Goal: Task Accomplishment & Management: Manage account settings

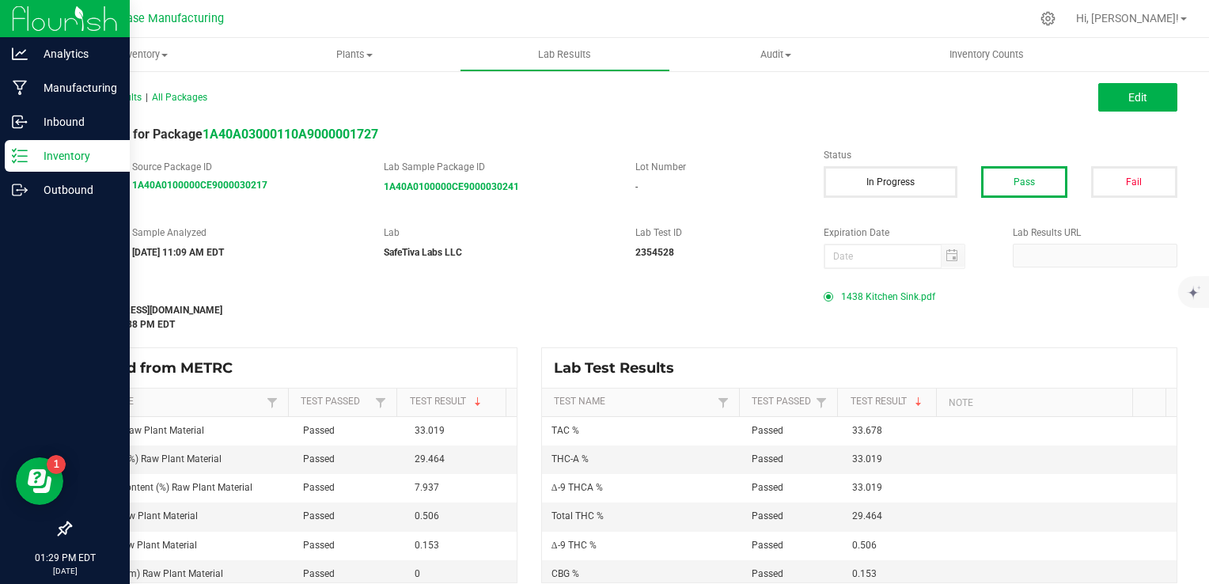
click at [26, 150] on line at bounding box center [22, 150] width 9 height 0
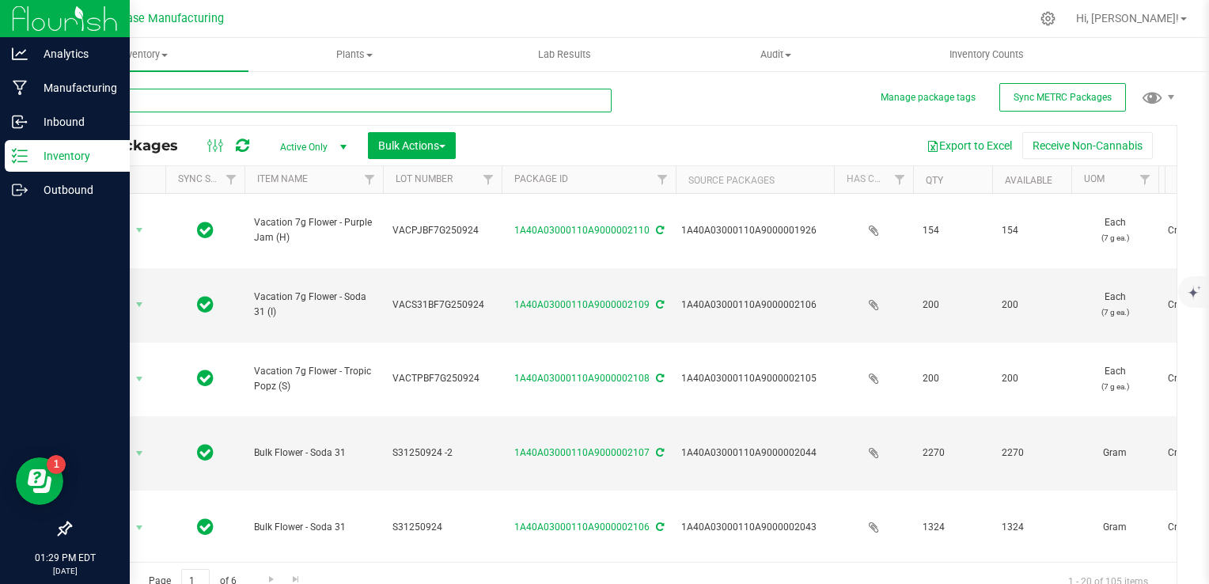
click at [190, 103] on input "text" at bounding box center [341, 101] width 542 height 24
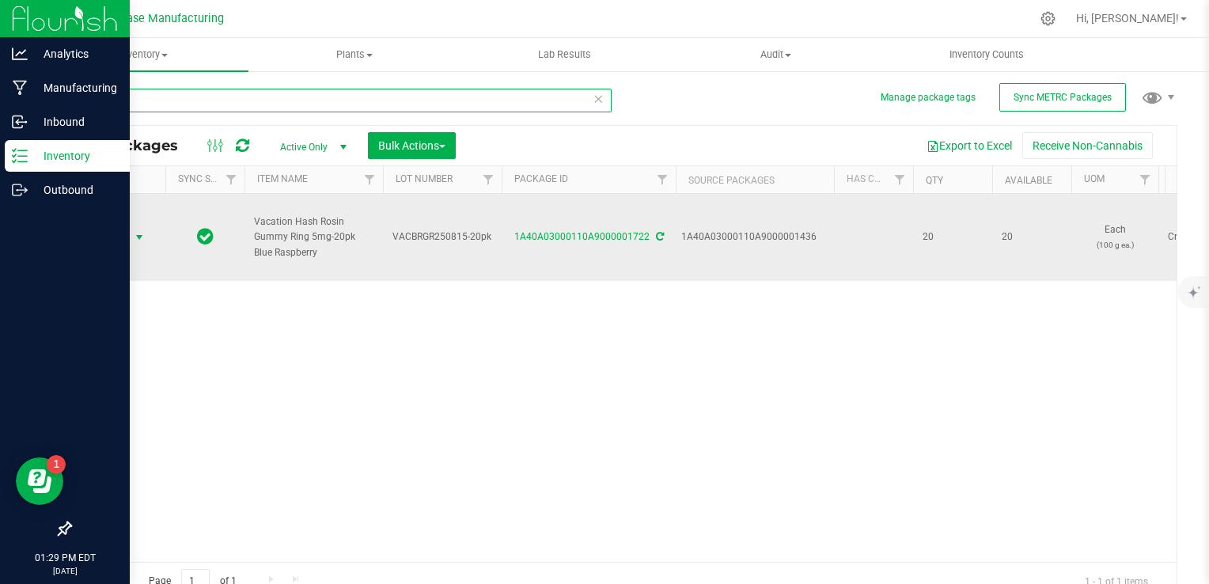
type input "1722"
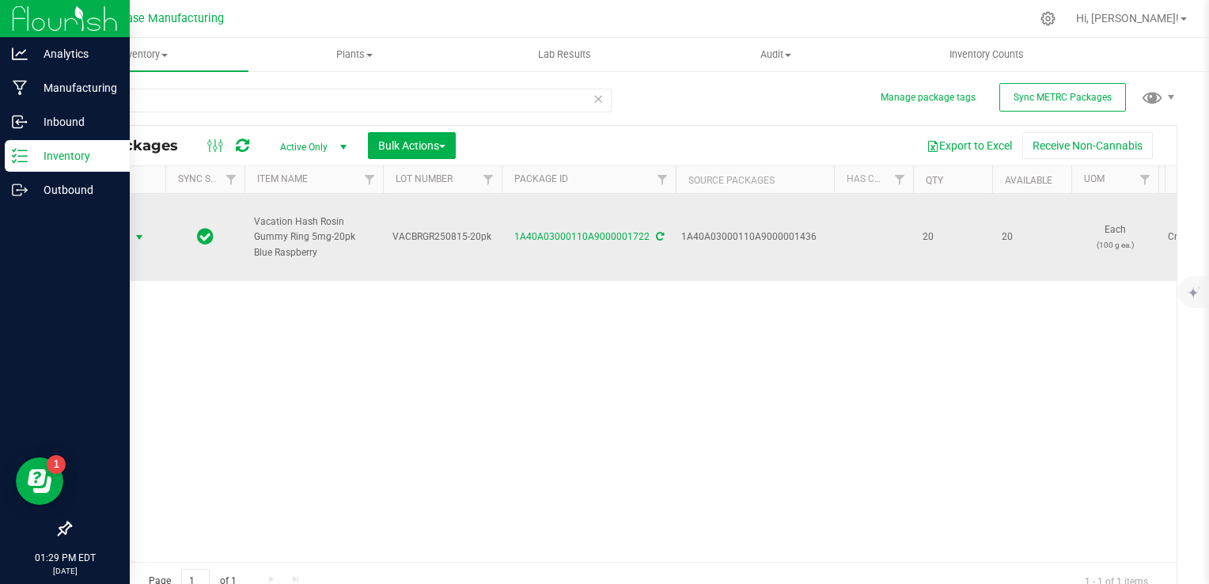
click at [130, 238] on span "select" at bounding box center [140, 237] width 20 height 22
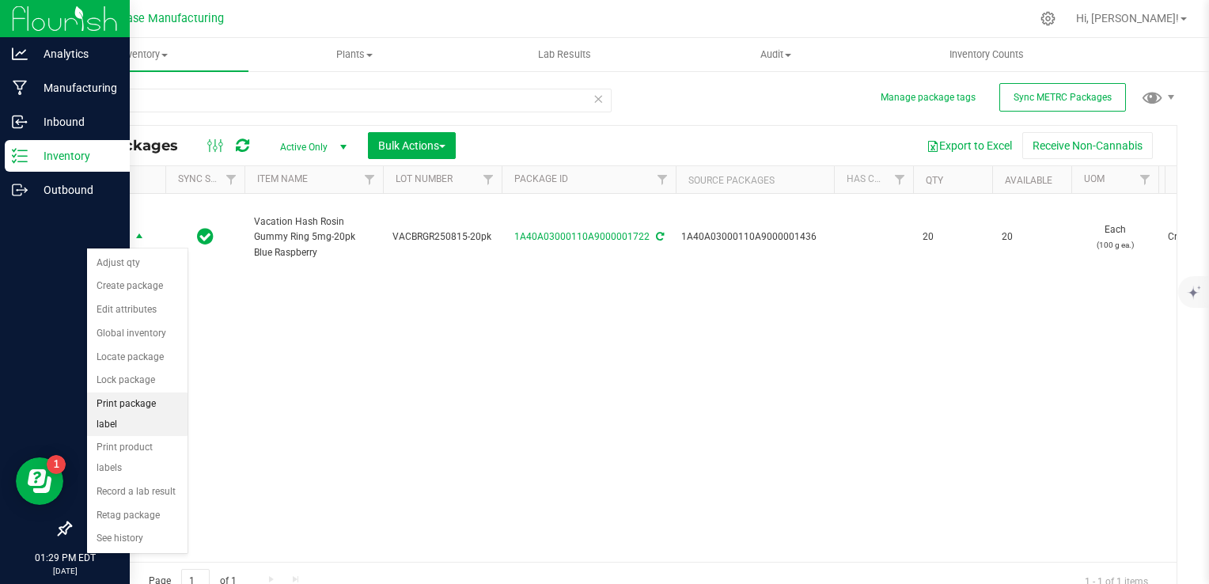
click at [148, 397] on li "Print package label" at bounding box center [137, 414] width 100 height 44
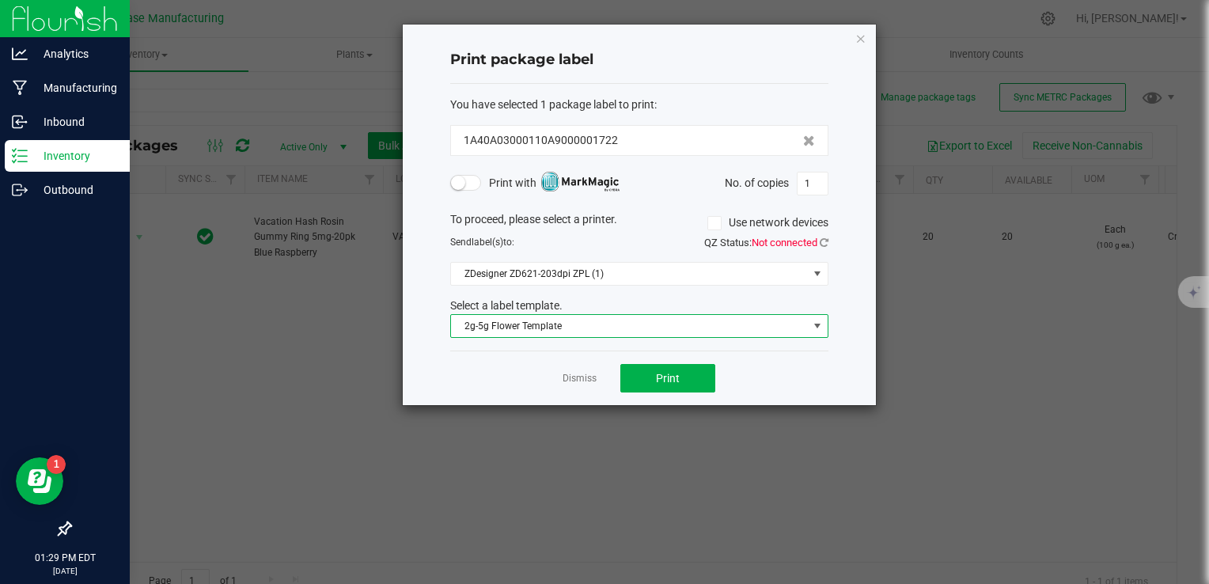
click at [648, 328] on span "2g-5g Flower Template" at bounding box center [629, 326] width 357 height 22
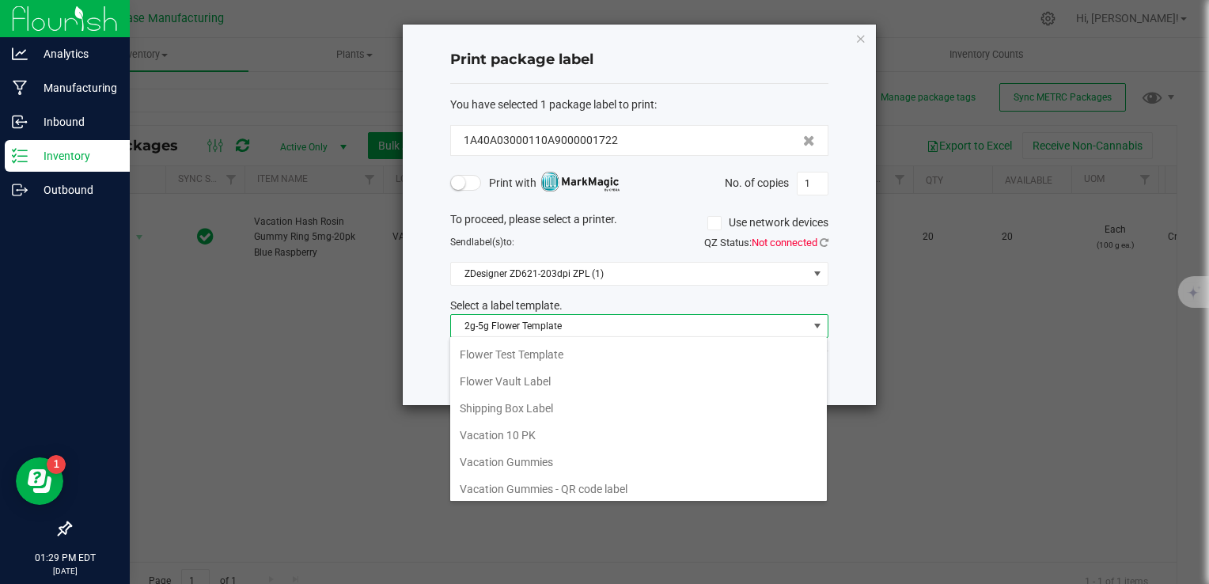
scroll to position [237, 0]
click at [639, 392] on li "Vacation Gummies" at bounding box center [638, 385] width 377 height 27
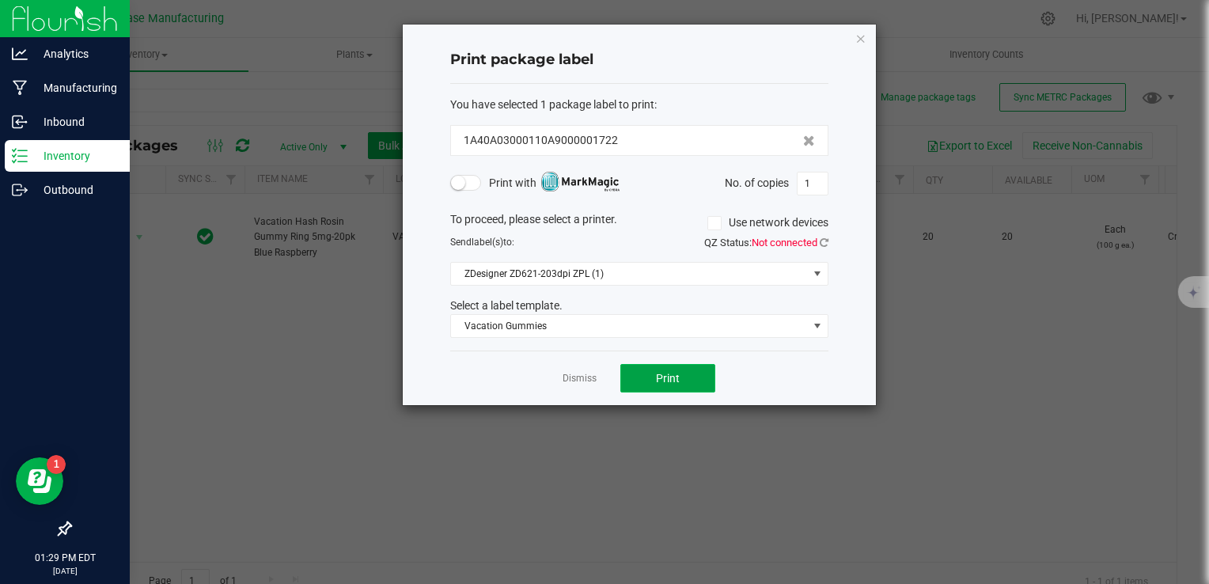
click at [667, 381] on span "Print" at bounding box center [668, 378] width 24 height 13
click at [588, 375] on link "Dismiss" at bounding box center [580, 378] width 34 height 13
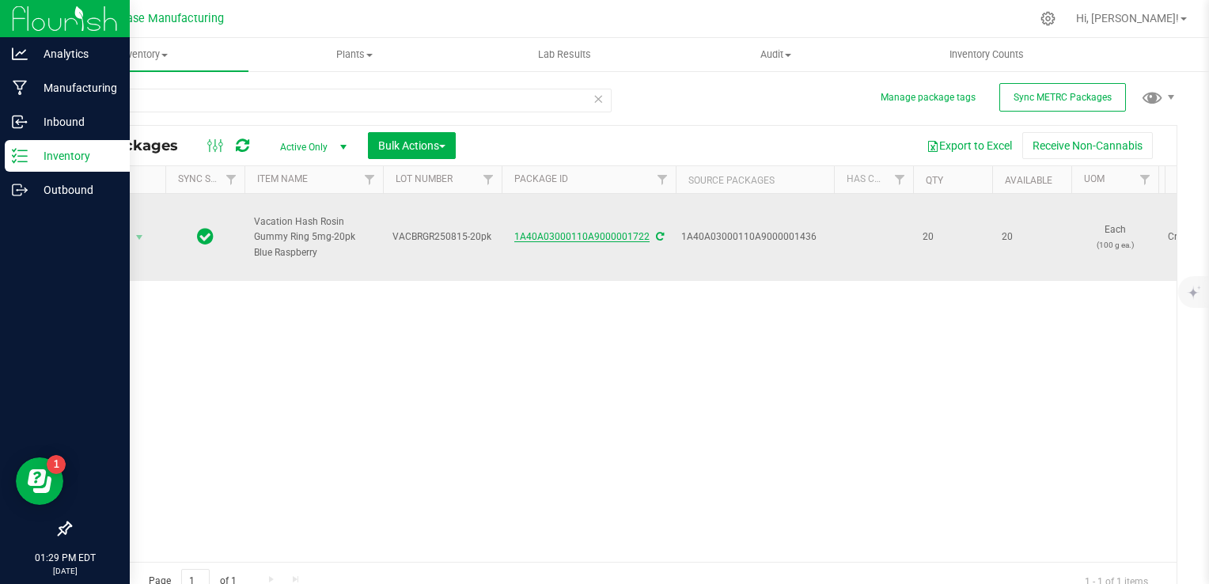
click at [574, 233] on link "1A40A03000110A9000001722" at bounding box center [581, 236] width 135 height 11
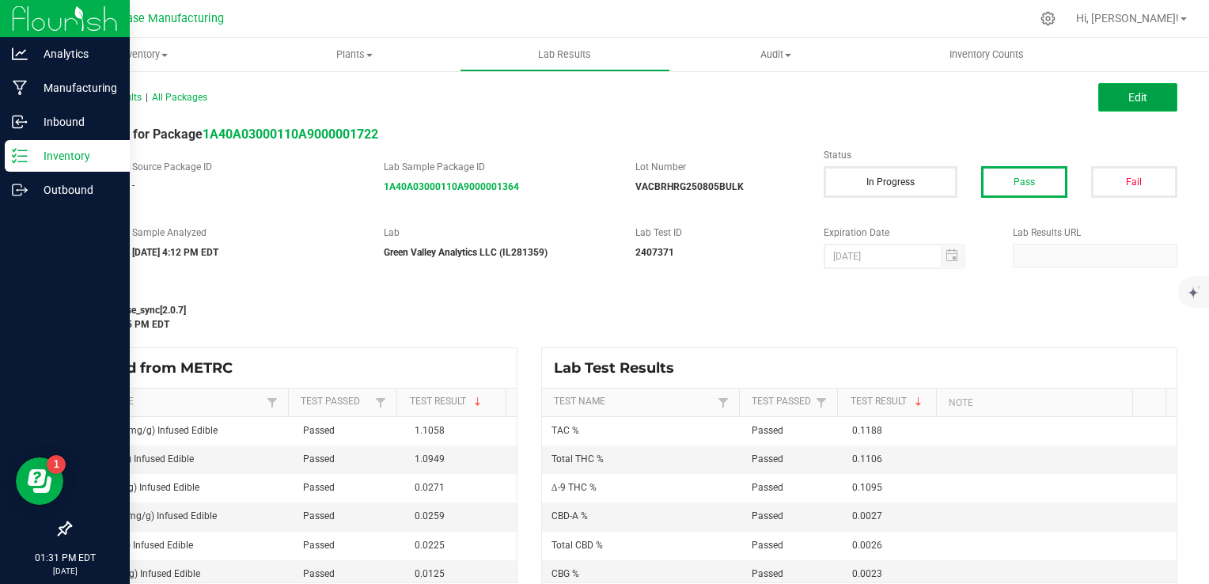
click at [1105, 104] on button "Edit" at bounding box center [1137, 97] width 79 height 28
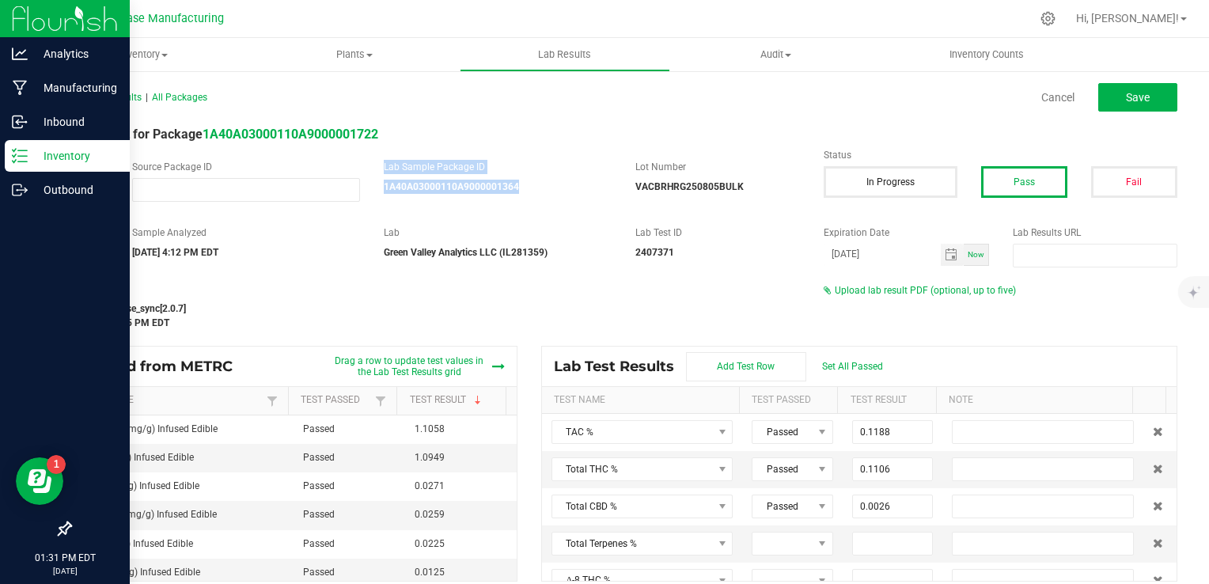
drag, startPoint x: 516, startPoint y: 188, endPoint x: 361, endPoint y: 182, distance: 155.2
click at [361, 182] on div "Source METRC Source Package ID Lab Sample Package ID 1A40A03000110A9000001364 L…" at bounding box center [435, 181] width 754 height 42
drag, startPoint x: 361, startPoint y: 182, endPoint x: 469, endPoint y: 213, distance: 112.7
click at [469, 213] on div "All Lab Results | All Packages Cancel Save Lab Result for Package 1A40A03000110…" at bounding box center [624, 333] width 1108 height 496
drag, startPoint x: 529, startPoint y: 184, endPoint x: 380, endPoint y: 185, distance: 149.6
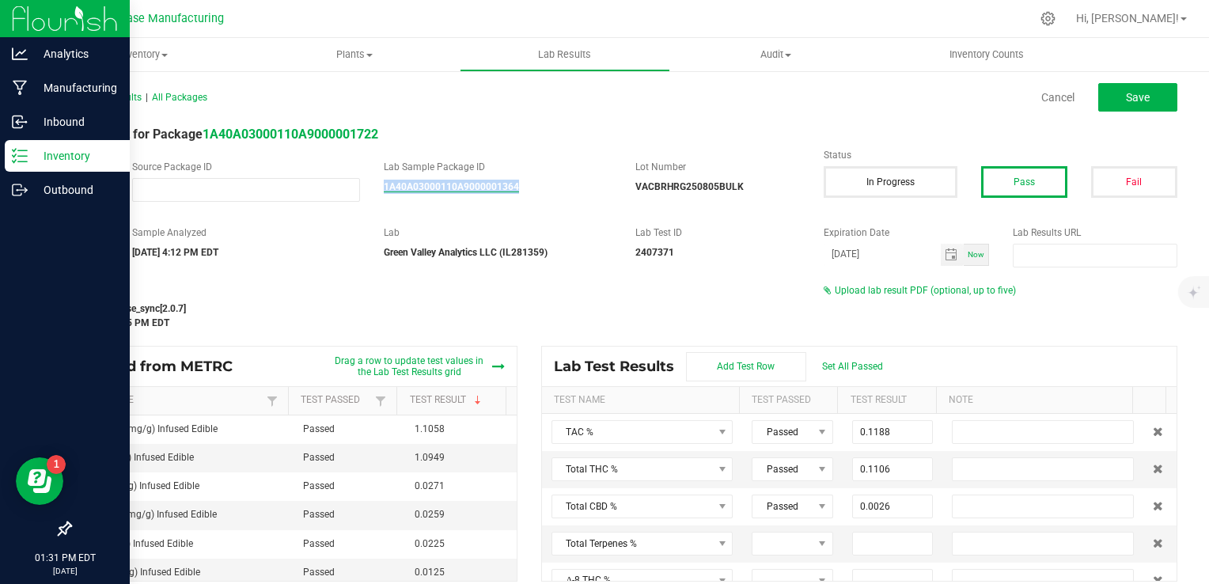
click at [384, 185] on div "1A40A03000110A9000001364" at bounding box center [498, 187] width 228 height 14
copy strong "1A40A03000110A9000001364"
click at [291, 185] on input "NO DATA FOUND" at bounding box center [246, 190] width 226 height 22
paste input "1A40A03000110A9000001364"
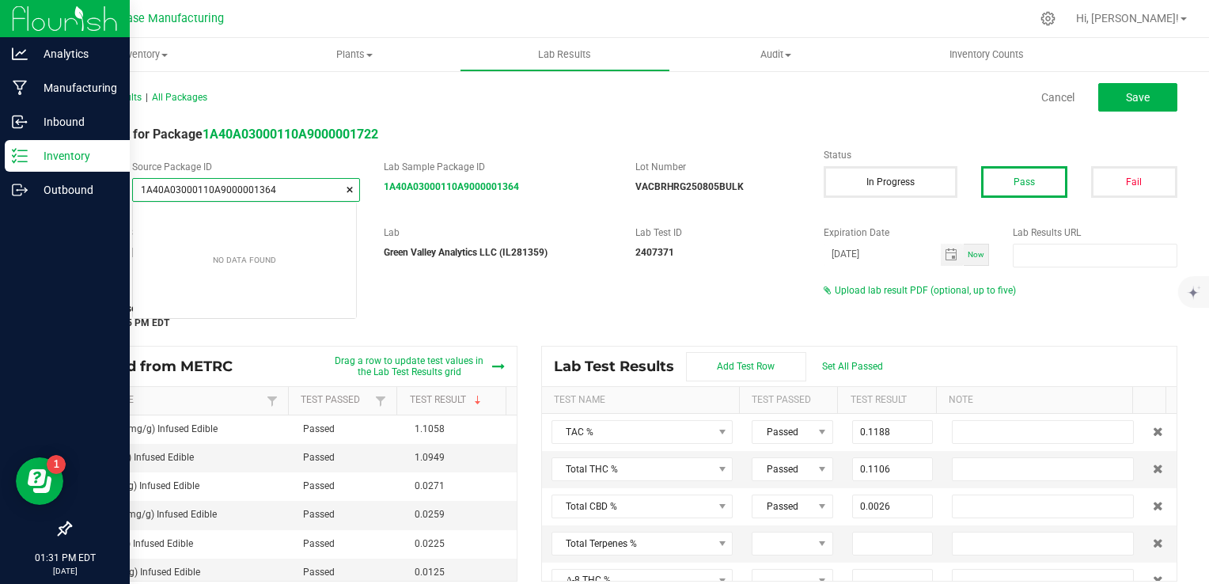
scroll to position [22, 224]
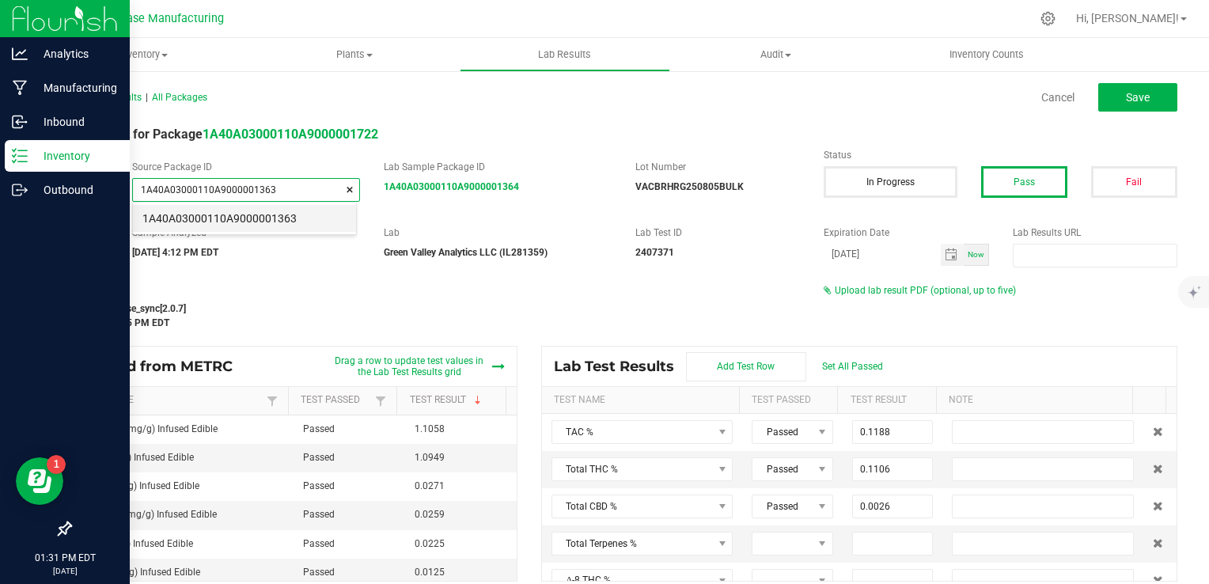
click at [289, 226] on li "1A40A03000110A9000001363" at bounding box center [244, 218] width 223 height 27
type input "1A40A03000110A9000001363"
click at [1146, 100] on button "Save" at bounding box center [1137, 97] width 79 height 28
type input "0.1095"
type input "0.0013"
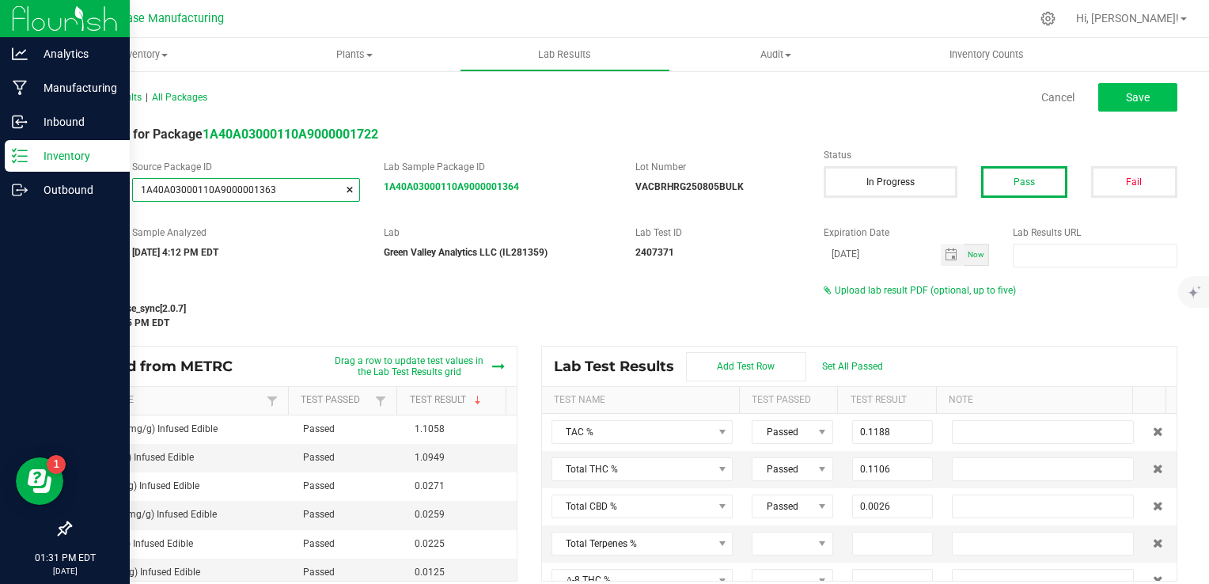
type input "0.0002"
type input "0.0027"
type input "0.0023"
type input "0.0003"
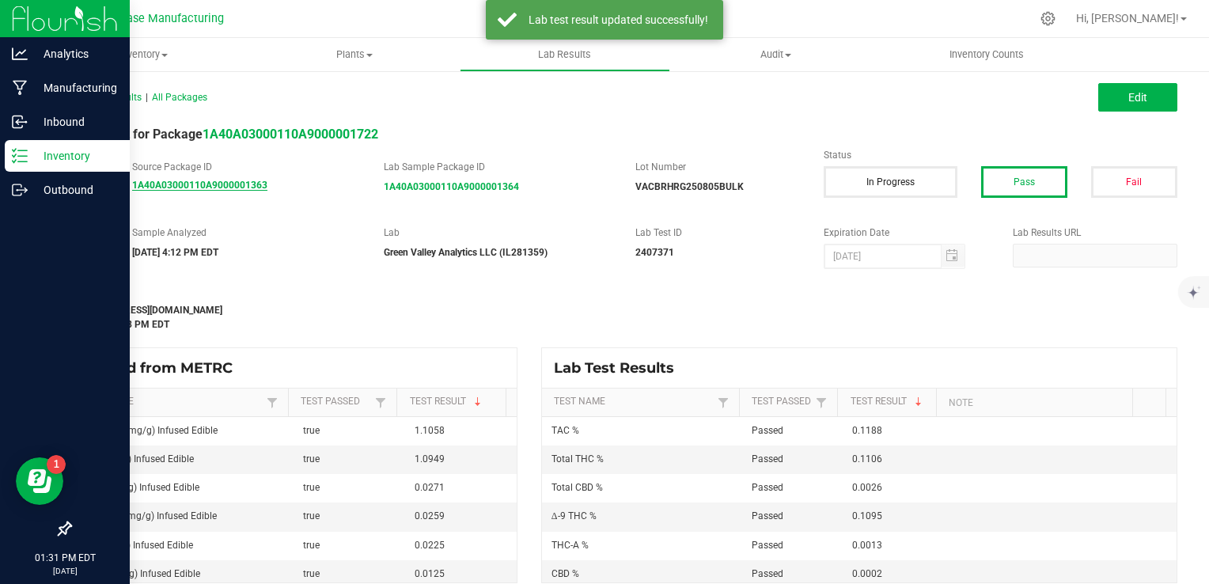
click at [213, 187] on strong "1A40A03000110A9000001363" at bounding box center [199, 185] width 135 height 11
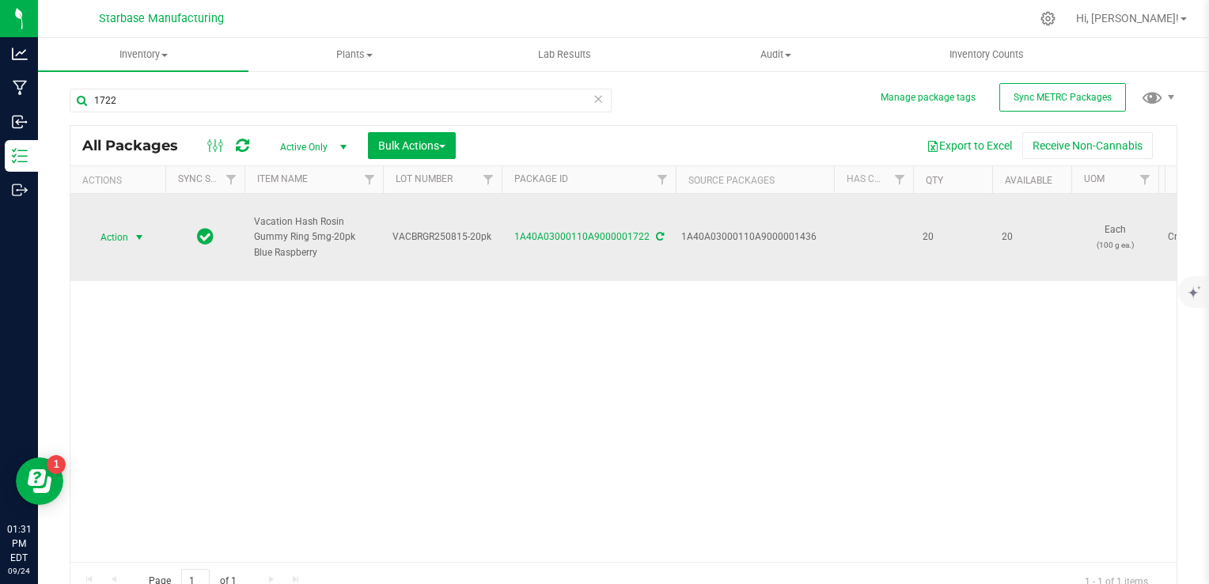
click at [125, 239] on span "Action" at bounding box center [107, 237] width 43 height 22
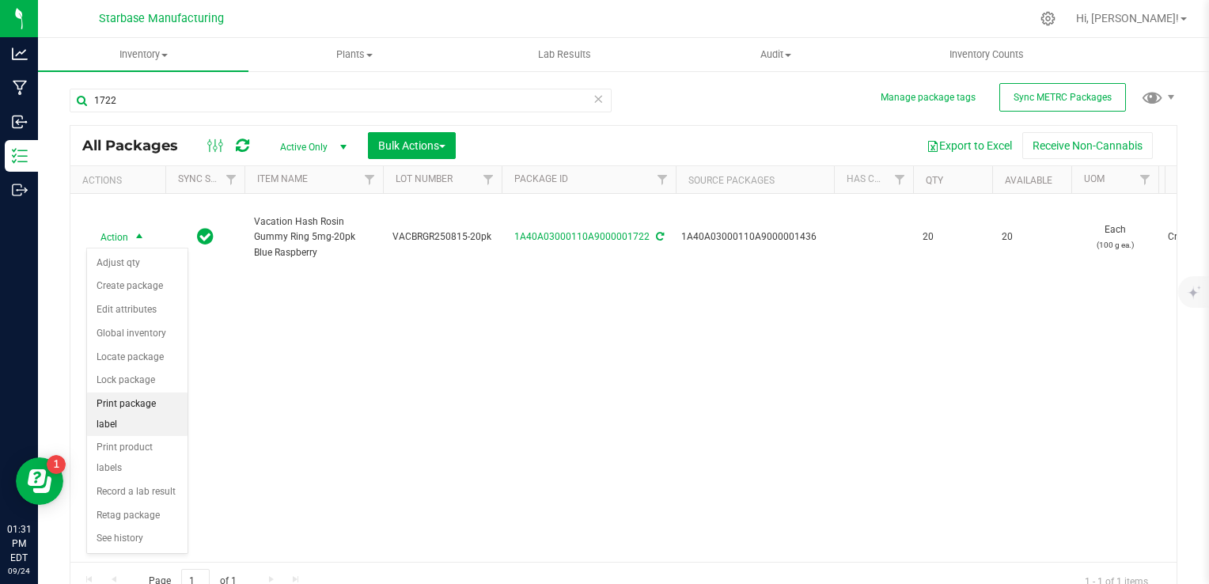
click at [152, 404] on li "Print package label" at bounding box center [137, 414] width 100 height 44
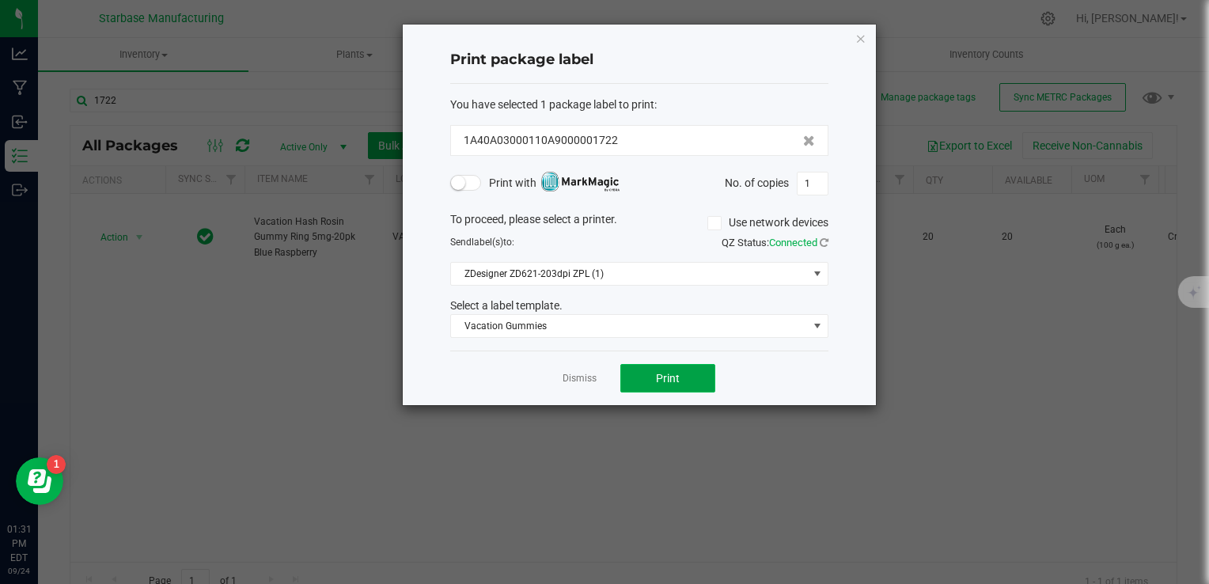
click at [671, 372] on span "Print" at bounding box center [668, 378] width 24 height 13
click at [582, 379] on link "Dismiss" at bounding box center [580, 378] width 34 height 13
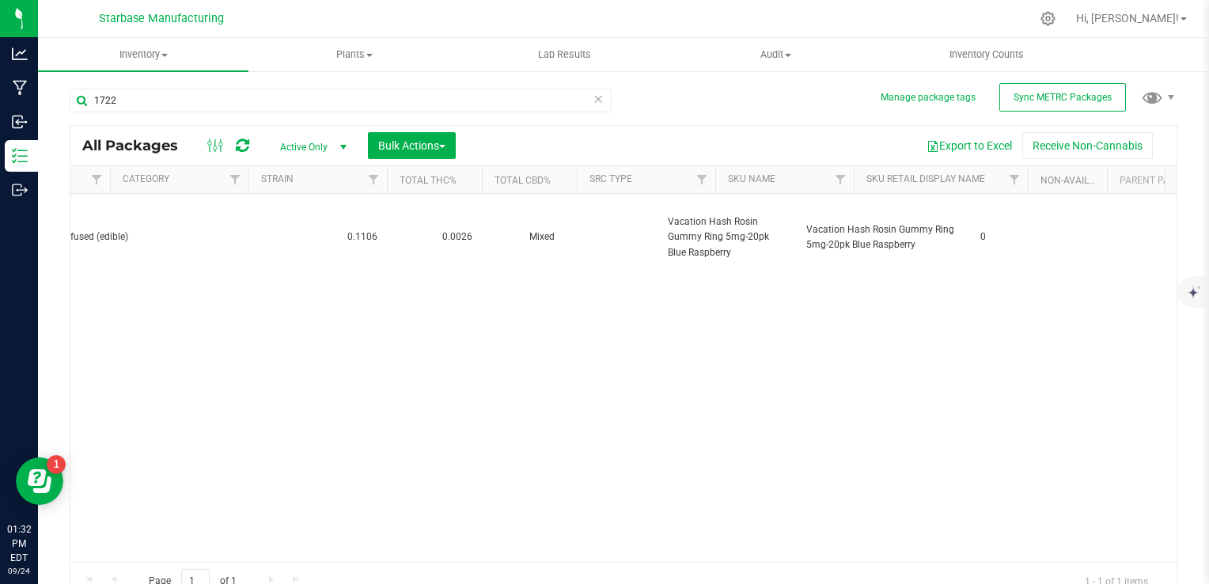
scroll to position [0, 4539]
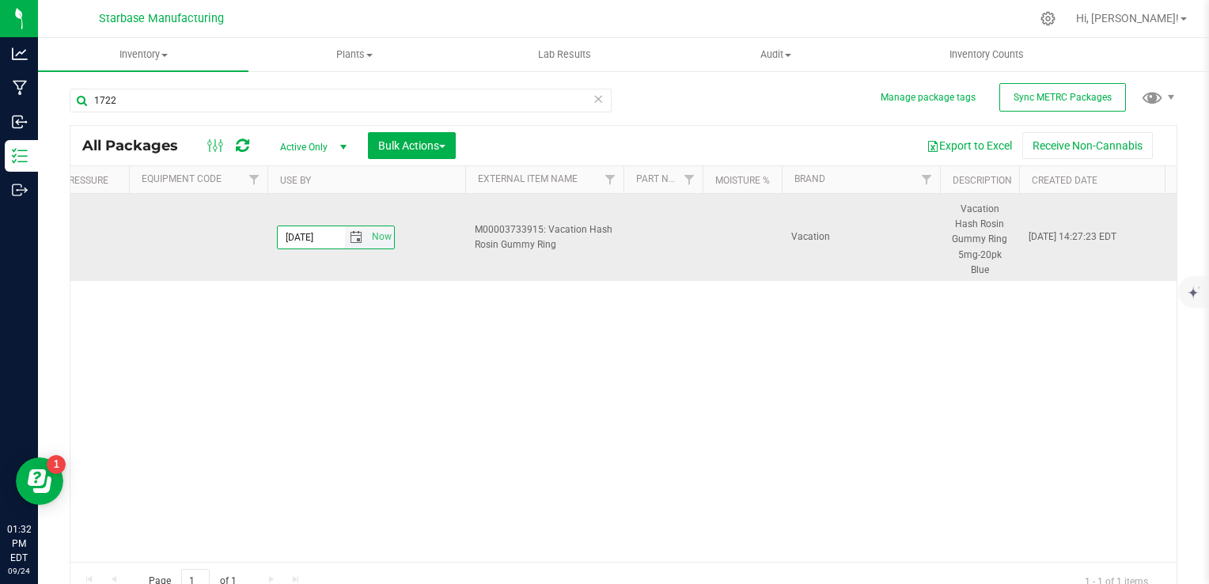
click at [328, 237] on input "2026-08-14" at bounding box center [311, 237] width 67 height 22
click at [333, 242] on input "2026-08-14" at bounding box center [311, 237] width 67 height 22
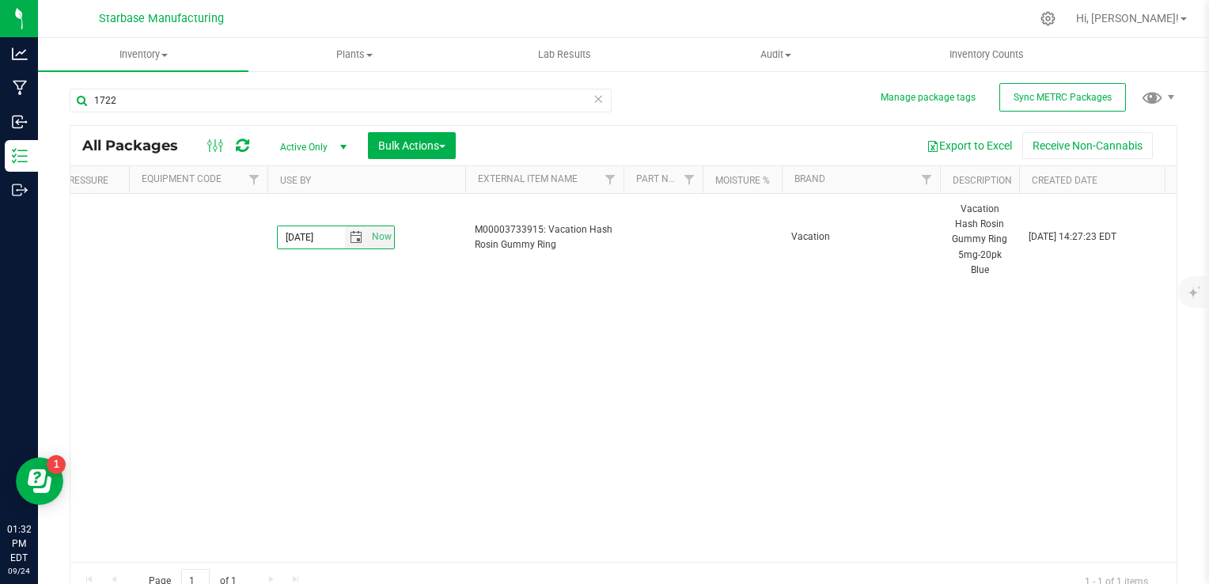
type input "2026-08-13"
click at [404, 312] on div "Action Action Adjust qty Create package Edit attributes Global inventory Locate…" at bounding box center [623, 378] width 1106 height 368
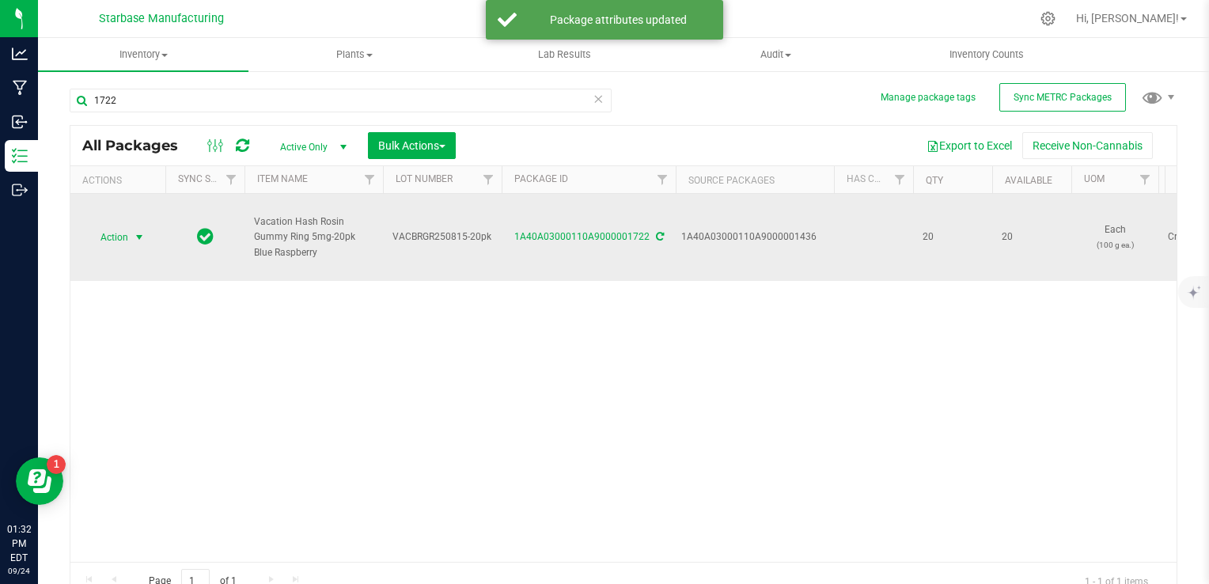
click at [127, 229] on span "Action" at bounding box center [107, 237] width 43 height 22
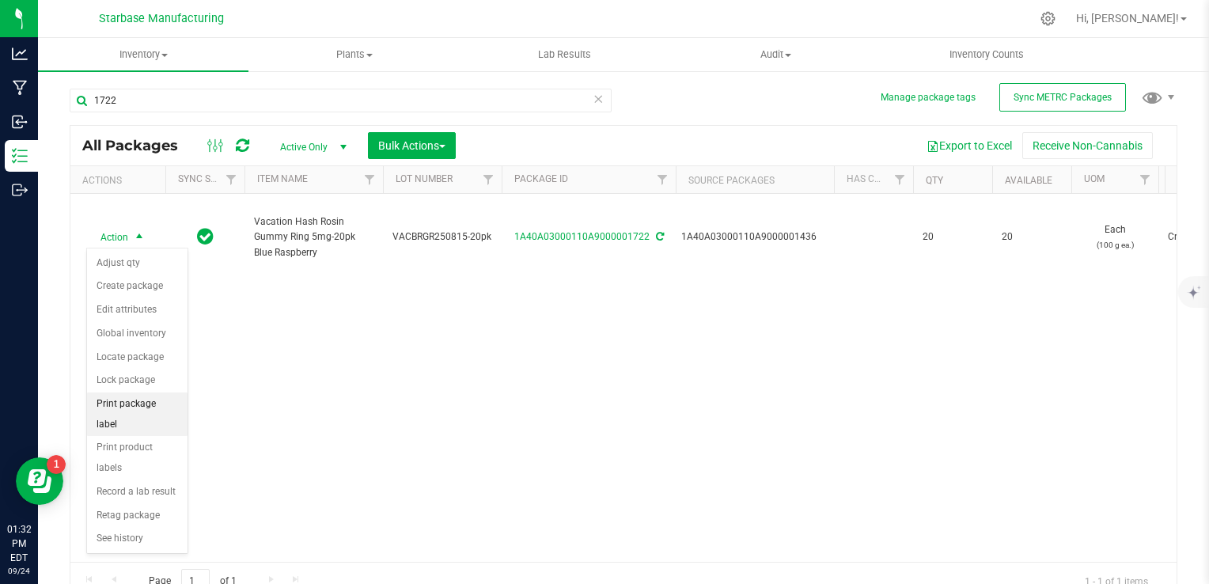
click at [131, 406] on li "Print package label" at bounding box center [137, 414] width 100 height 44
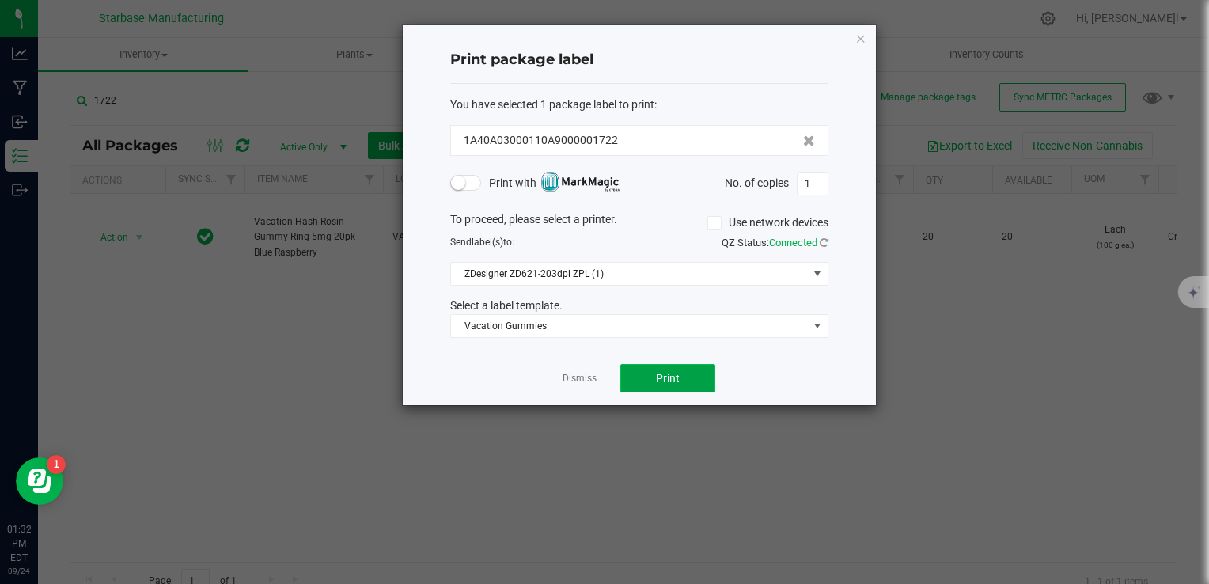
click at [697, 378] on button "Print" at bounding box center [667, 378] width 95 height 28
click at [570, 378] on link "Dismiss" at bounding box center [580, 378] width 34 height 13
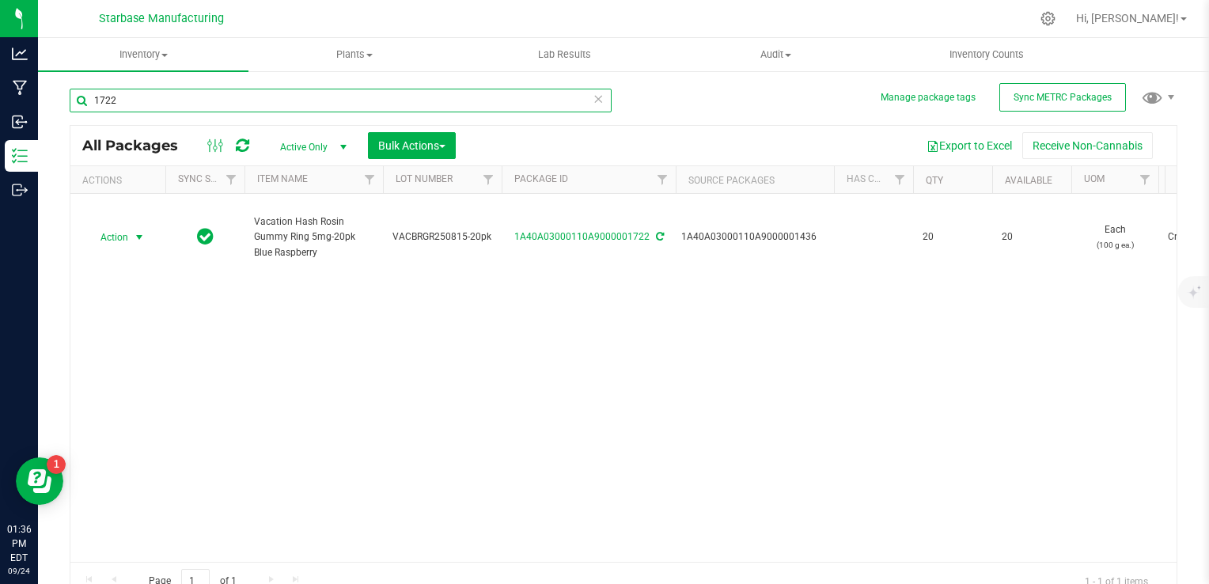
click at [157, 98] on input "1722" at bounding box center [341, 101] width 542 height 24
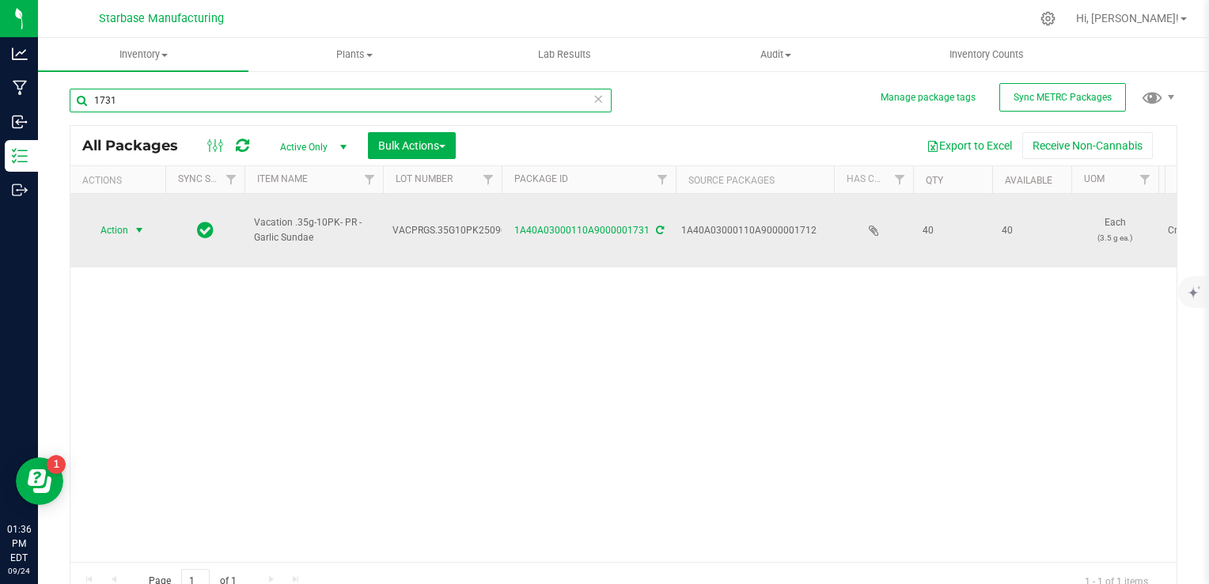
type input "1731"
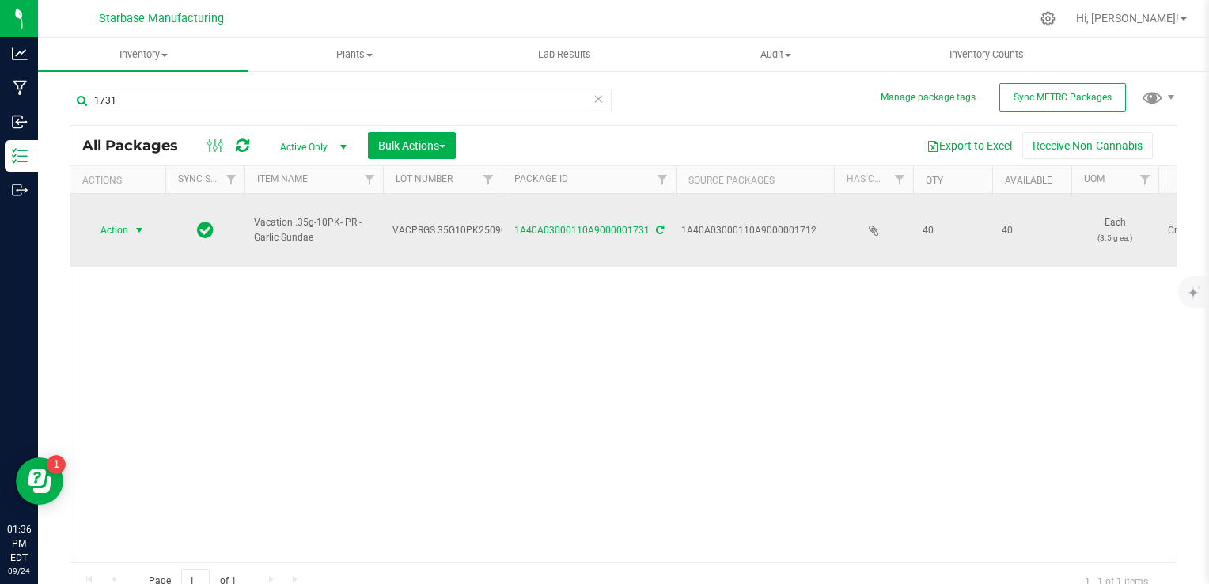
click at [140, 224] on span "select" at bounding box center [139, 230] width 13 height 13
click at [557, 225] on link "1A40A03000110A9000001731" at bounding box center [581, 230] width 135 height 11
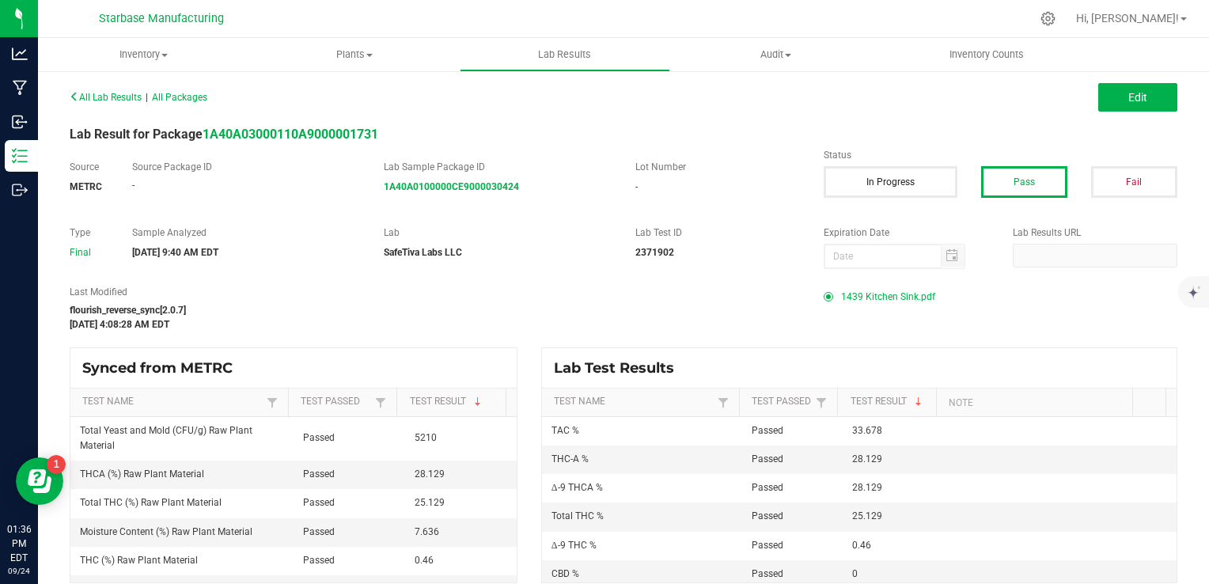
click at [856, 296] on span "1439 Kitchen Sink.pdf" at bounding box center [888, 297] width 94 height 24
click at [1105, 105] on button "Edit" at bounding box center [1137, 97] width 79 height 28
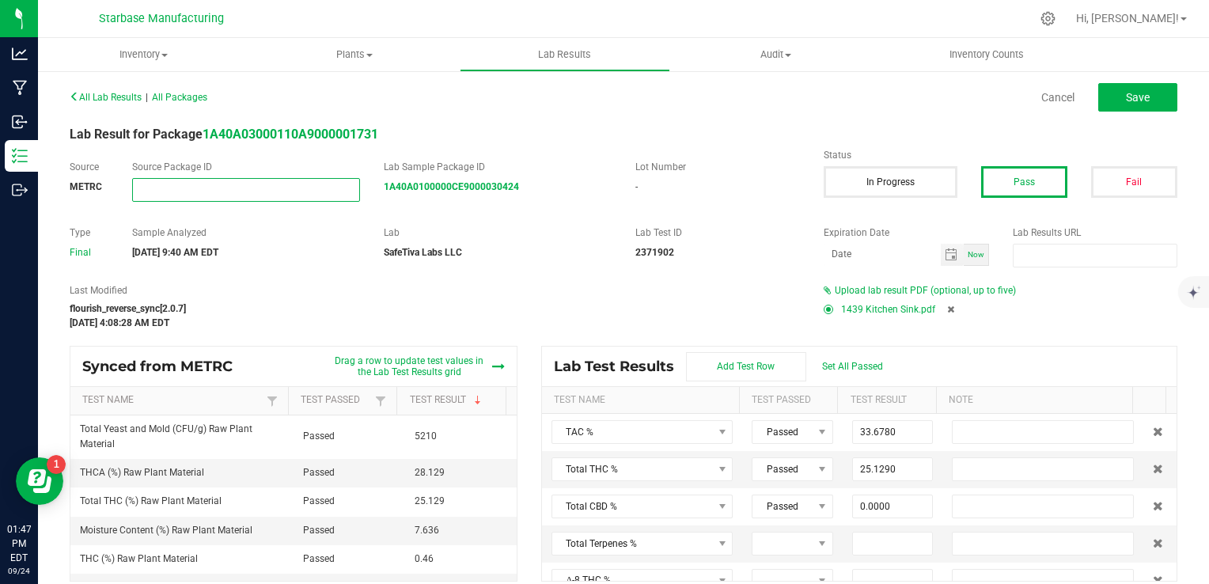
click at [207, 179] on input "NO DATA FOUND" at bounding box center [246, 190] width 226 height 22
paste input "1A40A0100000CE9000030182"
type input "1A40A0100000CE9000030182"
click at [448, 306] on div "flourish_reverse_sync[2.0.7]" at bounding box center [435, 308] width 730 height 14
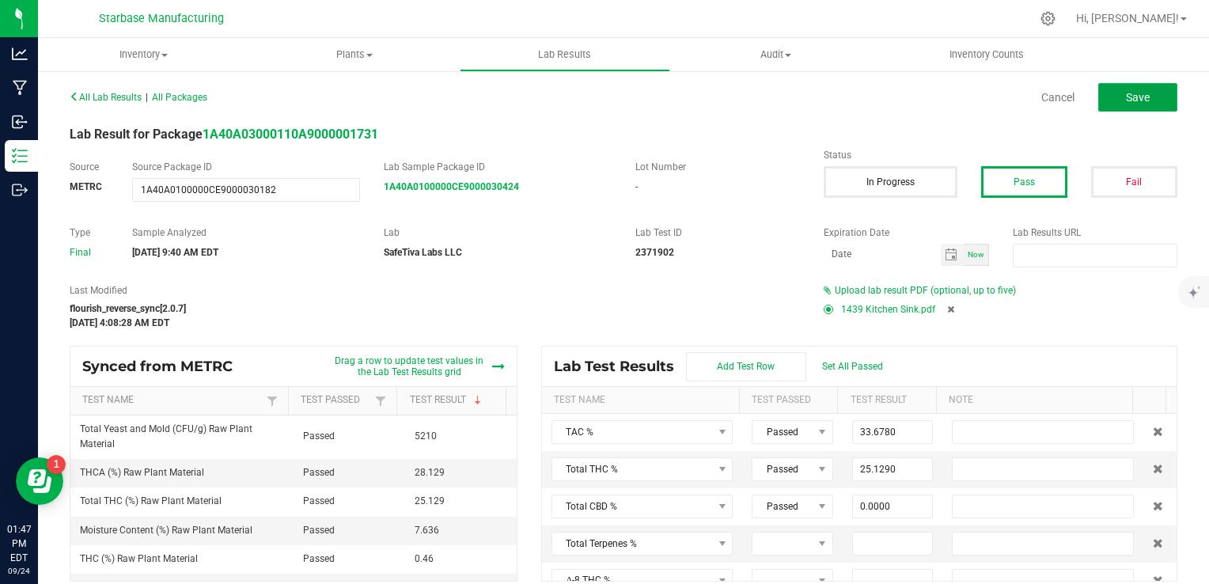
click at [1130, 104] on button "Save" at bounding box center [1137, 97] width 79 height 28
type input "0.4600"
type input "28.1290"
type input "0.0000"
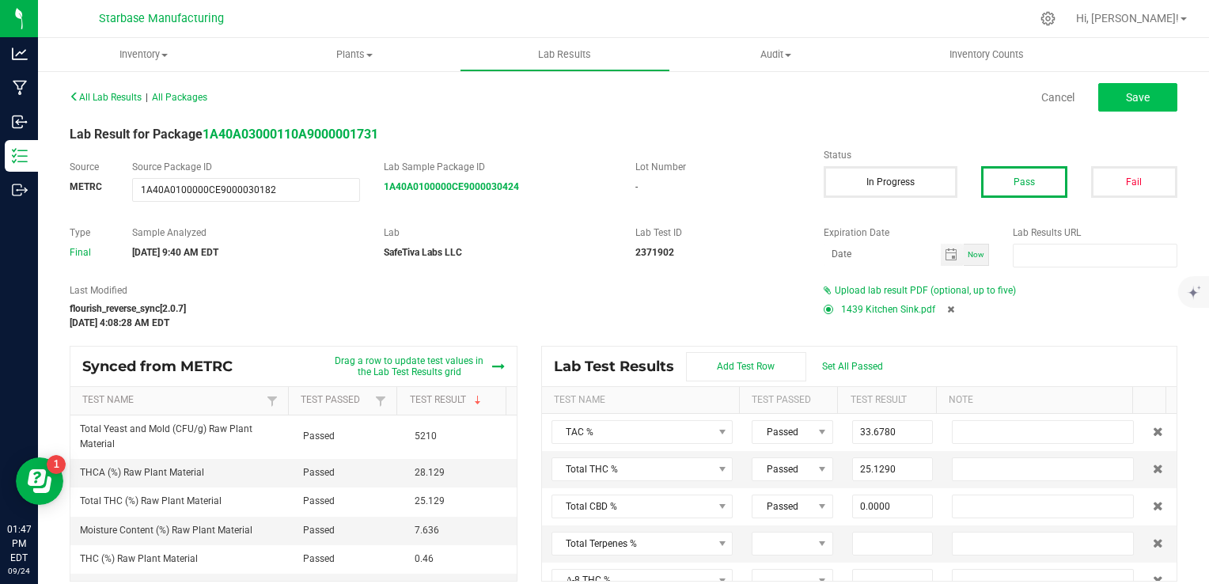
type input "0.0000"
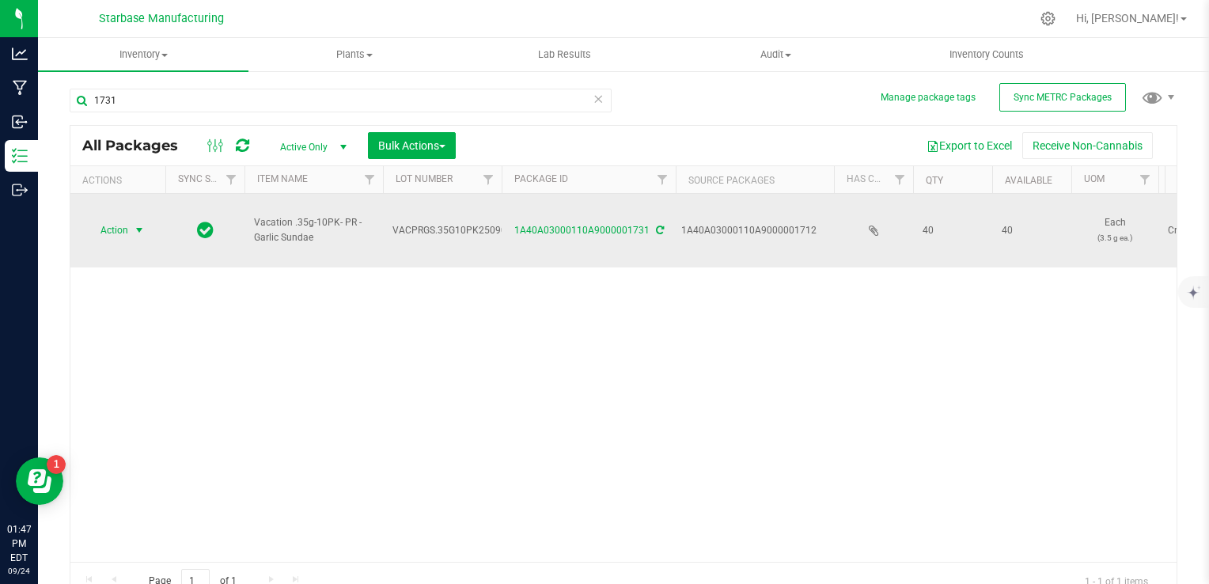
click at [136, 224] on span "select" at bounding box center [139, 230] width 13 height 13
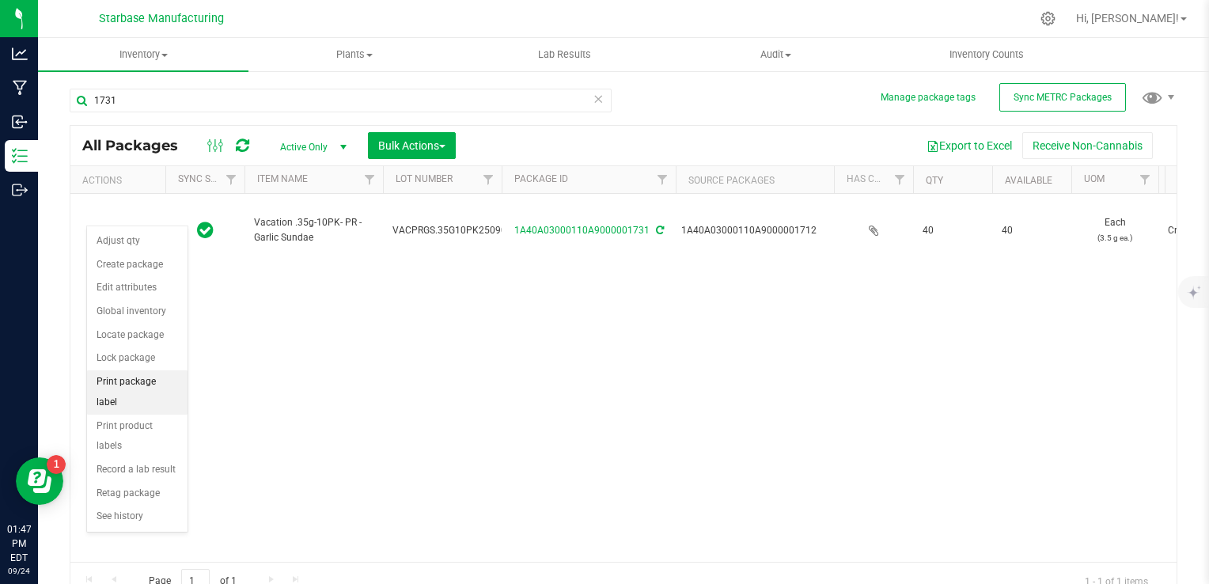
click at [139, 377] on li "Print package label" at bounding box center [137, 392] width 100 height 44
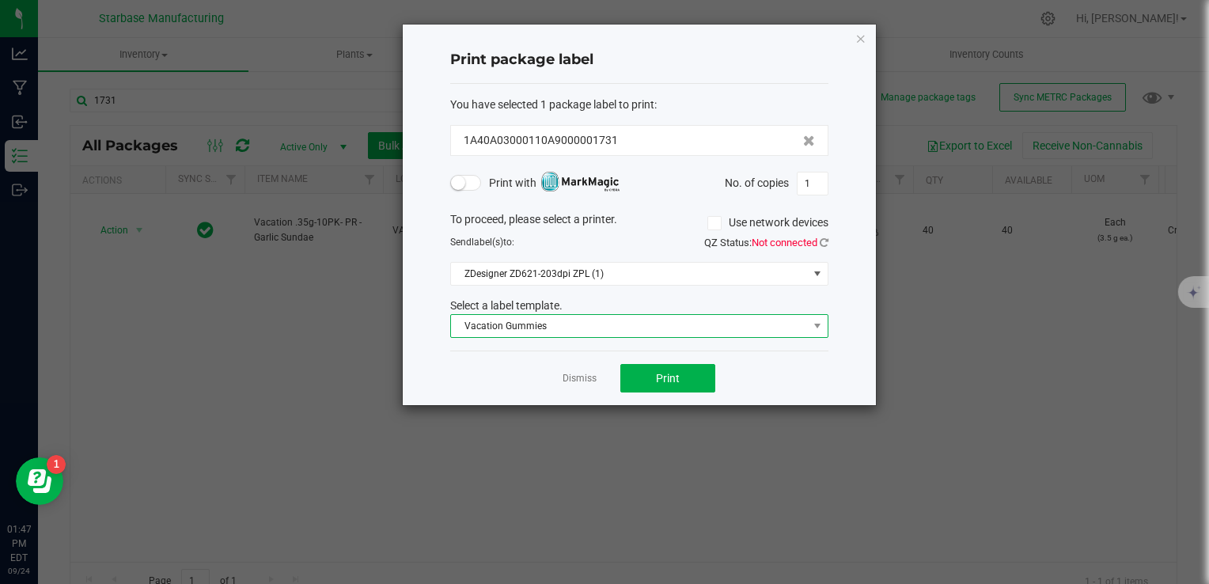
click at [620, 327] on span "Vacation Gummies" at bounding box center [629, 326] width 357 height 22
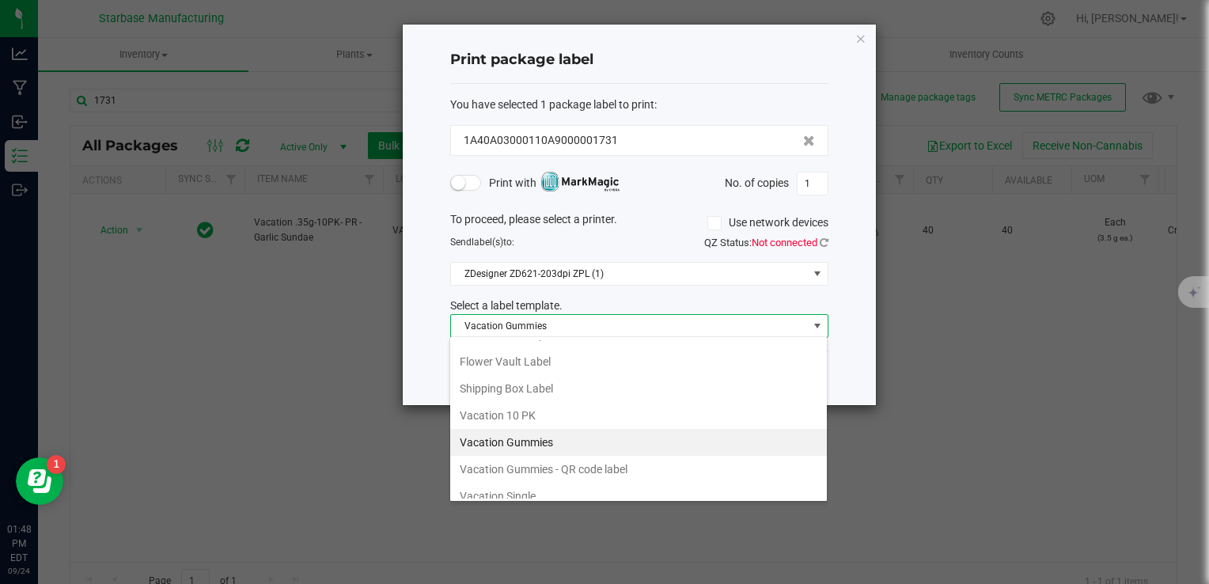
scroll to position [161, 0]
click at [627, 432] on li "Vacation 10 PK" at bounding box center [638, 434] width 377 height 27
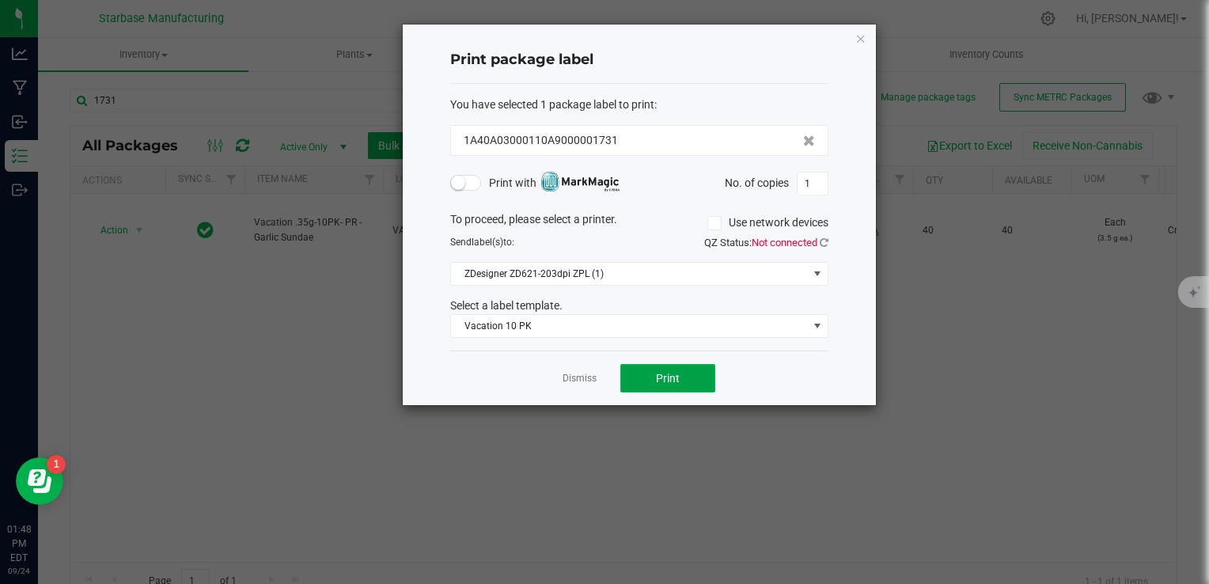
click at [677, 372] on span "Print" at bounding box center [668, 378] width 24 height 13
click at [578, 381] on link "Dismiss" at bounding box center [580, 378] width 34 height 13
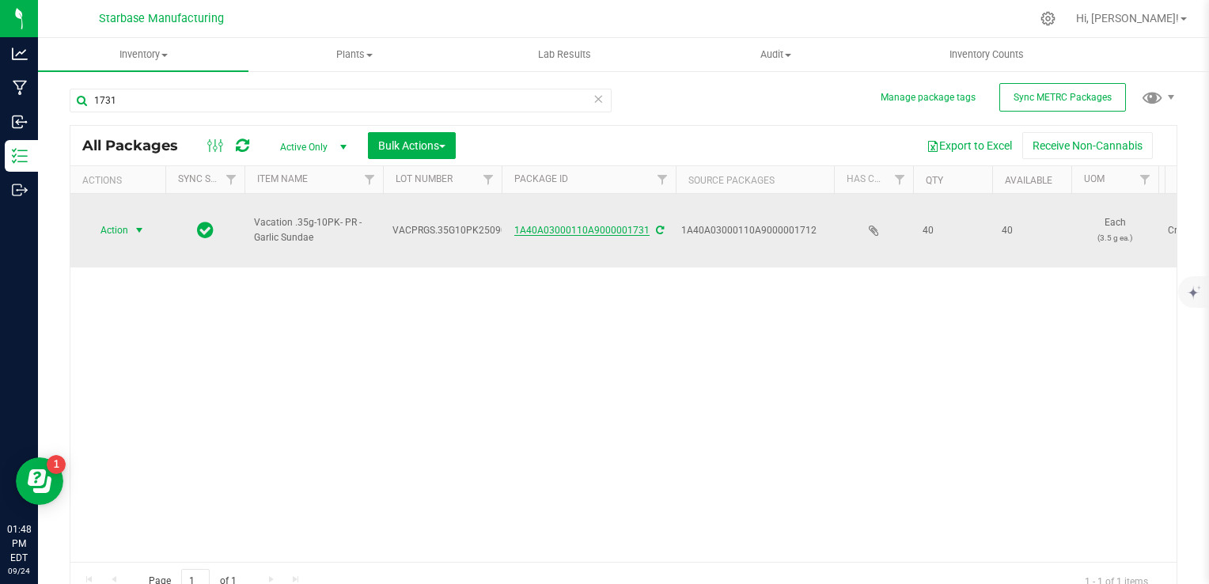
click at [601, 225] on link "1A40A03000110A9000001731" at bounding box center [581, 230] width 135 height 11
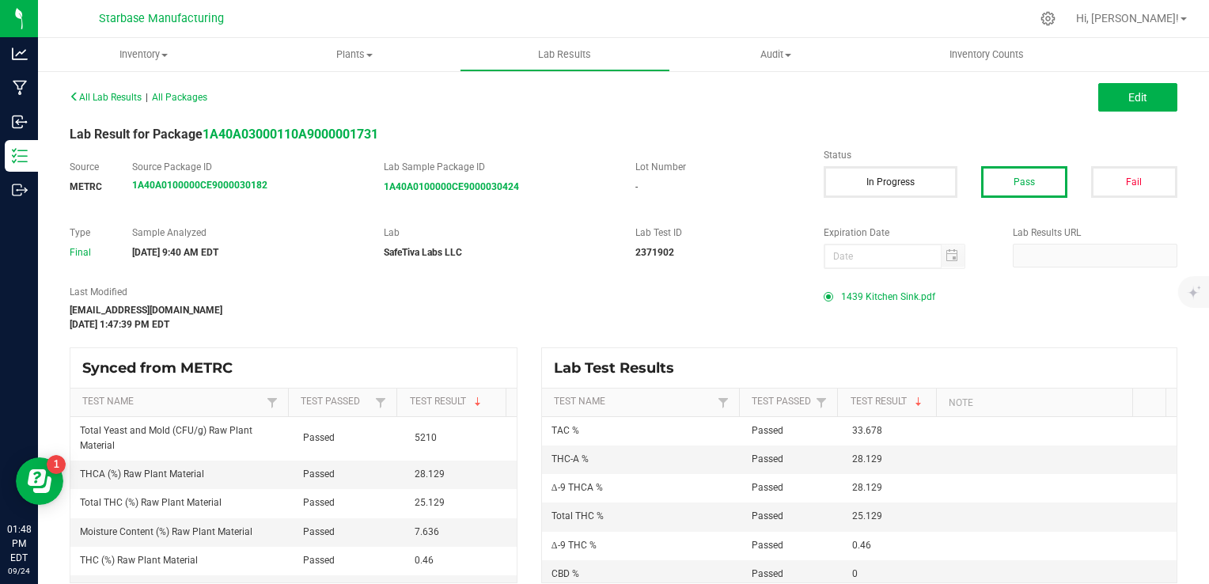
click at [907, 294] on span "1439 Kitchen Sink.pdf" at bounding box center [888, 297] width 94 height 24
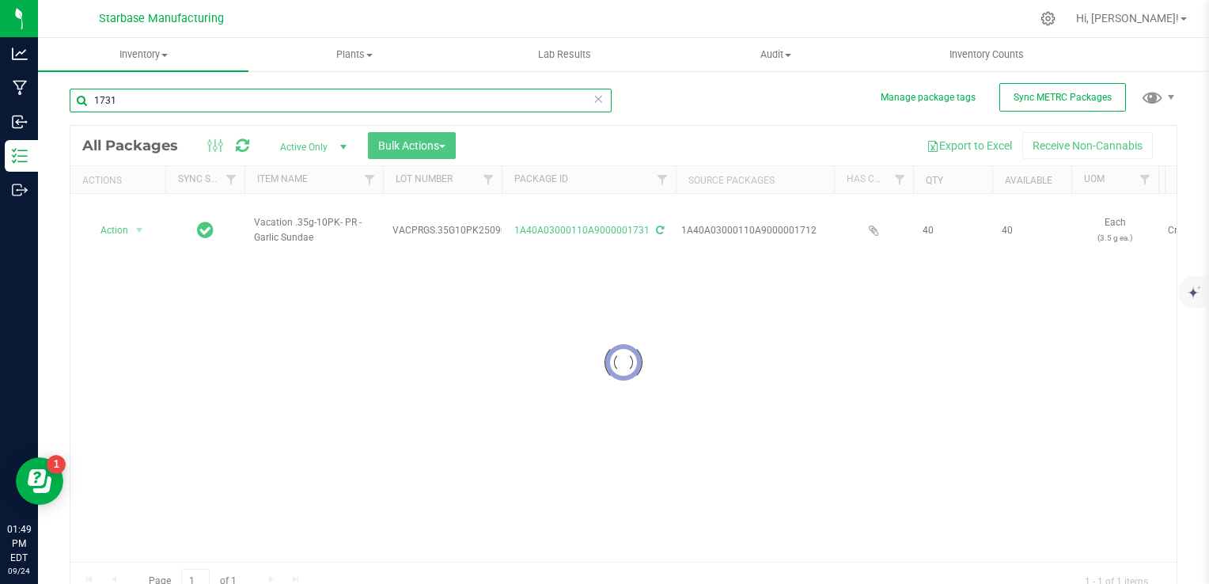
click at [182, 93] on input "1731" at bounding box center [341, 101] width 542 height 24
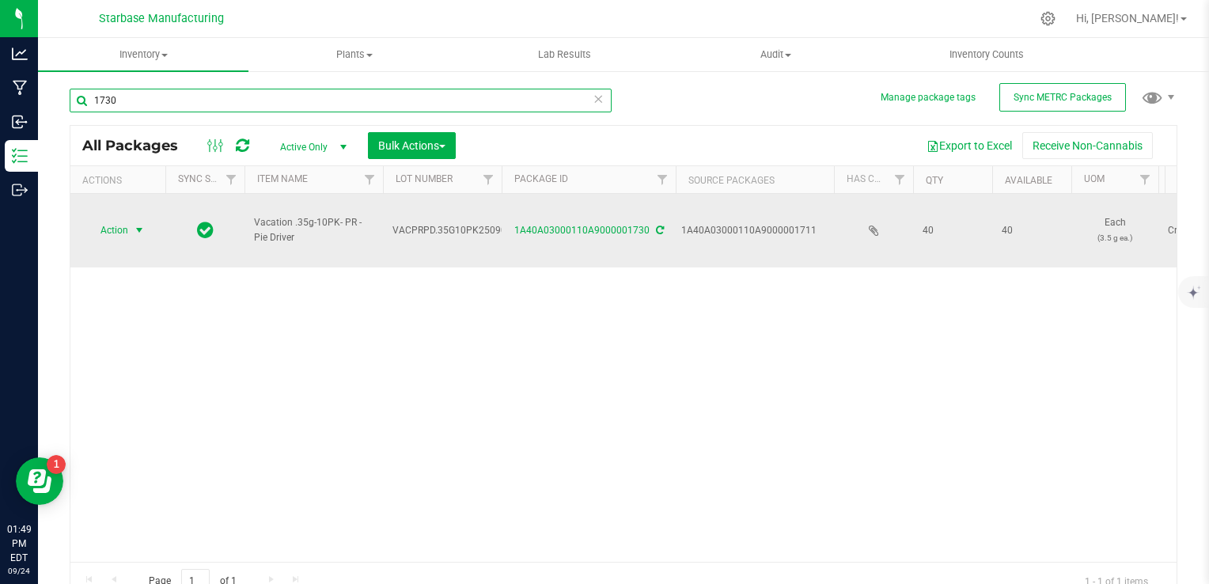
type input "1730"
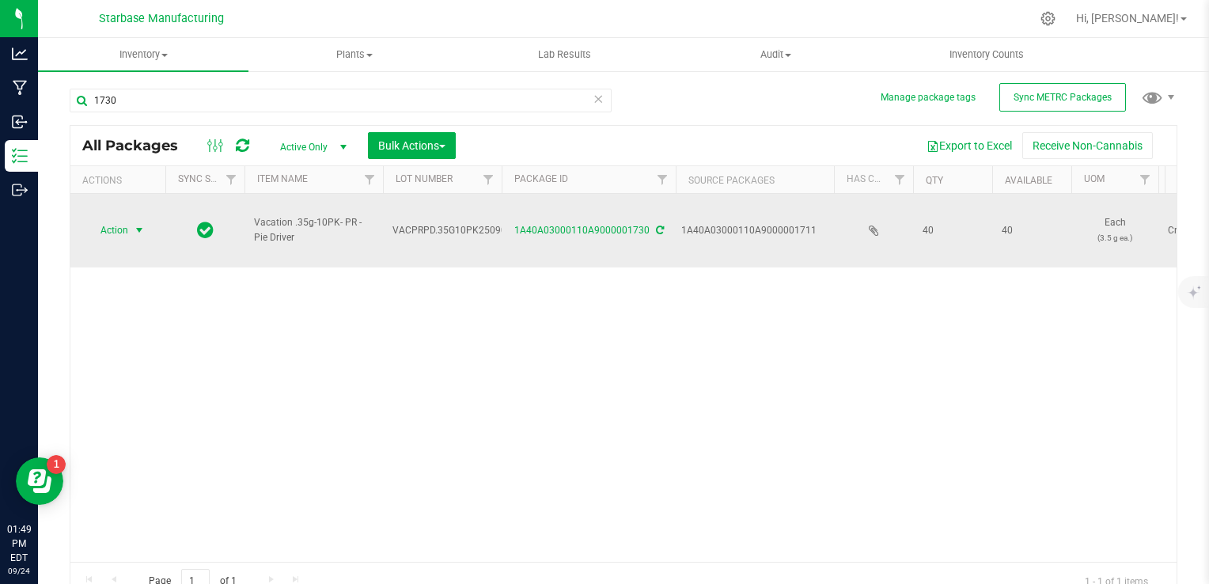
click at [134, 224] on span "select" at bounding box center [139, 230] width 13 height 13
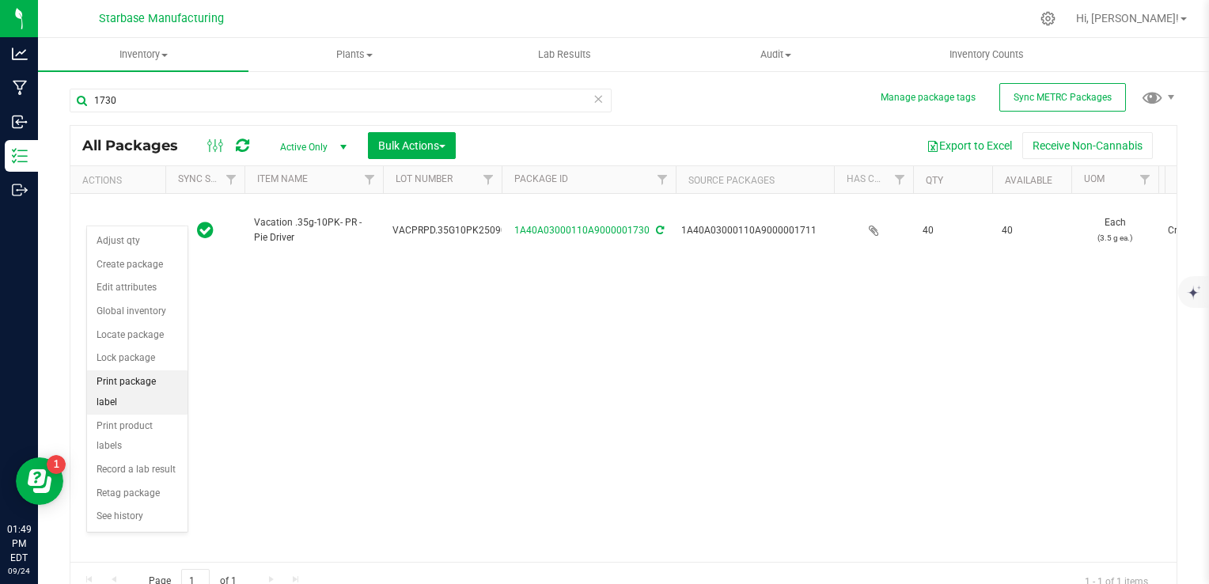
click at [157, 381] on li "Print package label" at bounding box center [137, 392] width 100 height 44
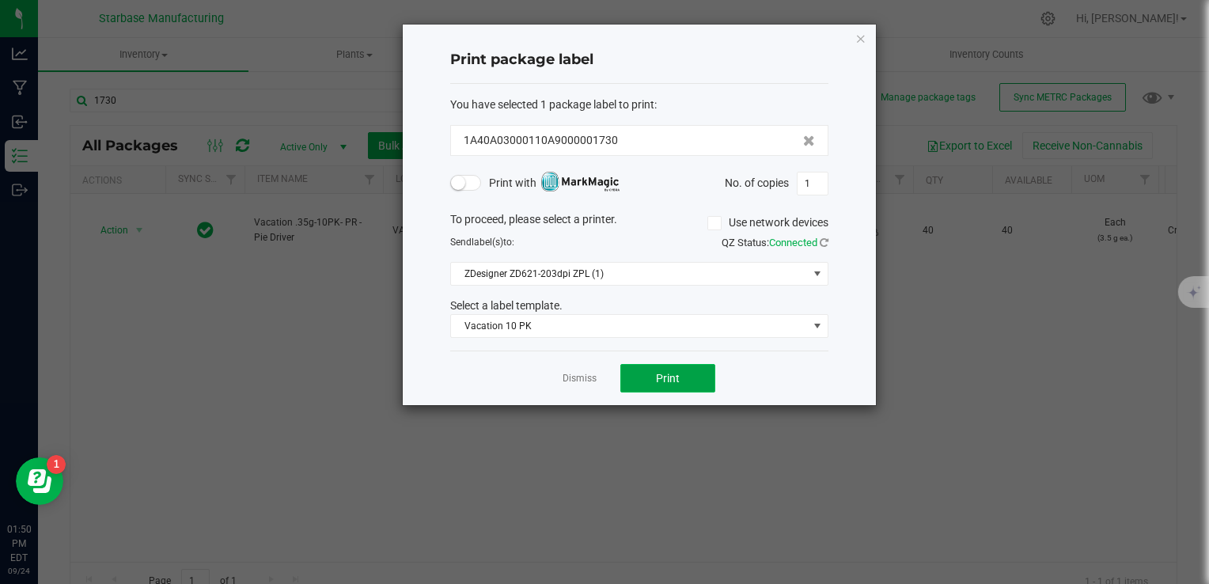
click at [657, 373] on span "Print" at bounding box center [668, 378] width 24 height 13
click at [582, 377] on link "Dismiss" at bounding box center [580, 378] width 34 height 13
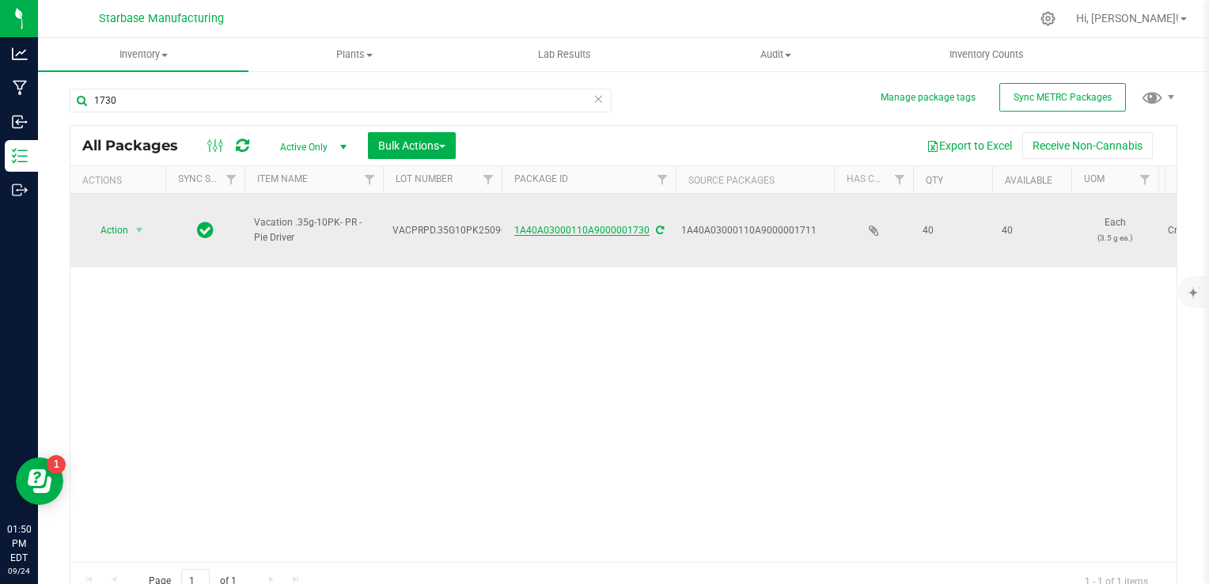
click at [548, 225] on link "1A40A03000110A9000001730" at bounding box center [581, 230] width 135 height 11
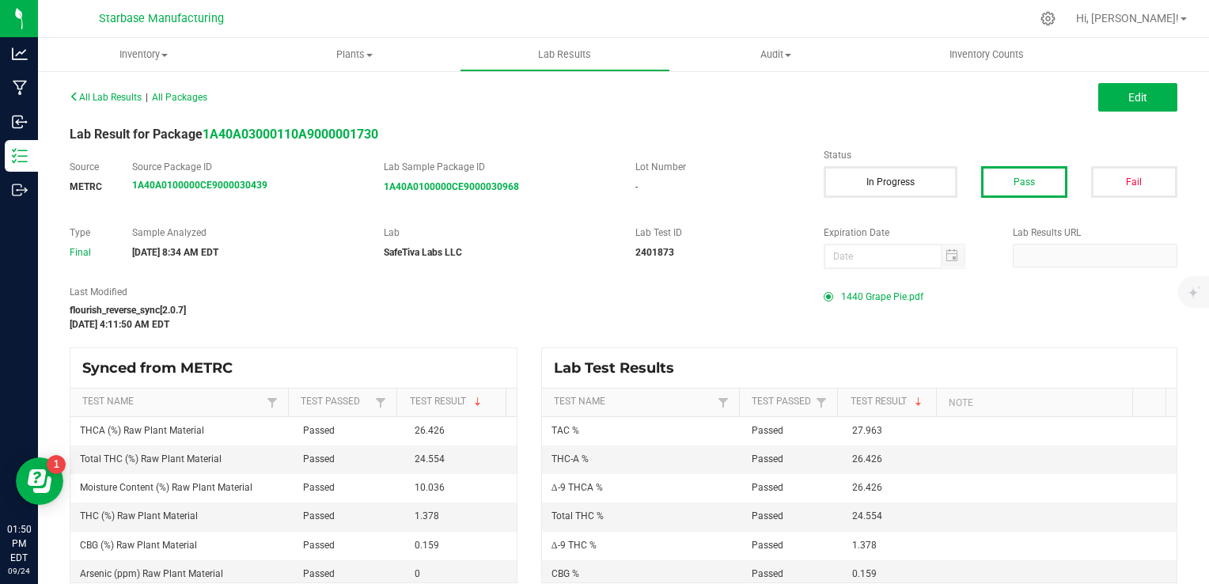
click at [851, 294] on span "1440 Grape Pie.pdf" at bounding box center [882, 297] width 82 height 24
click at [877, 287] on span "1440 Grape Pie.pdf" at bounding box center [882, 297] width 82 height 24
click at [1128, 100] on span "Edit" at bounding box center [1137, 97] width 19 height 13
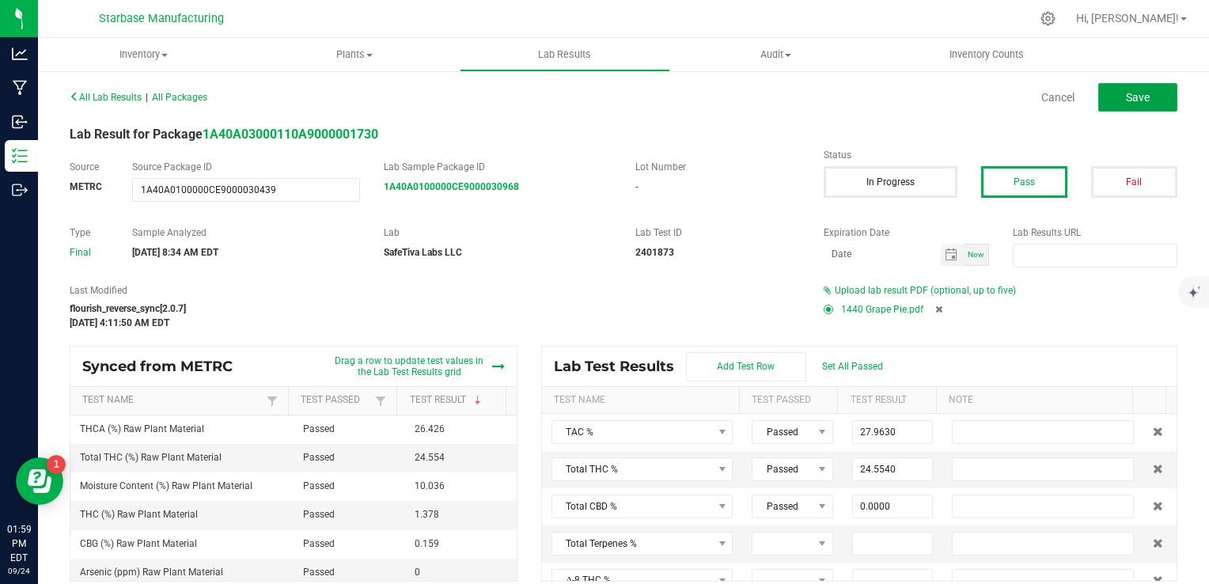
click at [1107, 101] on button "Save" at bounding box center [1137, 97] width 79 height 28
type input "1.3780"
type input "26.4260"
type input "0.0000"
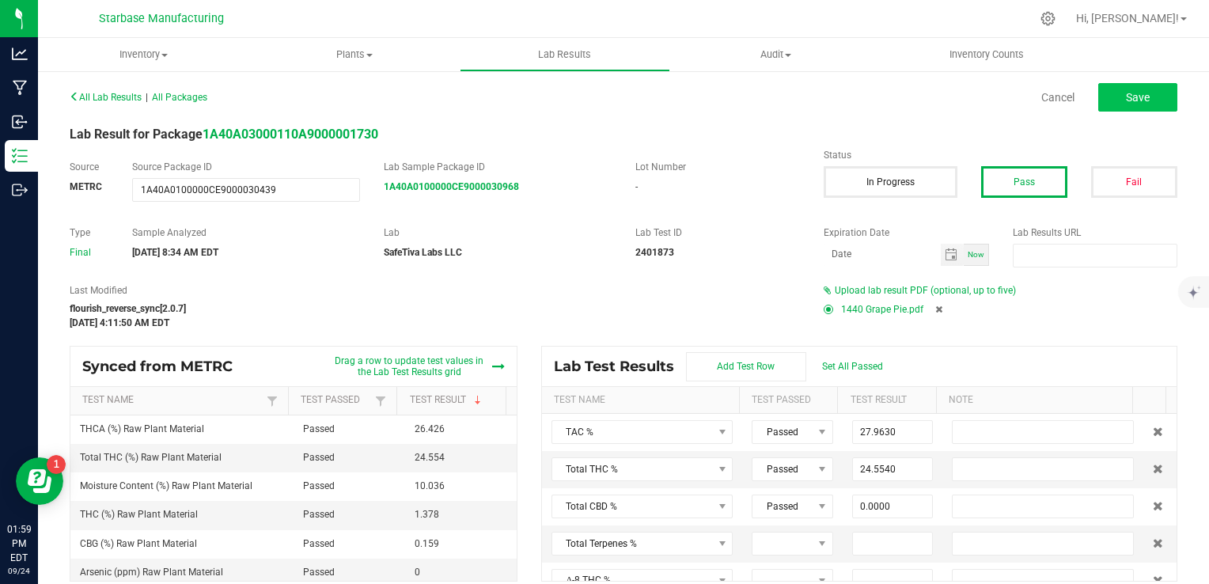
type input "0.0000"
type input "0.1590"
type input "0.0000"
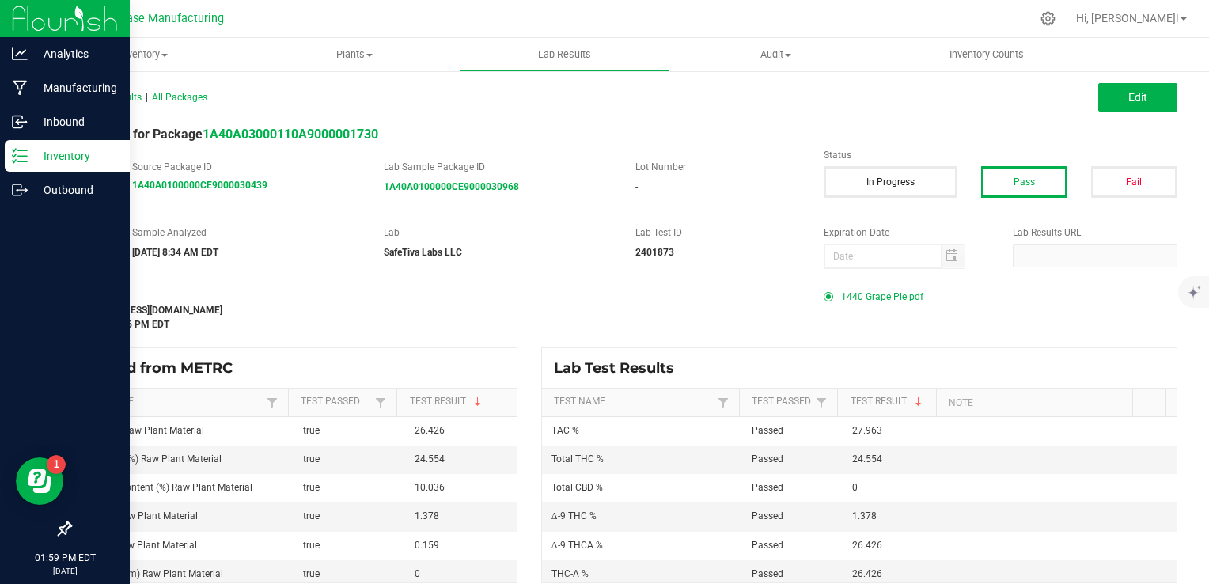
click at [33, 154] on p "Inventory" at bounding box center [75, 155] width 95 height 19
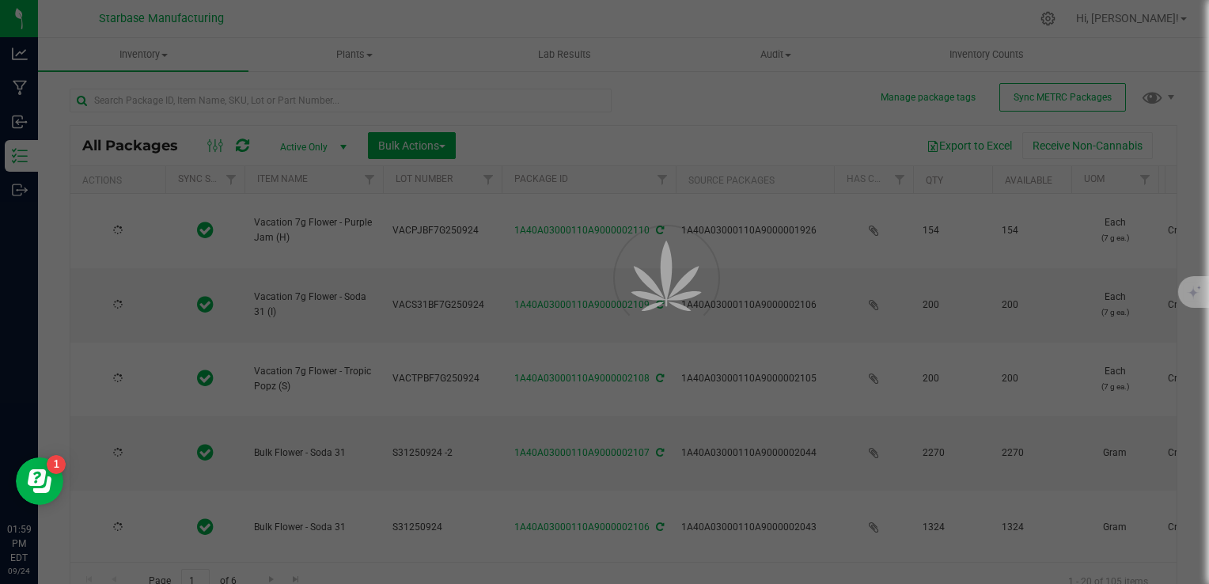
click at [225, 100] on div at bounding box center [604, 292] width 1209 height 584
type input "[DATE]"
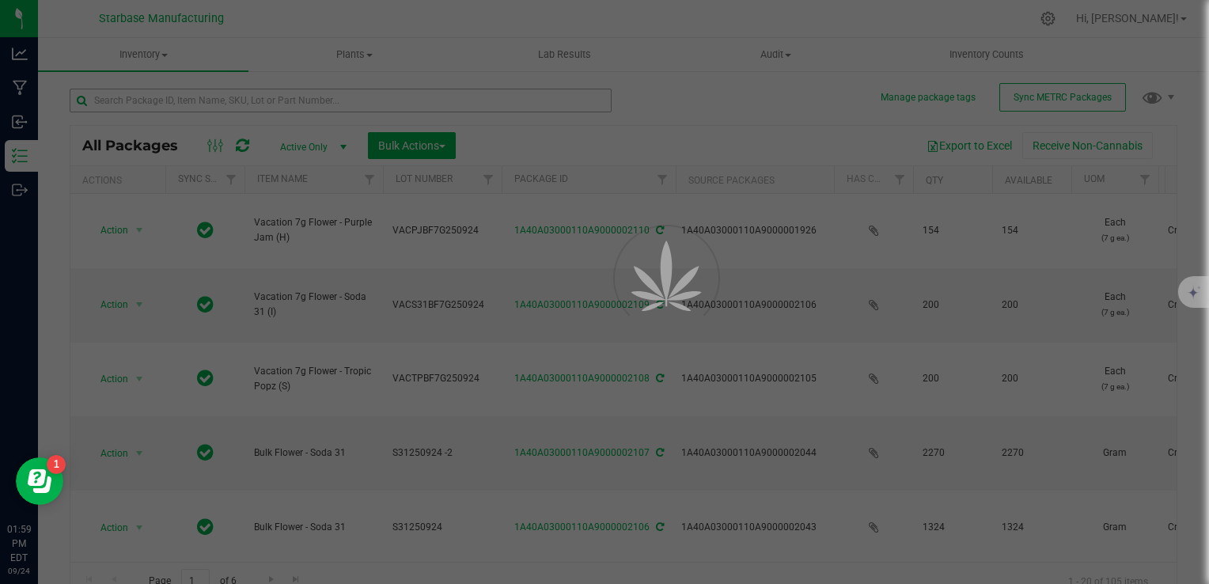
type input "[DATE]"
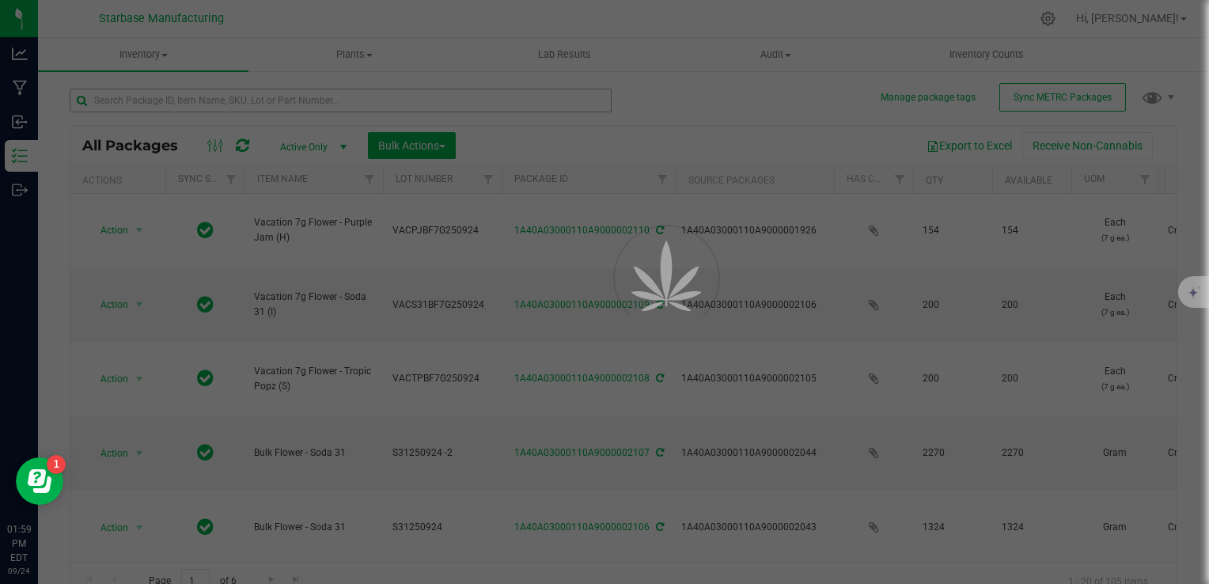
type input "[DATE]"
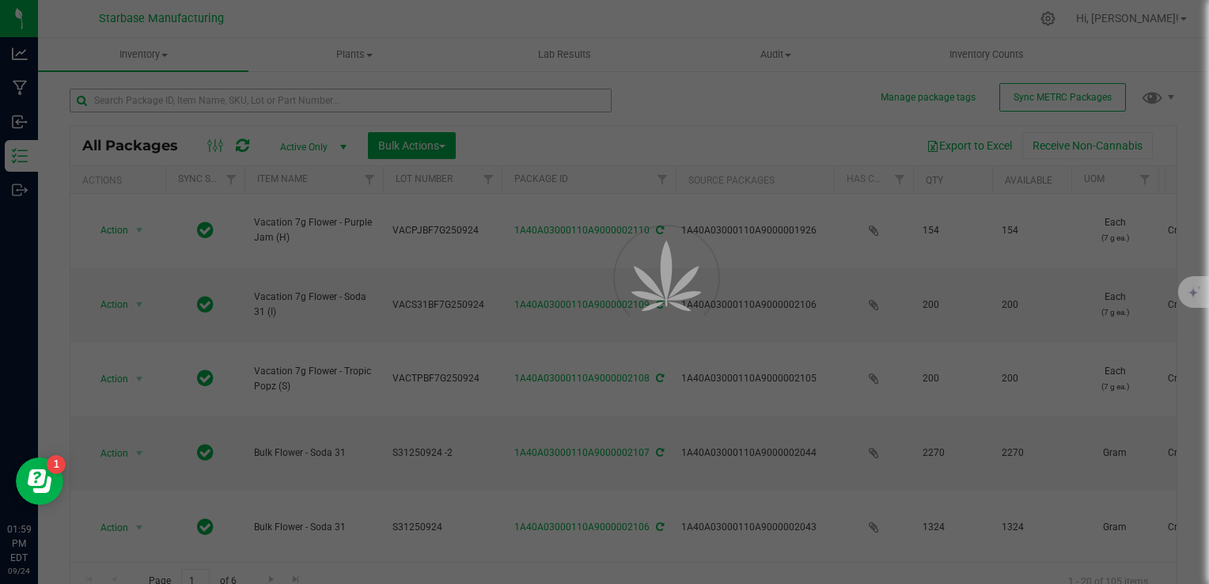
type input "[DATE]"
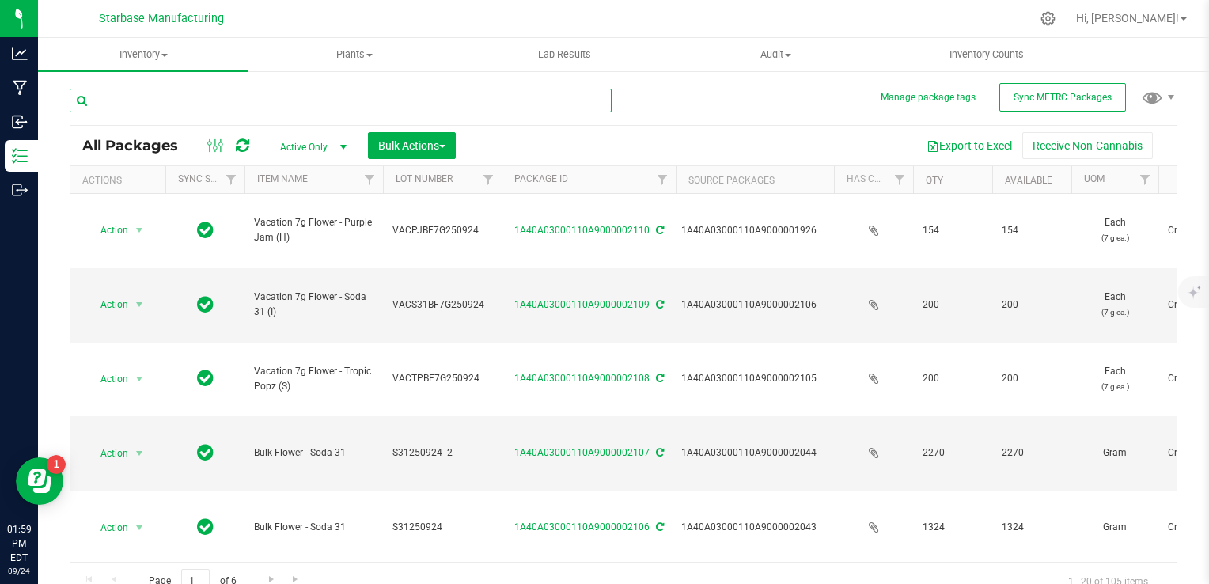
click at [229, 101] on input "text" at bounding box center [341, 101] width 542 height 24
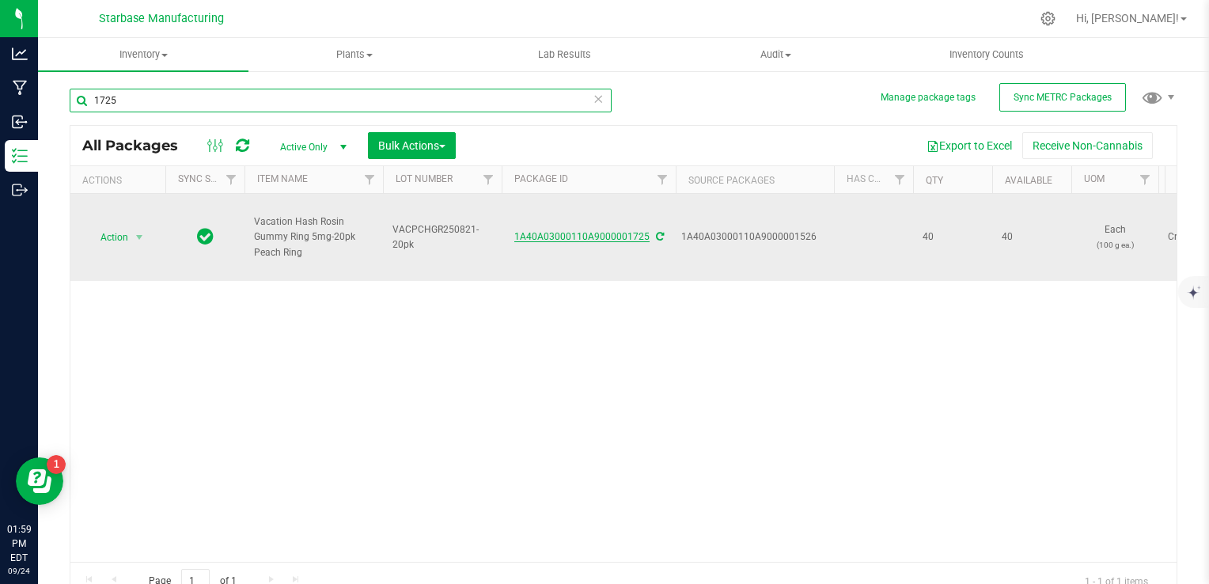
type input "1725"
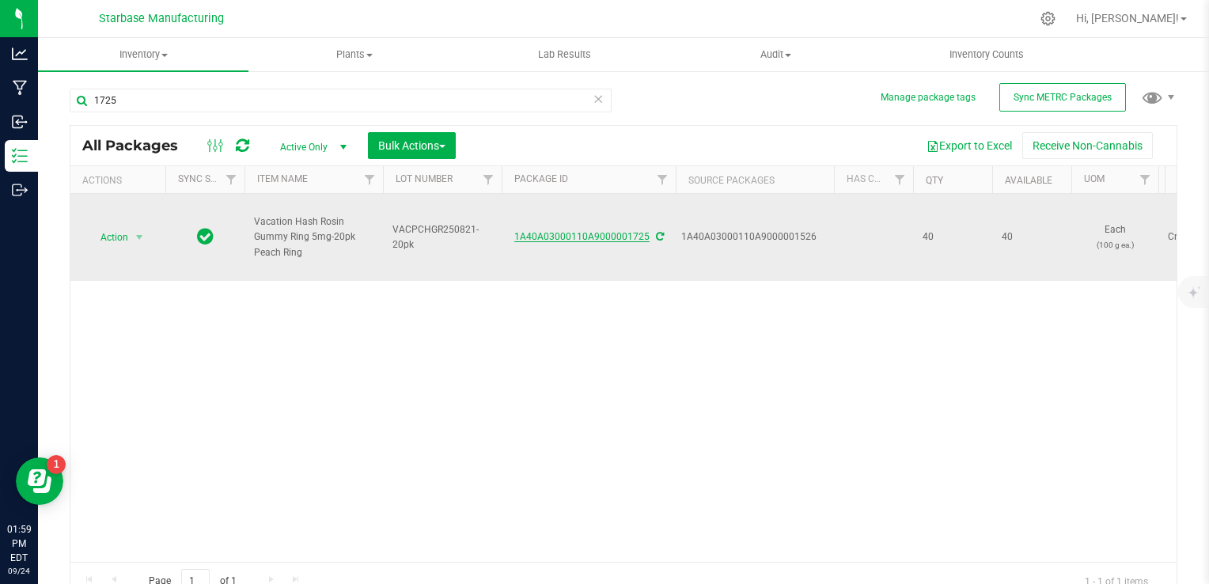
click at [577, 237] on link "1A40A03000110A9000001725" at bounding box center [581, 236] width 135 height 11
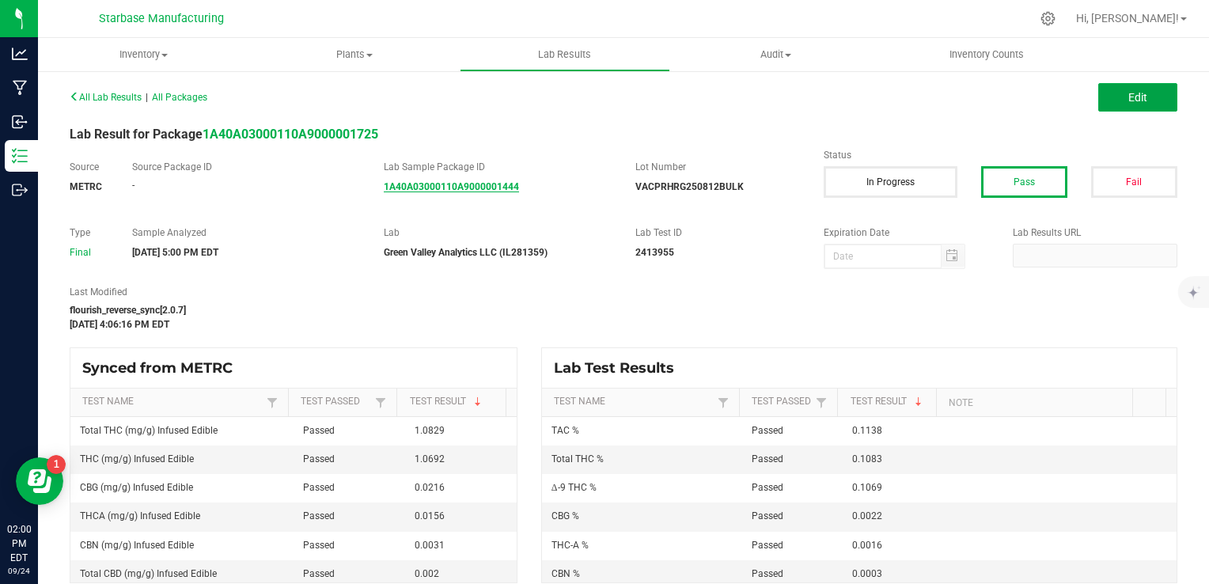
drag, startPoint x: 1127, startPoint y: 91, endPoint x: 458, endPoint y: 188, distance: 675.5
click at [1128, 91] on span "Edit" at bounding box center [1137, 97] width 19 height 13
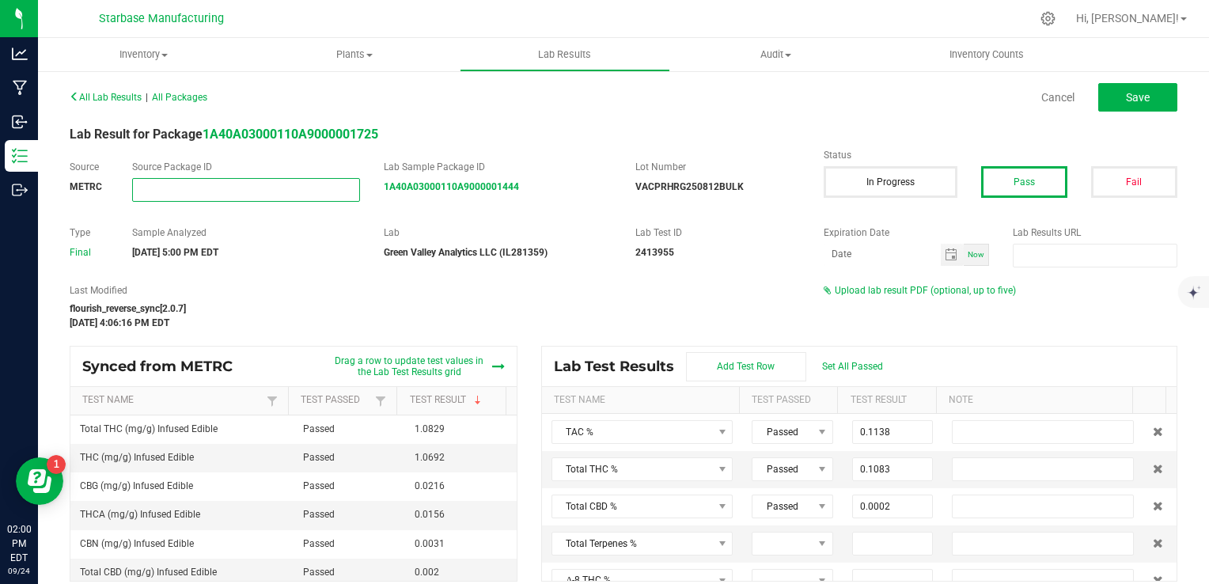
paste input "1A40A03000110A9000001400"
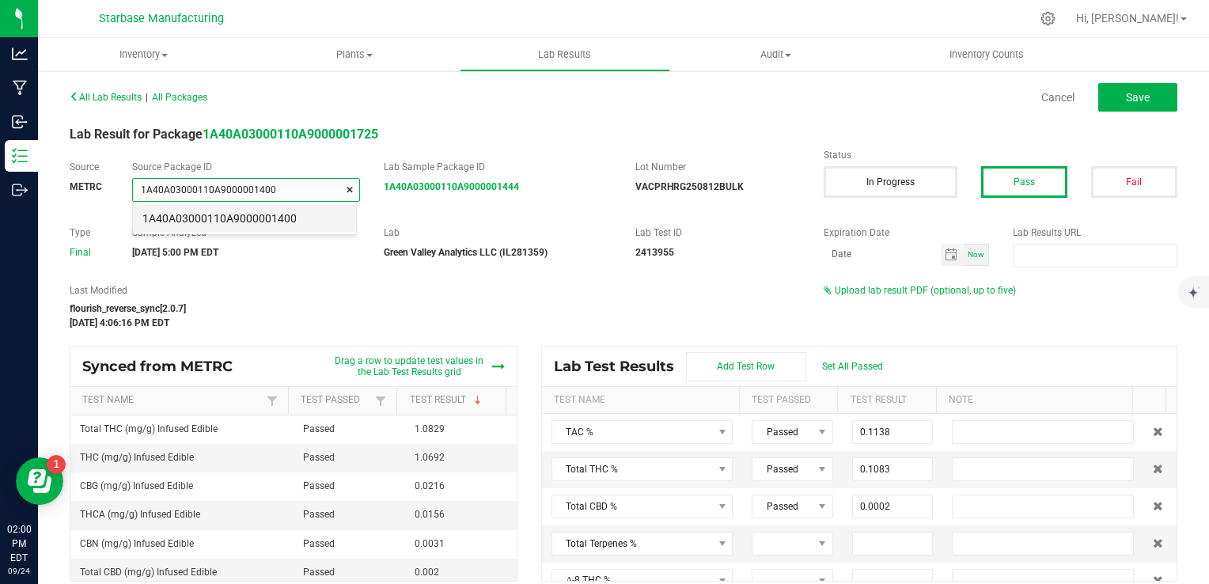
click at [309, 226] on li "1A40A03000110A9000001400" at bounding box center [244, 218] width 223 height 27
type input "1A40A03000110A9000001400"
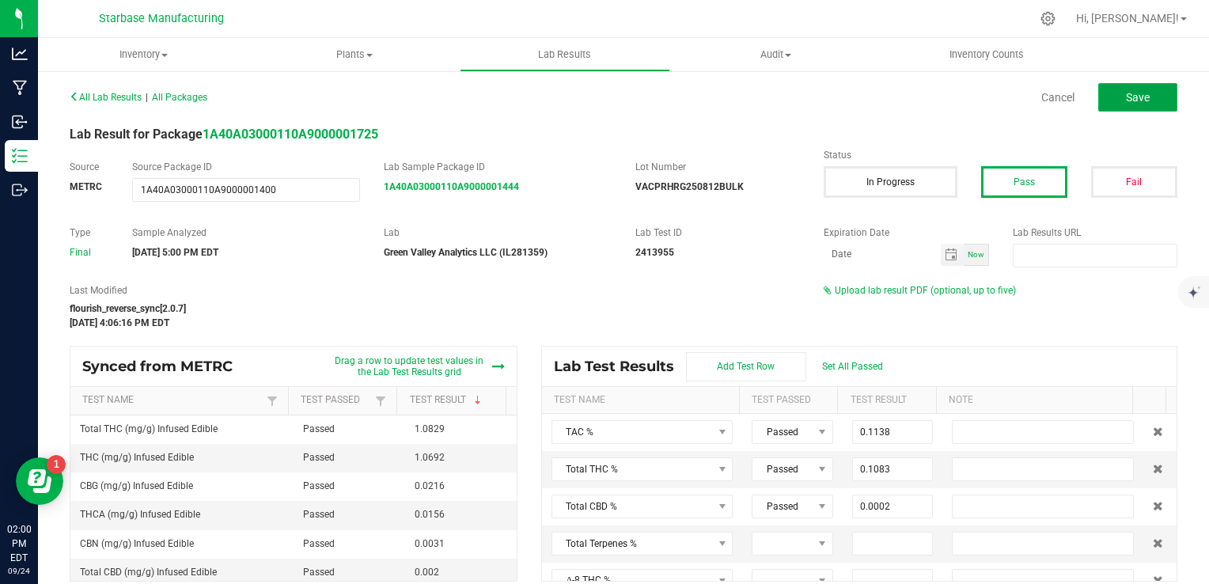
click at [1150, 93] on button "Save" at bounding box center [1137, 97] width 79 height 28
type input "0.1069"
type input "0.0016"
type input "0.0002"
type input "0.0000"
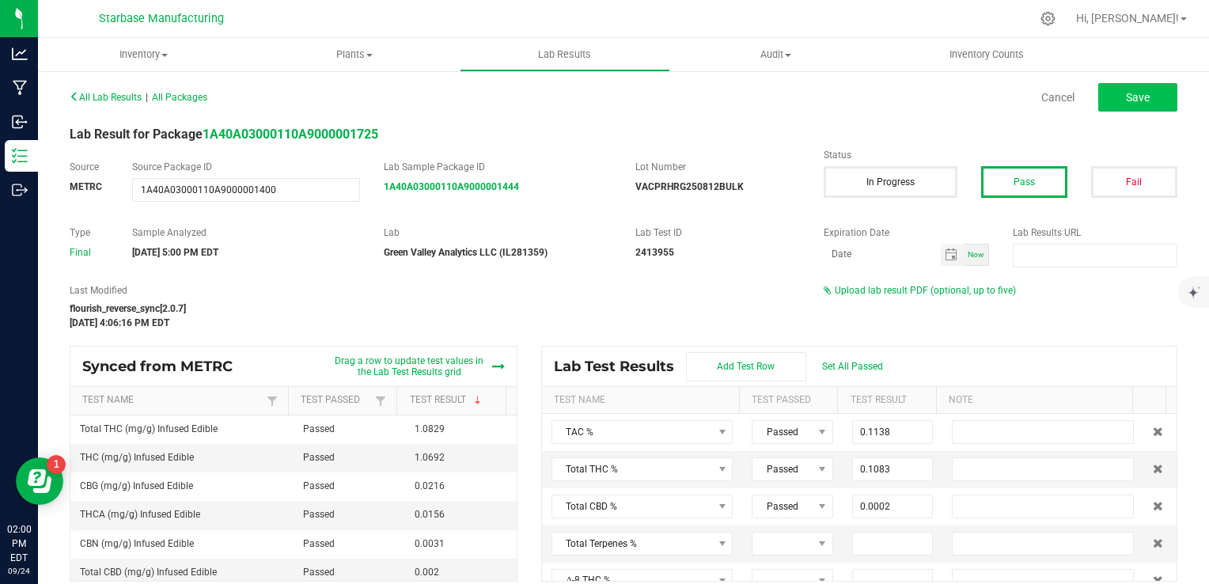
type input "0.0022"
type input "0.0003"
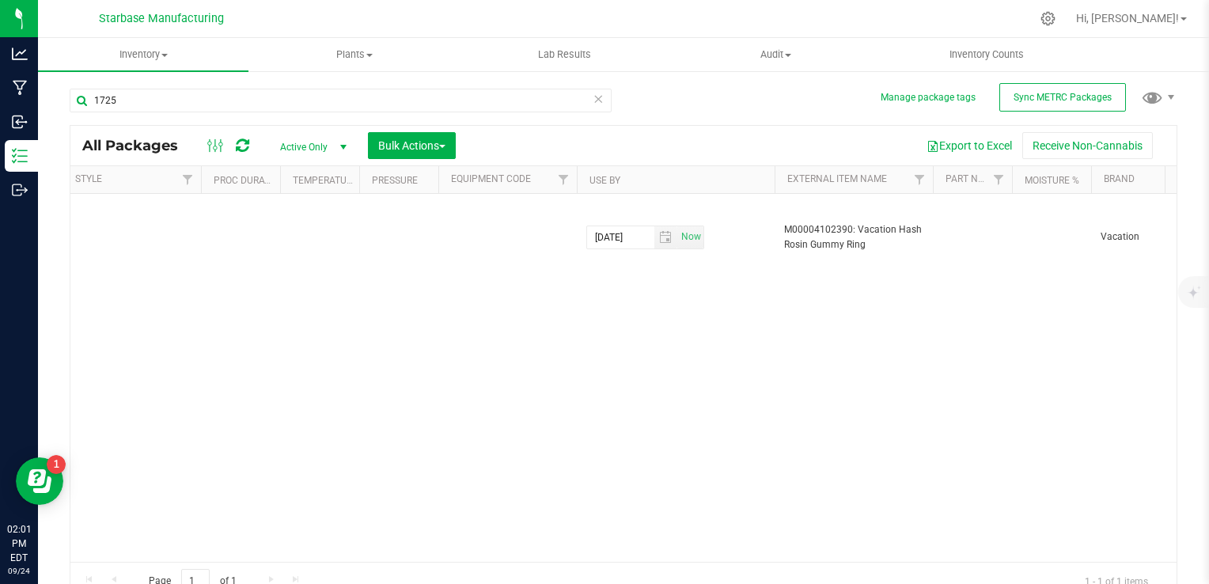
scroll to position [0, 5914]
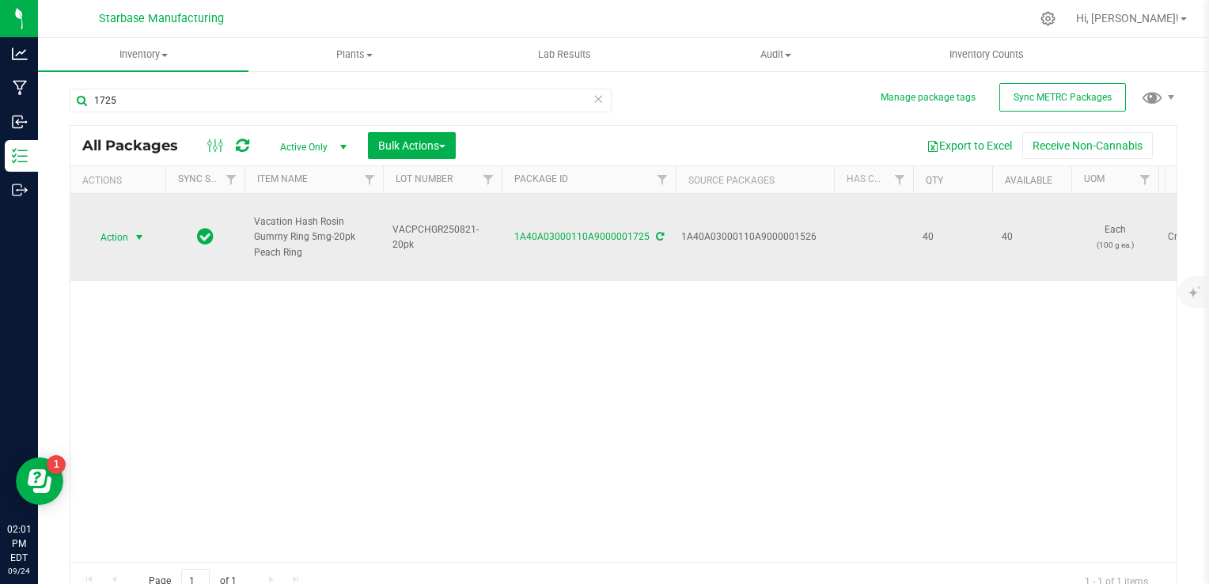
click at [127, 239] on span "Action" at bounding box center [107, 237] width 43 height 22
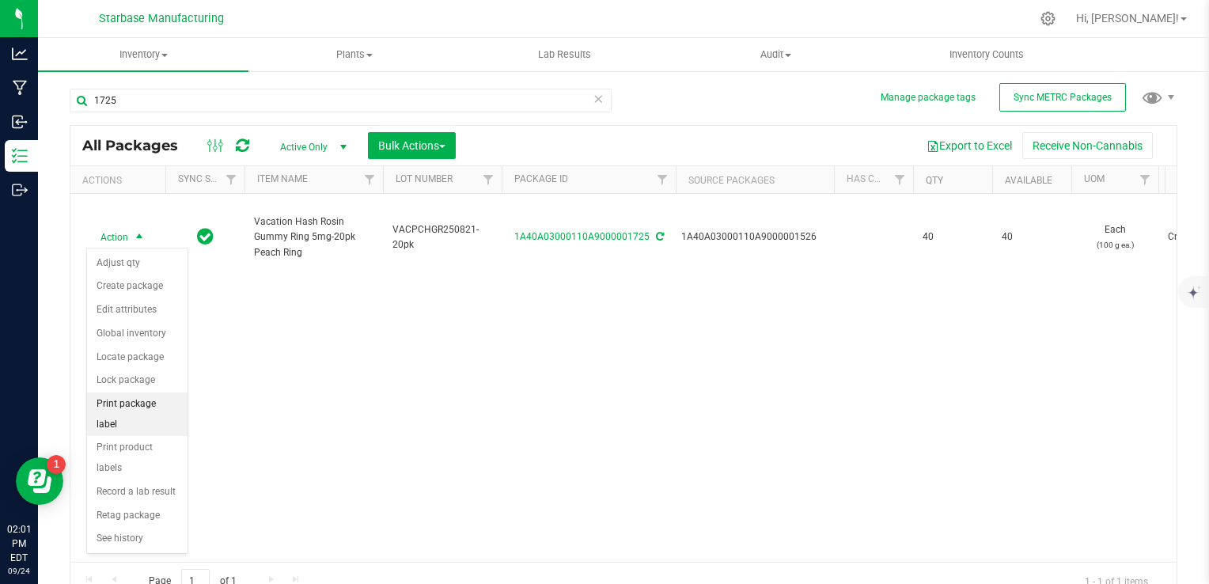
click at [130, 398] on li "Print package label" at bounding box center [137, 414] width 100 height 44
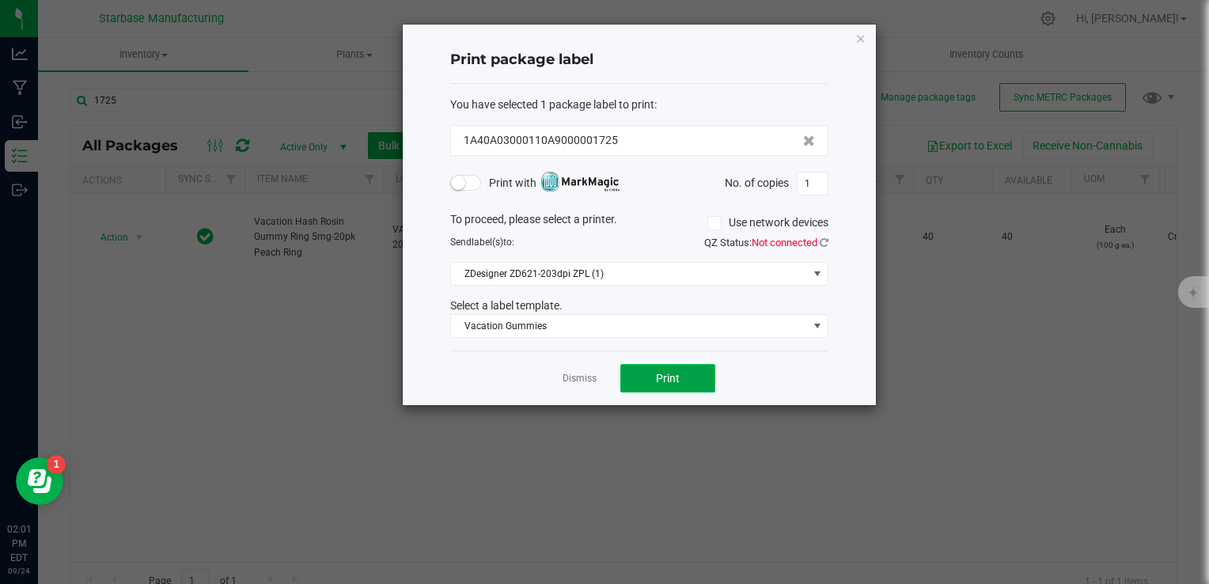
click at [695, 385] on button "Print" at bounding box center [667, 378] width 95 height 28
click at [579, 377] on link "Dismiss" at bounding box center [580, 378] width 34 height 13
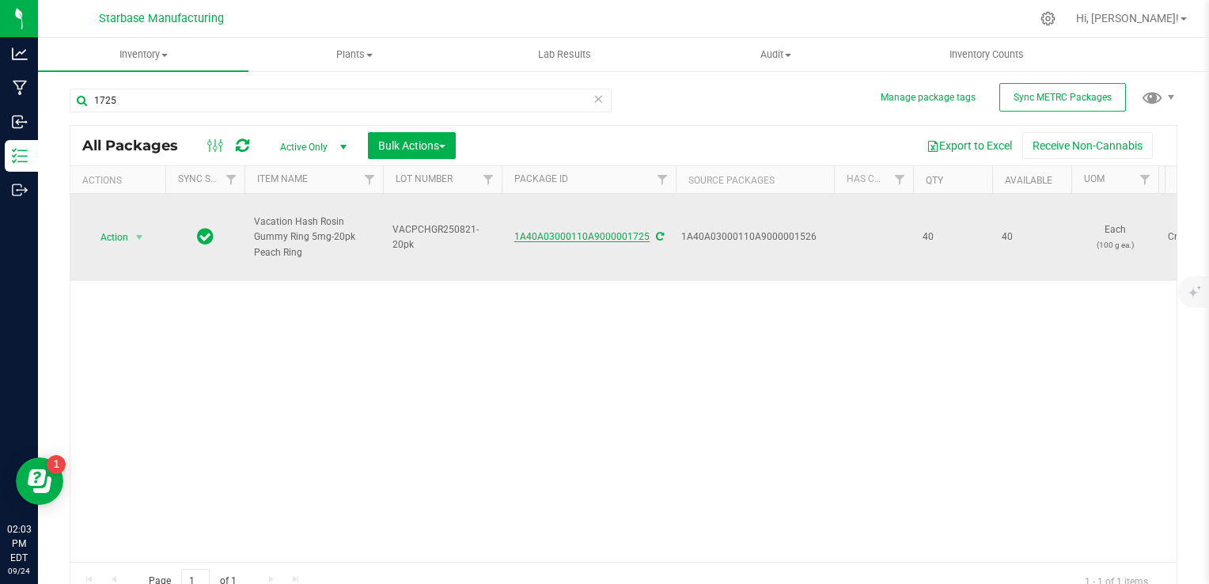
click at [599, 236] on link "1A40A03000110A9000001725" at bounding box center [581, 236] width 135 height 11
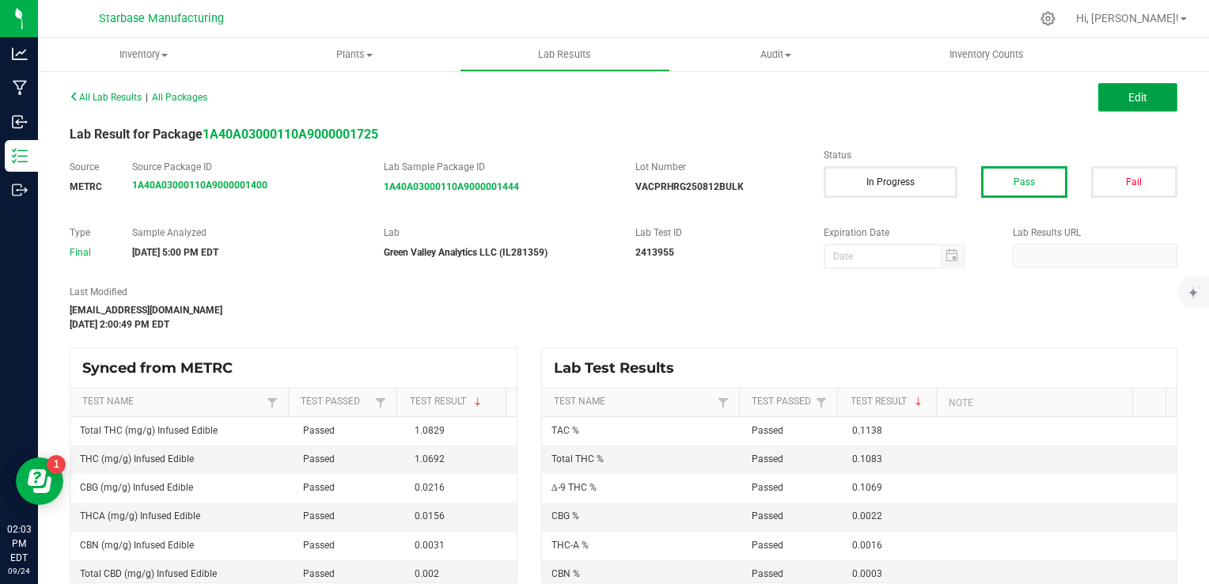
click at [1112, 98] on button "Edit" at bounding box center [1137, 97] width 79 height 28
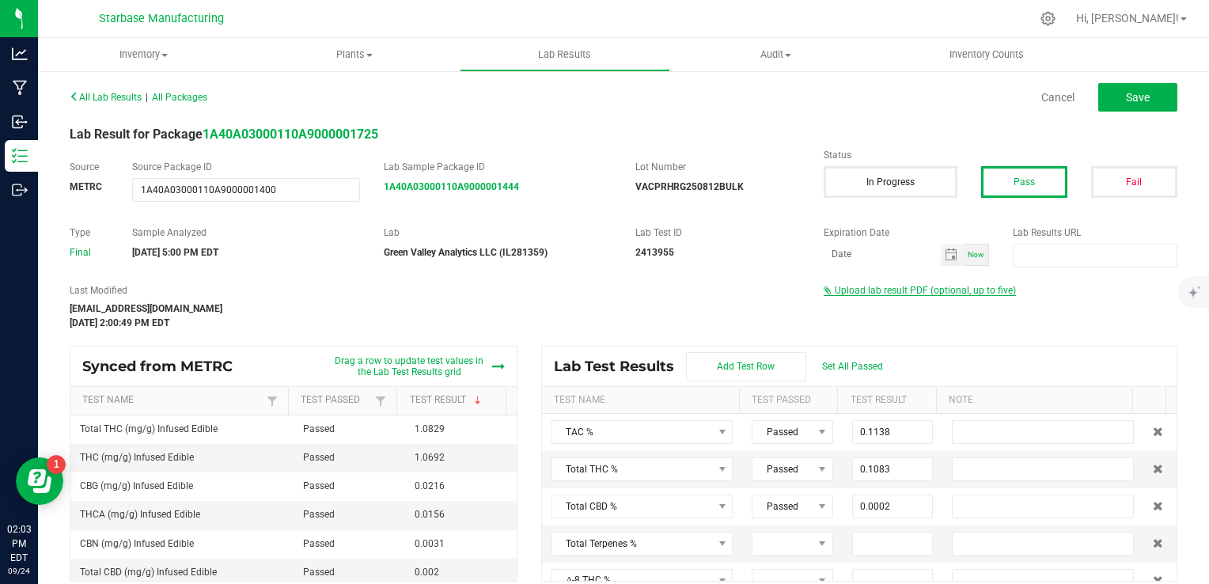
click at [899, 290] on span "Upload lab result PDF (optional, up to five)" at bounding box center [925, 290] width 181 height 11
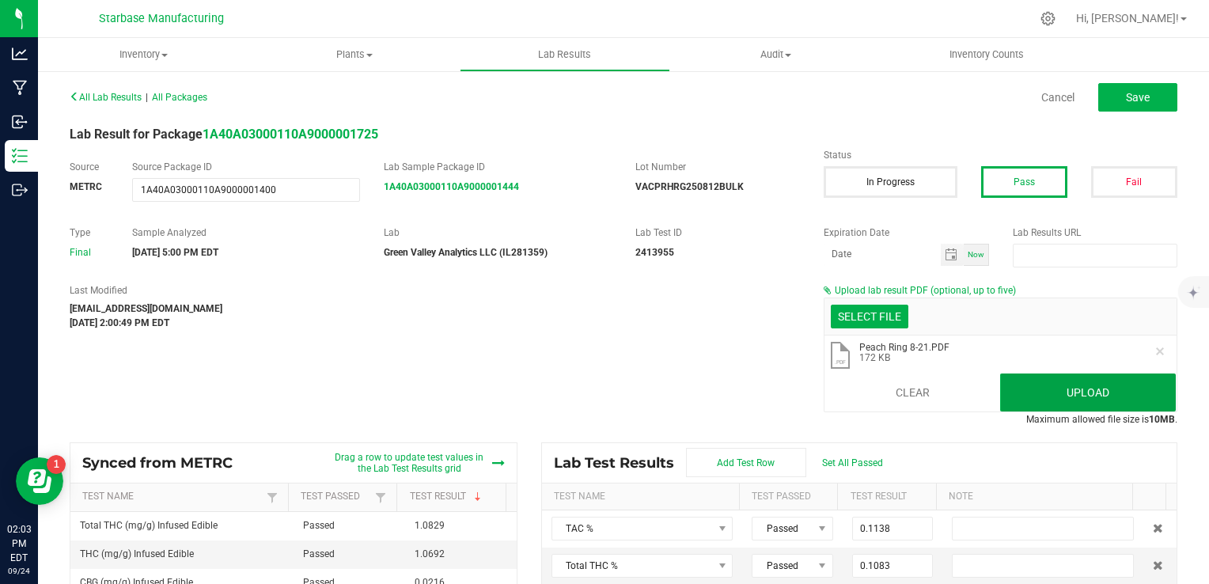
click at [1056, 394] on button "Upload" at bounding box center [1088, 392] width 176 height 38
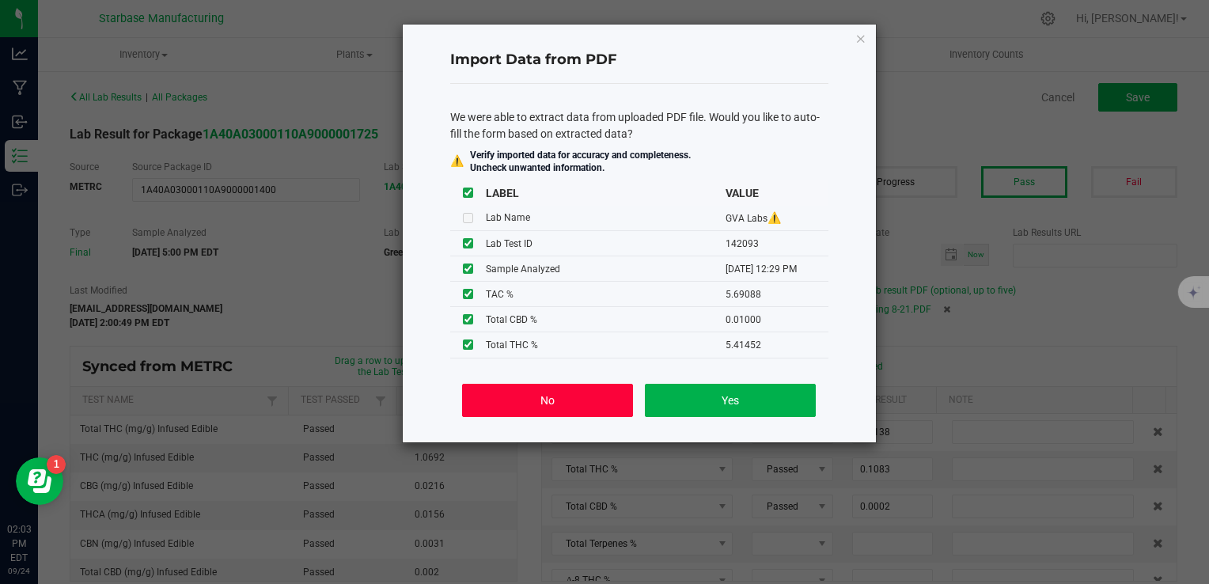
click at [579, 413] on button "No" at bounding box center [547, 400] width 170 height 33
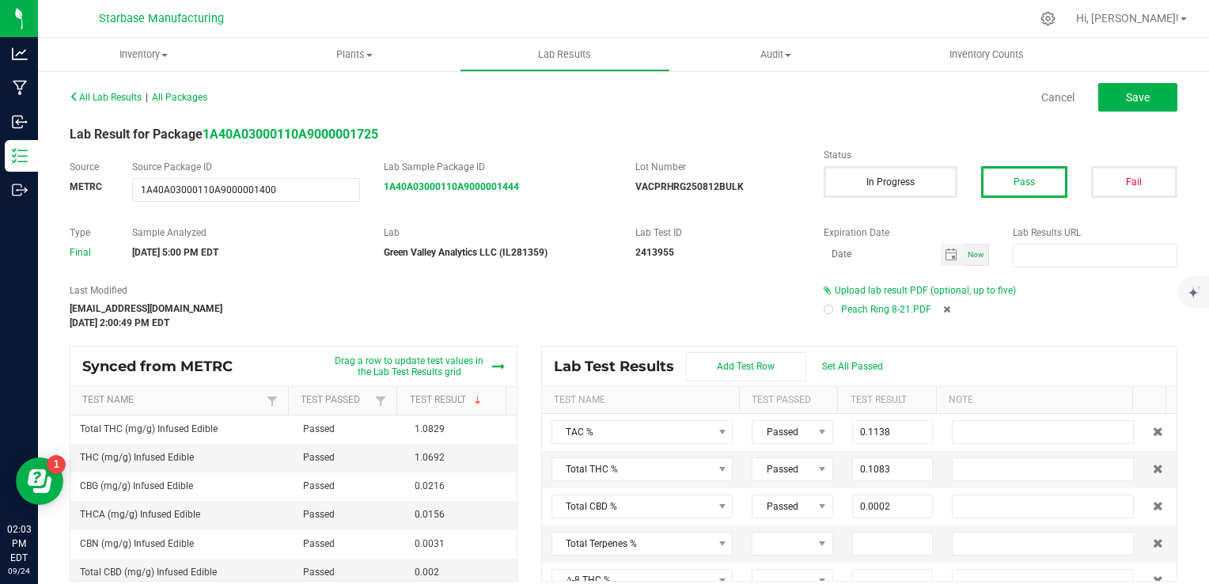
click at [826, 309] on div at bounding box center [828, 309] width 5 height 5
click at [1146, 97] on button "Save" at bounding box center [1137, 97] width 79 height 28
type input "0.1069"
type input "0.0016"
type input "0.0002"
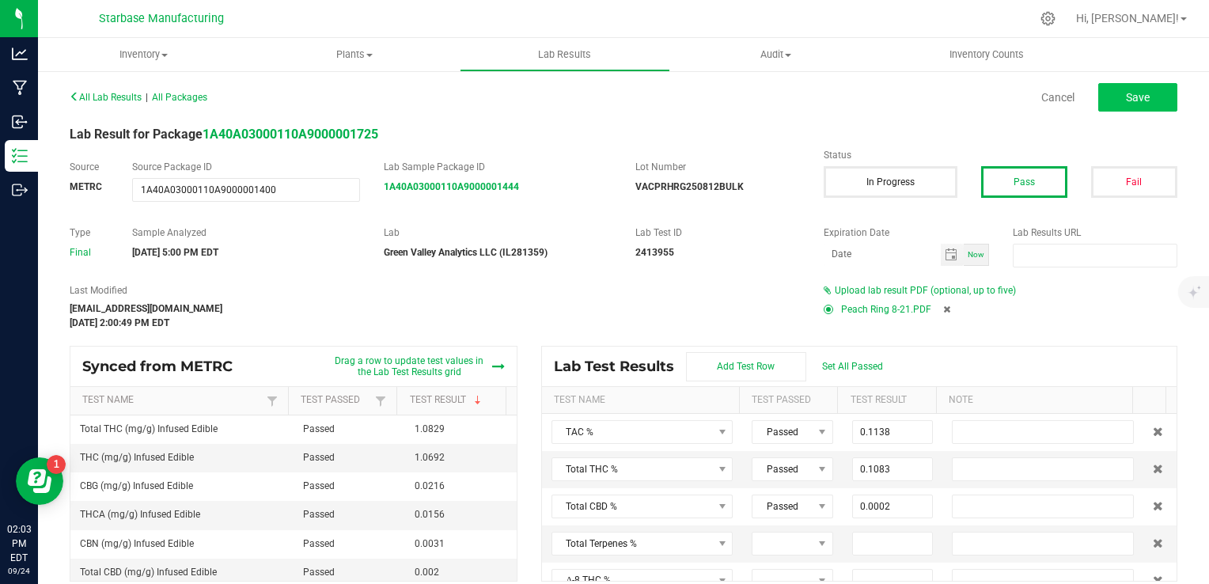
type input "0.0000"
type input "0.0022"
type input "0.0003"
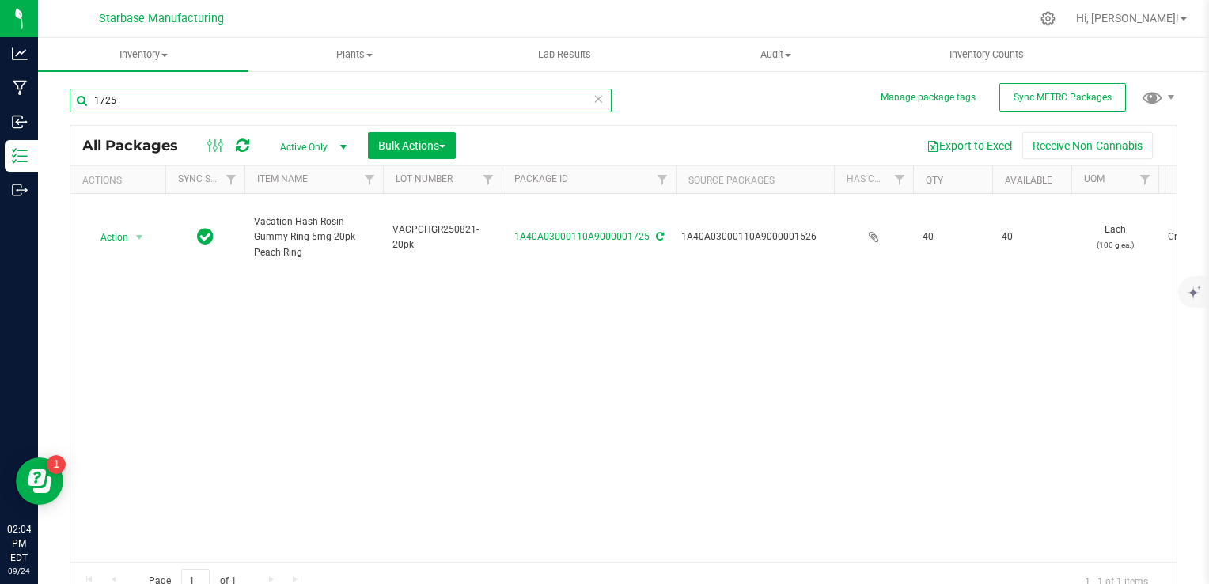
click at [212, 106] on input "1725" at bounding box center [341, 101] width 542 height 24
click at [247, 100] on input "1726" at bounding box center [341, 101] width 542 height 24
click at [354, 98] on input "1726" at bounding box center [341, 101] width 542 height 24
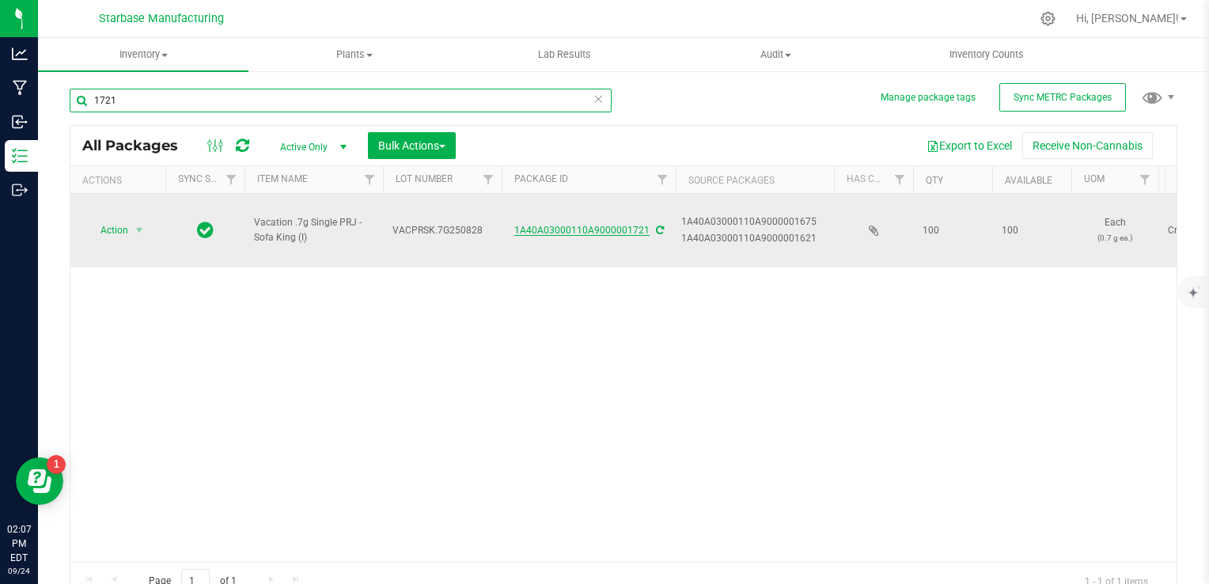
type input "1721"
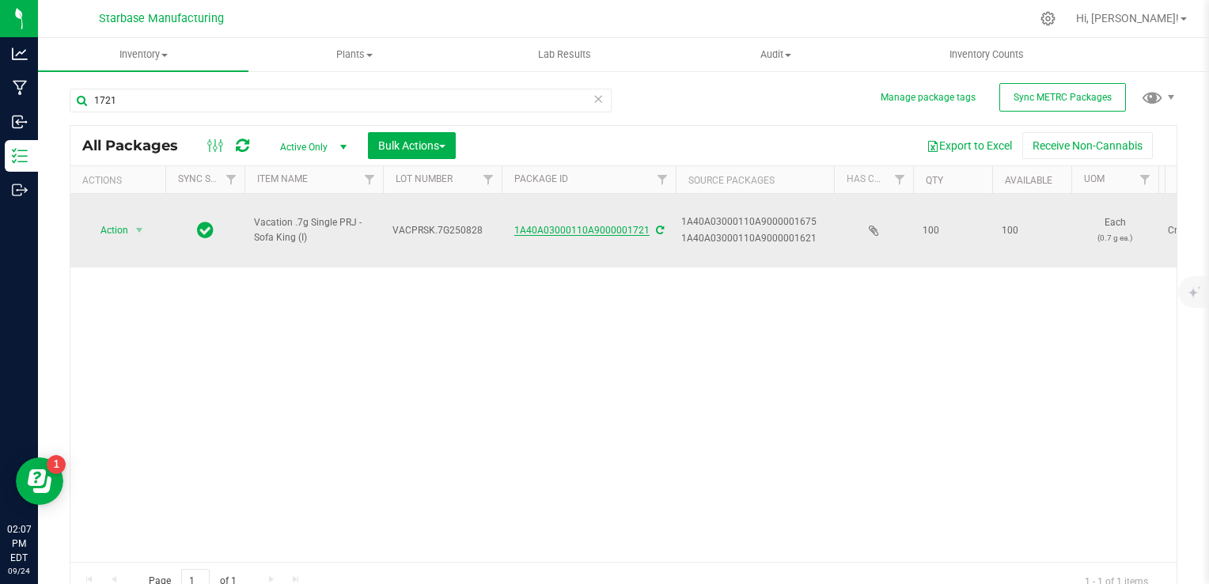
click at [538, 225] on link "1A40A03000110A9000001721" at bounding box center [581, 230] width 135 height 11
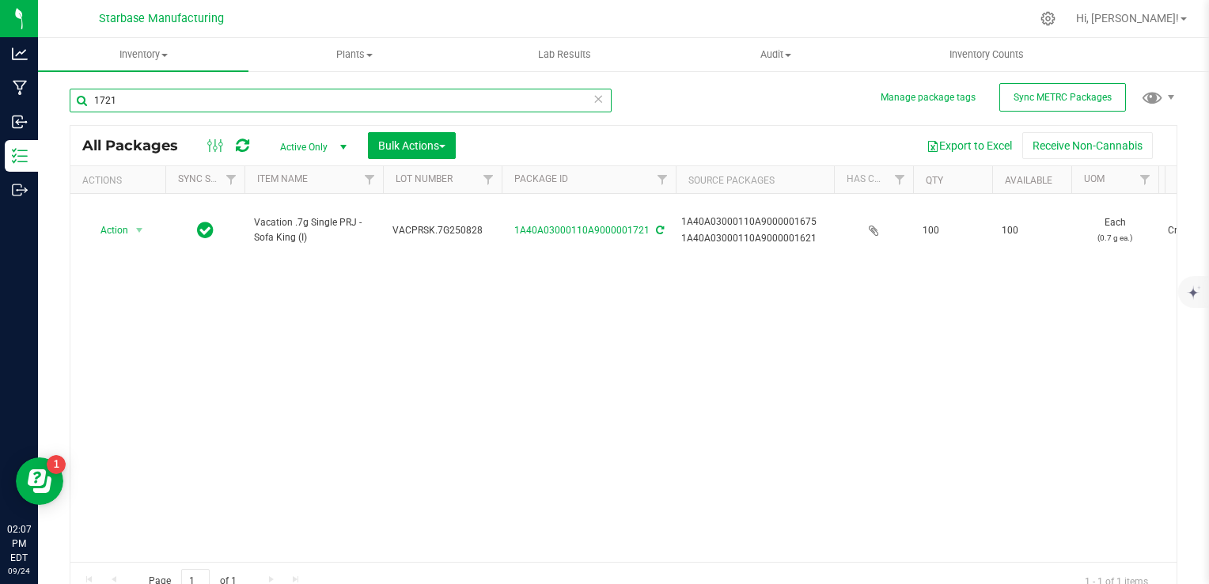
click at [156, 107] on input "1721" at bounding box center [341, 101] width 542 height 24
type input "1729"
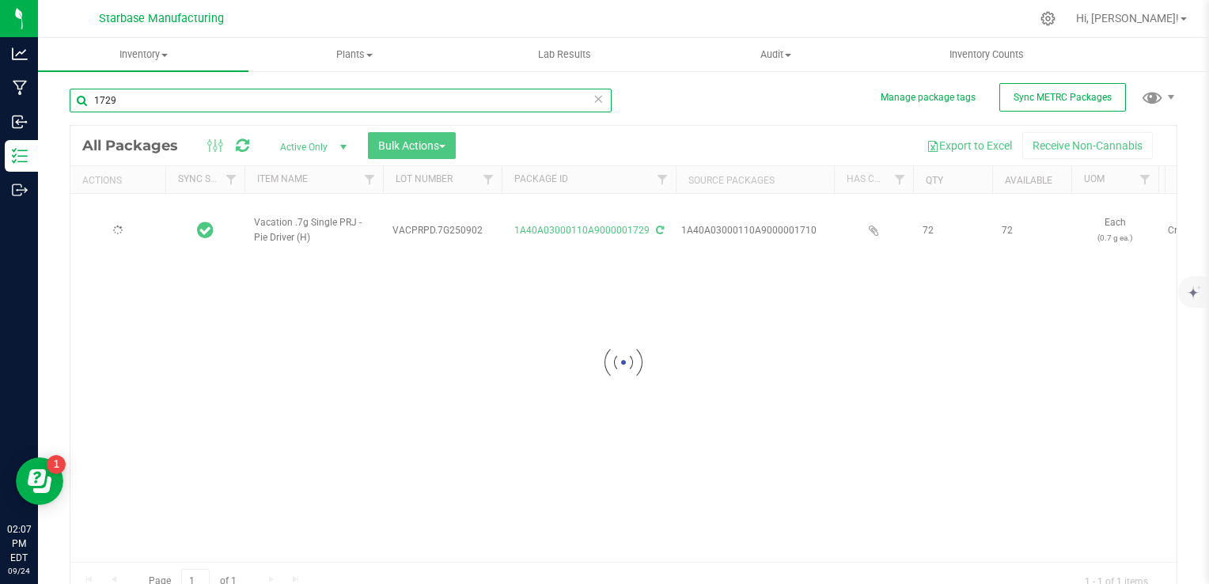
type input "2025-09-02"
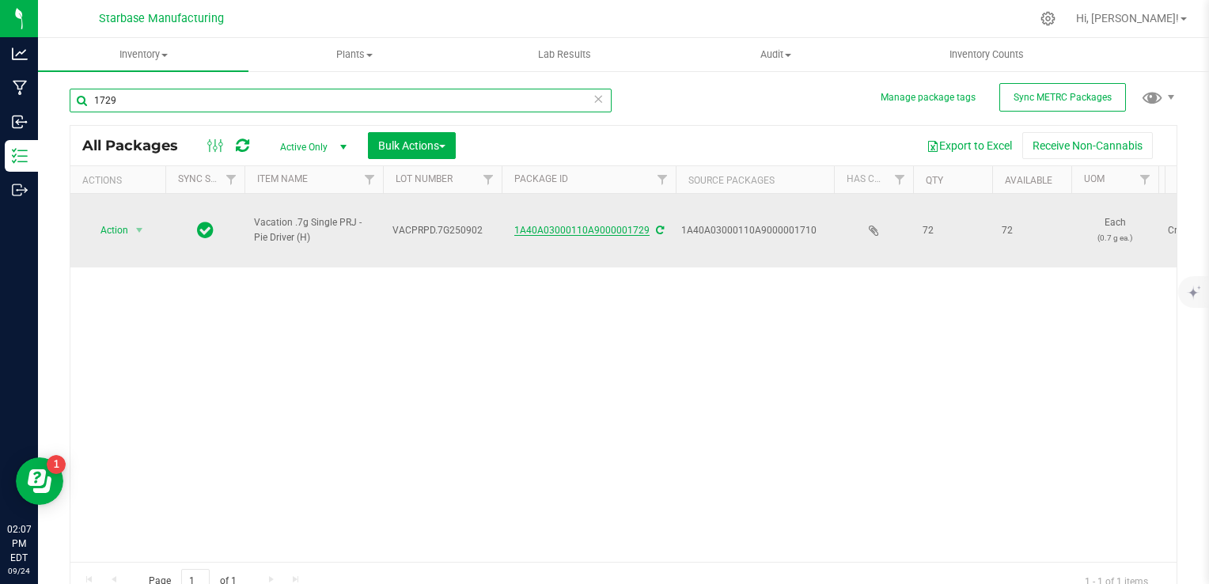
type input "1729"
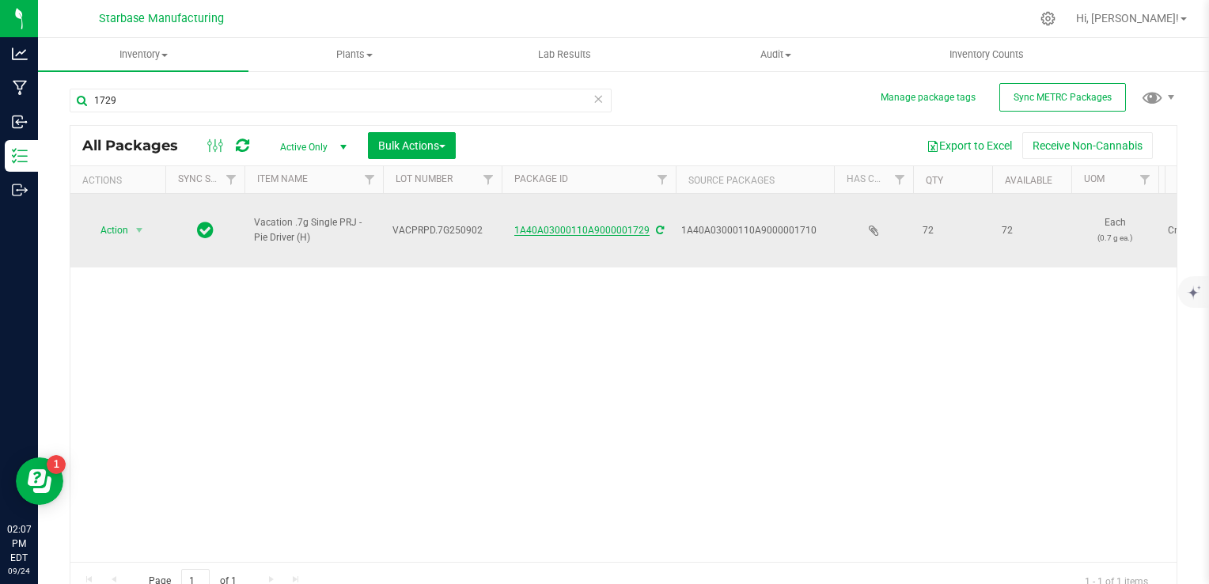
click at [566, 225] on link "1A40A03000110A9000001729" at bounding box center [581, 230] width 135 height 11
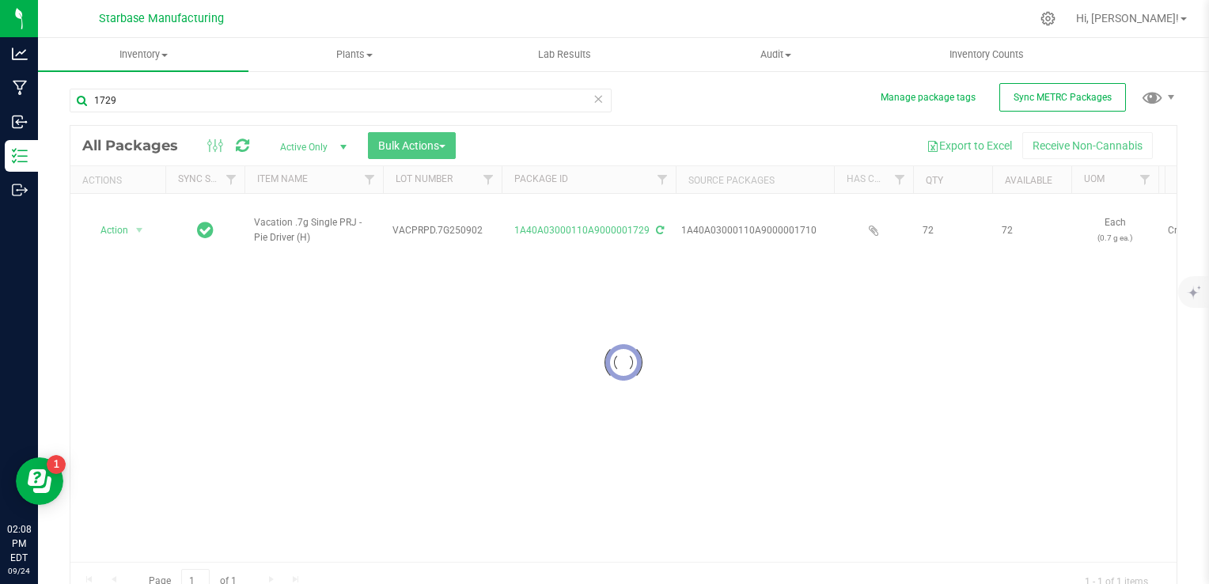
click at [139, 217] on div at bounding box center [623, 363] width 1106 height 474
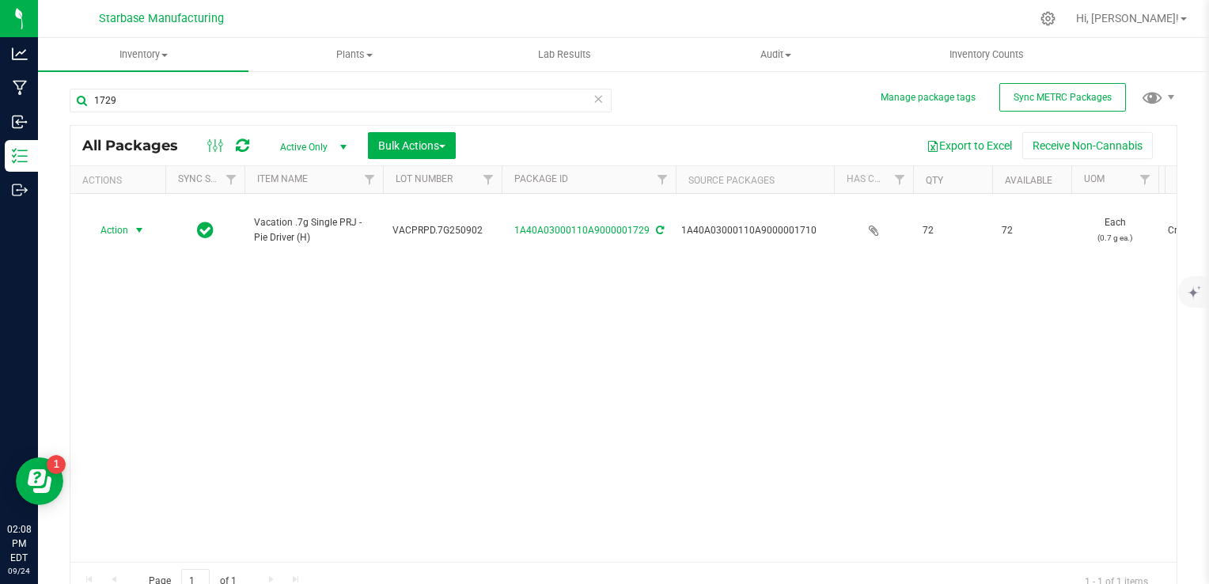
click at [135, 224] on span "select" at bounding box center [139, 230] width 13 height 13
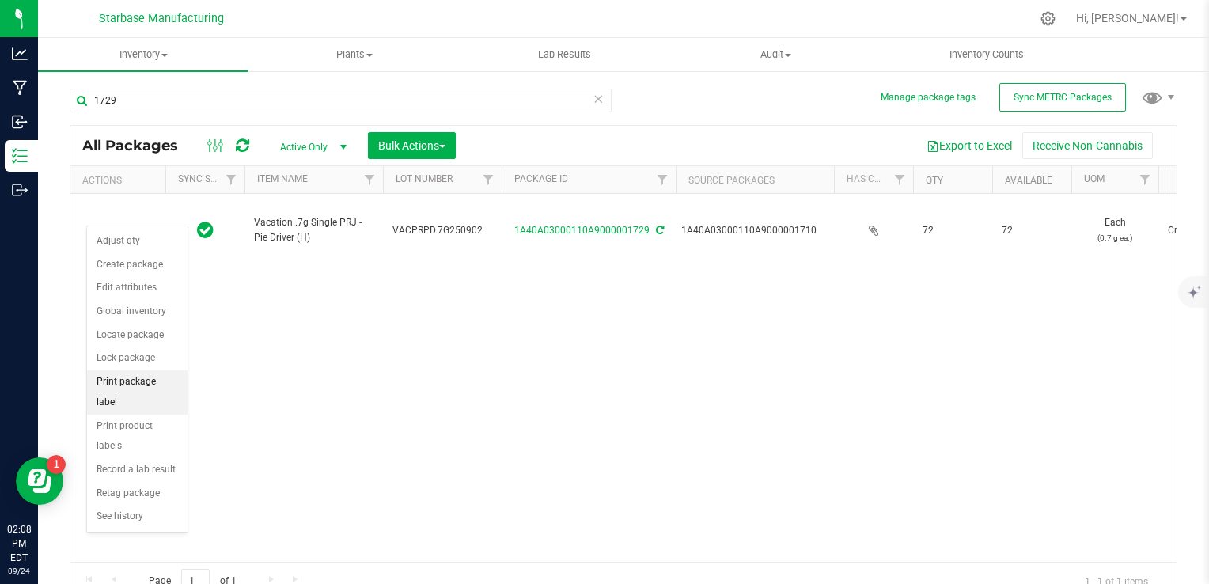
click at [151, 378] on li "Print package label" at bounding box center [137, 392] width 100 height 44
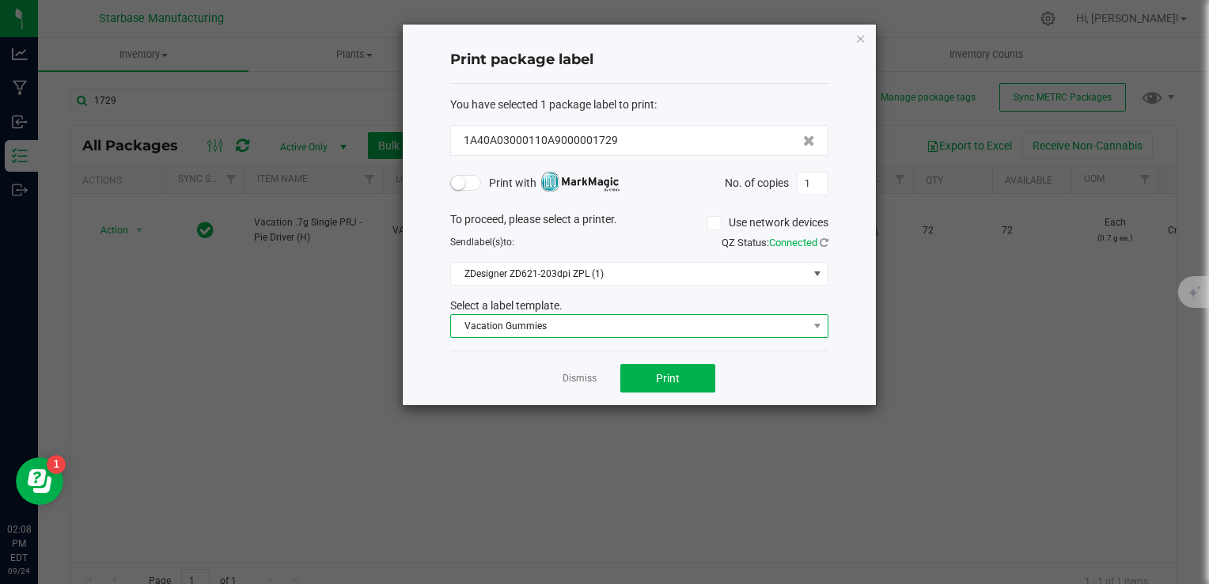
click at [567, 335] on span "Vacation Gummies" at bounding box center [629, 326] width 357 height 22
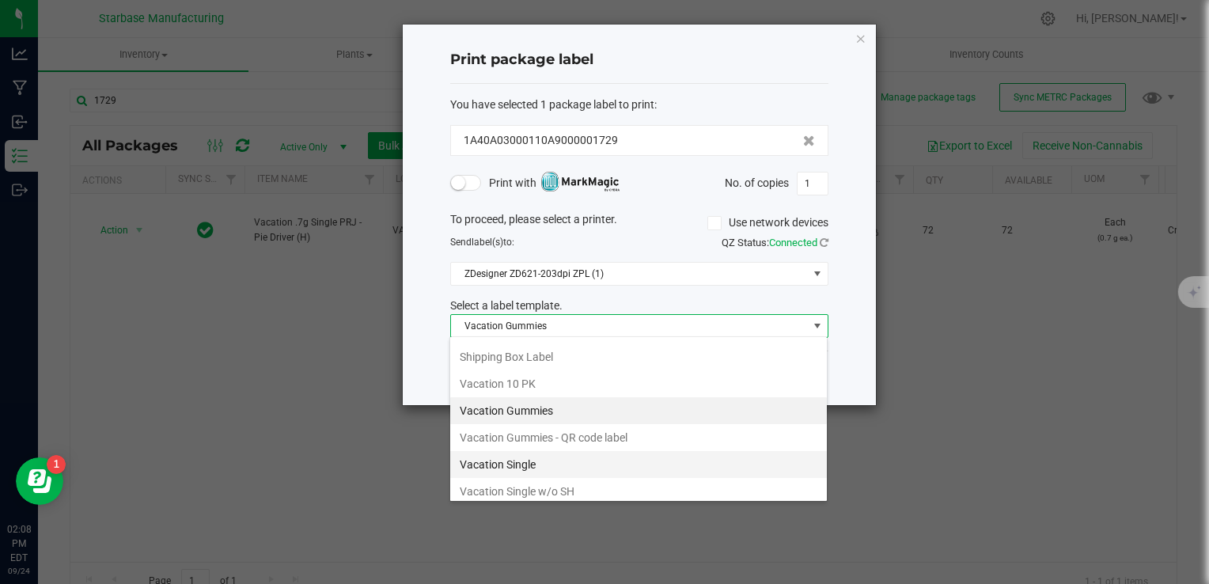
scroll to position [293, 0]
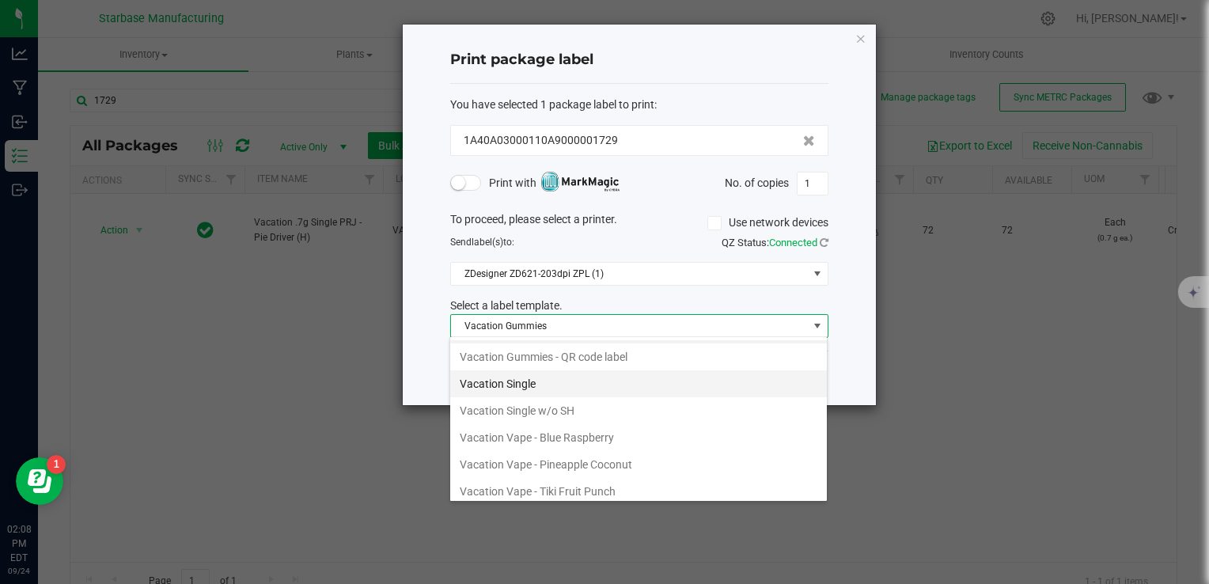
click at [557, 380] on li "Vacation Single" at bounding box center [638, 383] width 377 height 27
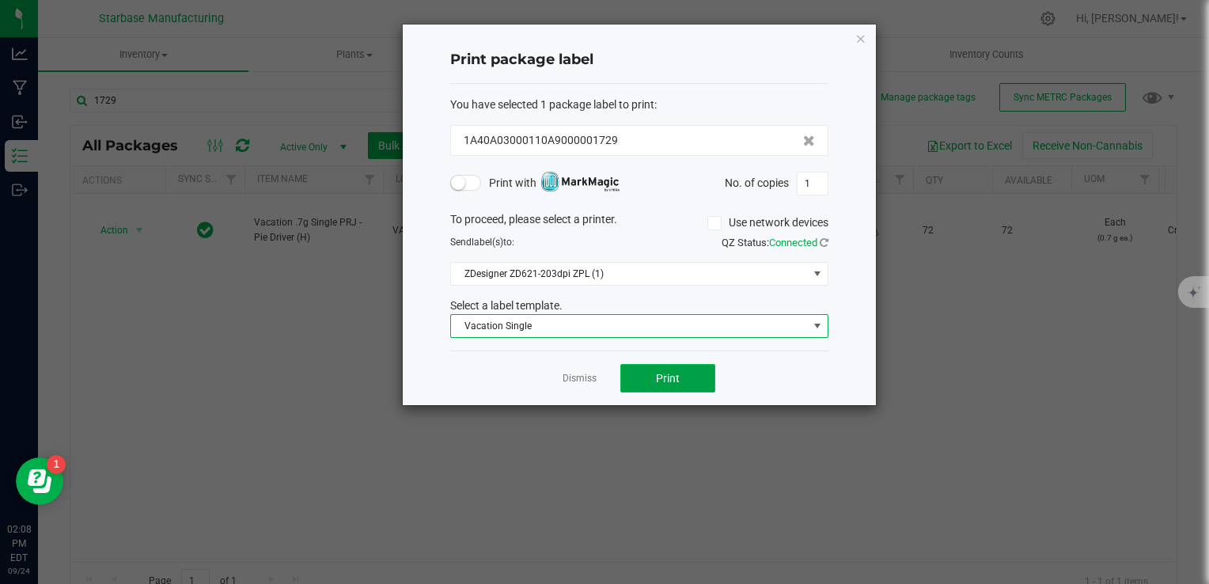
click at [674, 375] on span "Print" at bounding box center [668, 378] width 24 height 13
click at [696, 382] on button "Print" at bounding box center [667, 378] width 95 height 28
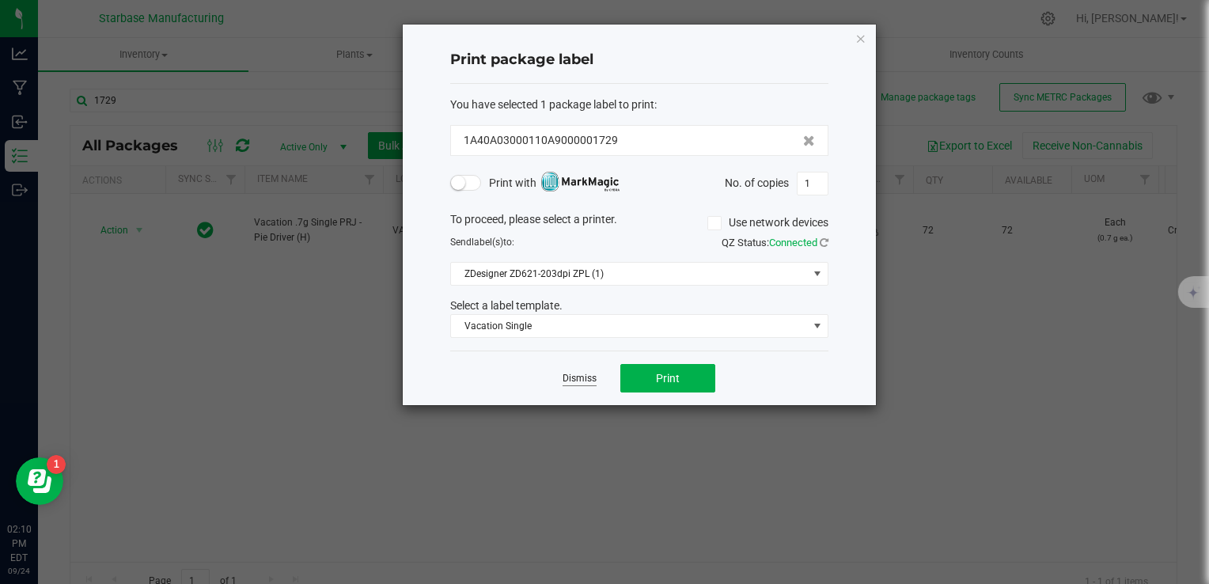
click at [567, 370] on app-cancel-button "Dismiss" at bounding box center [580, 378] width 34 height 17
click at [570, 378] on link "Dismiss" at bounding box center [580, 378] width 34 height 13
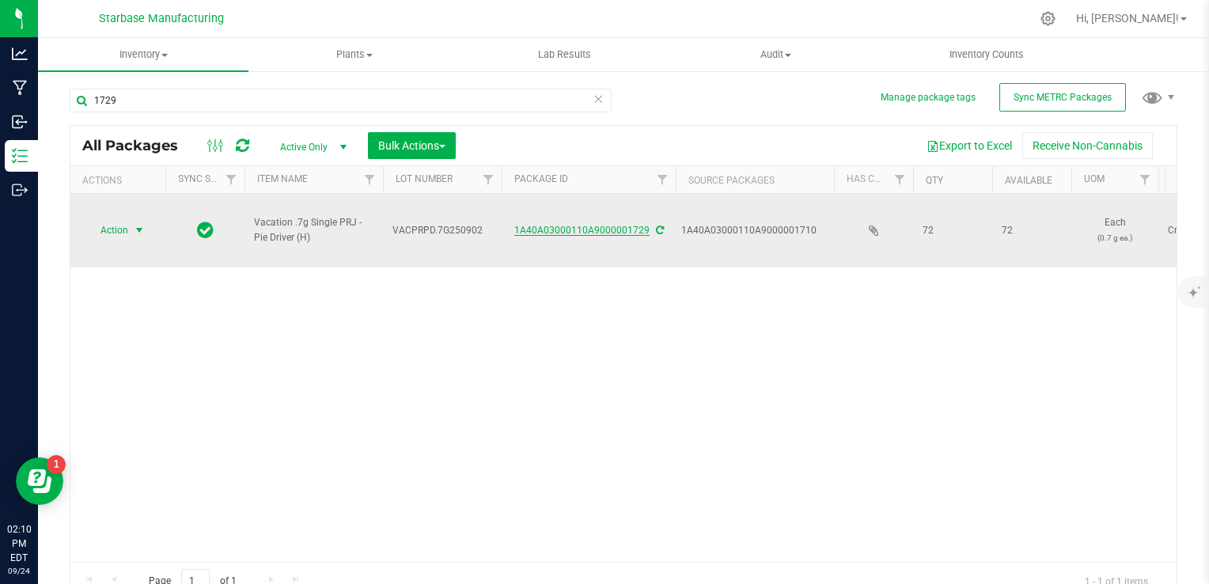
click at [610, 225] on link "1A40A03000110A9000001729" at bounding box center [581, 230] width 135 height 11
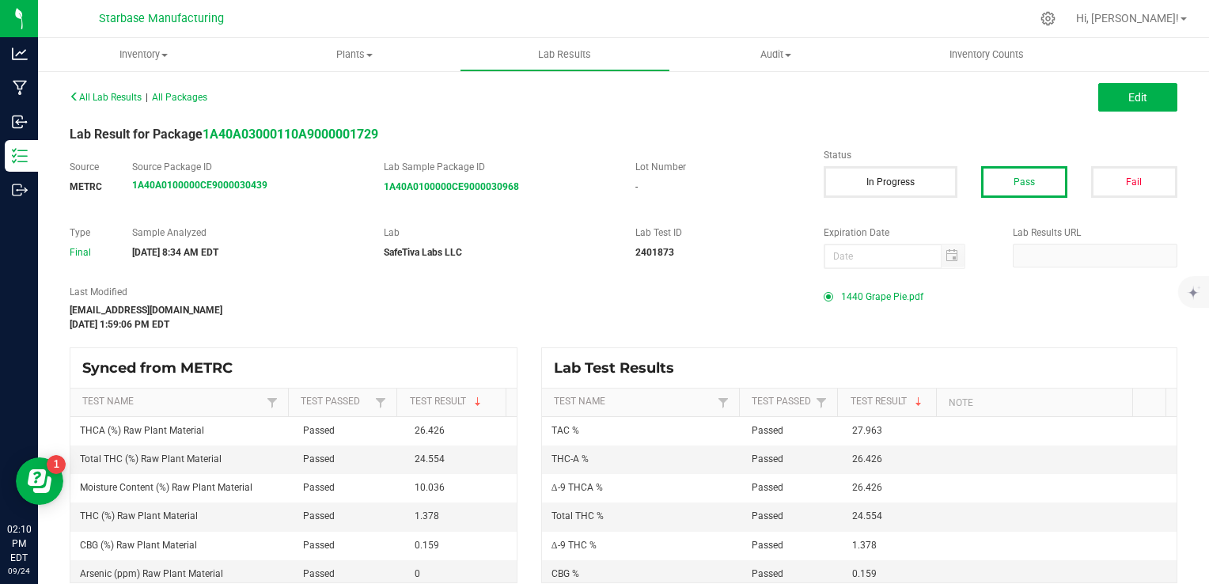
click at [869, 297] on span "1440 Grape Pie.pdf" at bounding box center [882, 297] width 82 height 24
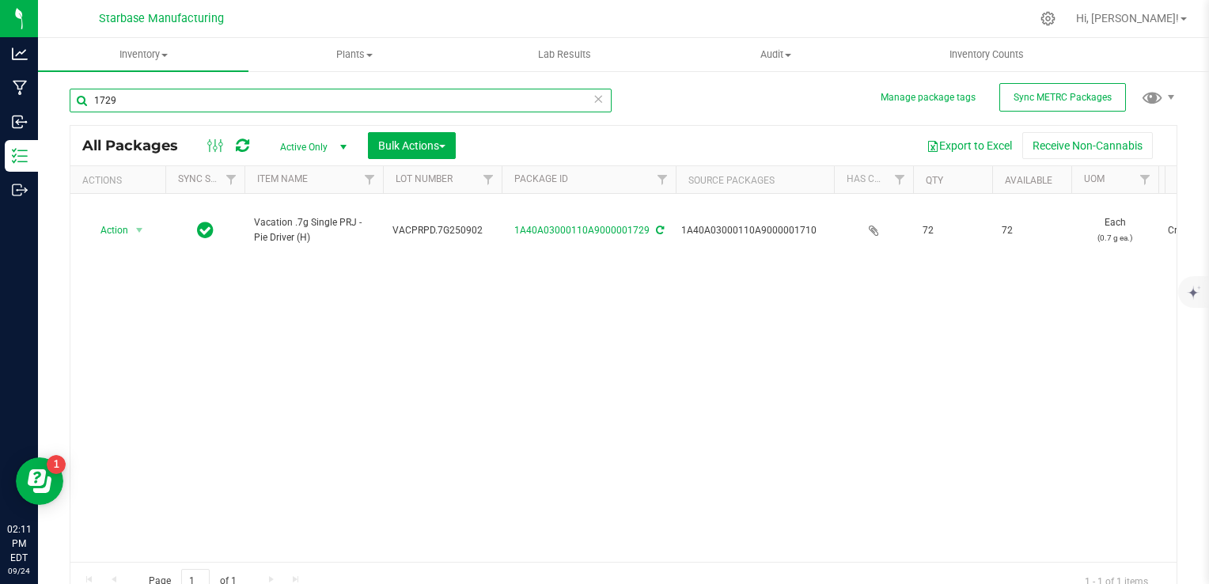
click at [222, 96] on input "1729" at bounding box center [341, 101] width 542 height 24
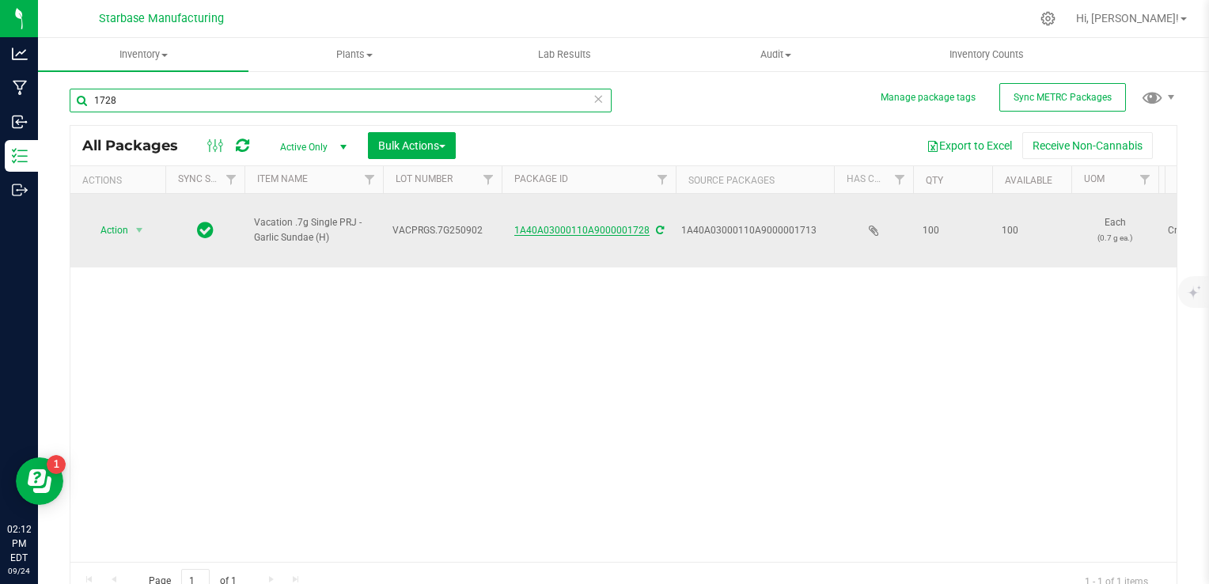
type input "1728"
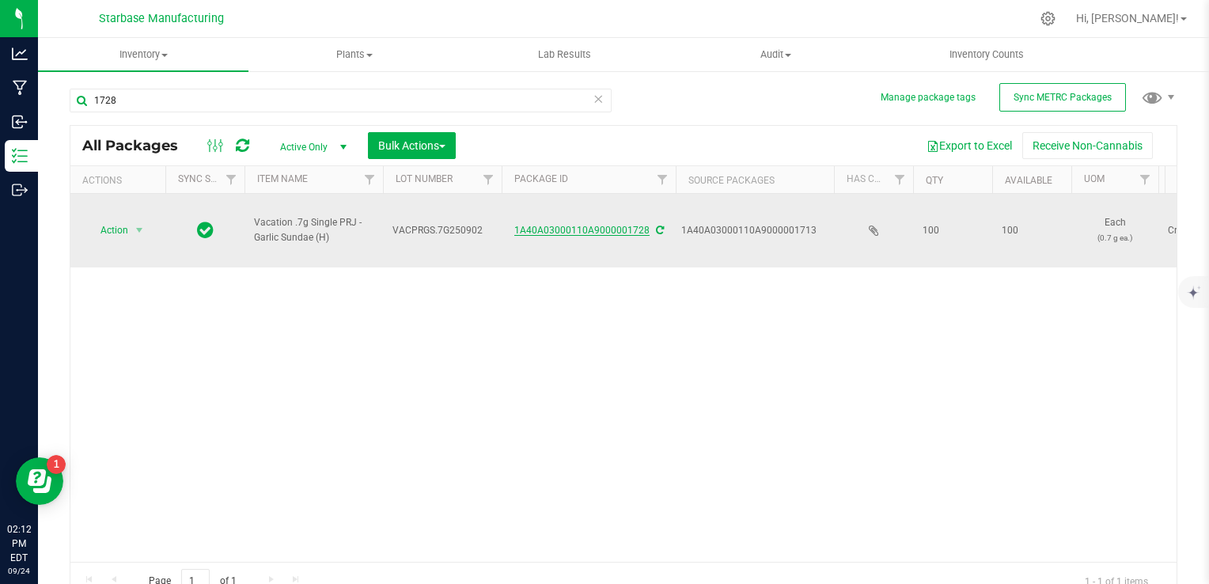
click at [551, 225] on link "1A40A03000110A9000001728" at bounding box center [581, 230] width 135 height 11
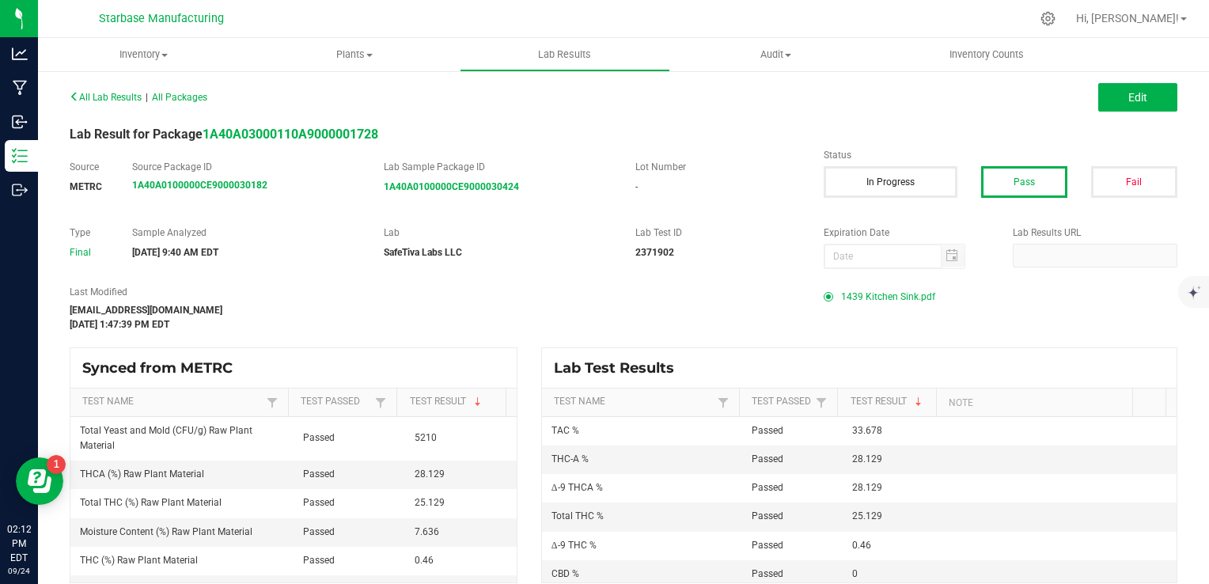
click at [889, 296] on span "1439 Kitchen Sink.pdf" at bounding box center [888, 297] width 94 height 24
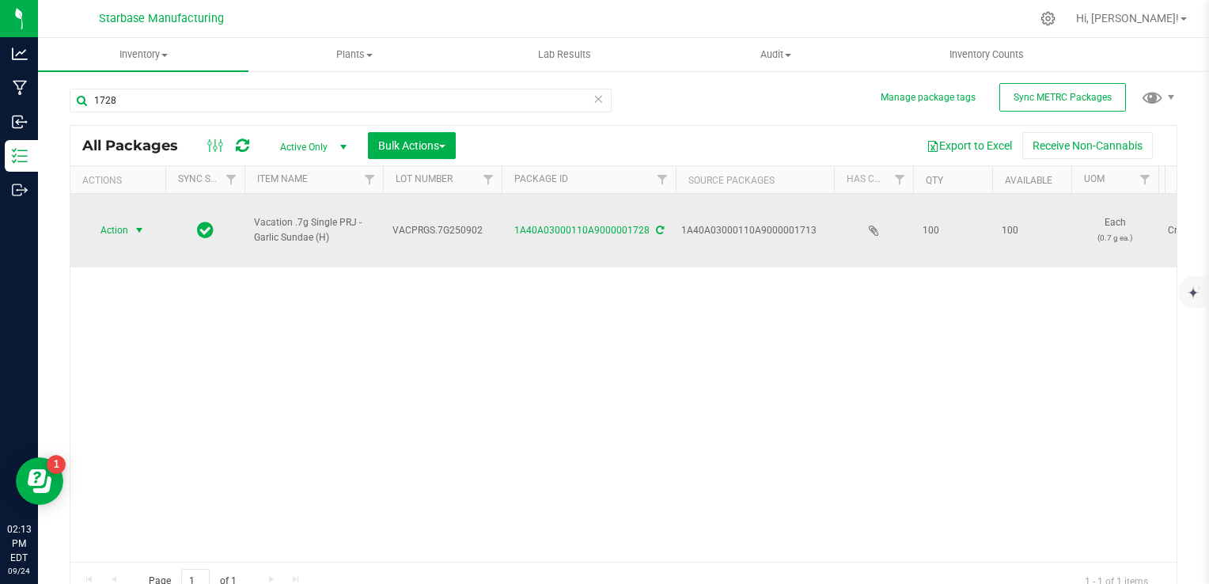
click at [130, 219] on span "select" at bounding box center [140, 230] width 20 height 22
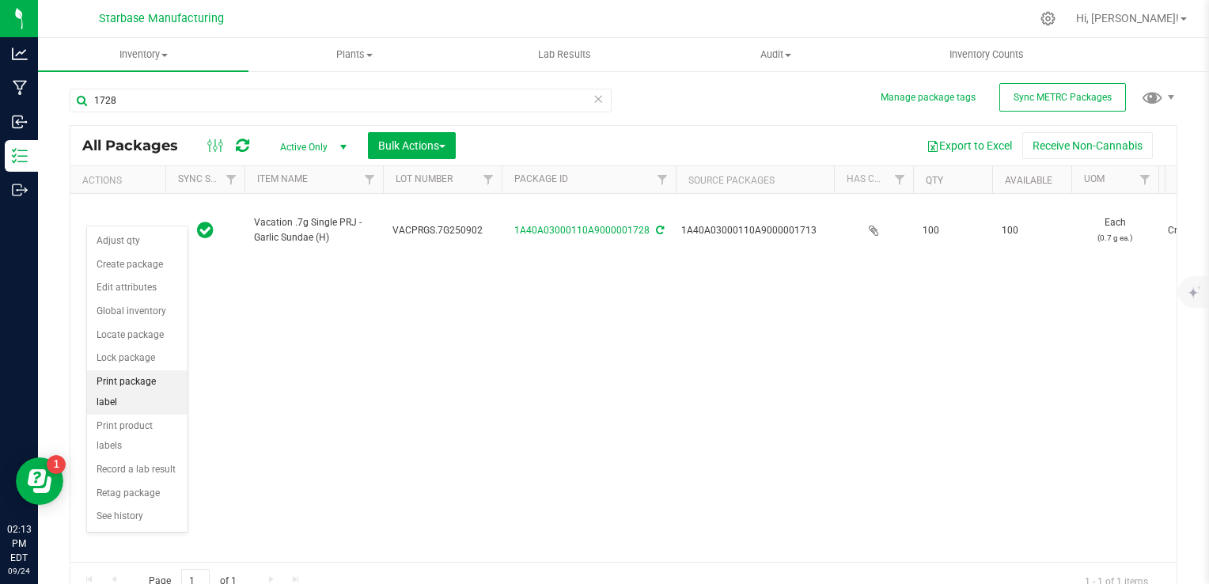
click at [143, 376] on li "Print package label" at bounding box center [137, 392] width 100 height 44
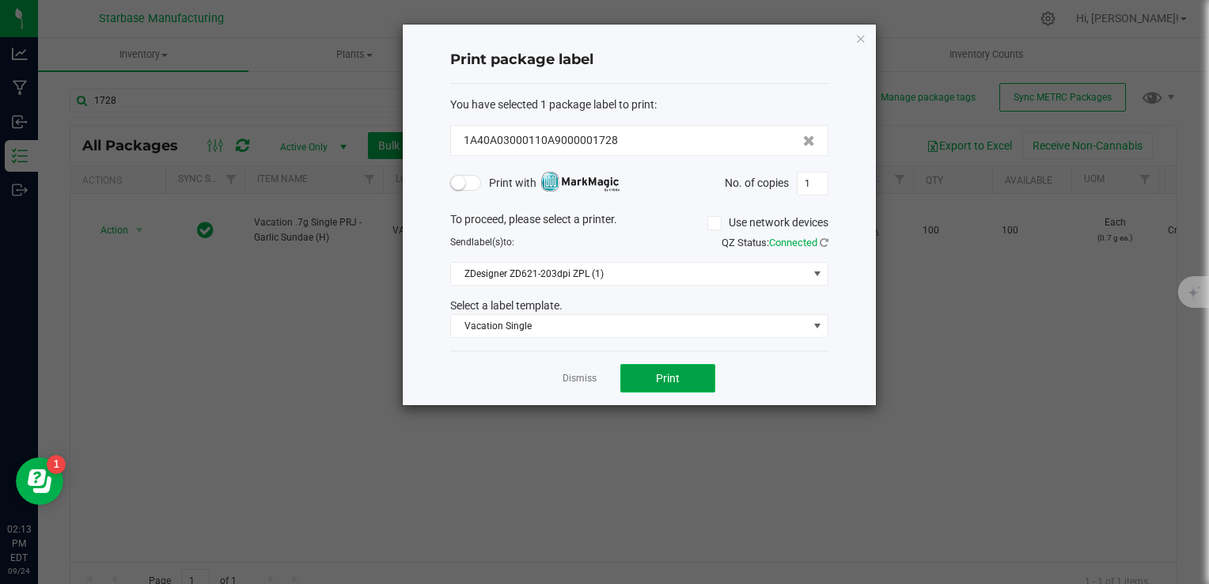
click at [687, 381] on button "Print" at bounding box center [667, 378] width 95 height 28
click at [570, 389] on div "Dismiss Print" at bounding box center [639, 378] width 378 height 55
click at [569, 378] on link "Dismiss" at bounding box center [580, 378] width 34 height 13
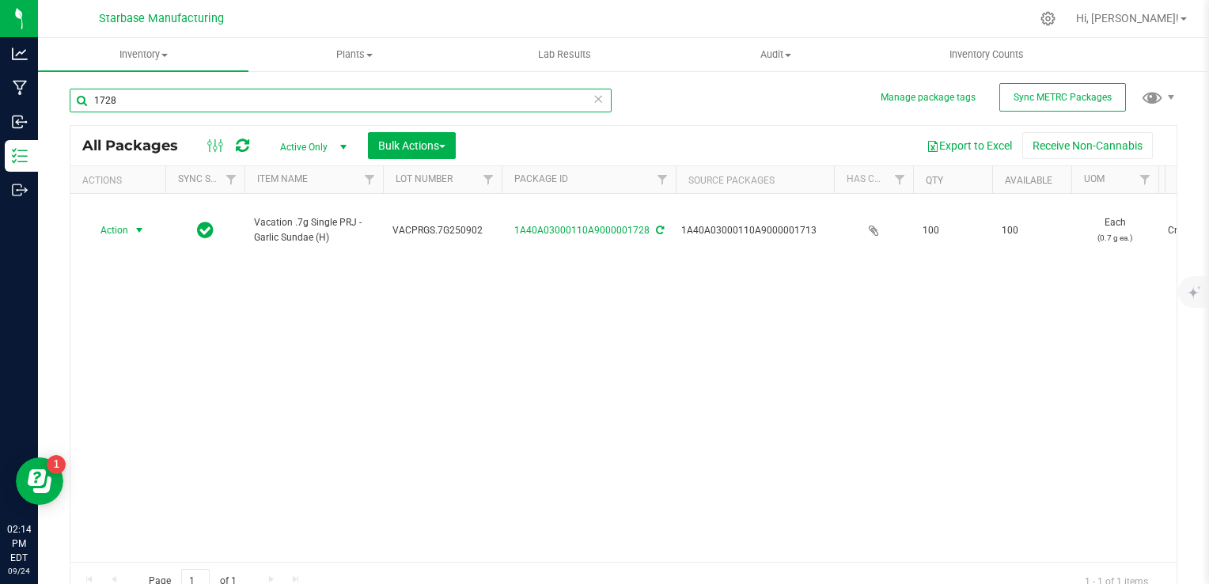
click at [144, 92] on input "1728" at bounding box center [341, 101] width 542 height 24
type input "1721"
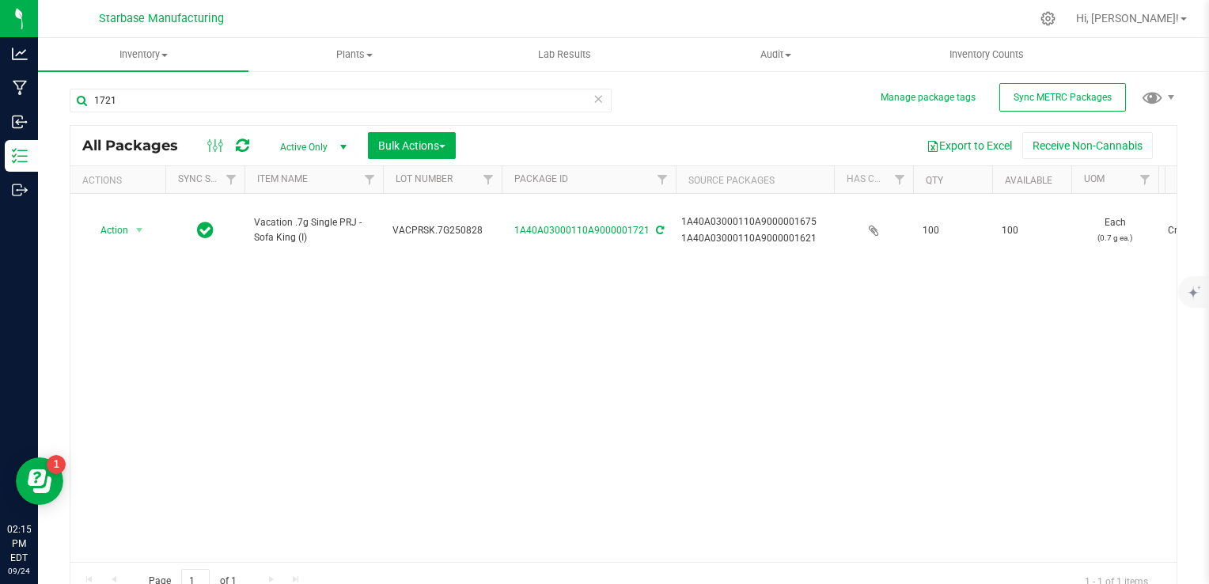
click at [798, 455] on div "Action Action Adjust qty Create package Edit attributes Global inventory Locate…" at bounding box center [623, 378] width 1106 height 368
click at [1059, 20] on div at bounding box center [1048, 18] width 22 height 17
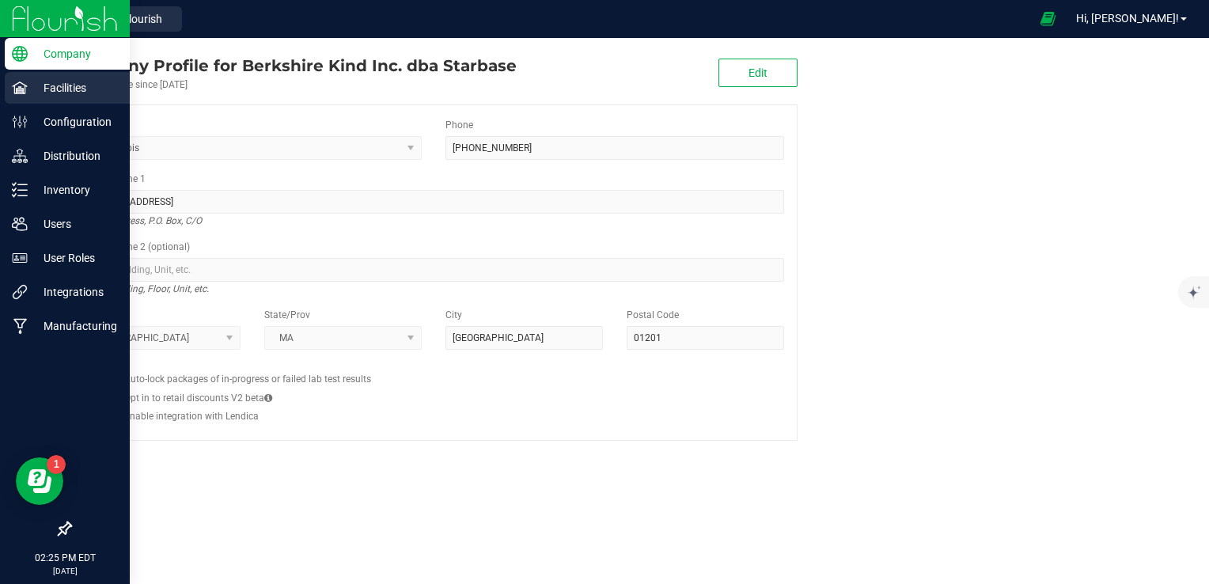
click at [14, 90] on icon at bounding box center [19, 87] width 15 height 12
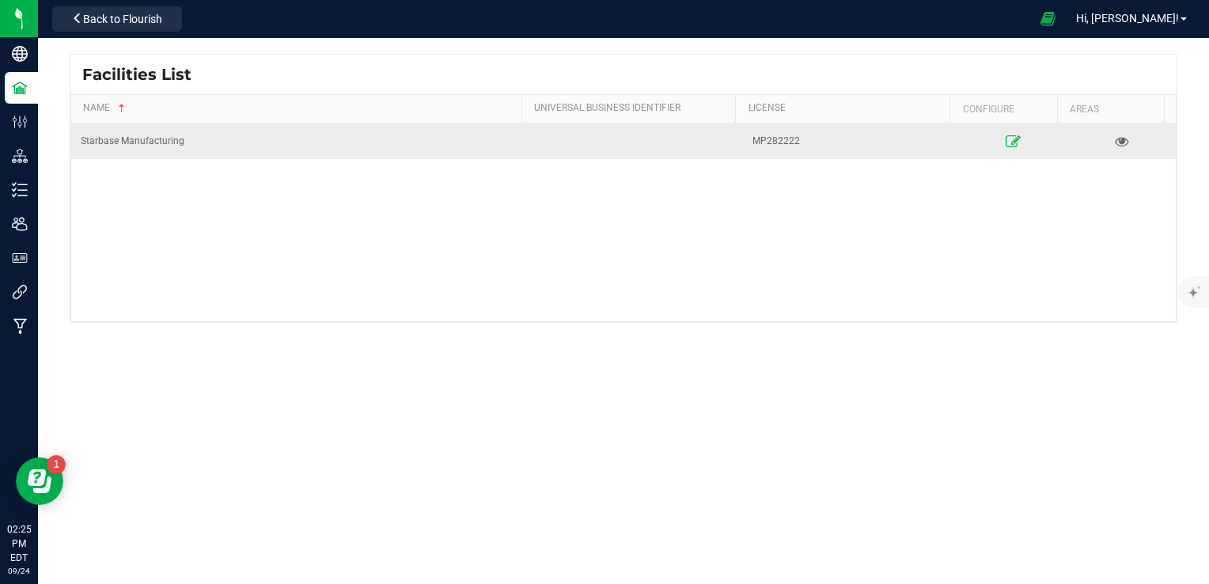
click at [1006, 141] on icon at bounding box center [1013, 140] width 15 height 11
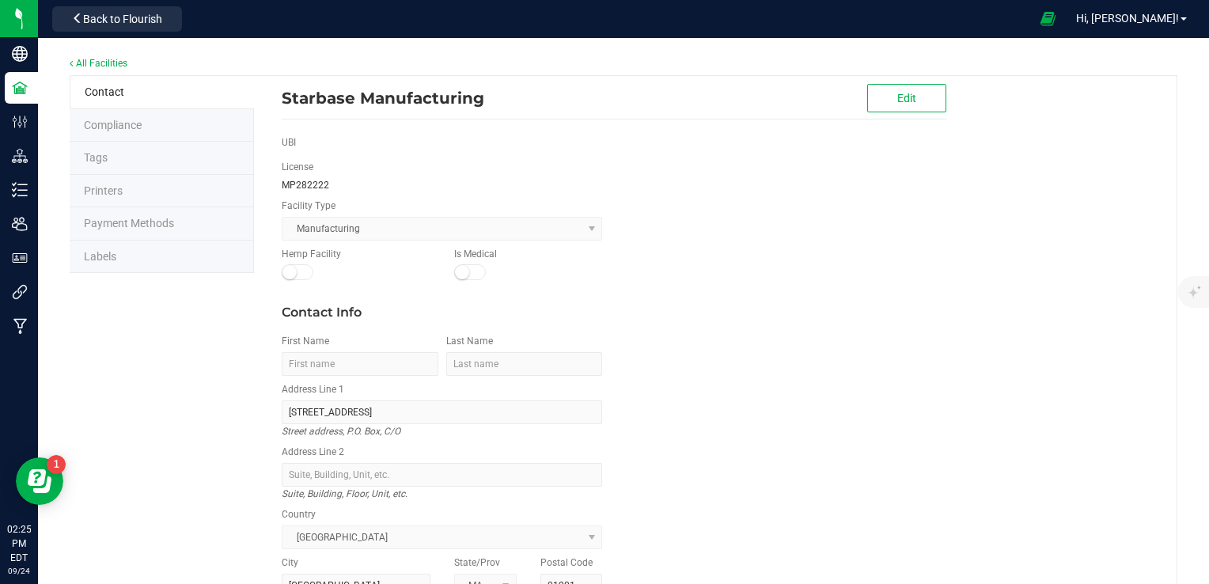
click at [156, 253] on li "Labels" at bounding box center [162, 257] width 184 height 33
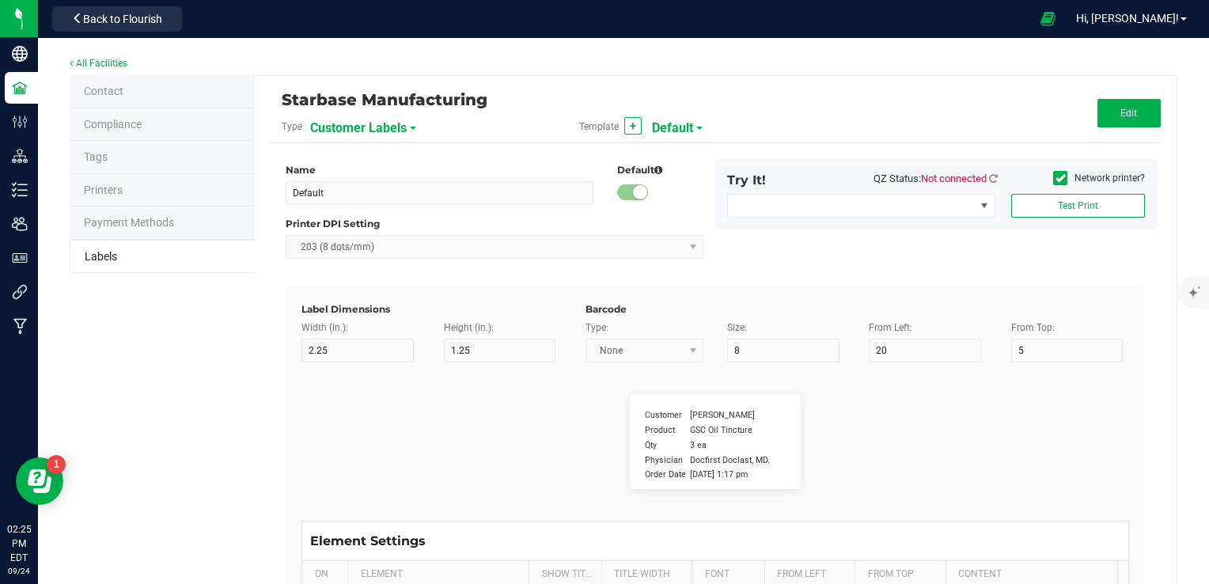
click at [377, 130] on span "Customer Labels" at bounding box center [358, 128] width 97 height 27
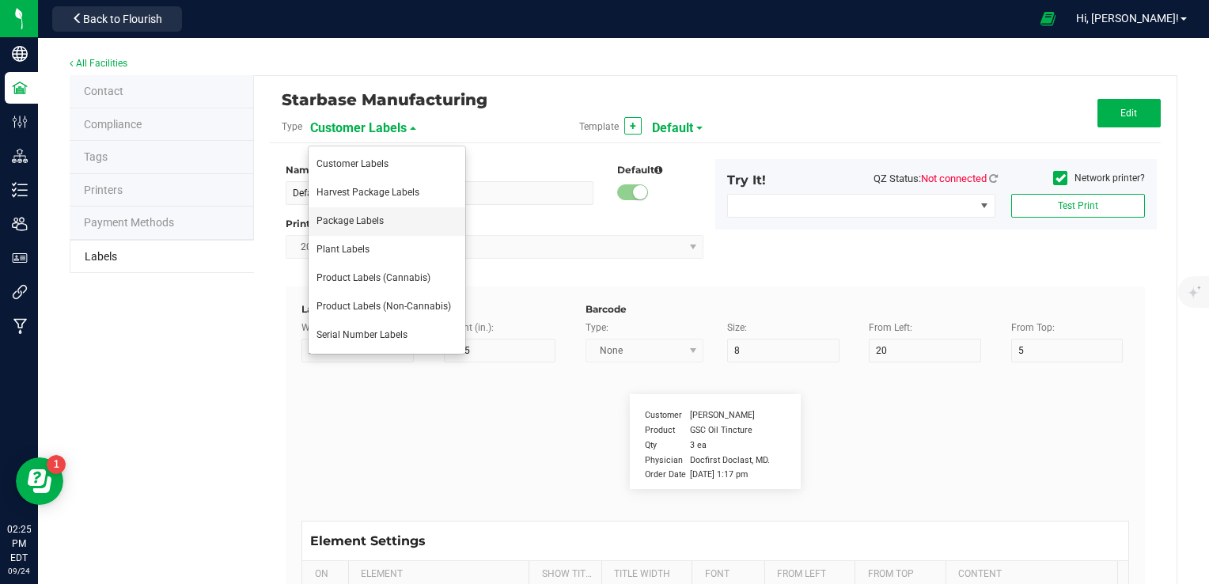
click at [389, 228] on li "Package Labels" at bounding box center [387, 221] width 157 height 28
type input "Shipping Box Label"
type input "3"
type input "1.5"
type input "5"
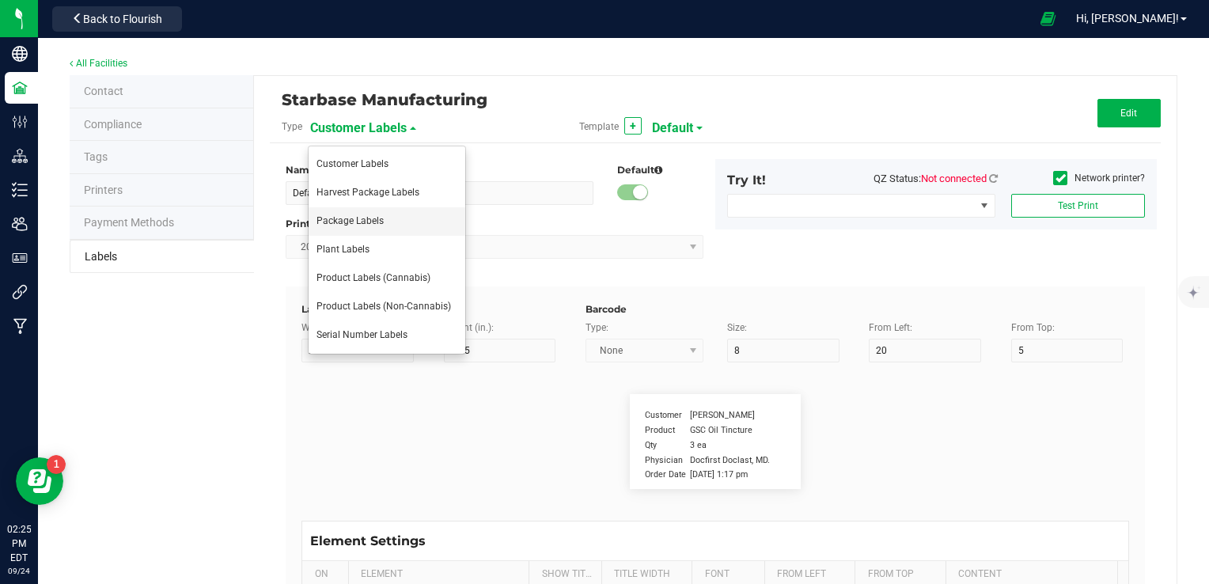
type input "40"
type input "SKU Name"
type input "9"
type input "15"
type input "13"
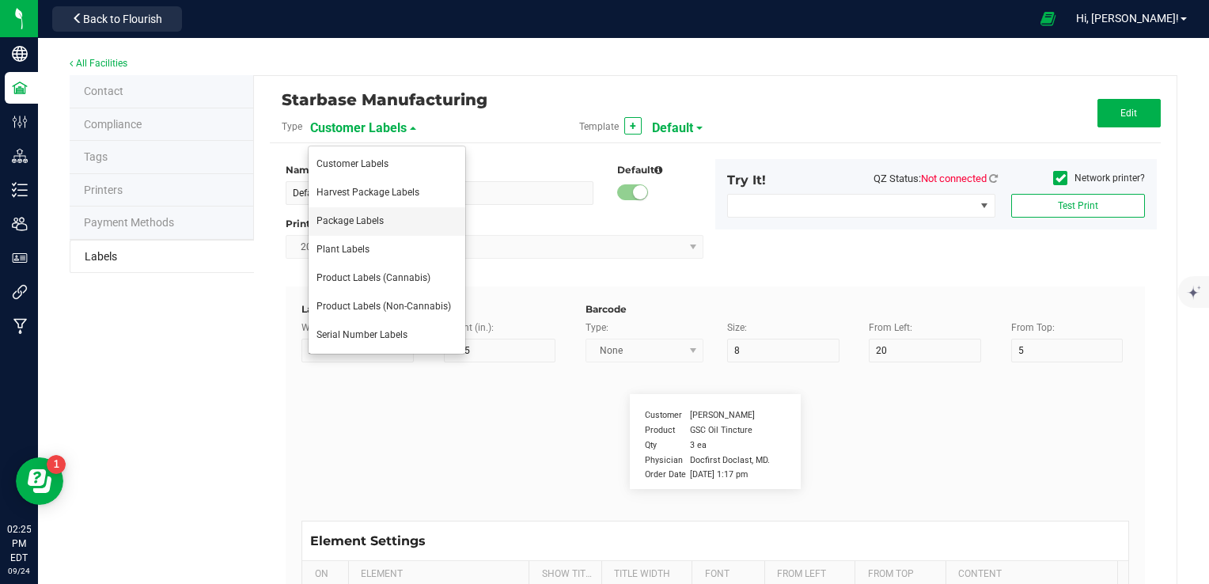
type input "Gelato Pen"
type input "Lot Number"
type input "20"
type input "9"
type input "15"
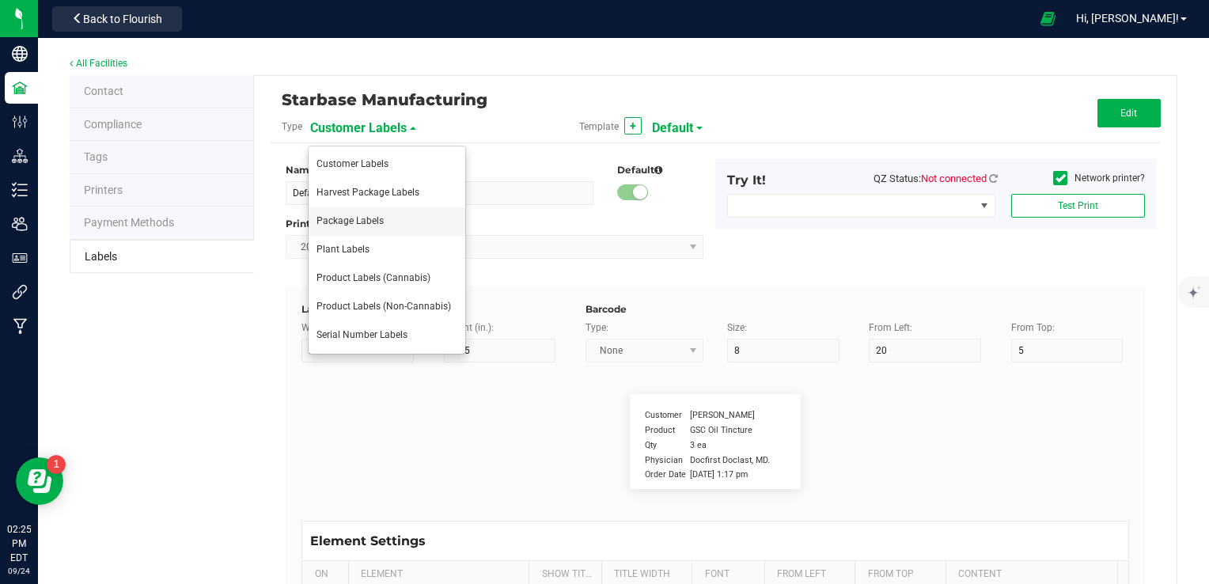
type input "17"
type input "LOT918234"
type input "Box #"
type input "20"
type input "9"
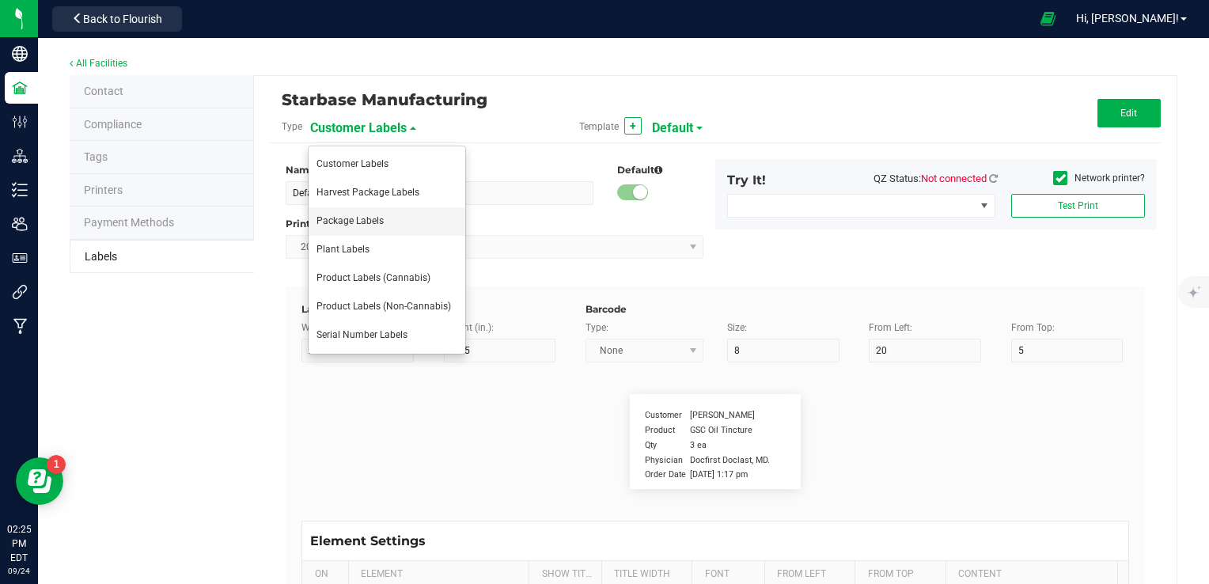
type input "15"
type input "26"
type input "Tag#"
type input "9"
type input "15"
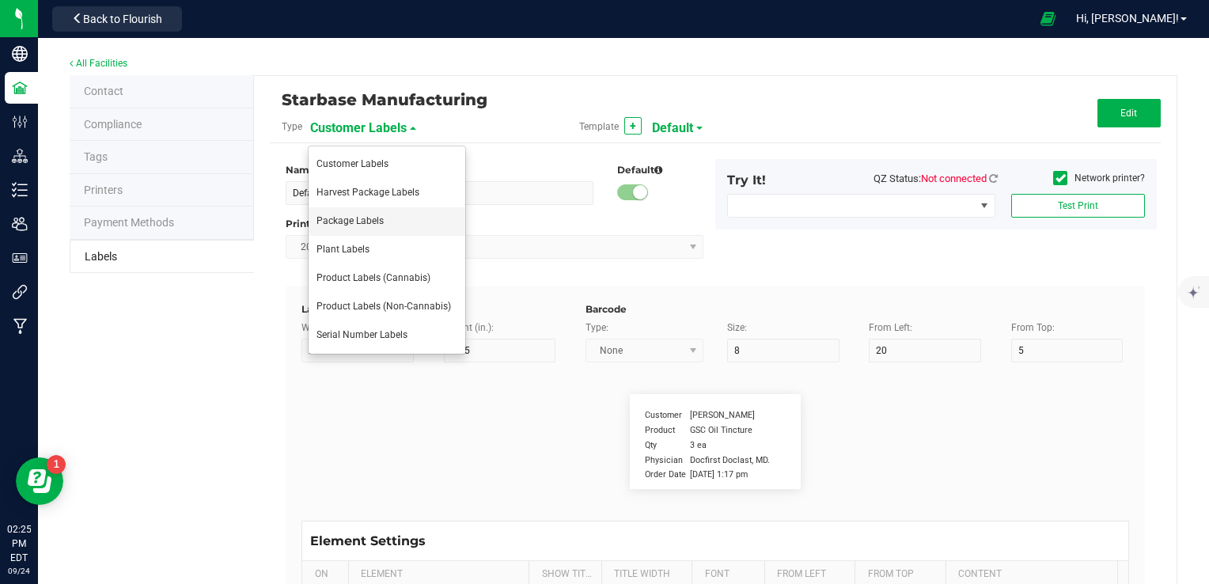
type input "8"
type input "CADMODS-20230420-096"
type input "Quantity"
type input "22"
type input "9"
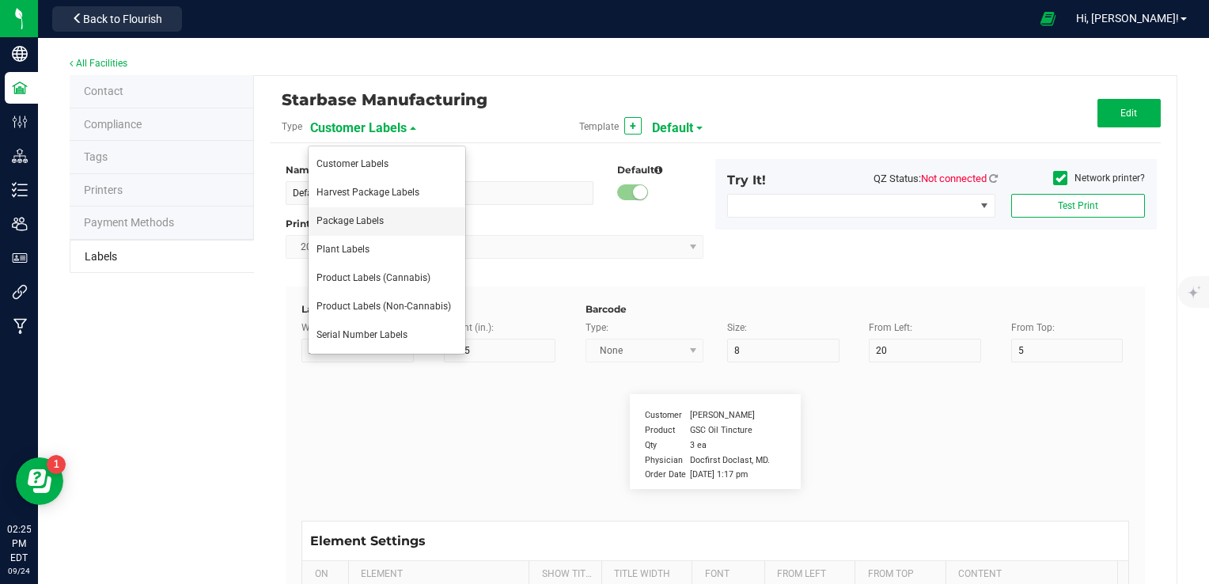
type input "15"
type input "21.5"
type input "44 ea"
type input "Strain"
type input "25"
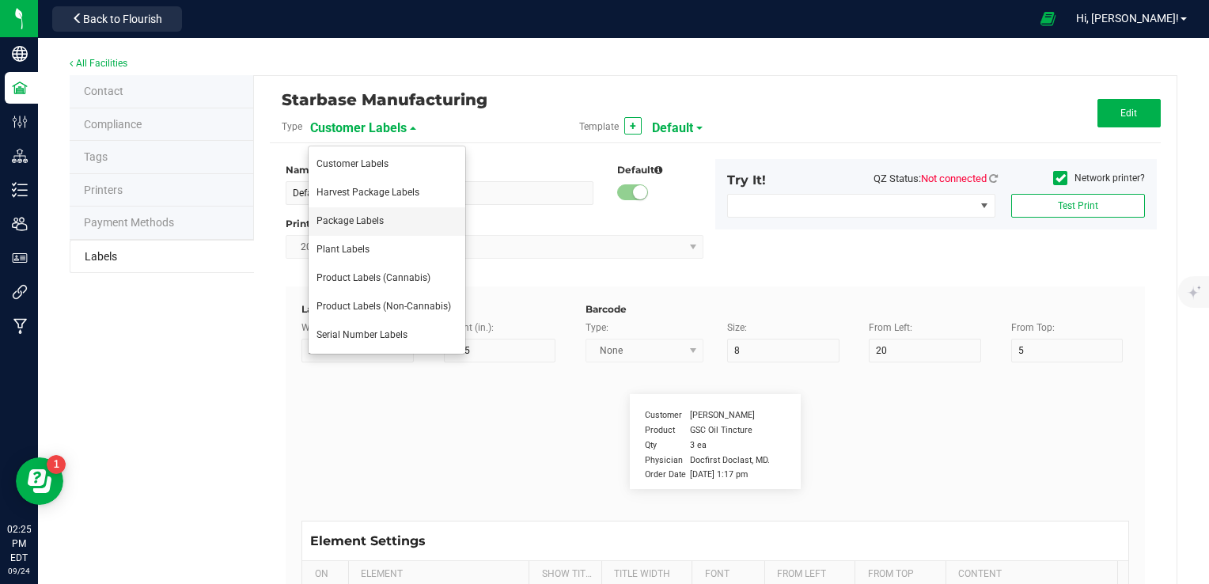
type input "10"
type input "15"
type input "Gelato"
type input "Package Date"
type input "25"
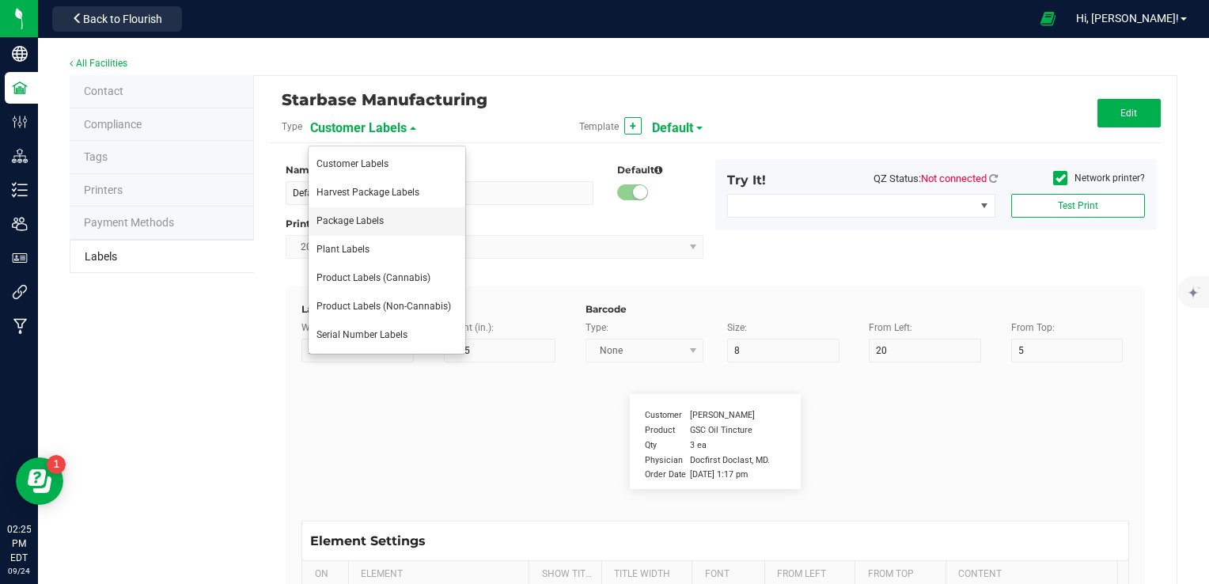
type input "10"
type input "25"
type input "[DATE] 10:14pm"
type input "SKU"
type input "25"
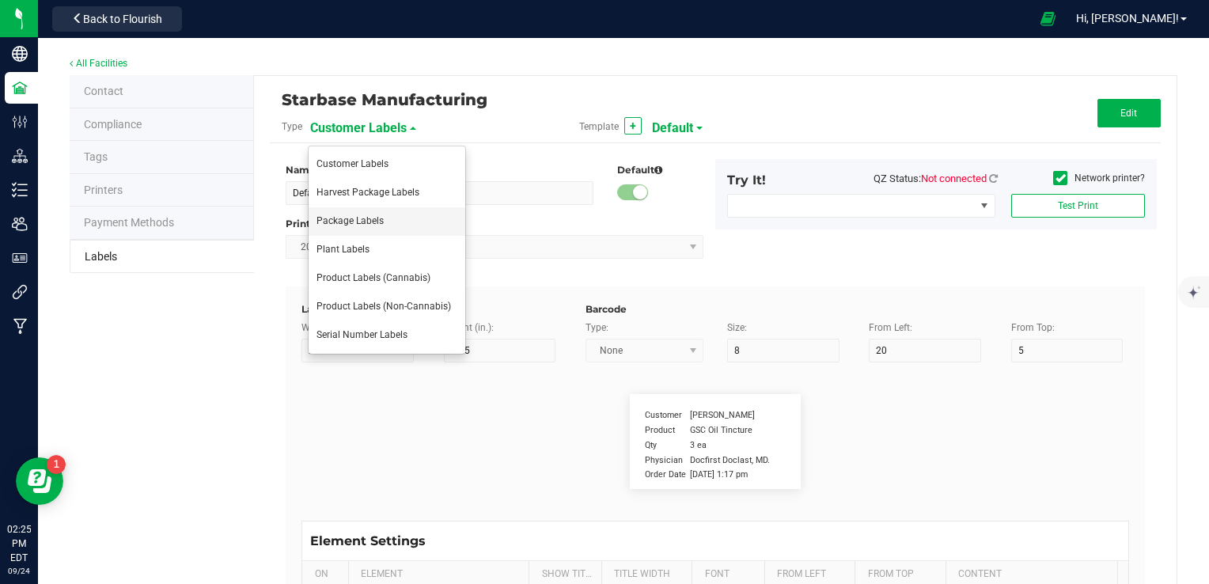
type input "10"
type input "42P017"
type input "Ref Field 1"
type input "25"
type input "10"
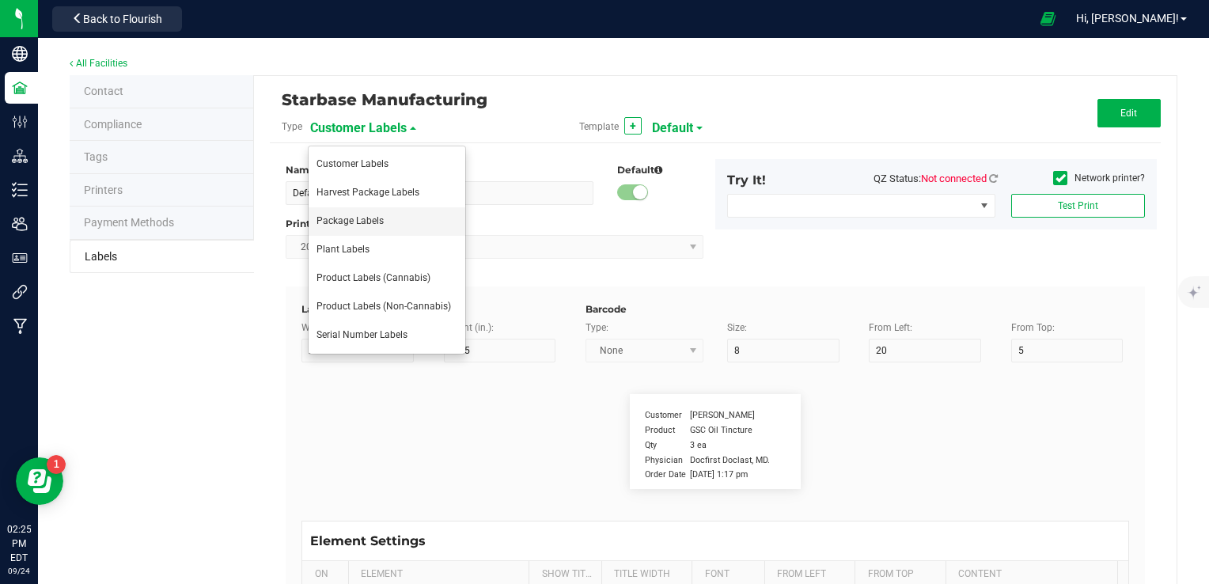
type input "35"
type input "Ref Field 1 Value"
type input "Ref Field 2"
type input "25"
type input "10"
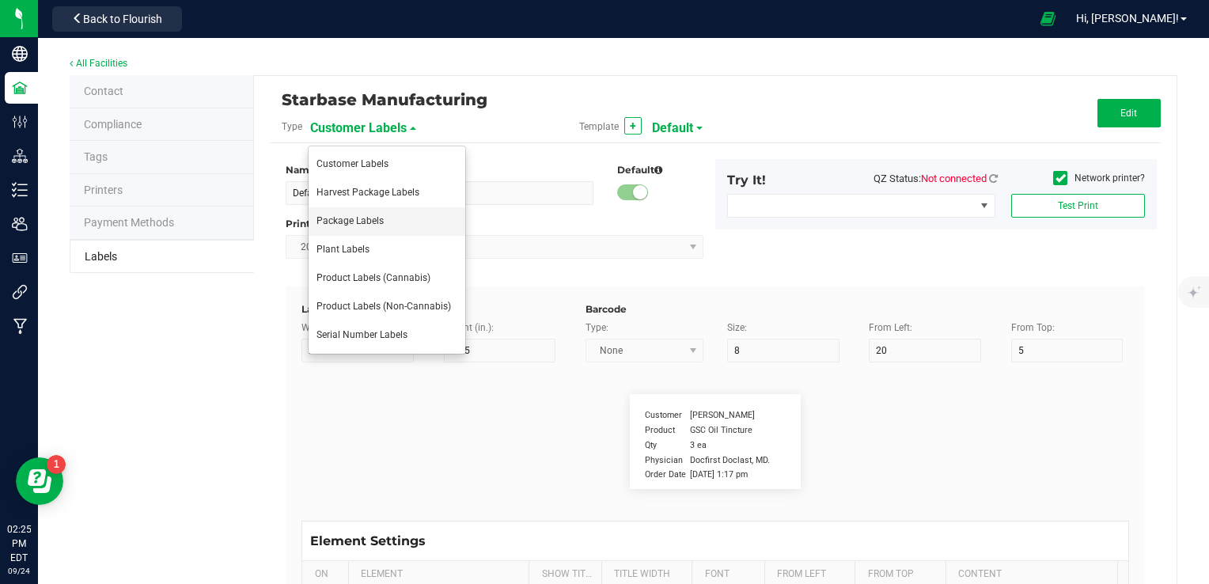
type input "35"
type input "Ref Field 2 Value"
type input "Ref Field 3"
type input "25"
type input "10"
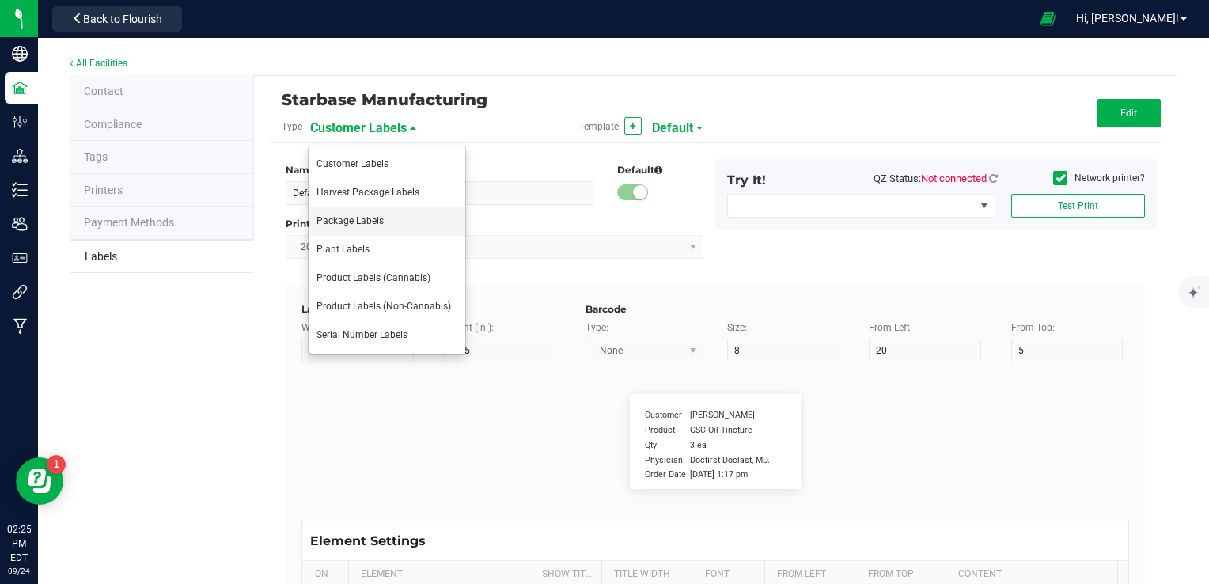
type input "35"
type input "Ref Field 3 Value"
type input "Item Ref Field 1"
type input "25"
type input "10"
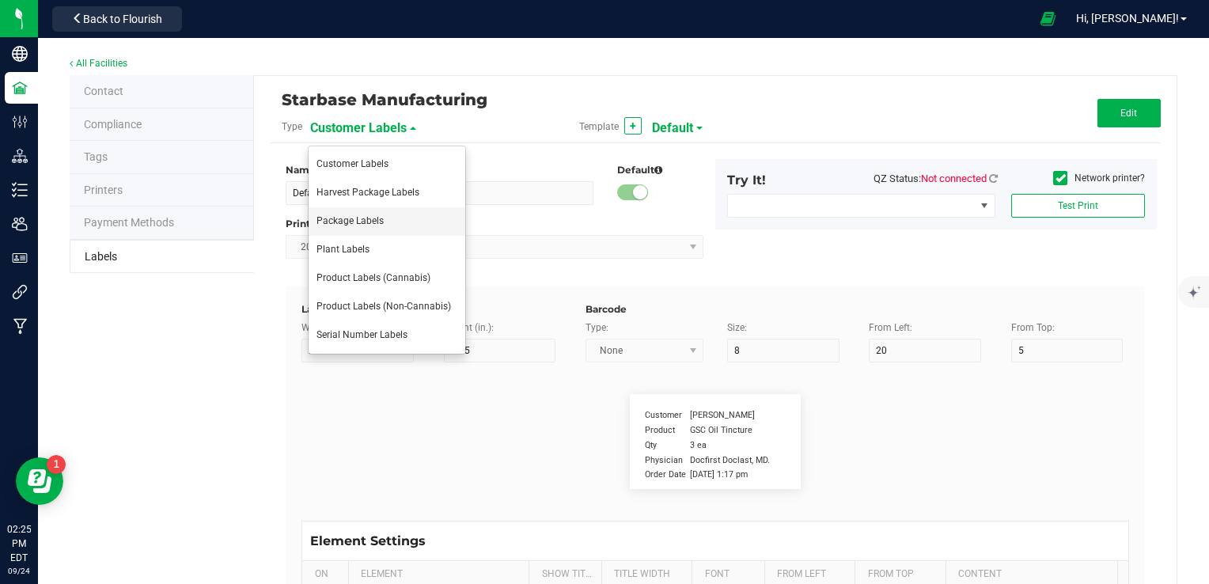
type input "35"
type input "Item Ref Field 1 Value"
type input "Item Ref Field 2"
type input "25"
type input "10"
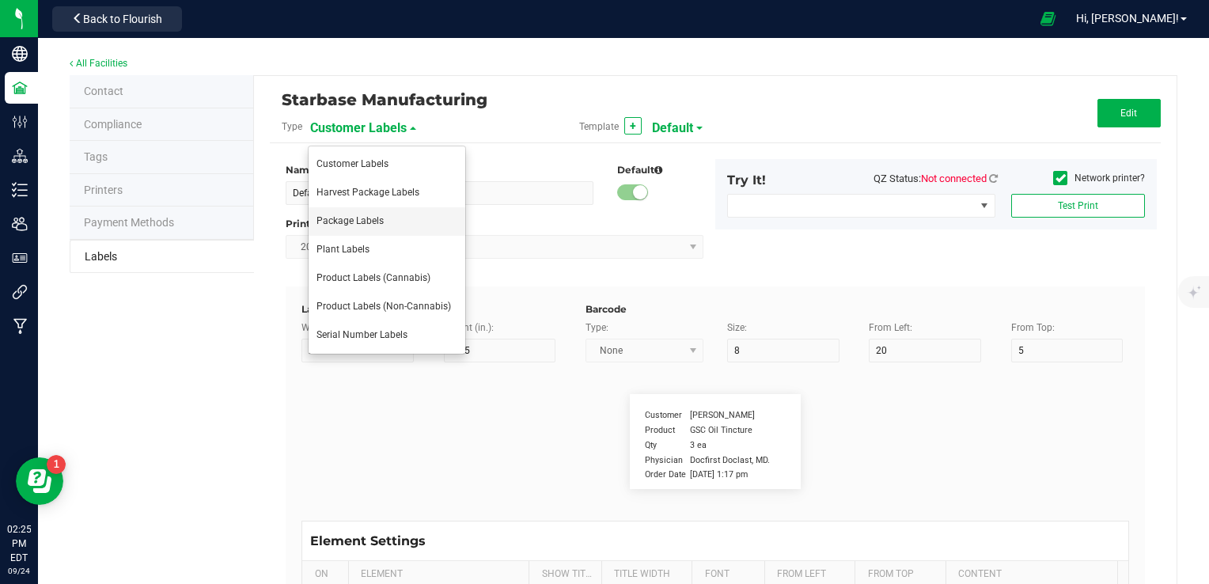
type input "35"
type input "Item Ref Field 2 Value"
type input "Item Ref Field 3"
type input "25"
type input "10"
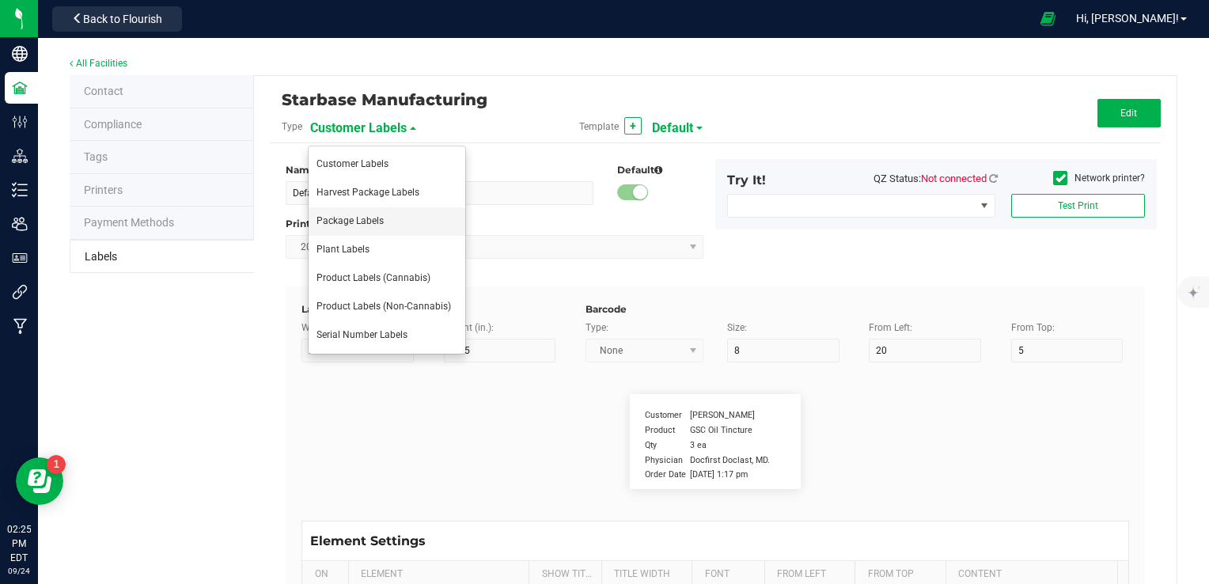
type input "35"
type input "Item Ref Field 3 Value"
type input "Item Ref Field 4"
type input "25"
type input "10"
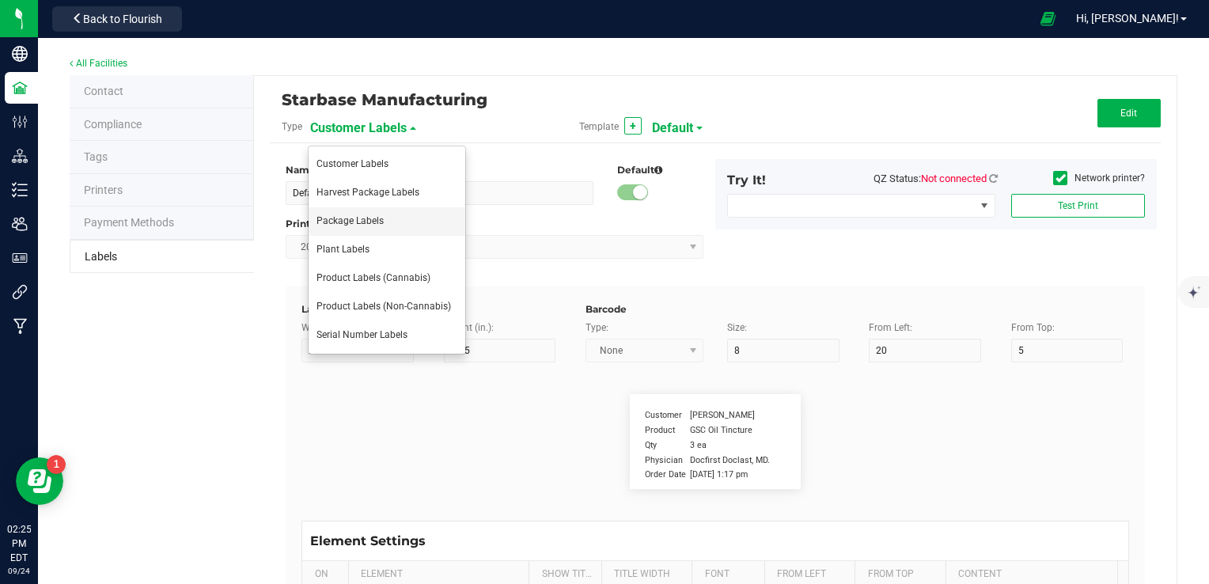
type input "35"
type input "Item Ref Field 4 Value"
type input "Item Ref Field 5"
type input "25"
type input "10"
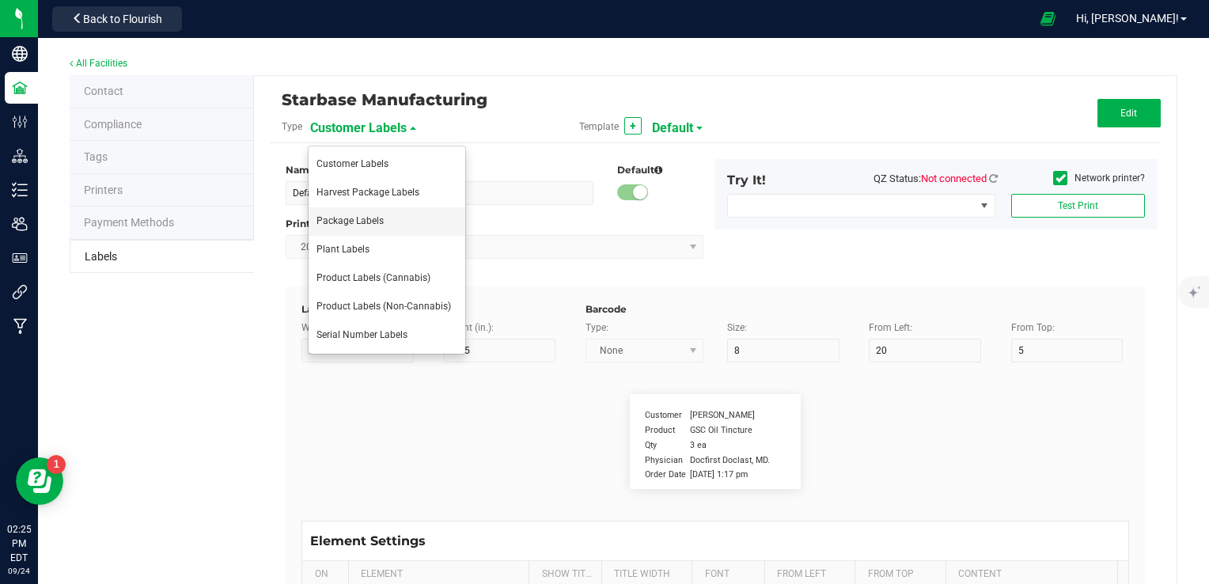
type input "35"
type input "Item Ref Field 5 Value"
type input "NDC Number"
type input "25"
type input "10"
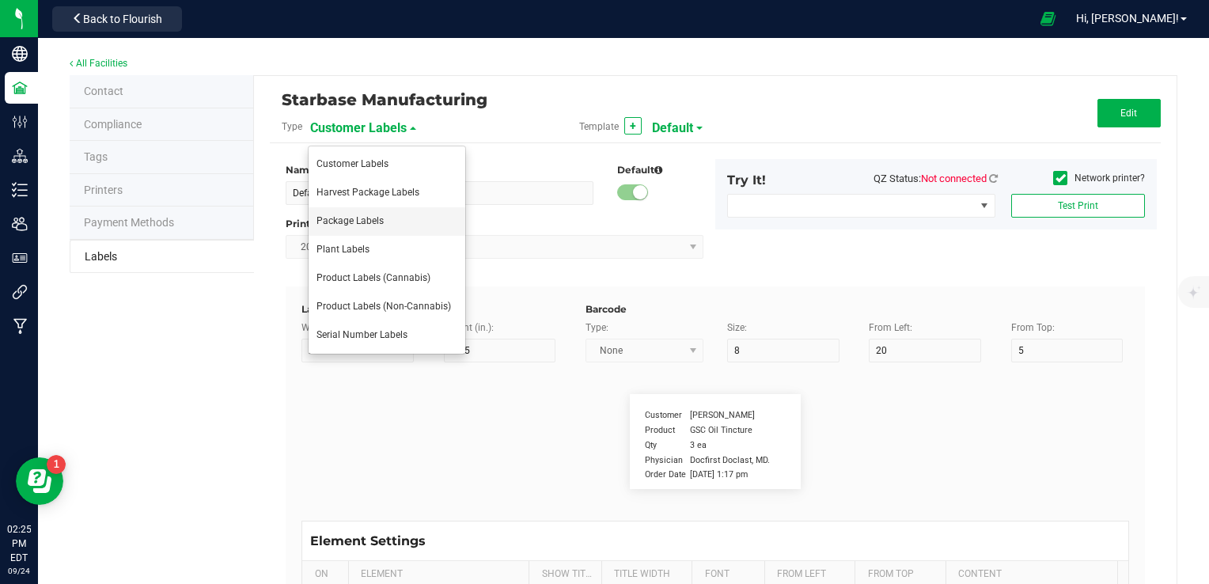
type input "35"
type input "[PHONE_NUMBER]"
type input "Number of Servings"
type input "25"
type input "10"
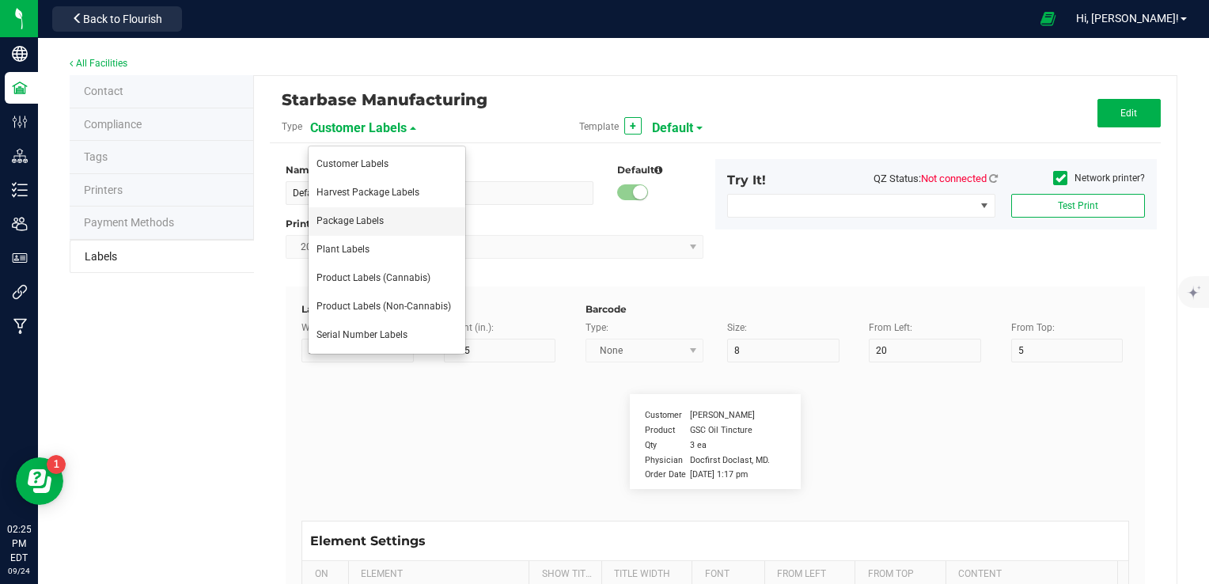
type input "35"
type input "4 servings/item"
type input "Serving Size"
type input "25"
type input "10"
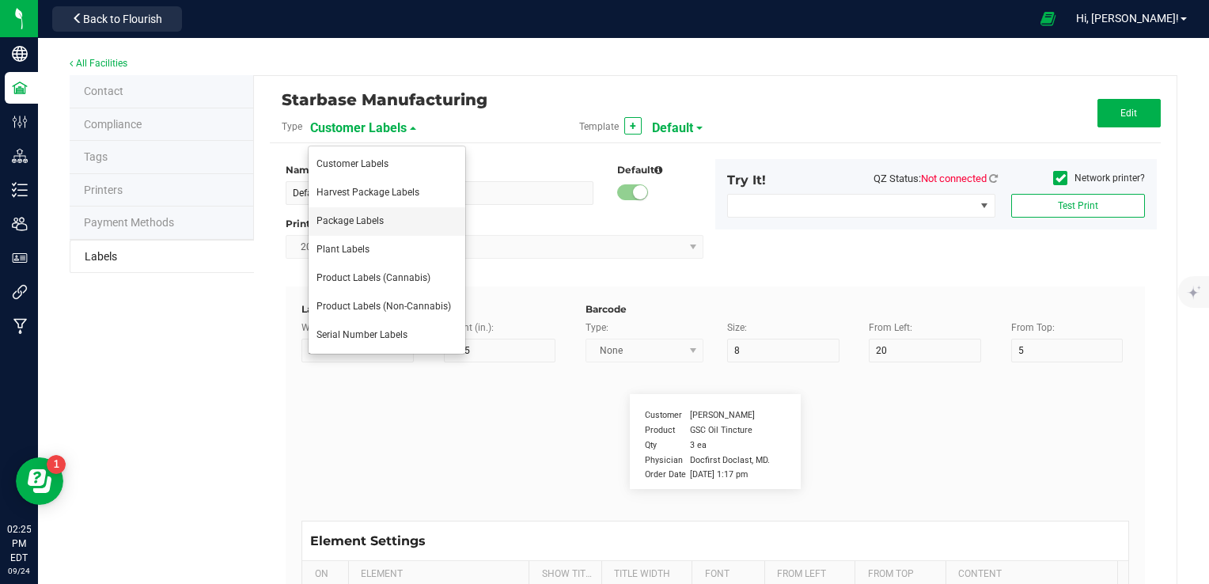
type input "35"
type input "1 cup"
type input "Serving Size (Grams)"
type input "25"
type input "10"
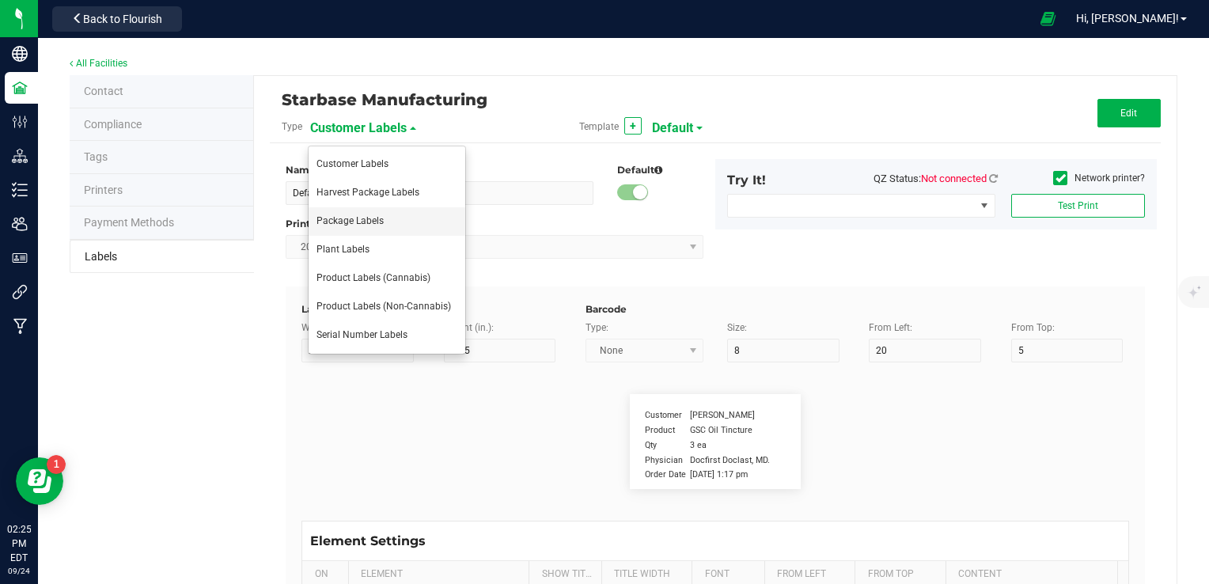
type input "35"
type input "4 g"
type input "Doses Per Unit"
type input "25"
type input "10"
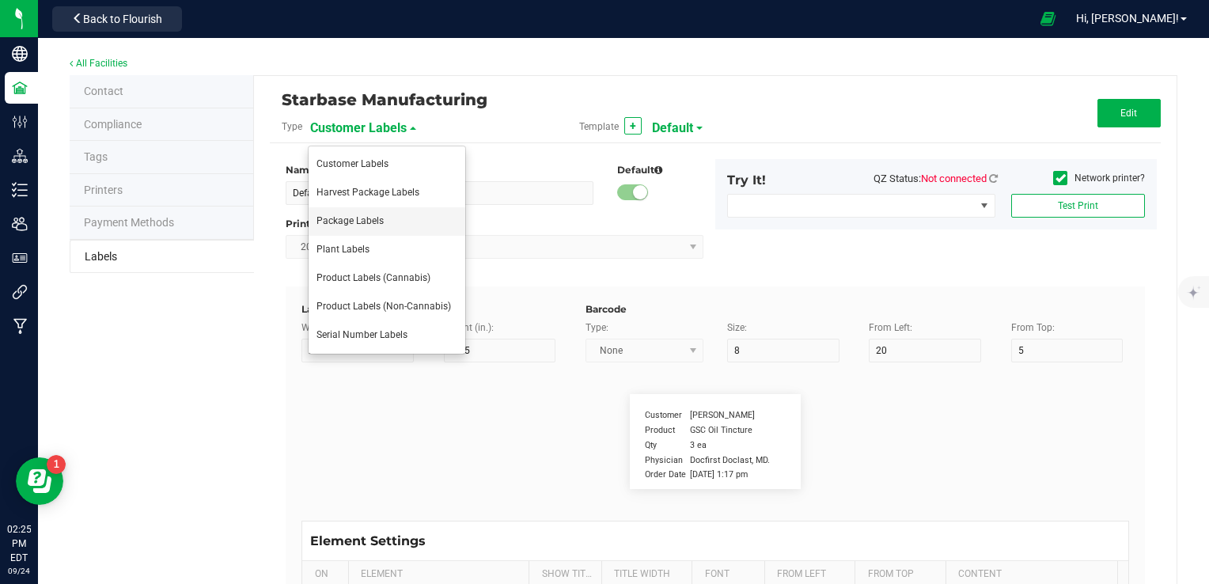
type input "35"
type input "20"
type input "Item Ingredients"
type input "25"
type input "10"
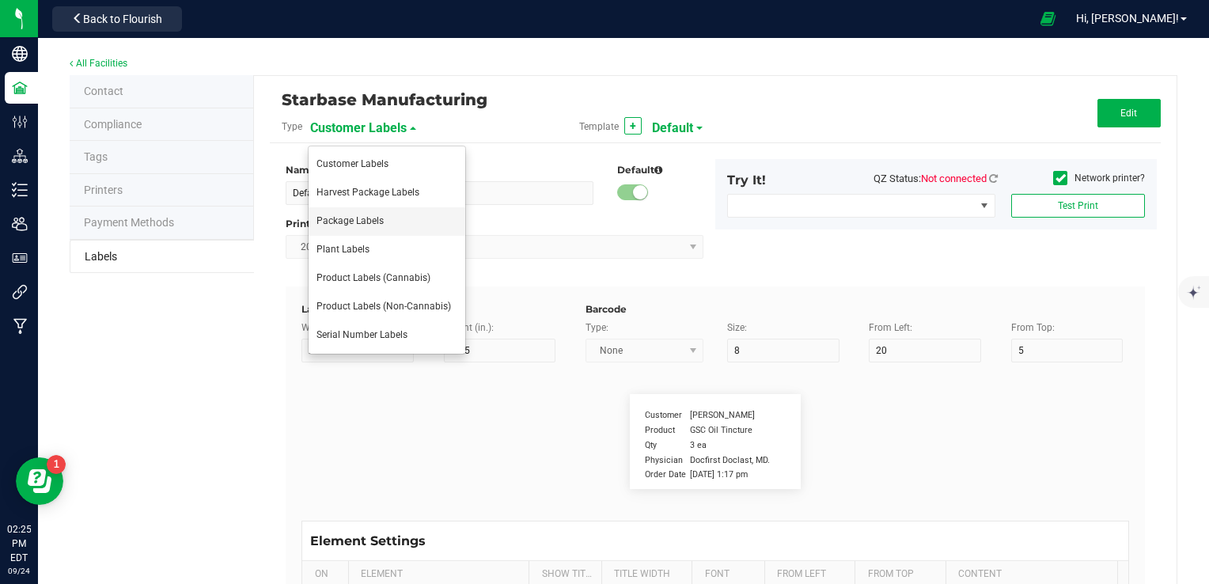
type input "35"
type input "Ingredient one, ingredient two"
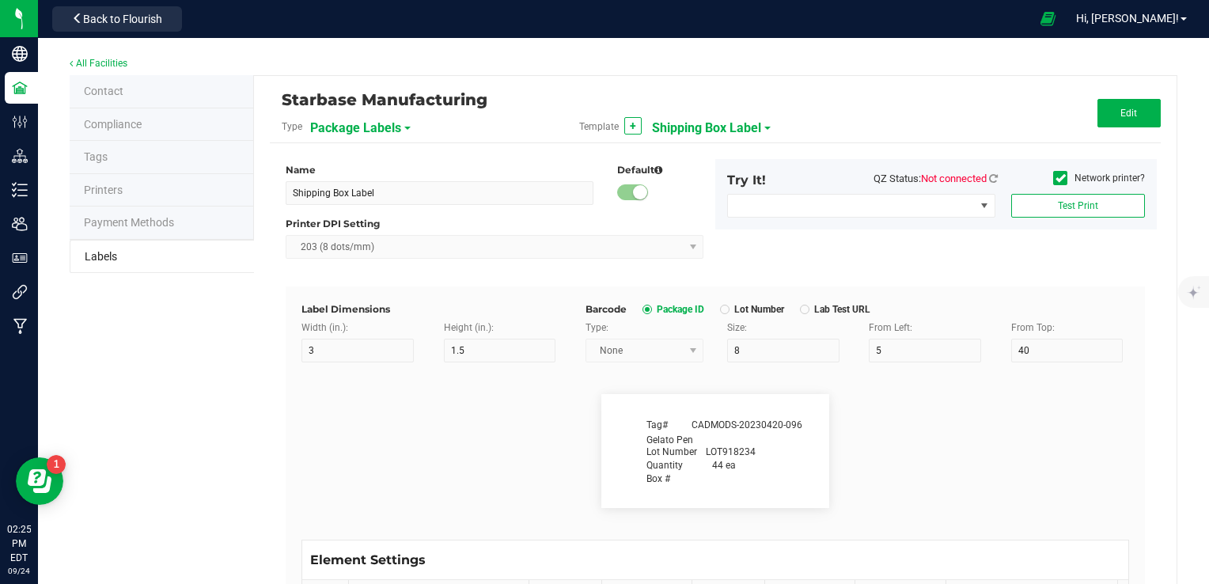
click at [730, 131] on span "Shipping Box Label" at bounding box center [706, 128] width 109 height 27
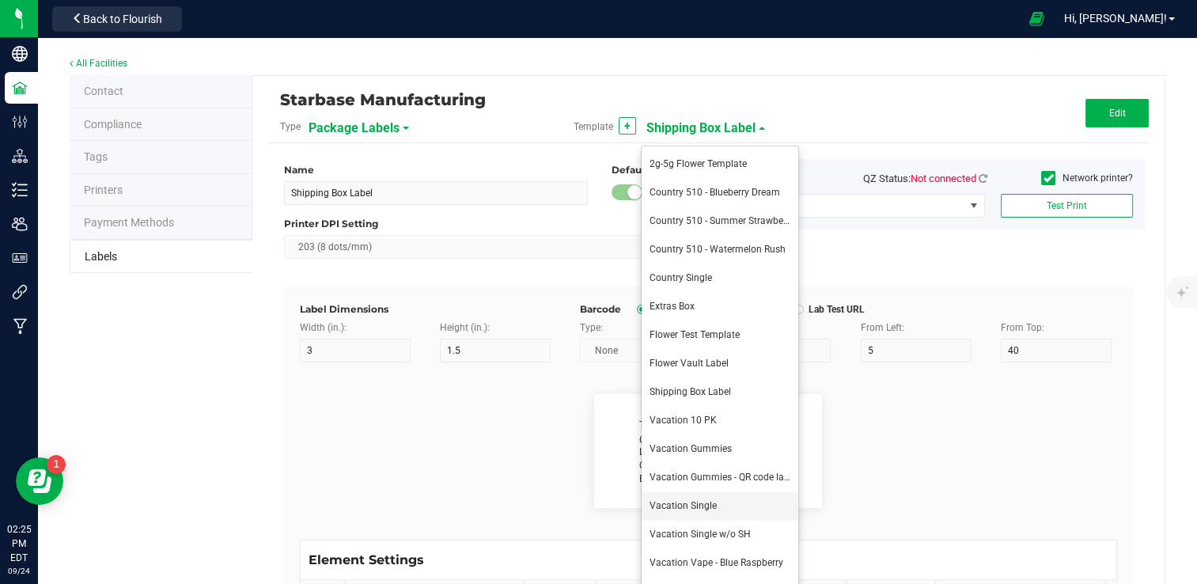
click at [709, 505] on span "Vacation Single" at bounding box center [683, 505] width 67 height 11
type input "Vacation Single"
type input "4"
type input "0.75"
type input "5"
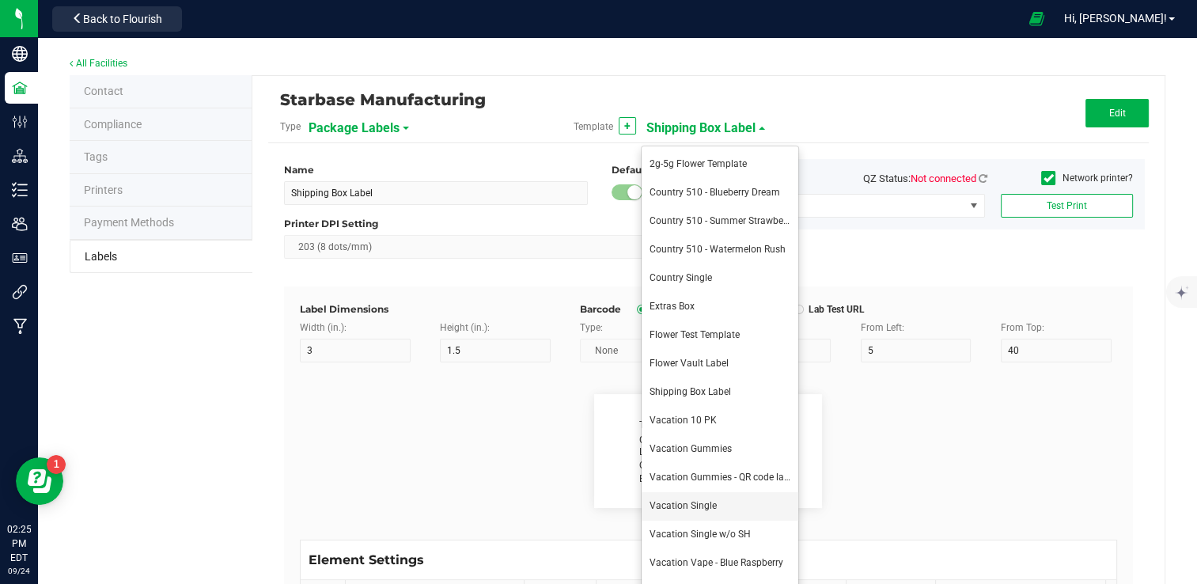
type input "Strain:"
type input "7"
type input "6"
type input "2"
type input "12.5"
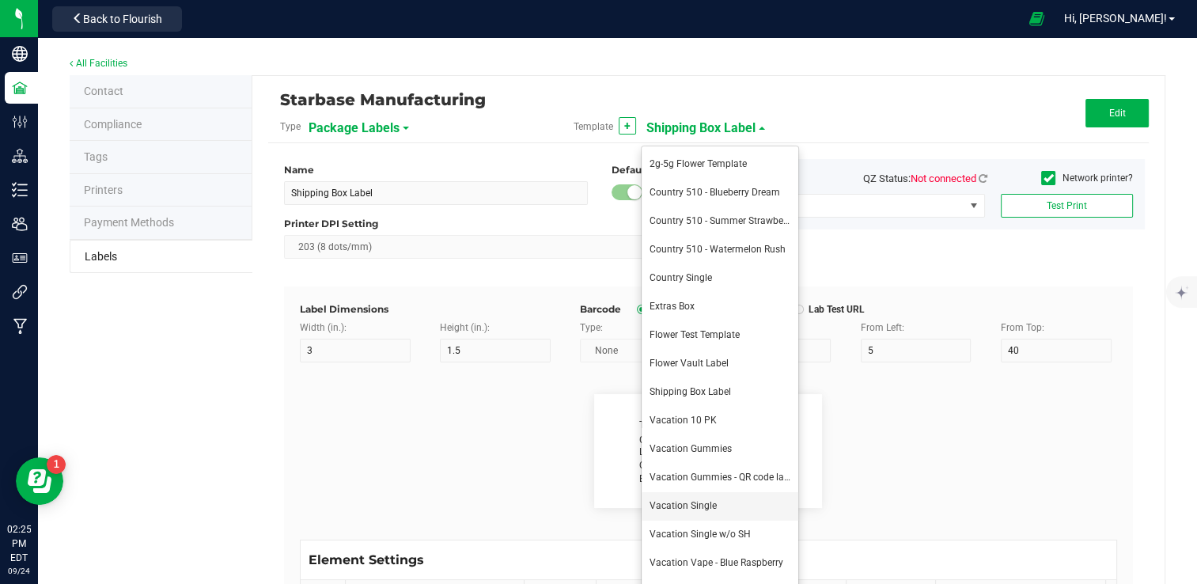
type input "Vacation Haze"
type input "Unit Weight"
type input "11"
type input "6"
type input "66.5"
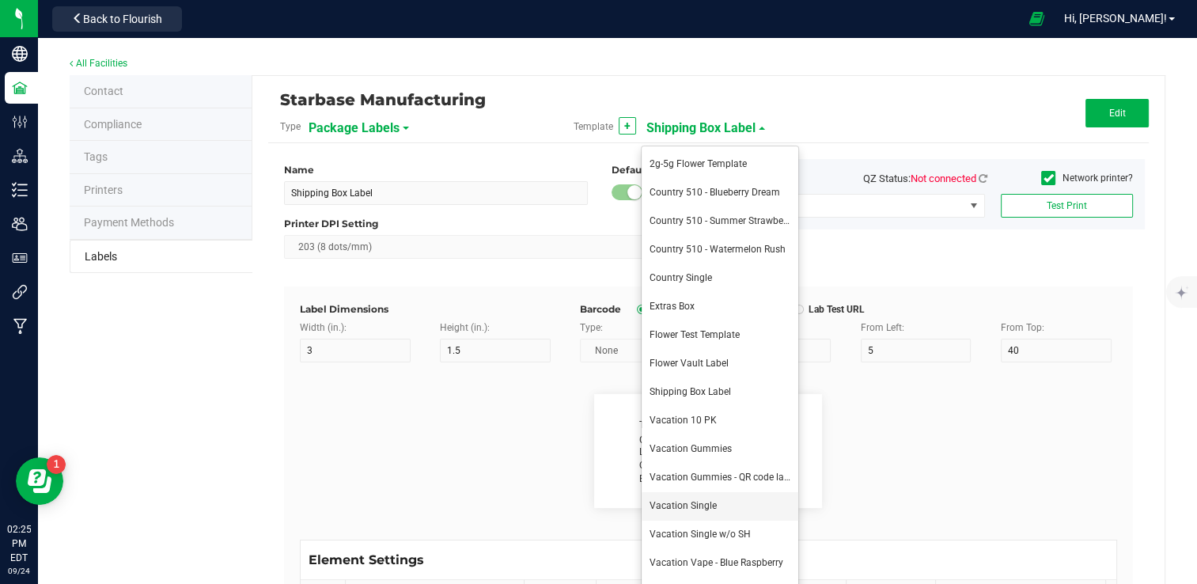
type input "18.5"
type input ".7g"
type input "10"
type input "6"
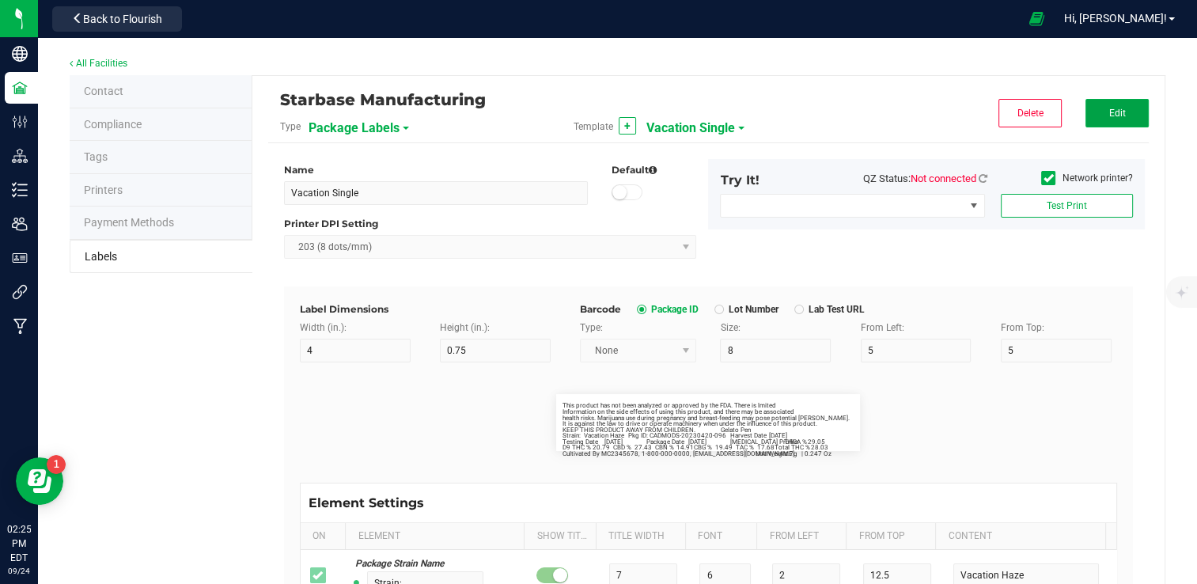
click at [1118, 111] on span "Edit" at bounding box center [1117, 113] width 17 height 11
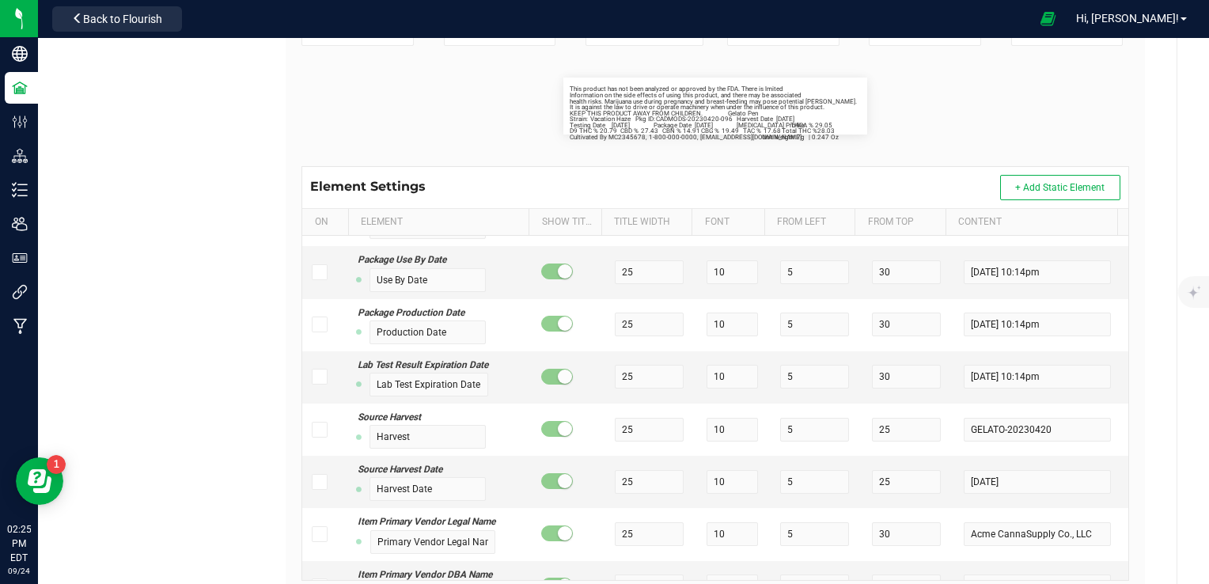
scroll to position [3959, 0]
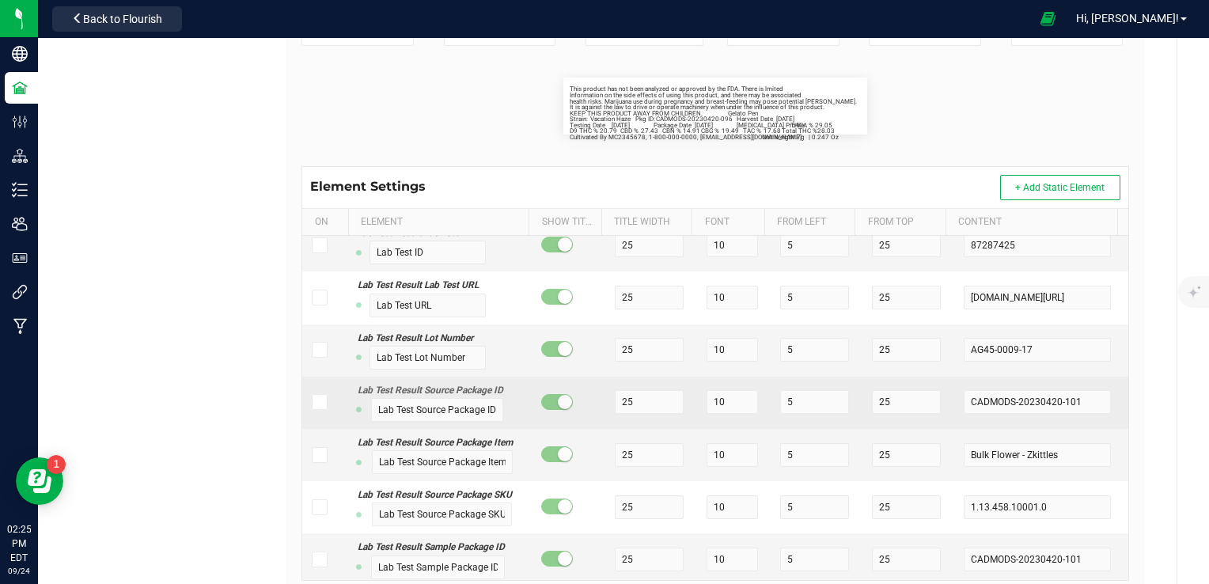
click at [307, 419] on td at bounding box center [325, 403] width 46 height 52
click at [314, 402] on icon at bounding box center [319, 402] width 10 height 0
click at [0, 0] on input "checkbox" at bounding box center [0, 0] width 0 height 0
drag, startPoint x: 492, startPoint y: 424, endPoint x: 373, endPoint y: 428, distance: 118.8
click at [373, 422] on input "Lab Test Source Package ID" at bounding box center [437, 410] width 132 height 24
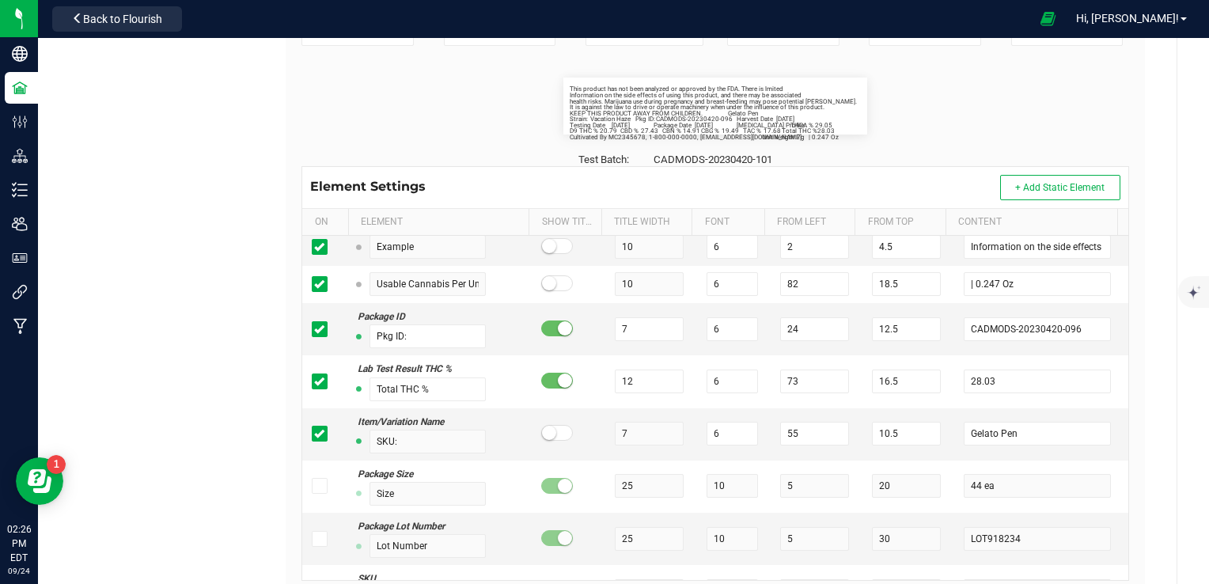
scroll to position [794, 0]
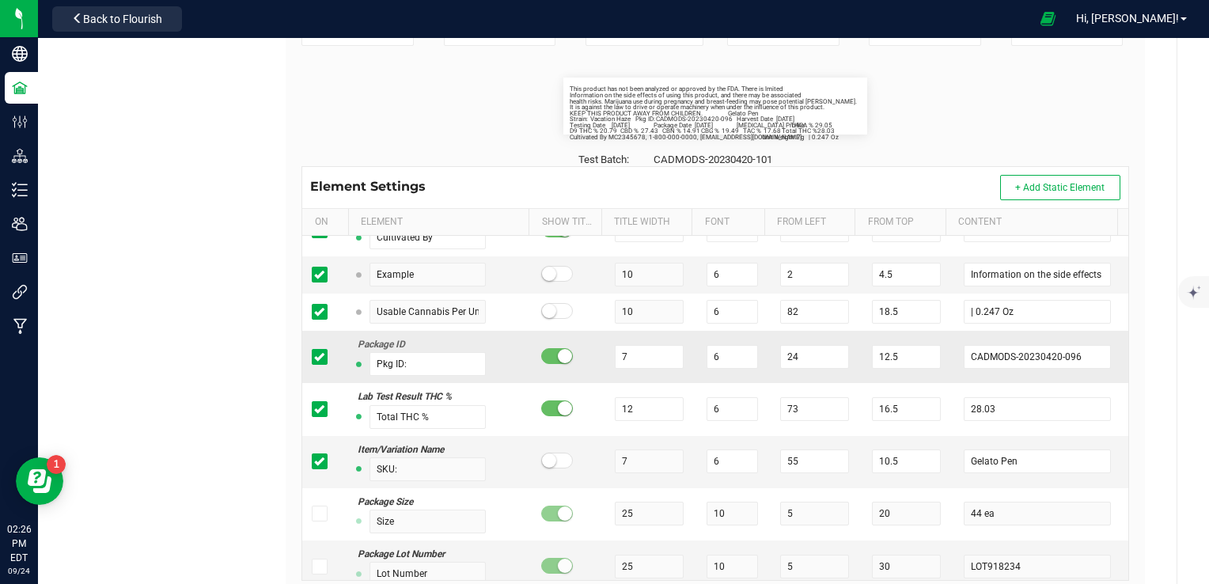
click at [314, 357] on icon at bounding box center [319, 357] width 10 height 0
click at [0, 0] on input "checkbox" at bounding box center [0, 0] width 0 height 0
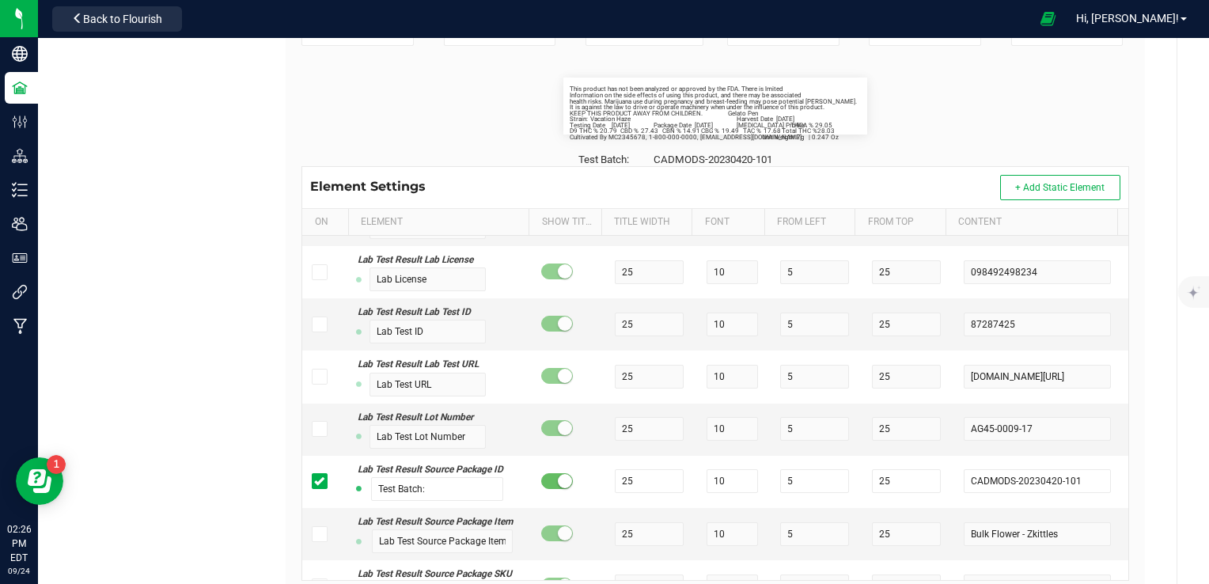
scroll to position [3959, 0]
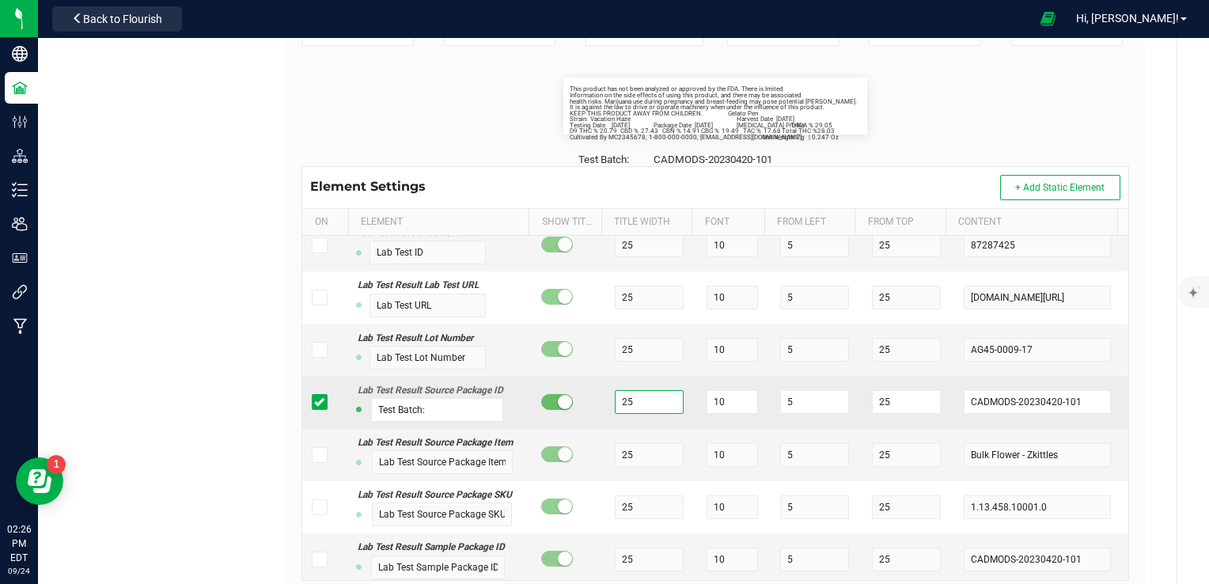
click at [654, 414] on input "25" at bounding box center [649, 402] width 69 height 24
click at [636, 414] on input "7" at bounding box center [649, 402] width 69 height 24
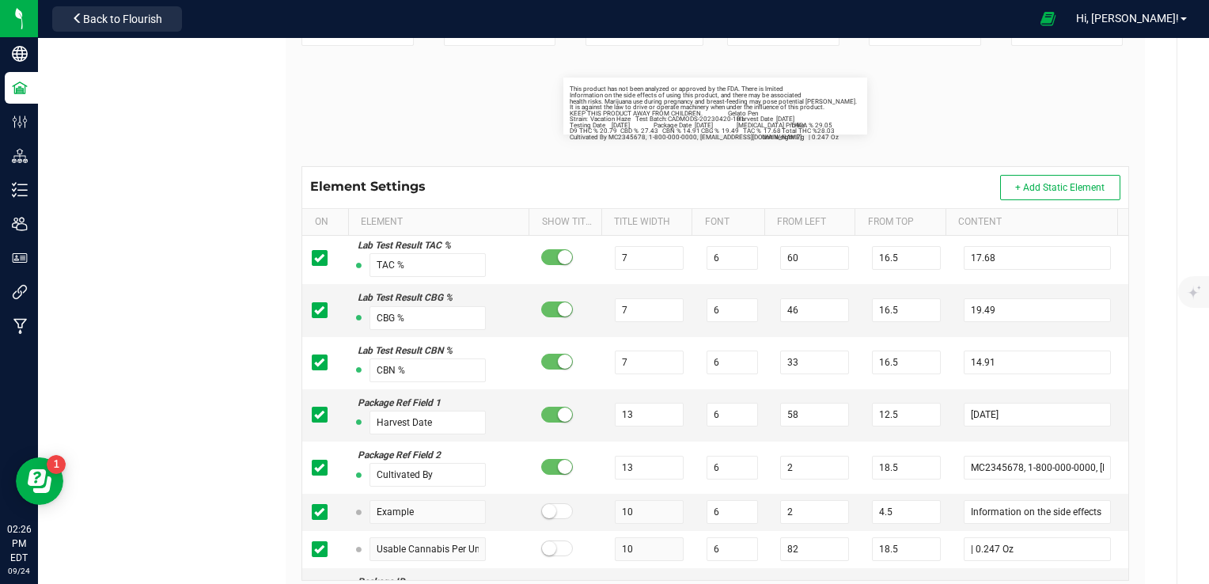
scroll to position [635, 0]
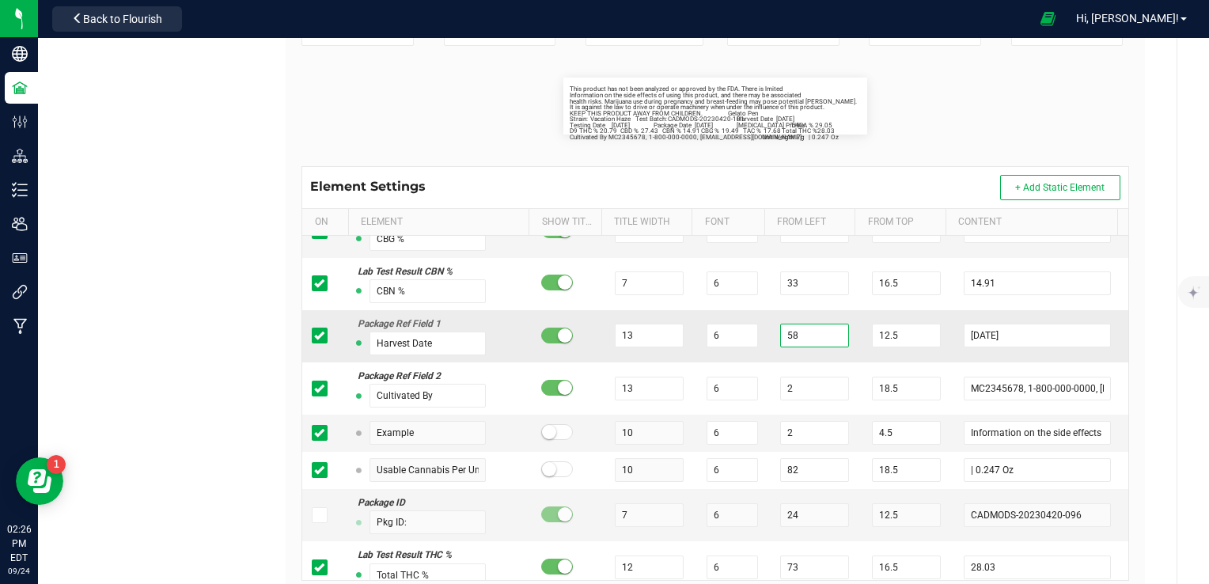
click at [807, 328] on input "58" at bounding box center [814, 336] width 69 height 24
click at [1158, 280] on div "Starbase Manufacturing Type Package Labels Template Vacation Single Cancel Save…" at bounding box center [715, 194] width 923 height 870
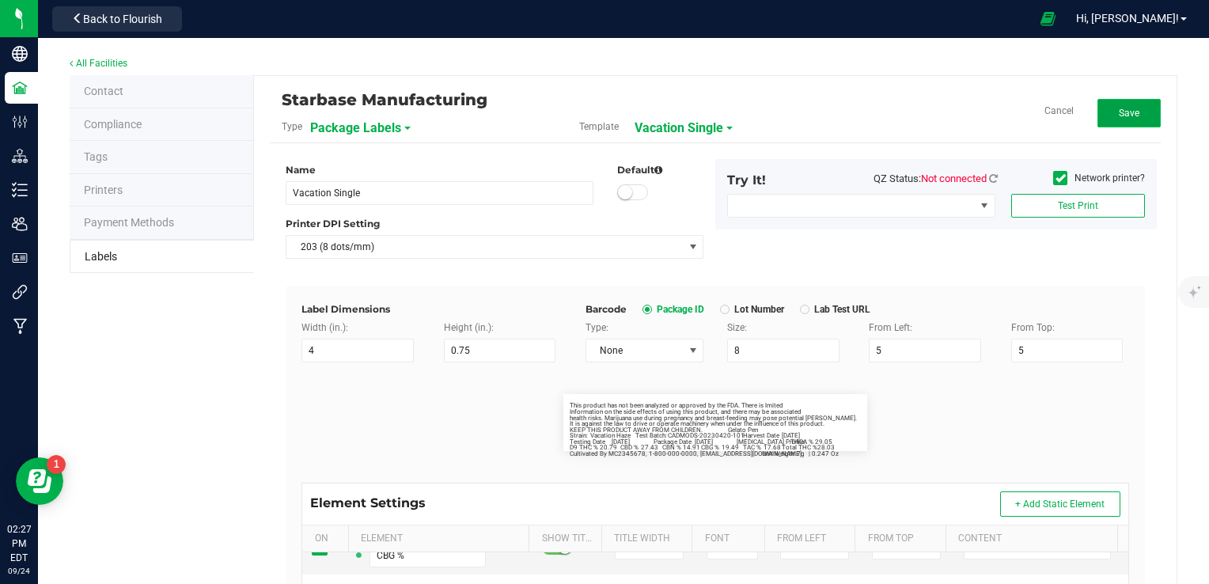
click at [1133, 116] on button "Save" at bounding box center [1128, 113] width 63 height 28
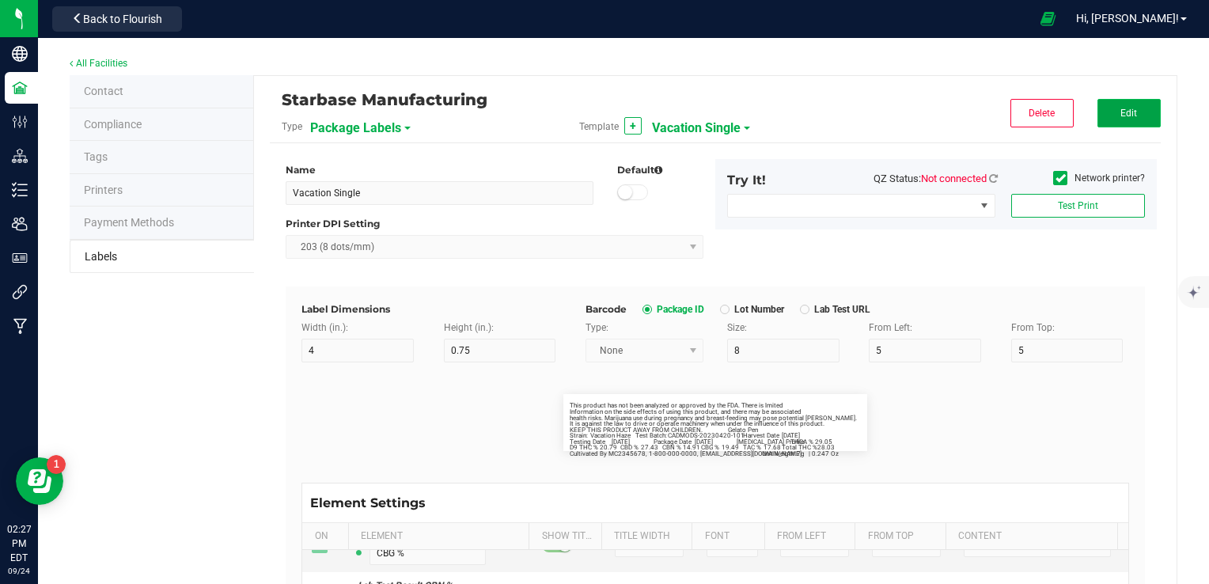
click at [1101, 112] on button "Edit" at bounding box center [1128, 113] width 63 height 28
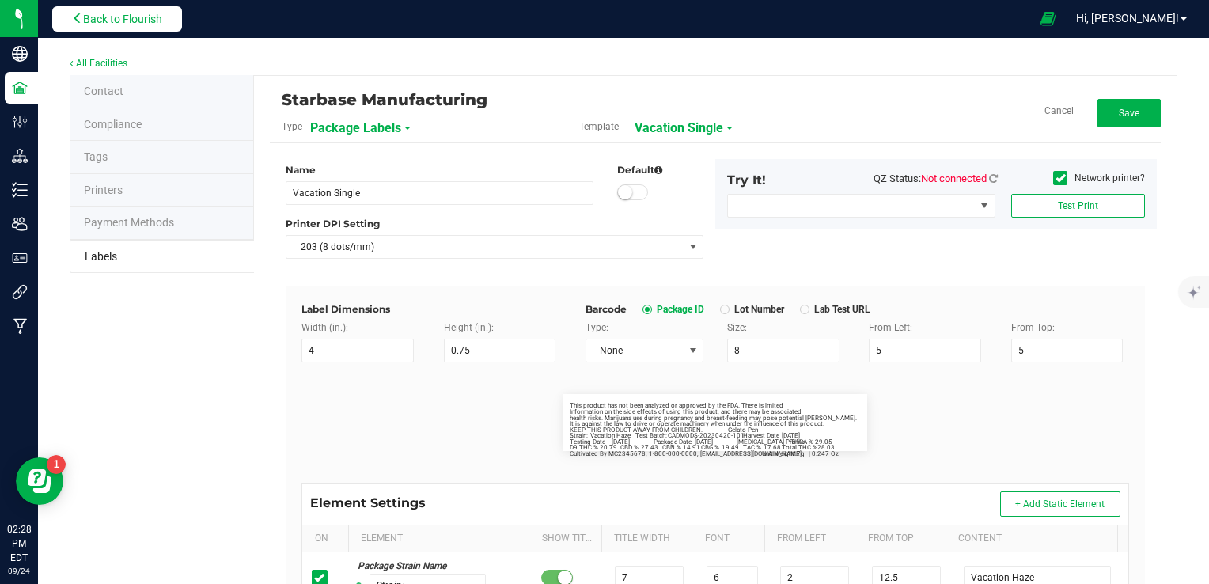
click at [154, 14] on span "Back to Flourish" at bounding box center [122, 19] width 79 height 13
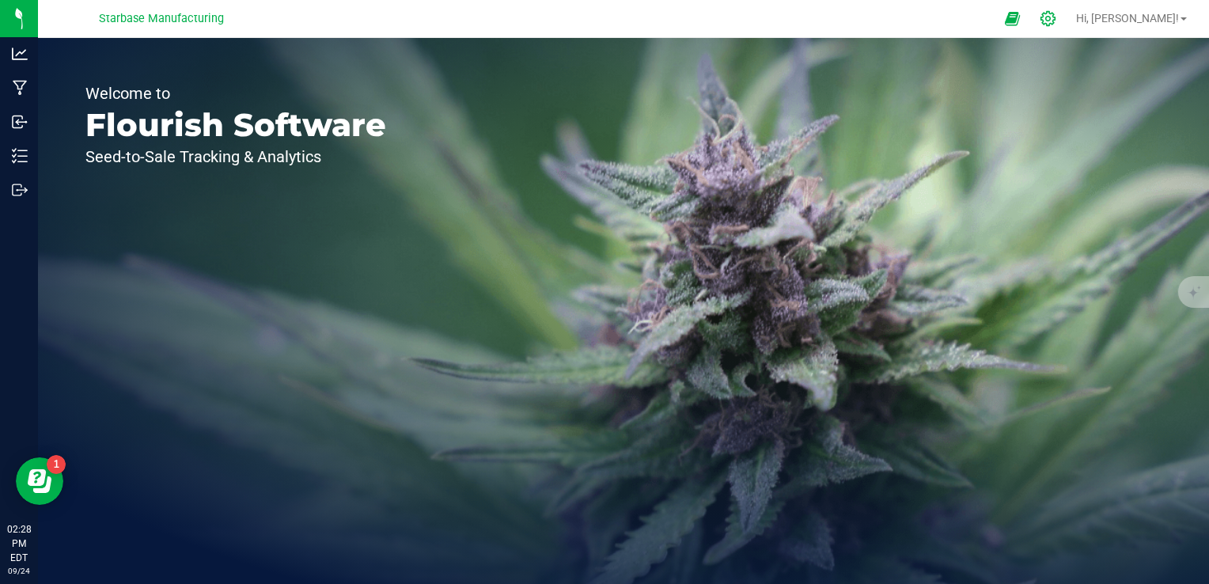
click at [1056, 20] on icon at bounding box center [1048, 18] width 17 height 17
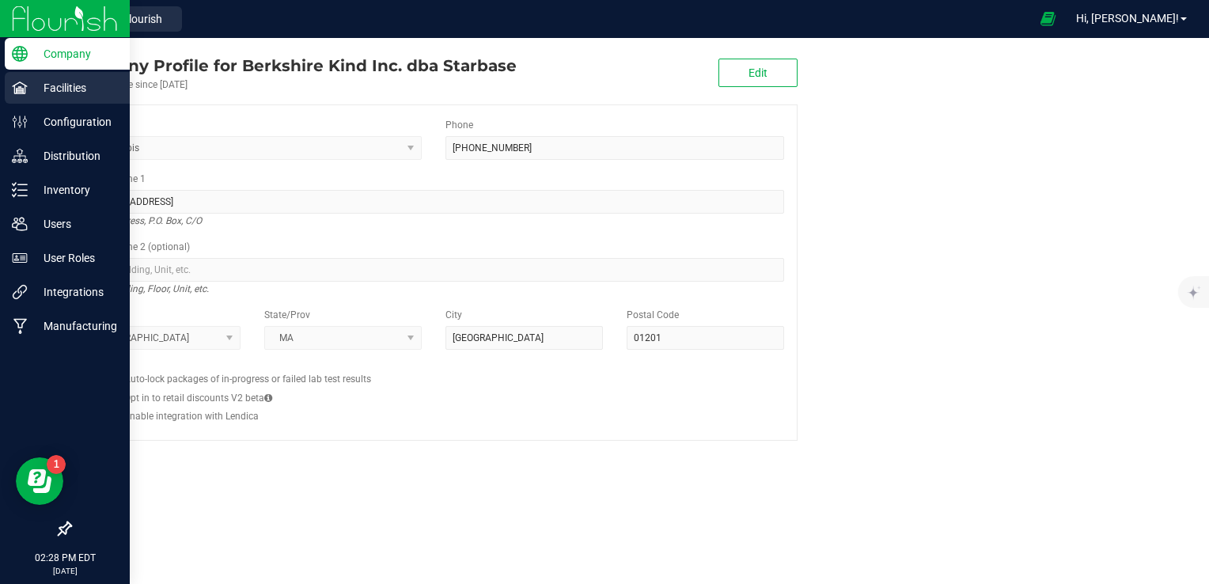
click at [11, 90] on div "Facilities" at bounding box center [67, 88] width 125 height 32
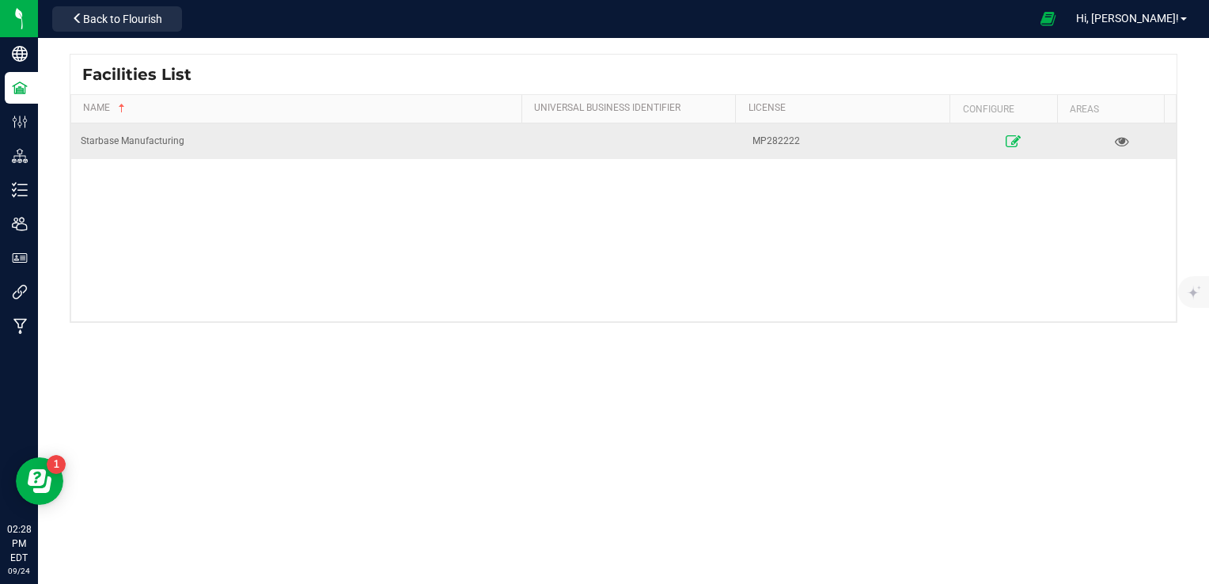
click at [1006, 137] on icon at bounding box center [1013, 140] width 15 height 11
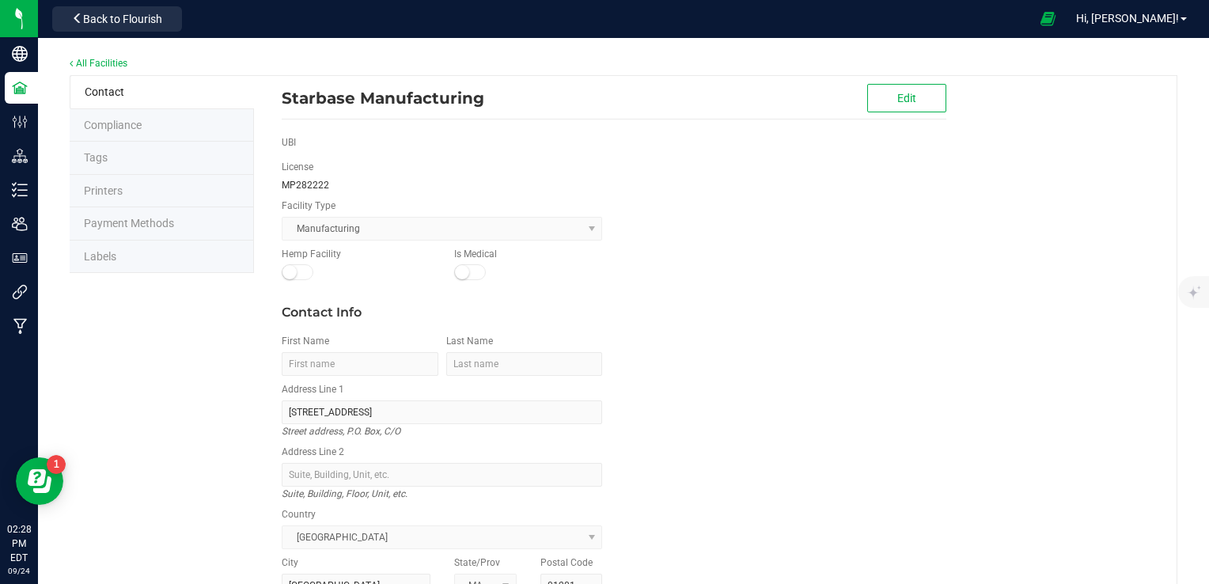
click at [142, 255] on li "Labels" at bounding box center [162, 257] width 184 height 33
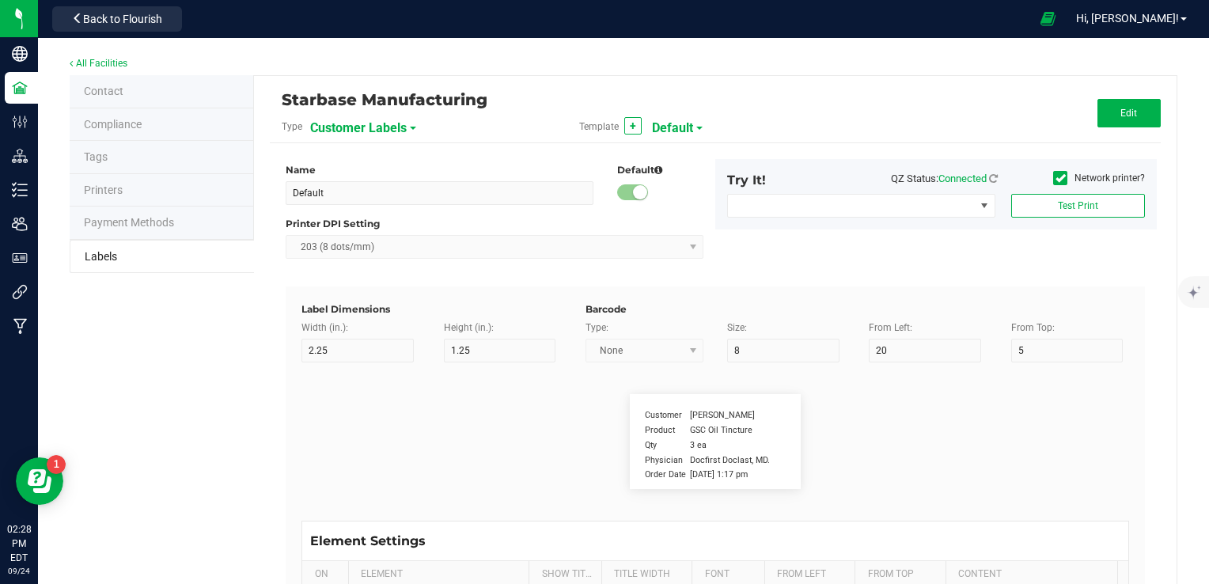
click at [383, 130] on span "Customer Labels" at bounding box center [358, 128] width 97 height 27
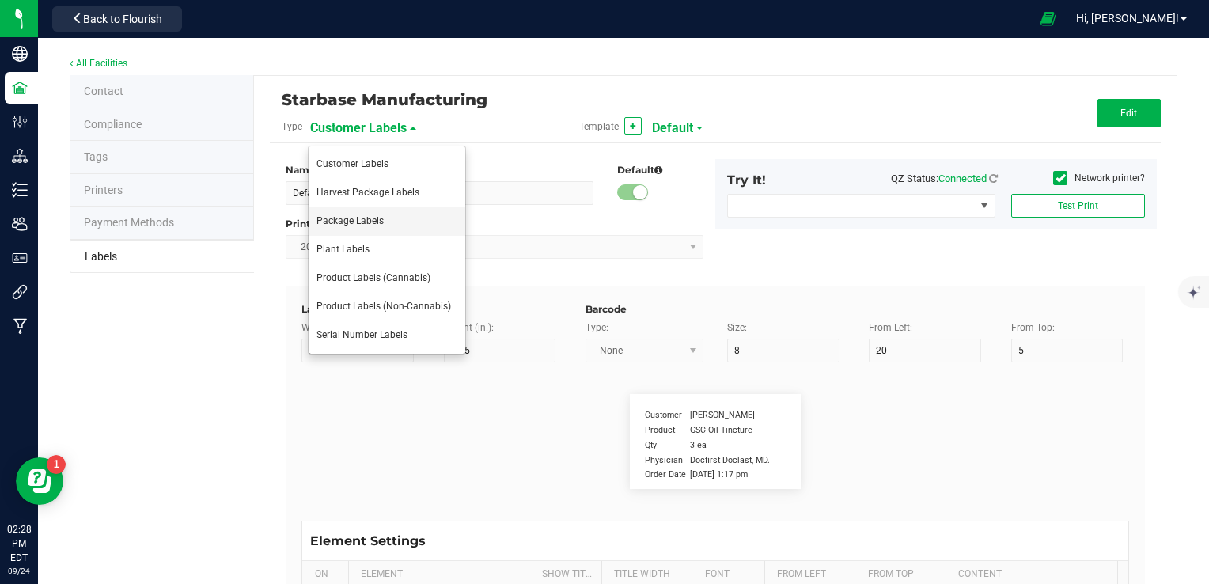
click at [366, 218] on span "Package Labels" at bounding box center [349, 220] width 67 height 11
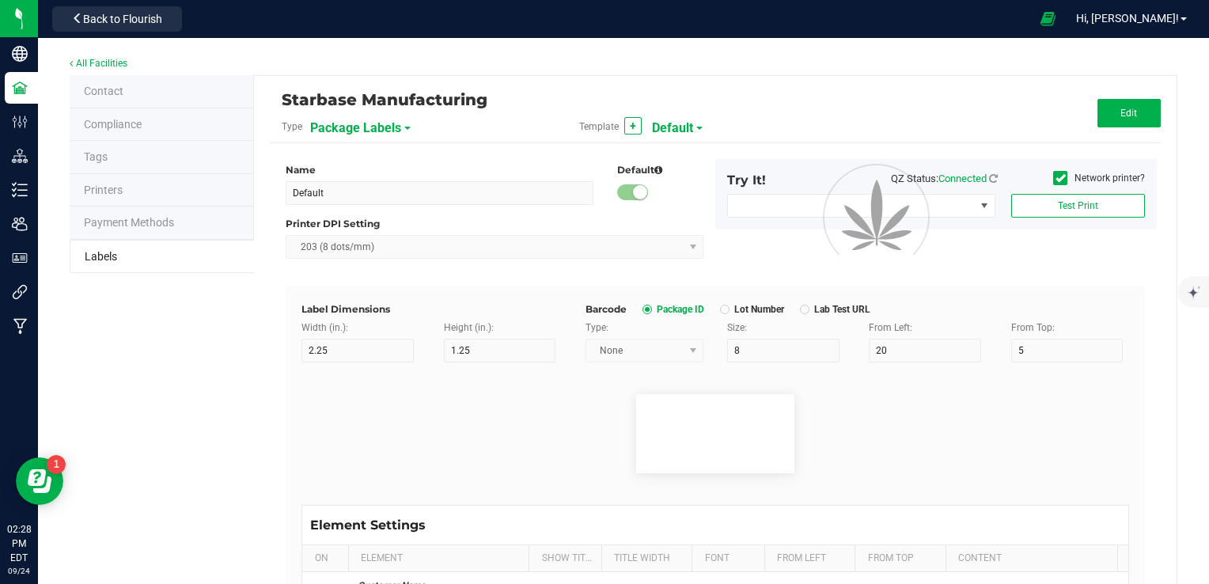
click at [688, 124] on span "Default" at bounding box center [672, 128] width 41 height 27
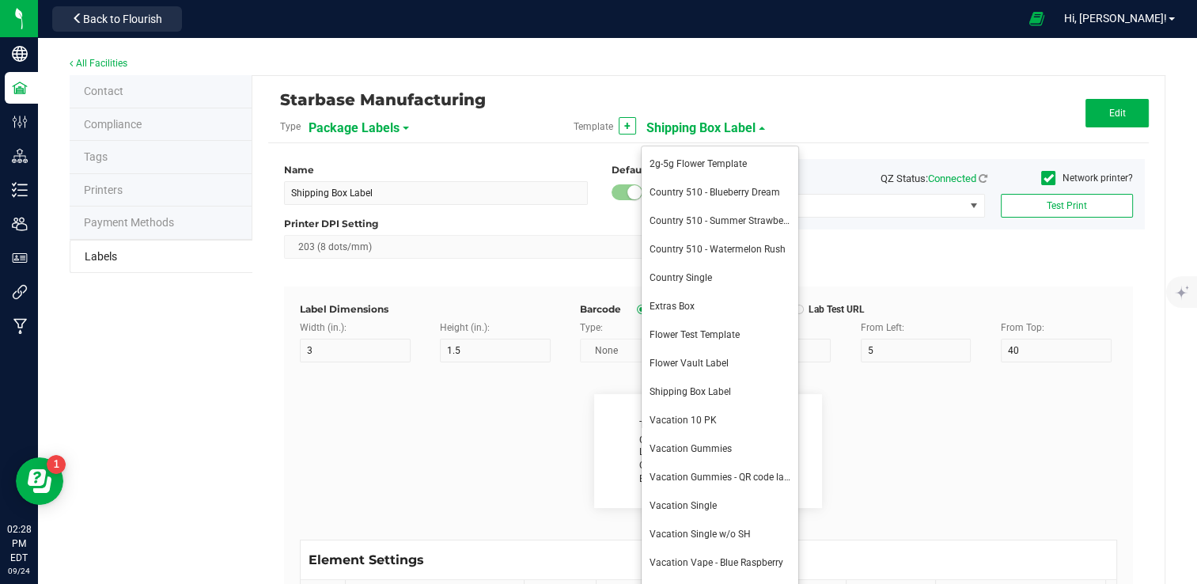
click at [687, 128] on span "Shipping Box Label" at bounding box center [700, 128] width 109 height 27
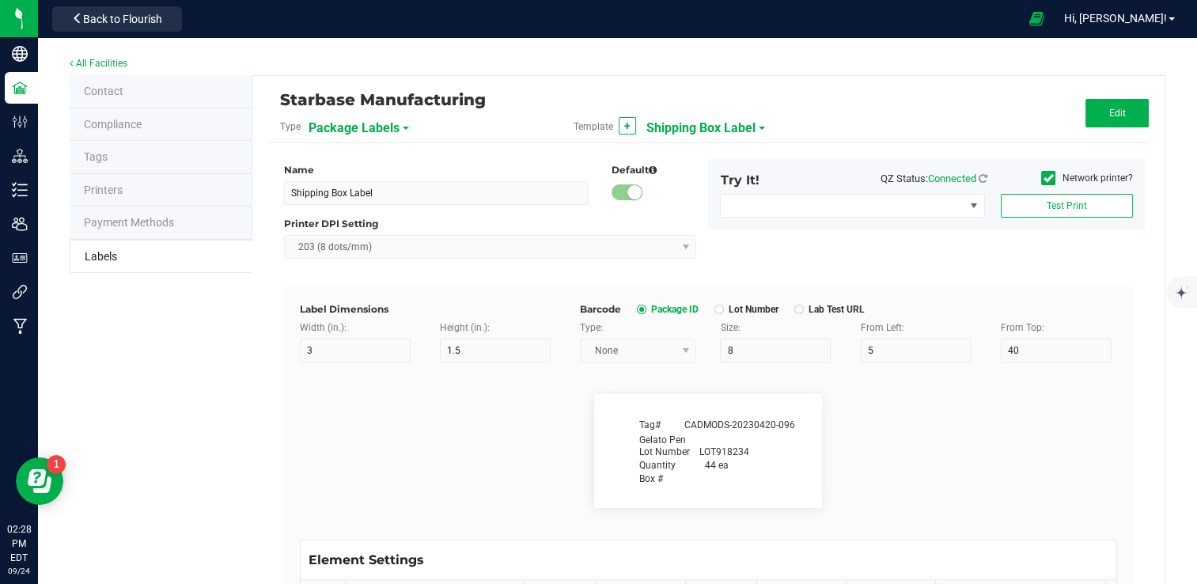
click at [688, 128] on span "Shipping Box Label" at bounding box center [700, 128] width 109 height 27
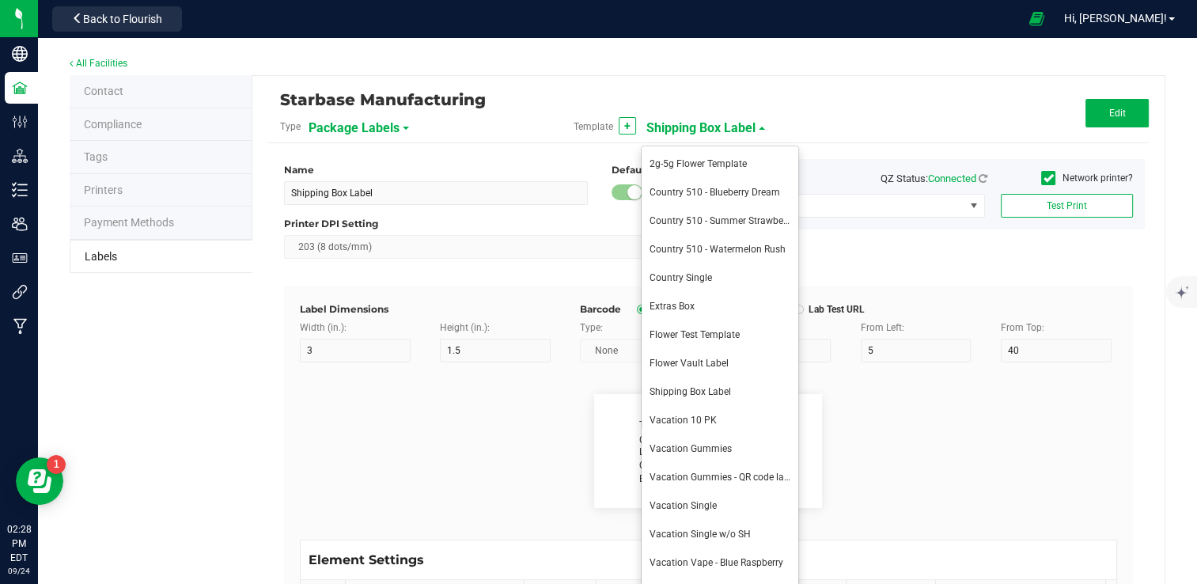
click at [712, 503] on span "Vacation Single" at bounding box center [683, 505] width 67 height 11
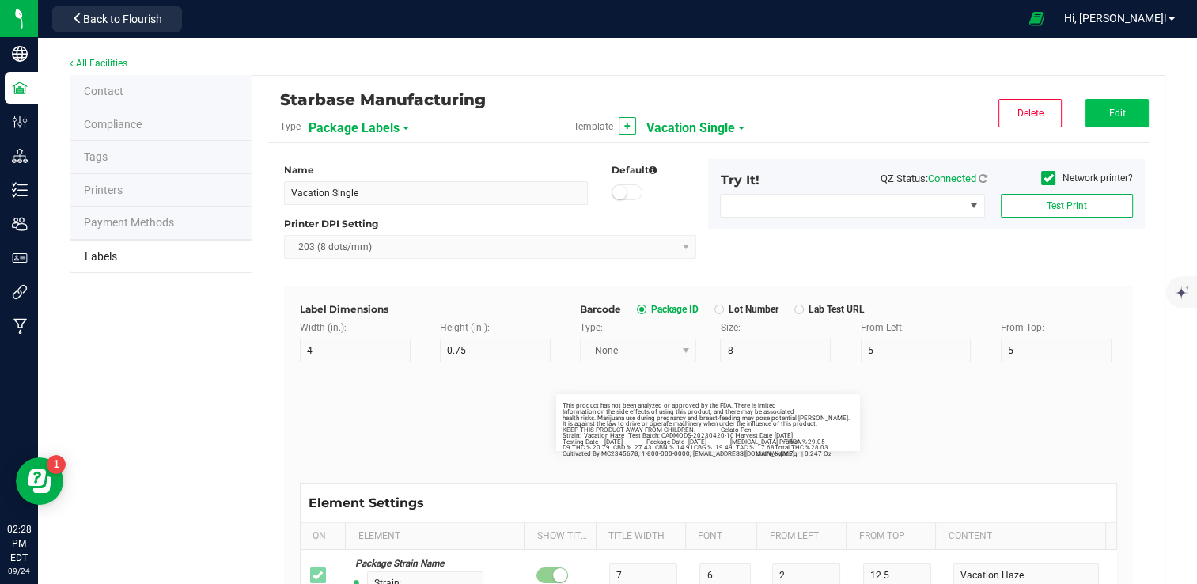
click at [1120, 90] on div "Starbase Manufacturing Type Package Labels Template + Vacation Single Delete Ed…" at bounding box center [708, 511] width 912 height 870
click at [1124, 110] on span "Edit" at bounding box center [1117, 113] width 17 height 11
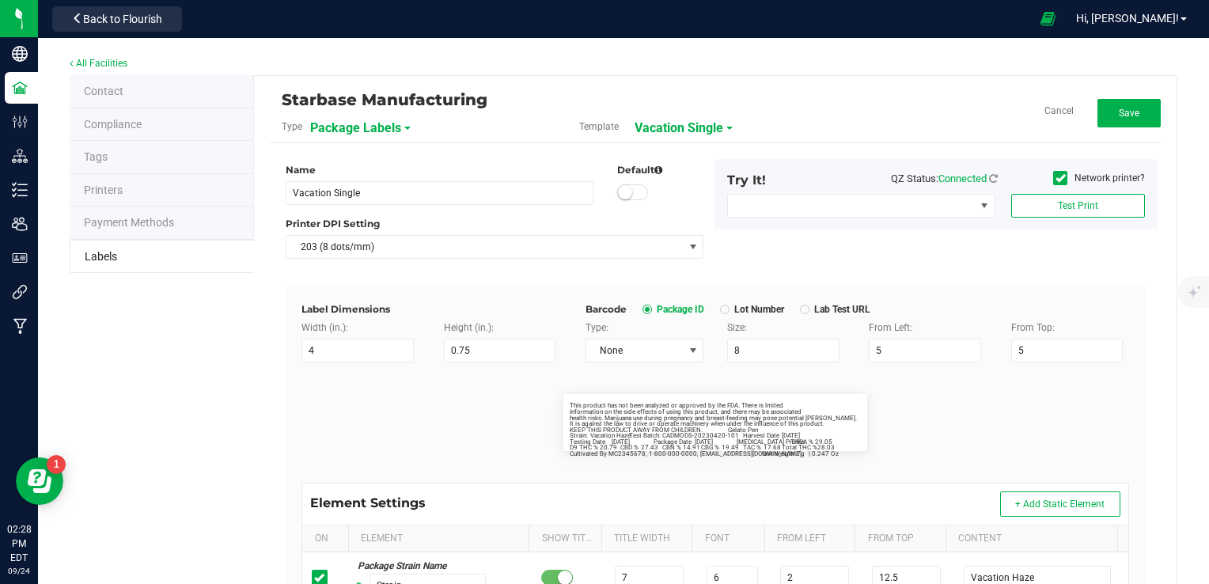
scroll to position [791, 0]
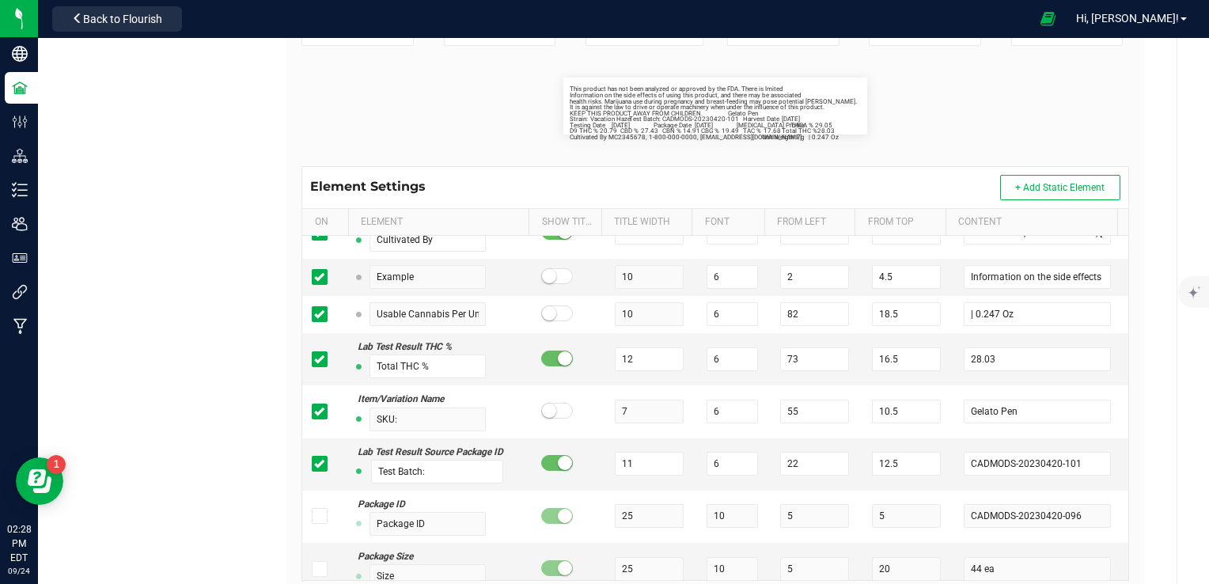
click at [1086, 127] on flourish-label-viewer "Strain: Vacation Haze Unit Weight .7g This product has not been analyzed or app…" at bounding box center [715, 106] width 828 height 57
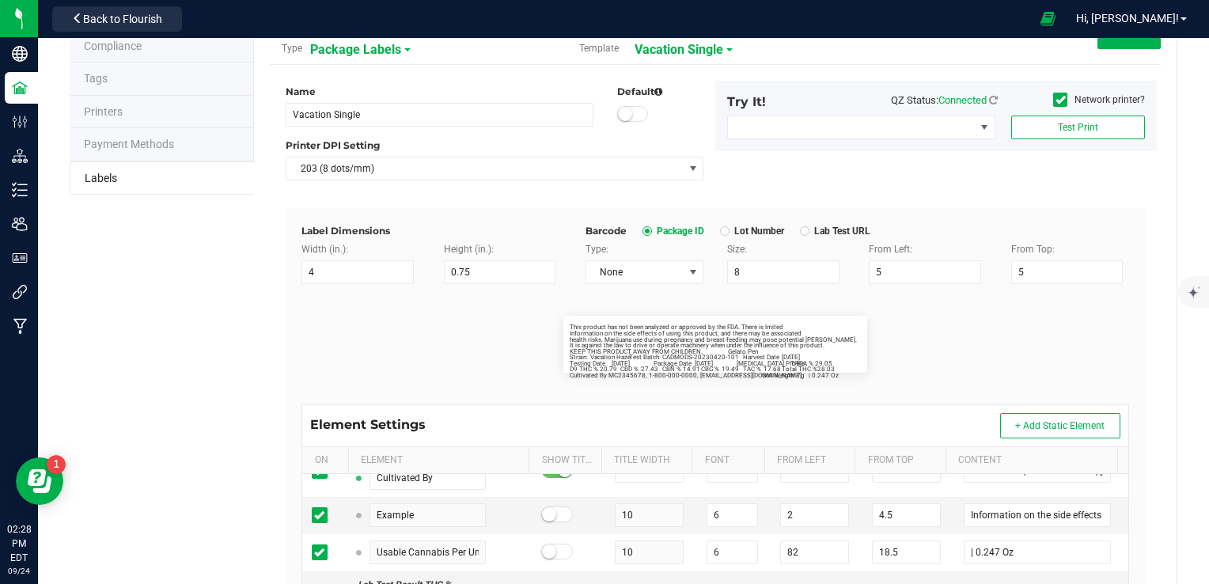
scroll to position [60, 0]
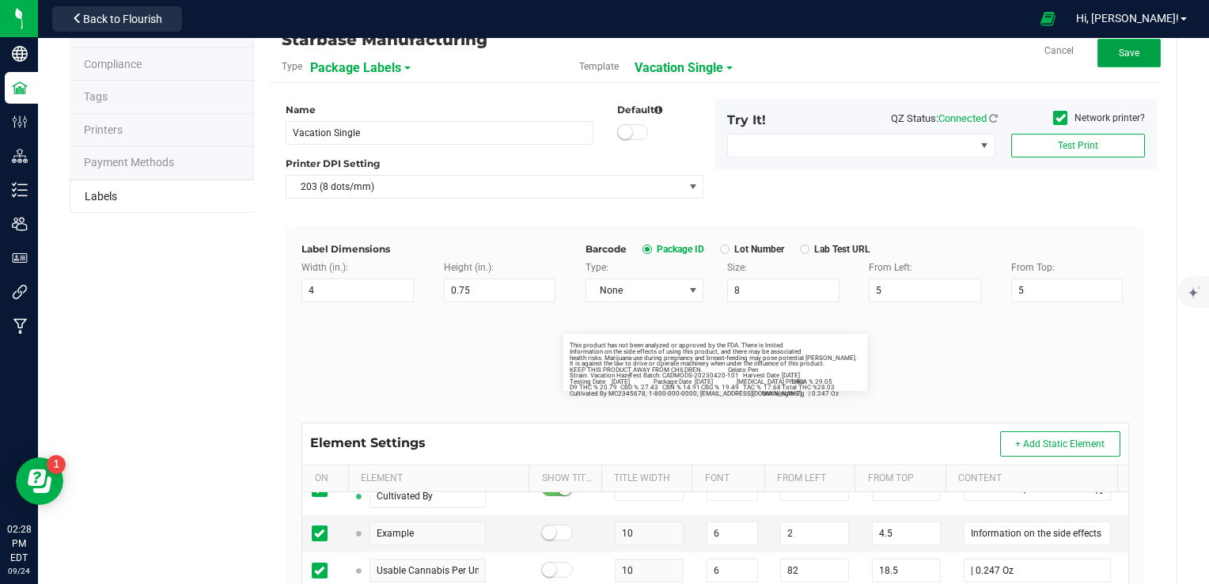
click at [1111, 62] on button "Save" at bounding box center [1128, 53] width 63 height 28
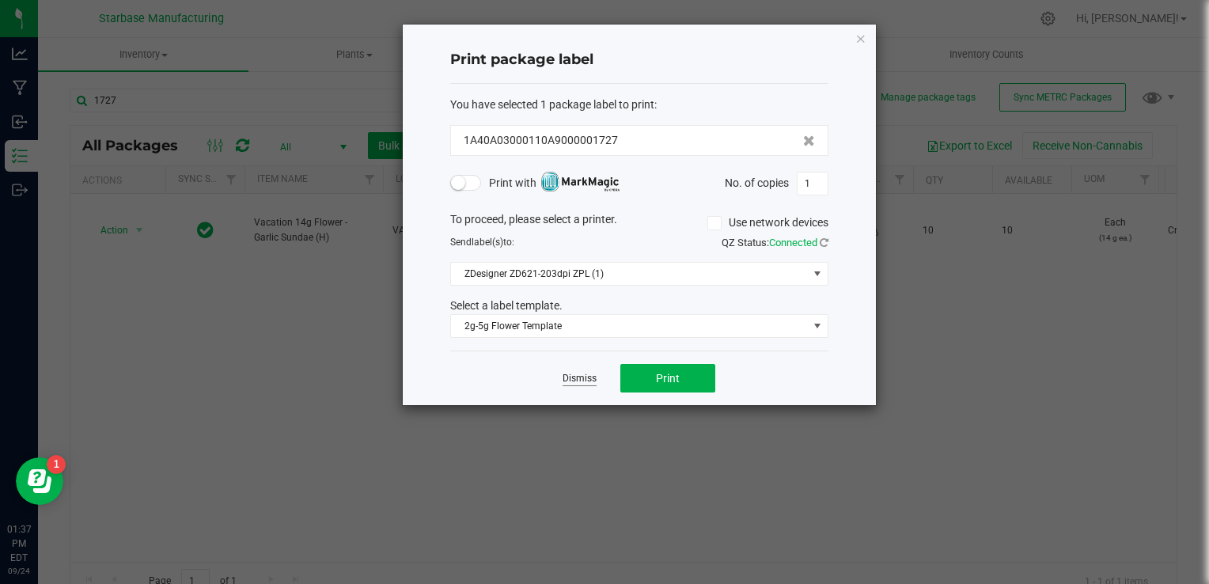
click at [576, 383] on link "Dismiss" at bounding box center [580, 378] width 34 height 13
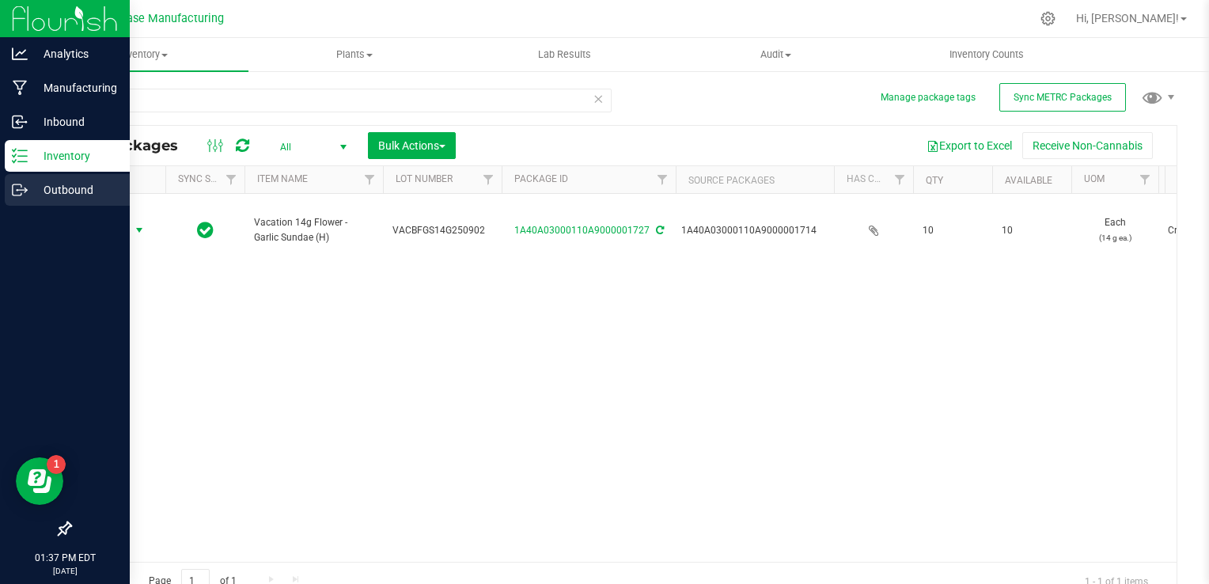
click at [13, 190] on icon at bounding box center [17, 189] width 9 height 11
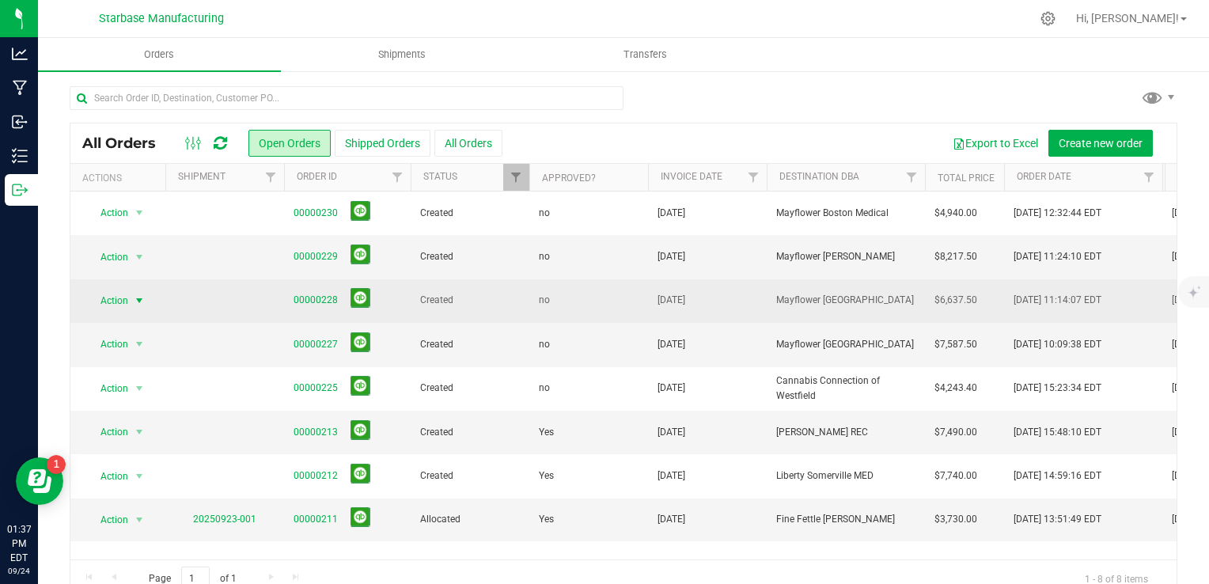
click at [130, 299] on span "select" at bounding box center [140, 301] width 20 height 22
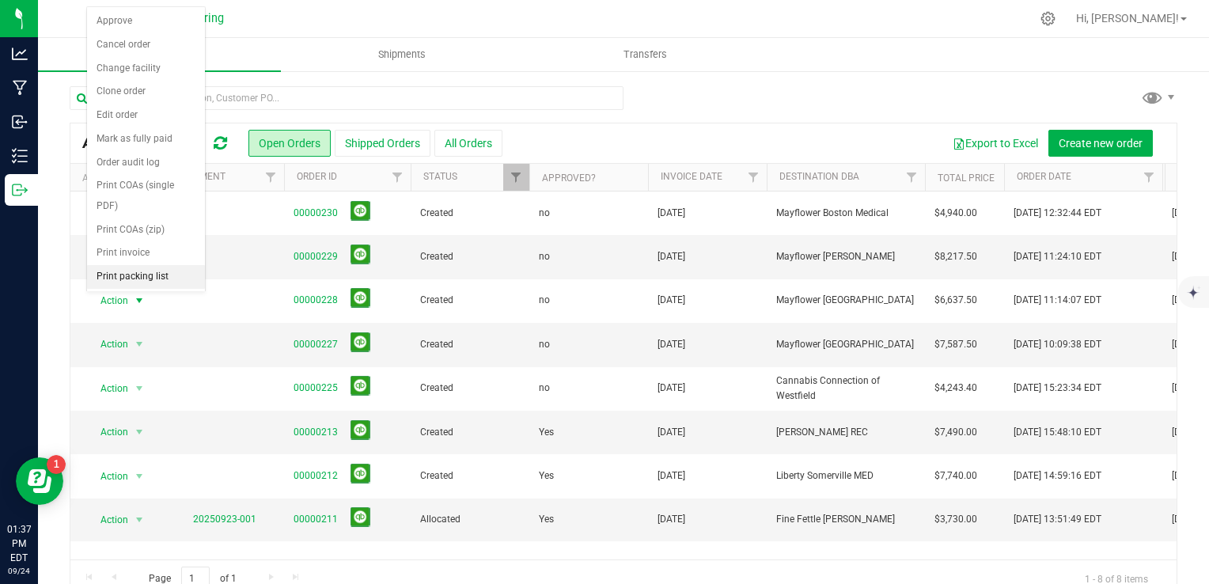
click at [157, 274] on li "Print packing list" at bounding box center [146, 277] width 118 height 24
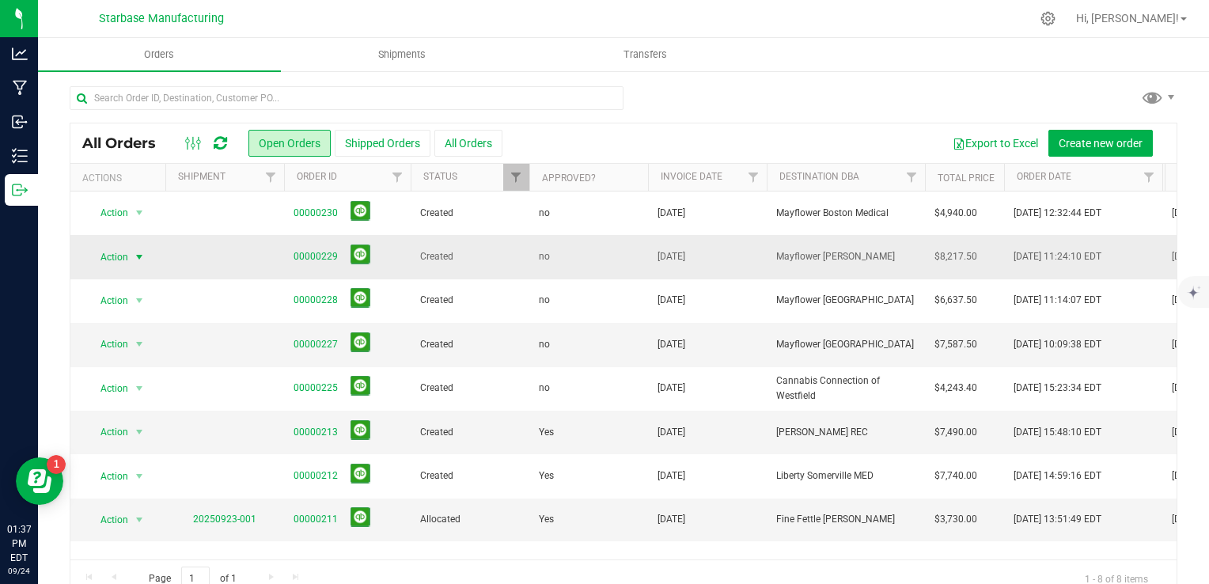
click at [132, 255] on span "select" at bounding box center [140, 257] width 20 height 22
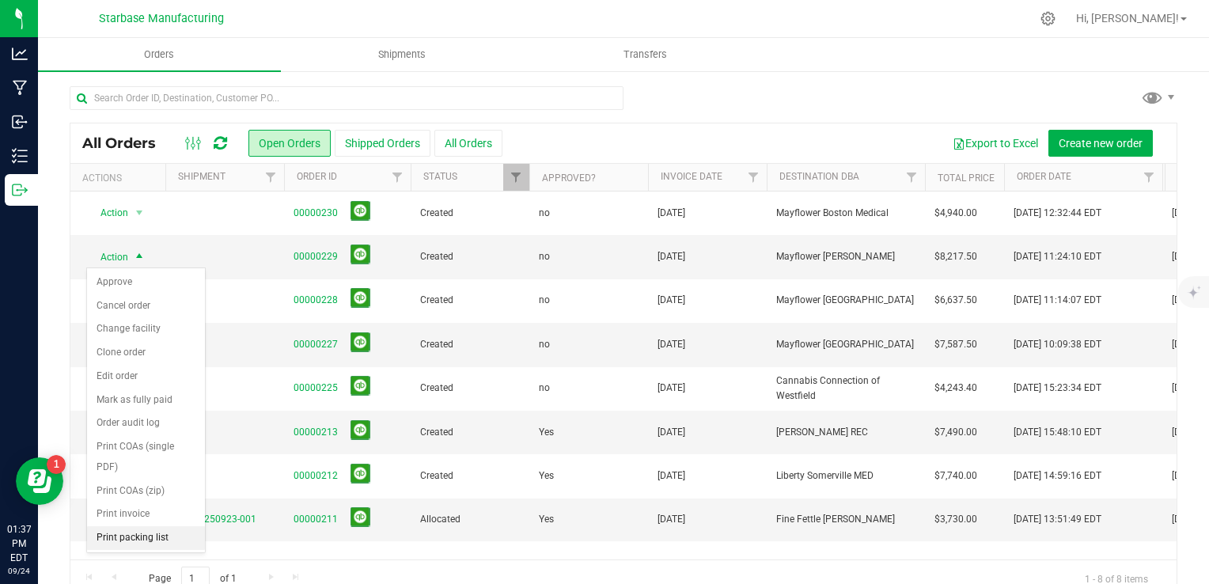
click at [154, 531] on li "Print packing list" at bounding box center [146, 538] width 118 height 24
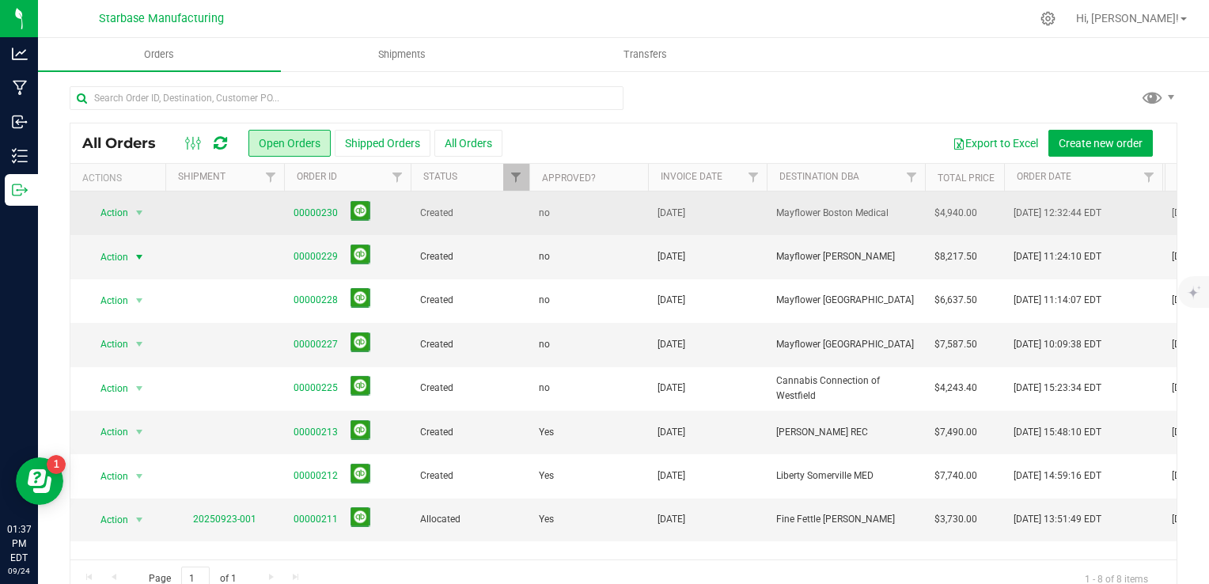
click at [130, 216] on span "select" at bounding box center [140, 213] width 20 height 22
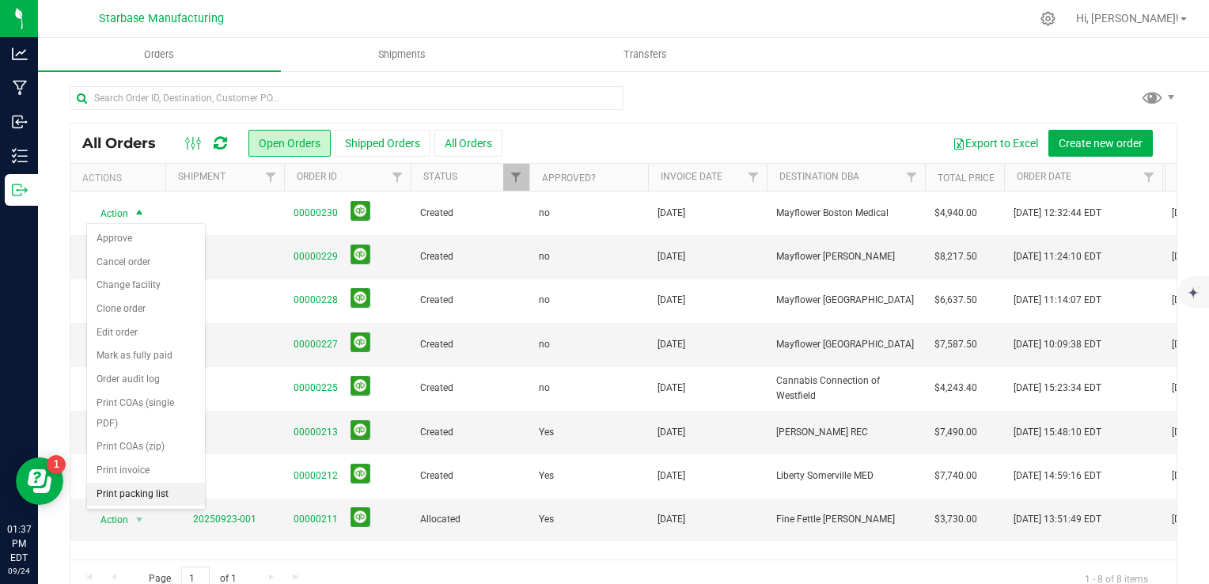
click at [149, 498] on li "Print packing list" at bounding box center [146, 495] width 118 height 24
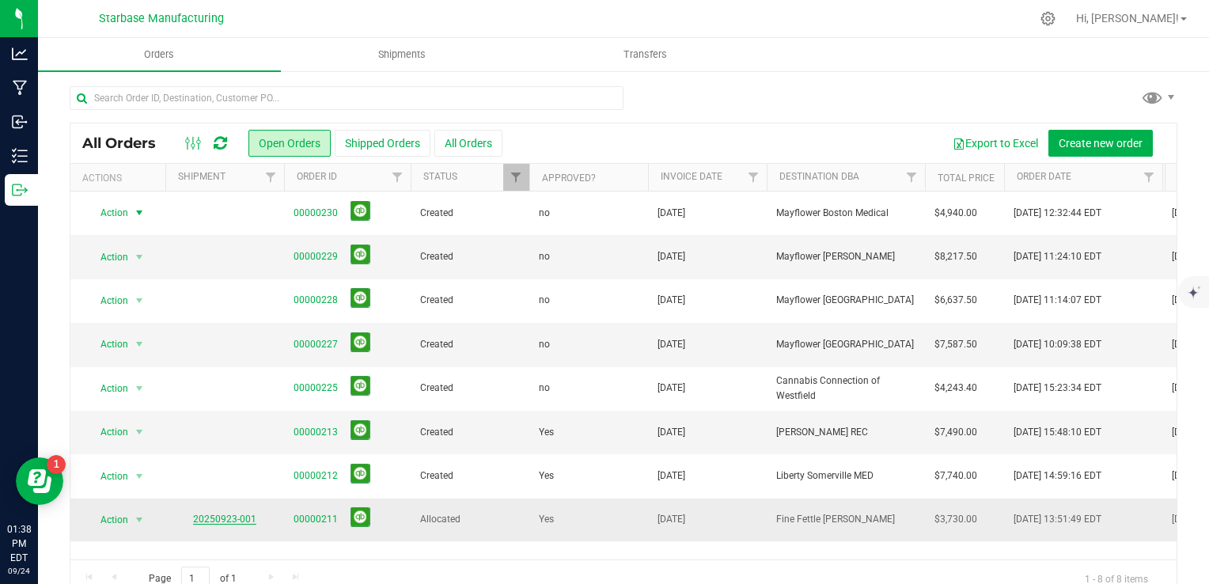
click at [233, 517] on link "20250923-001" at bounding box center [224, 519] width 63 height 11
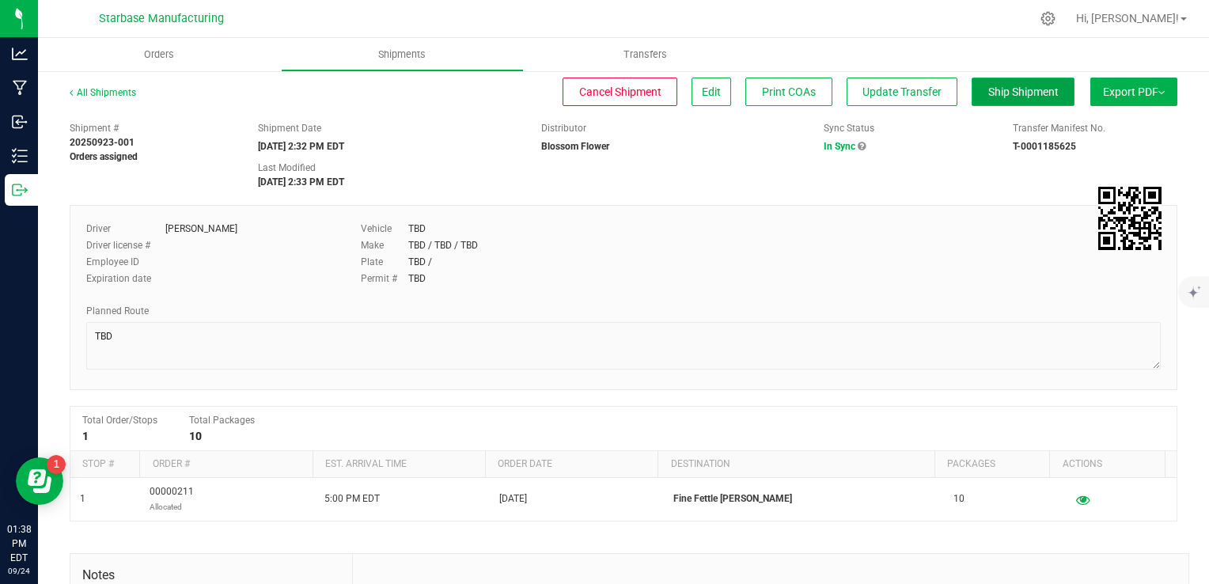
click at [1026, 85] on span "Ship Shipment" at bounding box center [1023, 91] width 70 height 13
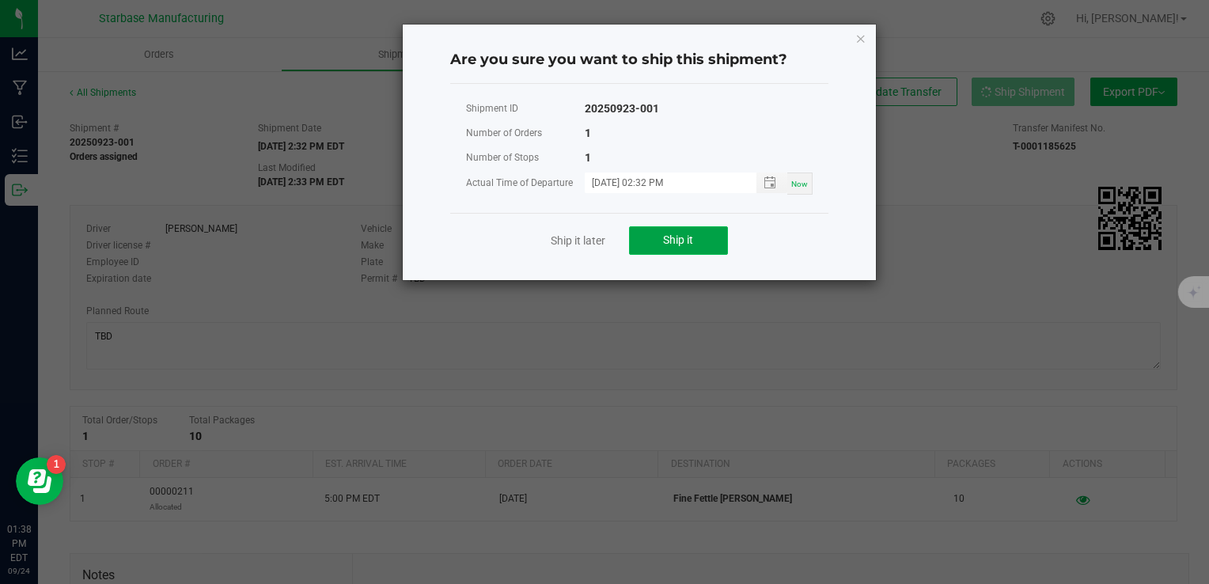
click at [711, 244] on button "Ship it" at bounding box center [678, 240] width 99 height 28
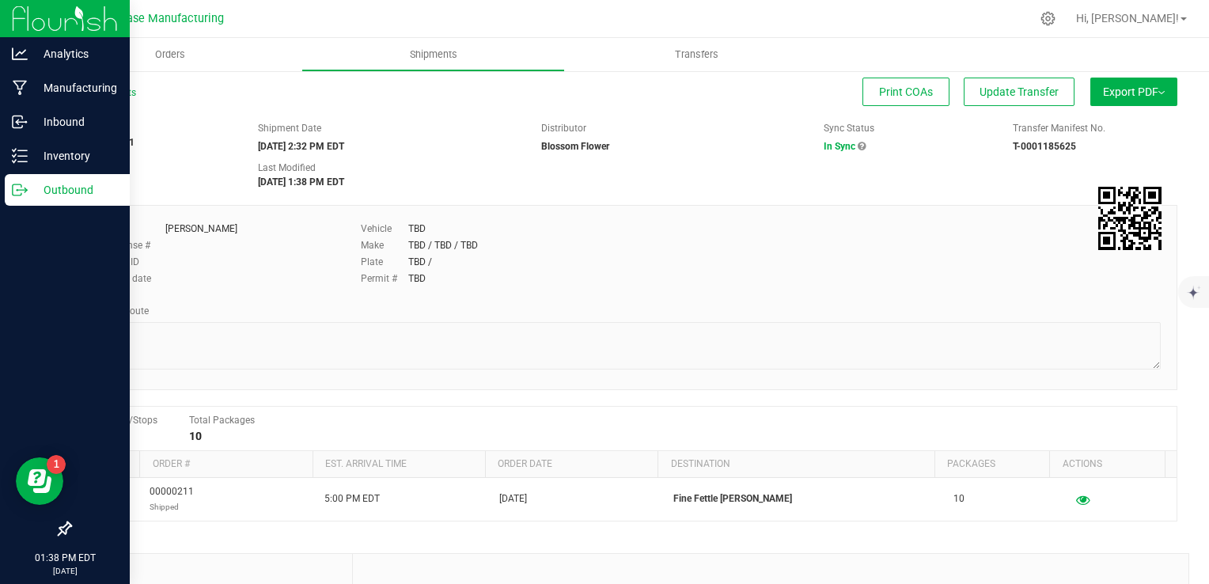
click at [19, 195] on icon at bounding box center [17, 189] width 9 height 11
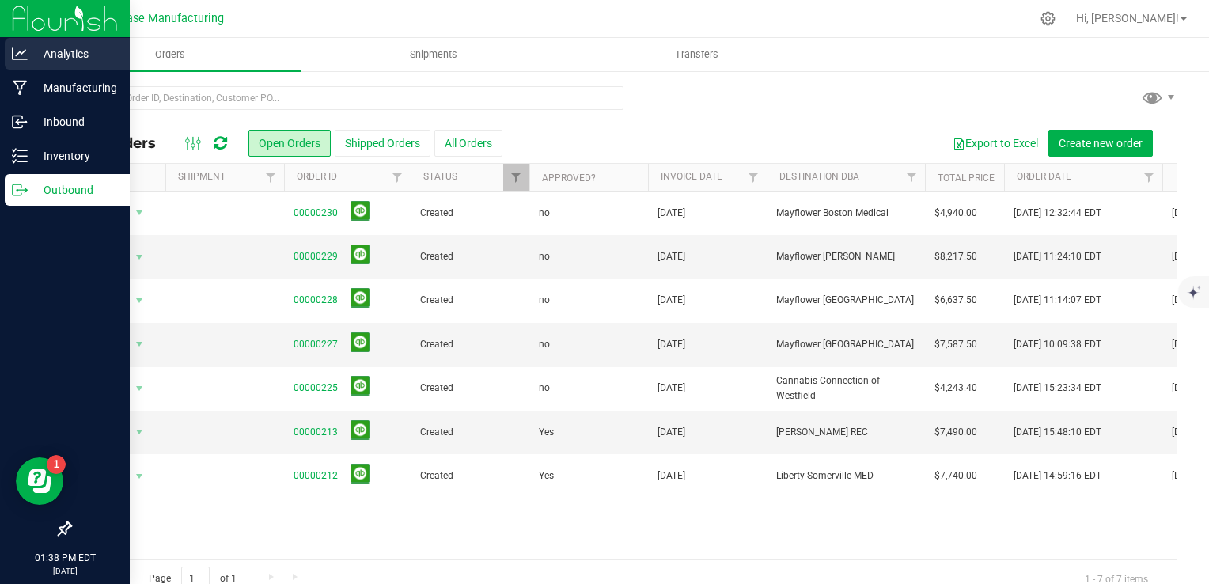
click at [28, 49] on p "Analytics" at bounding box center [75, 53] width 95 height 19
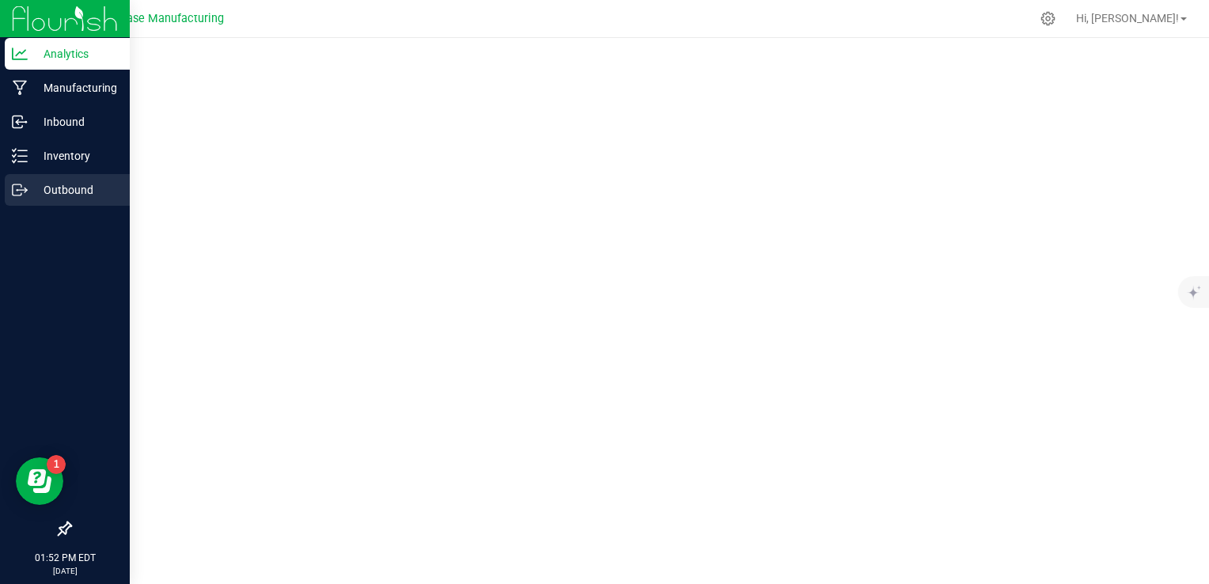
click at [21, 191] on icon at bounding box center [20, 190] width 16 height 16
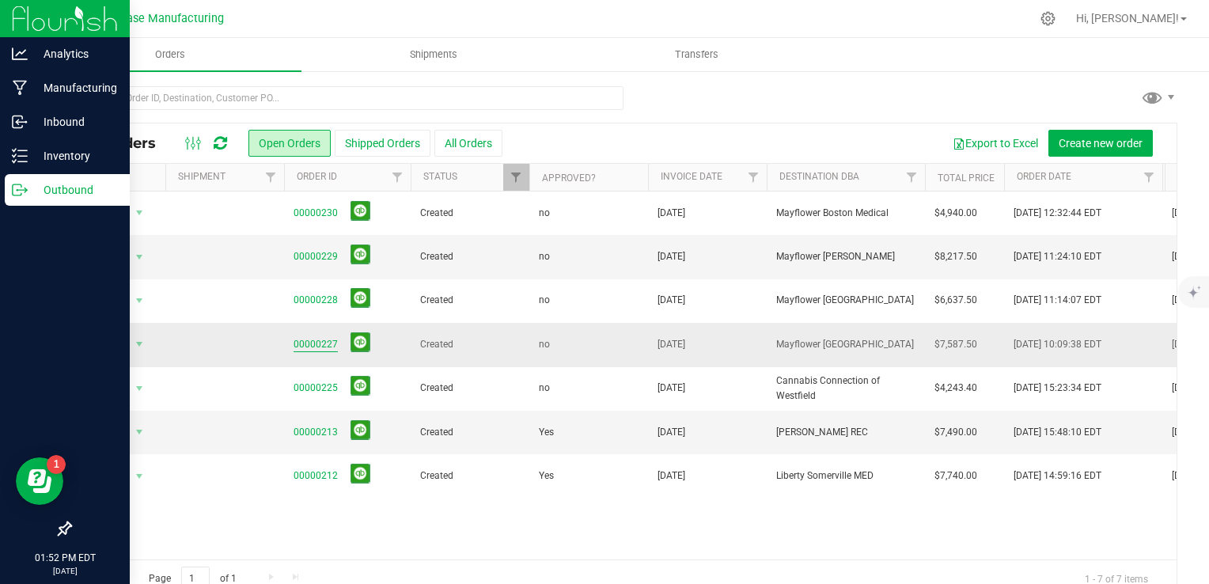
click at [308, 346] on link "00000227" at bounding box center [316, 344] width 44 height 15
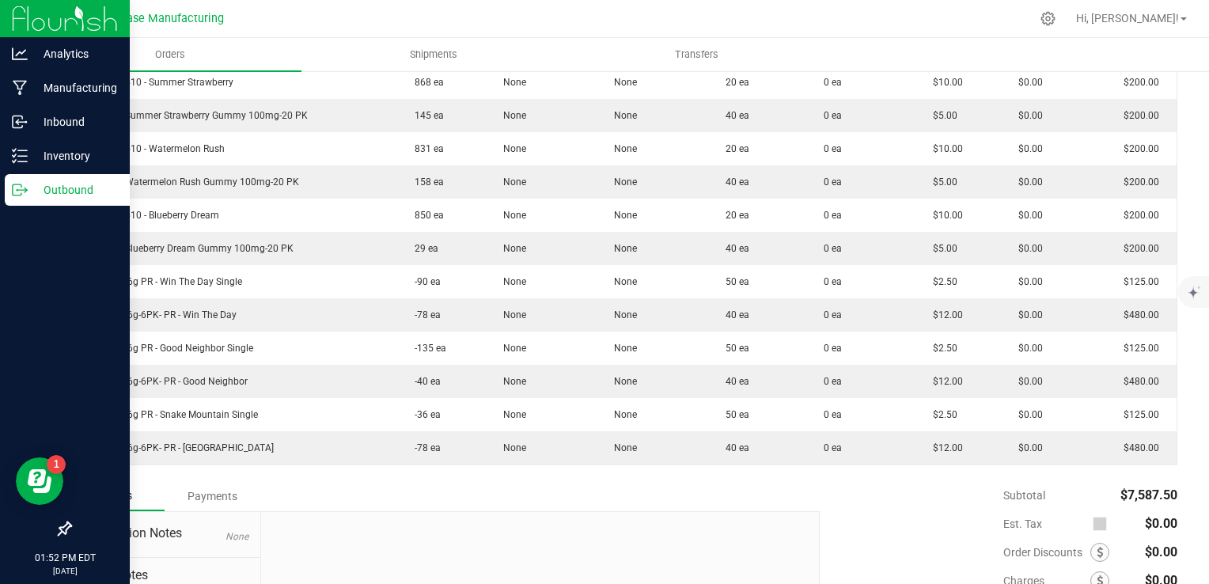
scroll to position [949, 0]
click at [25, 156] on line at bounding box center [22, 156] width 9 height 0
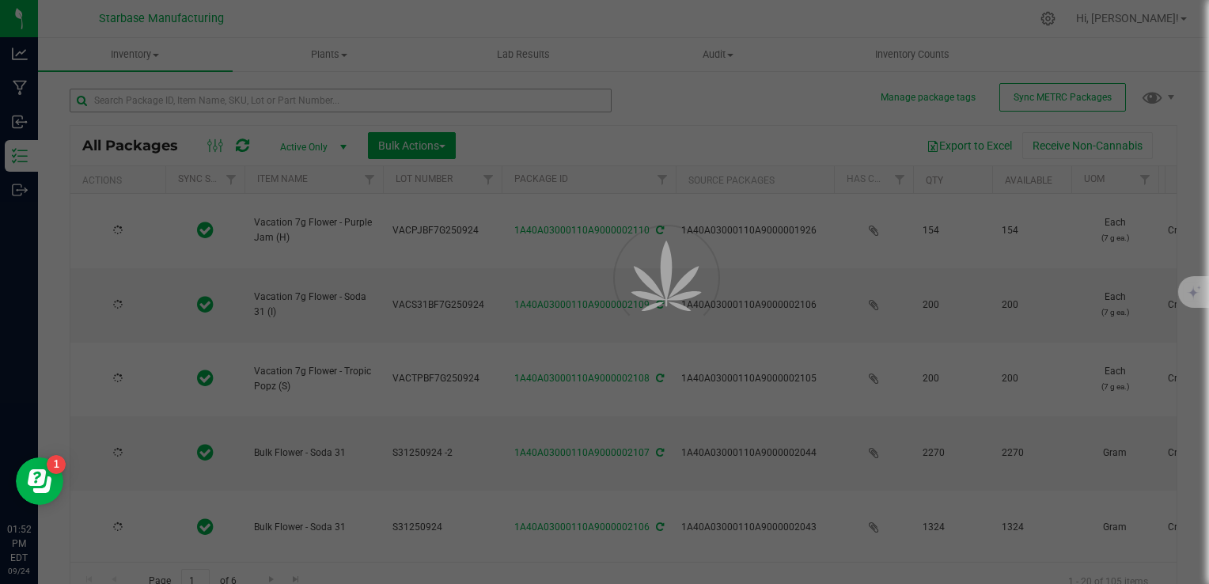
click at [201, 101] on div at bounding box center [604, 292] width 1209 height 584
type input "[DATE]"
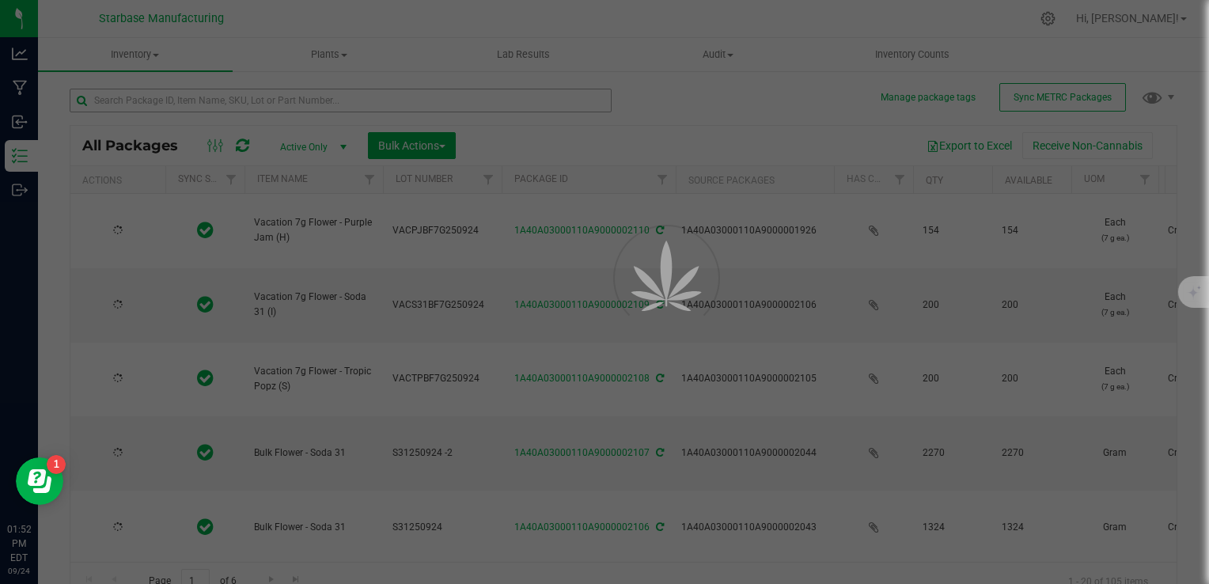
type input "[DATE]"
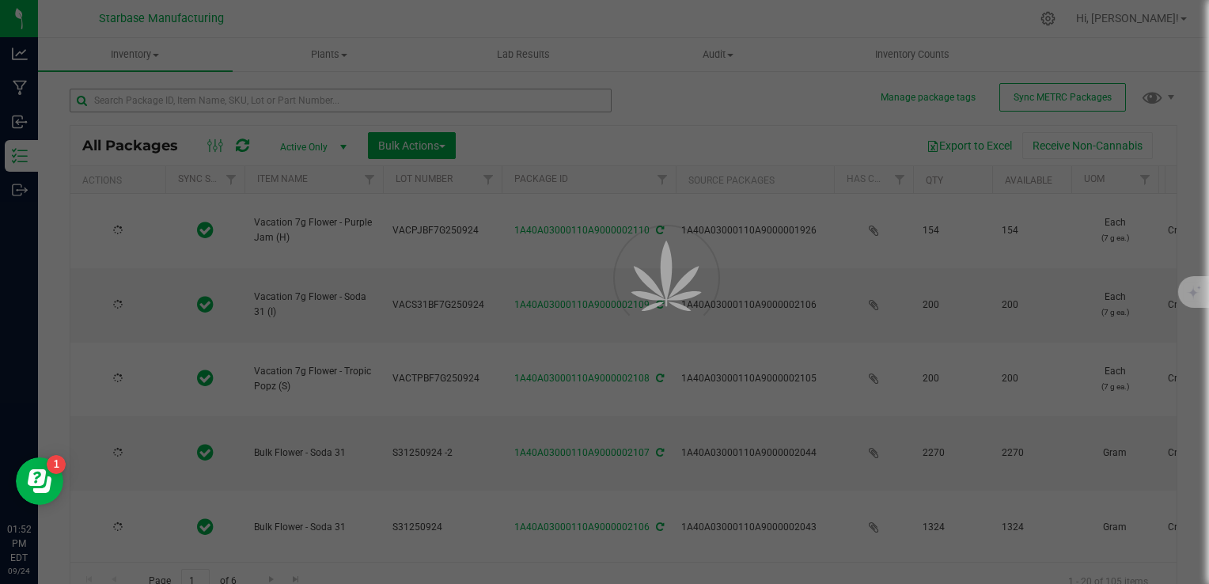
type input "[DATE]"
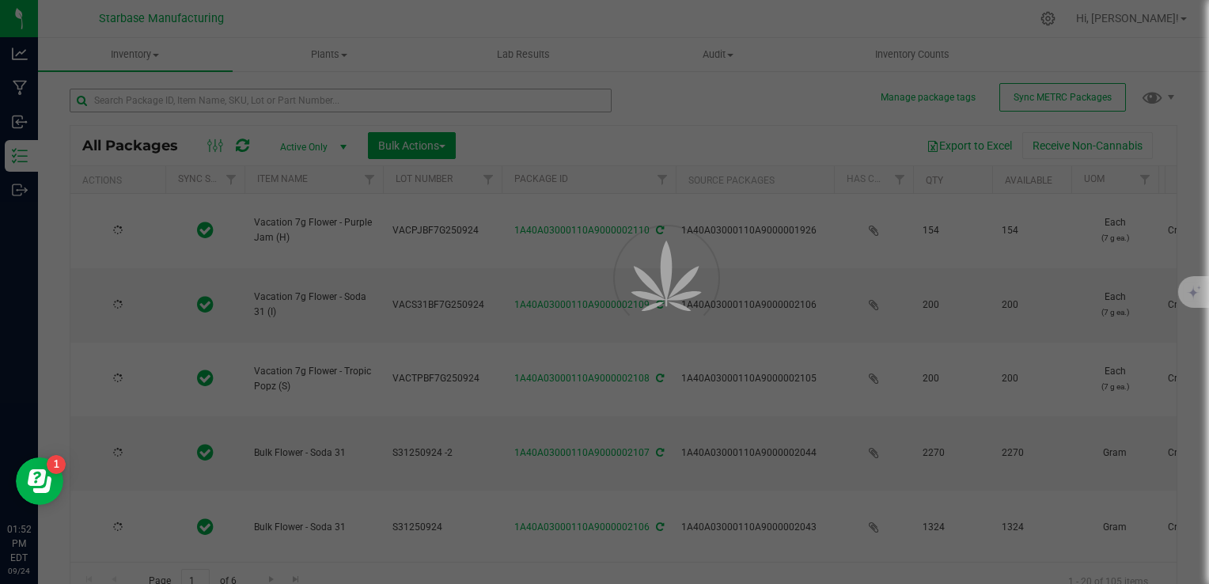
type input "[DATE]"
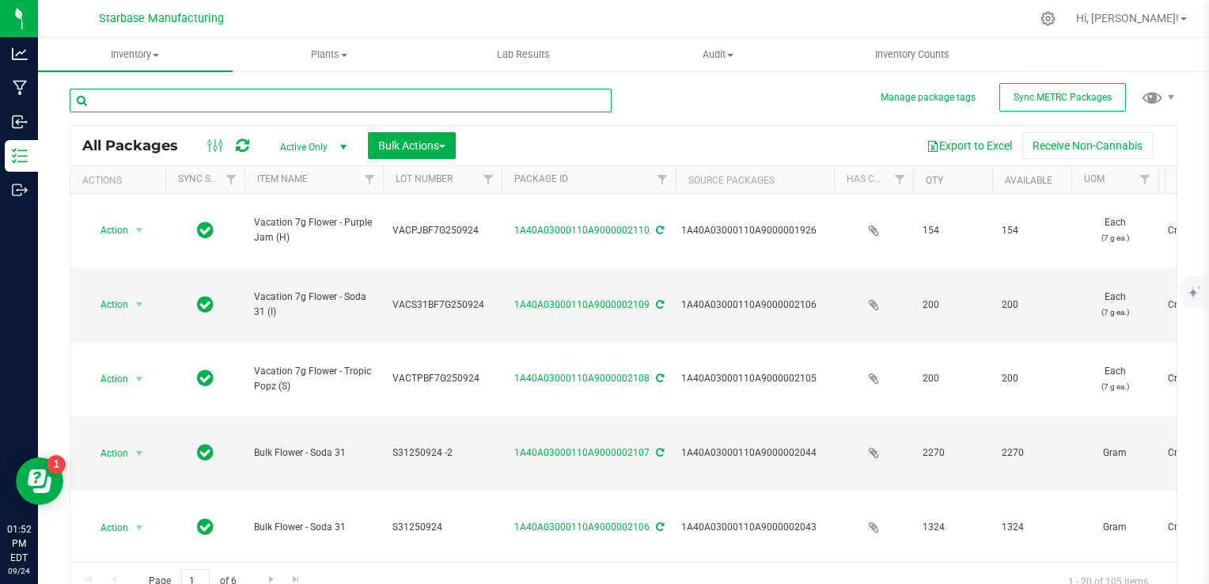
click at [201, 101] on input "text" at bounding box center [341, 101] width 542 height 24
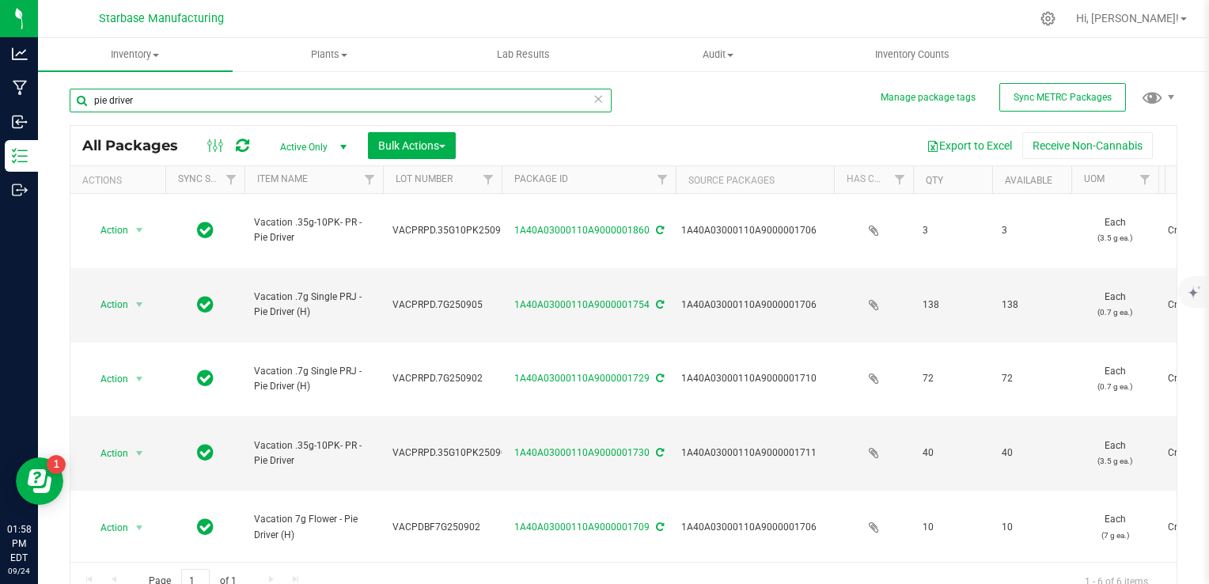
click at [166, 101] on input "pie driver" at bounding box center [341, 101] width 542 height 24
click at [165, 101] on input "pie driver" at bounding box center [341, 101] width 542 height 24
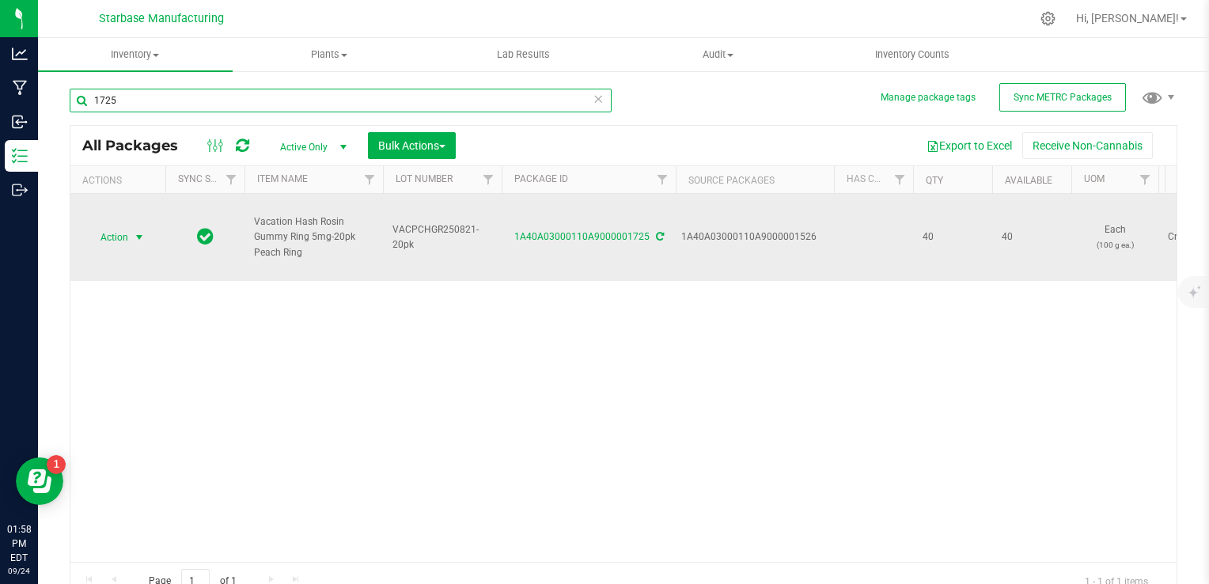
type input "1725"
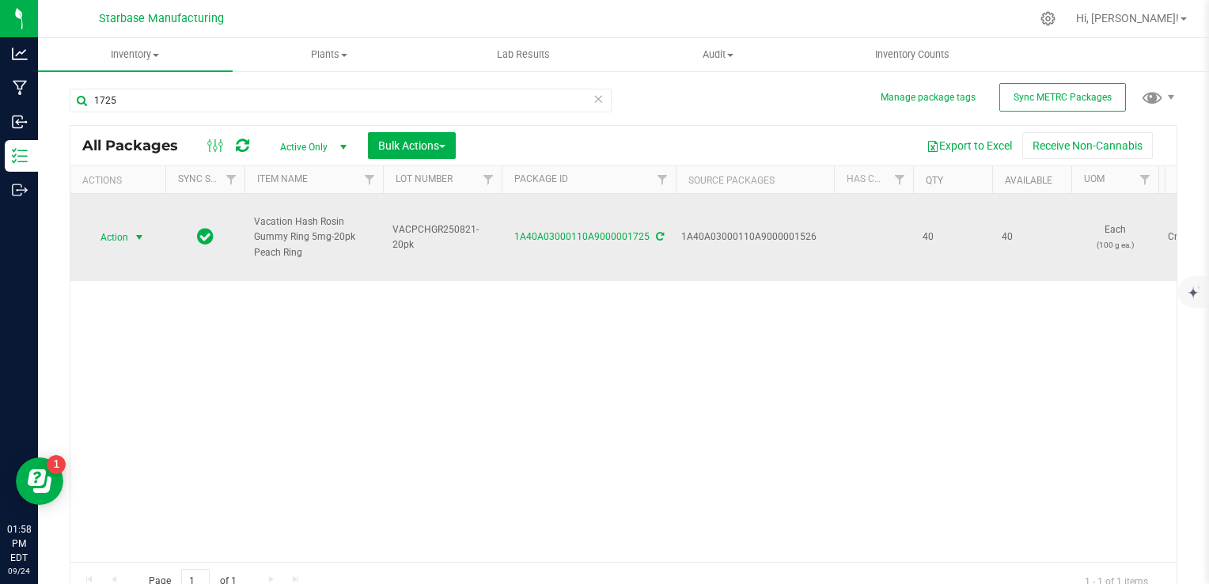
click at [137, 237] on span "select" at bounding box center [139, 237] width 13 height 13
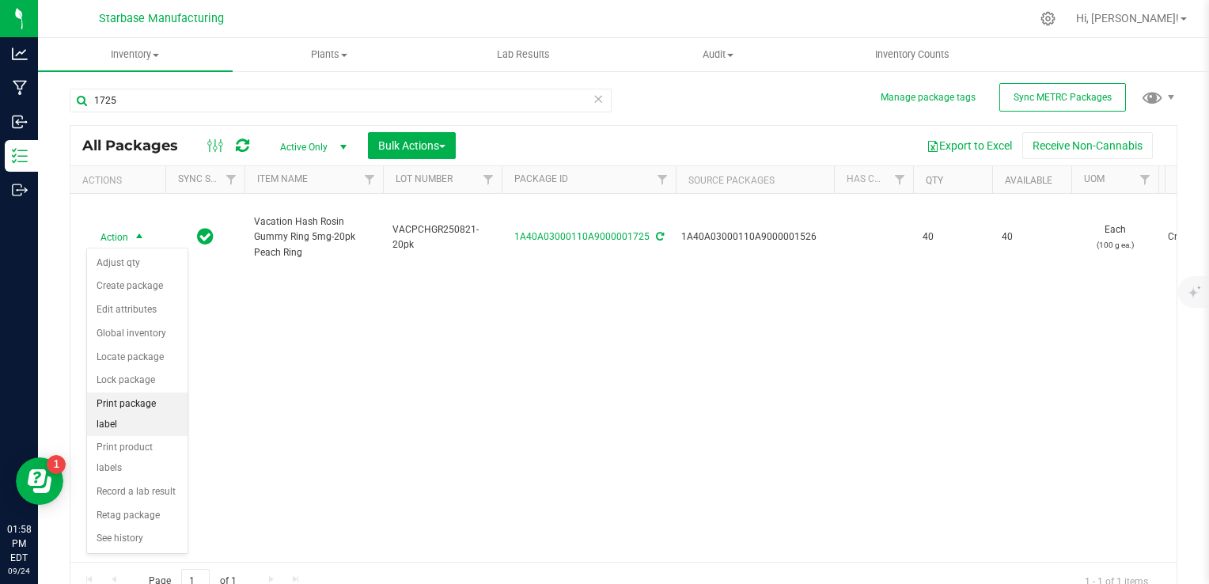
click at [147, 397] on li "Print package label" at bounding box center [137, 414] width 100 height 44
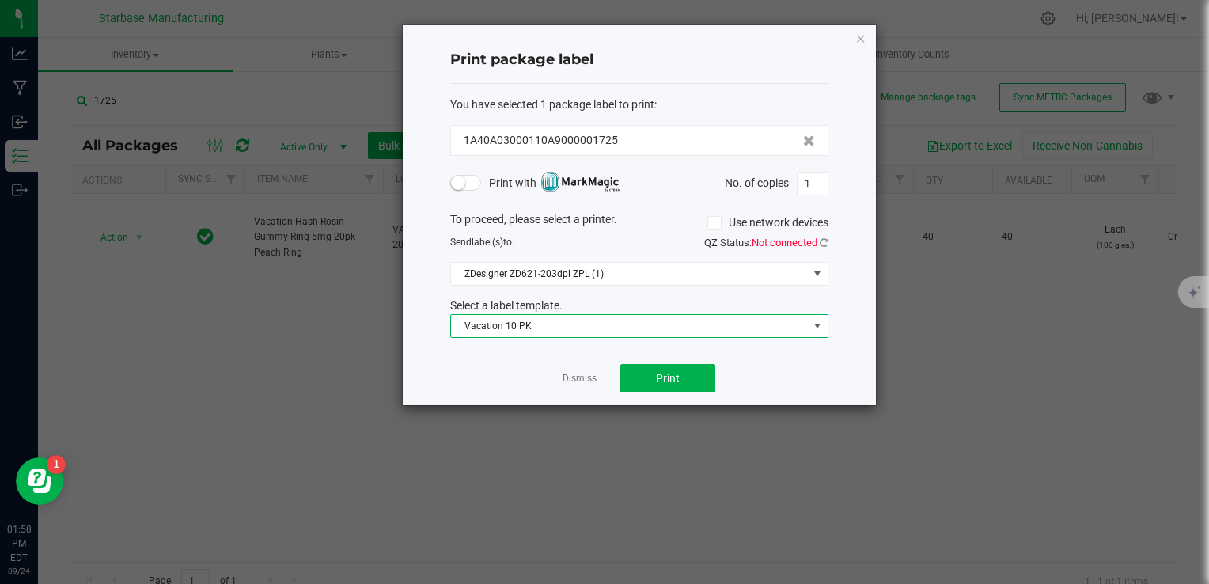
click at [536, 326] on span "Vacation 10 PK" at bounding box center [629, 326] width 357 height 22
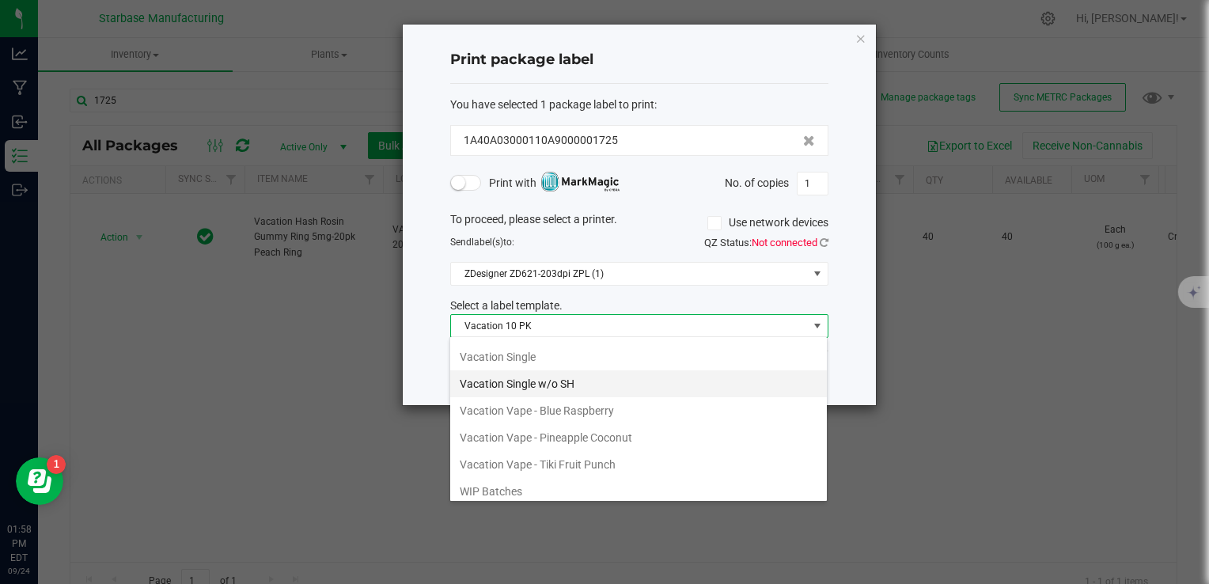
scroll to position [241, 0]
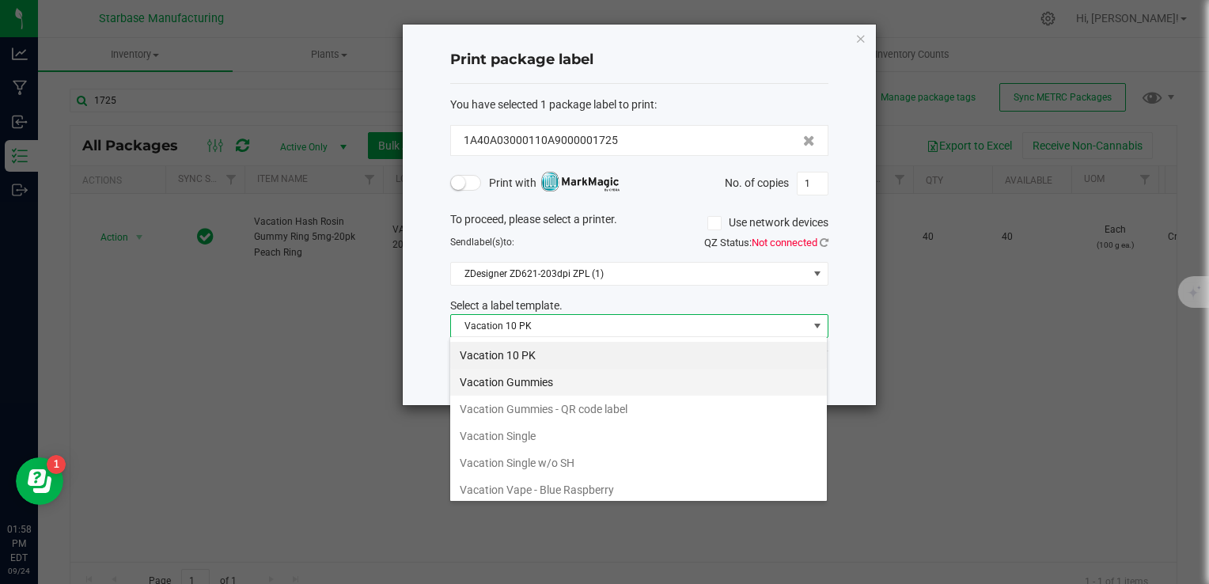
click at [522, 381] on li "Vacation Gummies" at bounding box center [638, 382] width 377 height 27
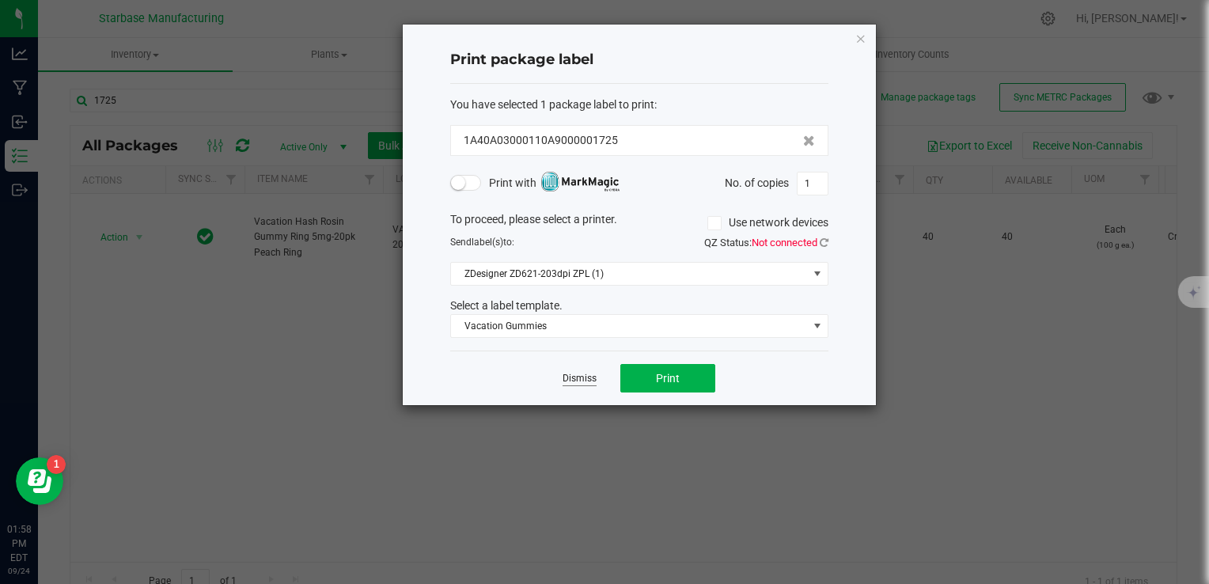
click at [586, 376] on link "Dismiss" at bounding box center [580, 378] width 34 height 13
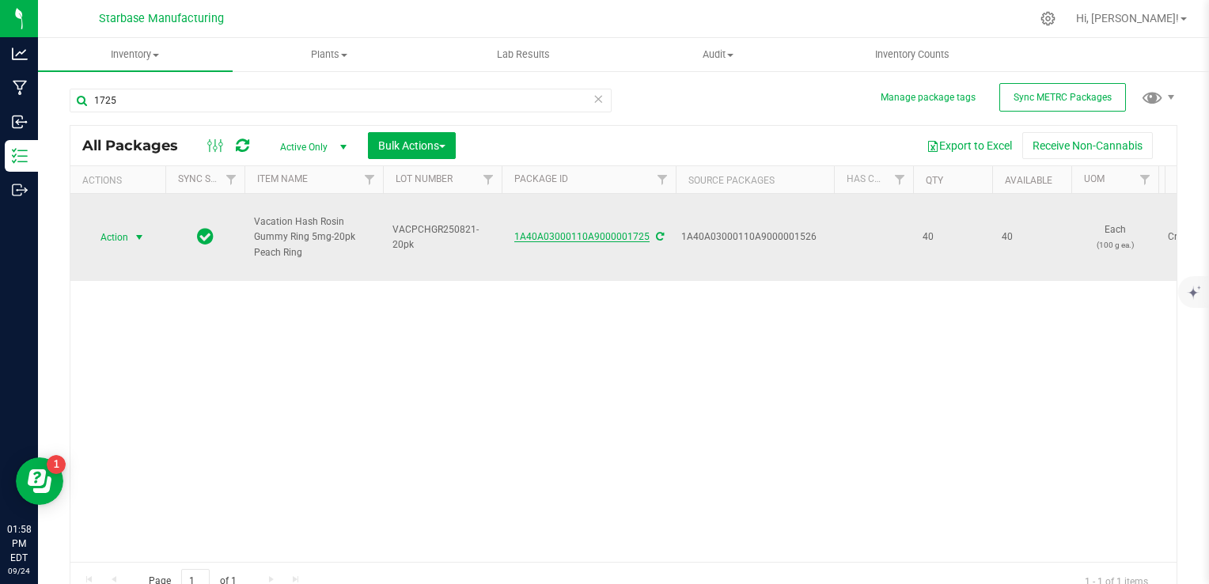
click at [553, 233] on link "1A40A03000110A9000001725" at bounding box center [581, 236] width 135 height 11
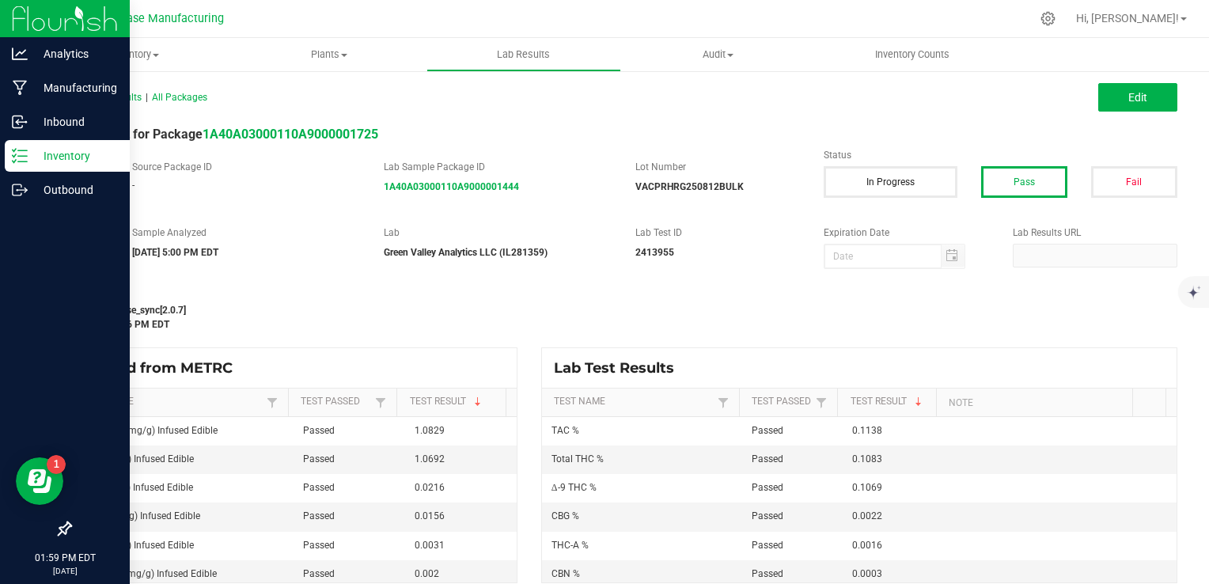
click at [21, 153] on icon at bounding box center [20, 156] width 16 height 16
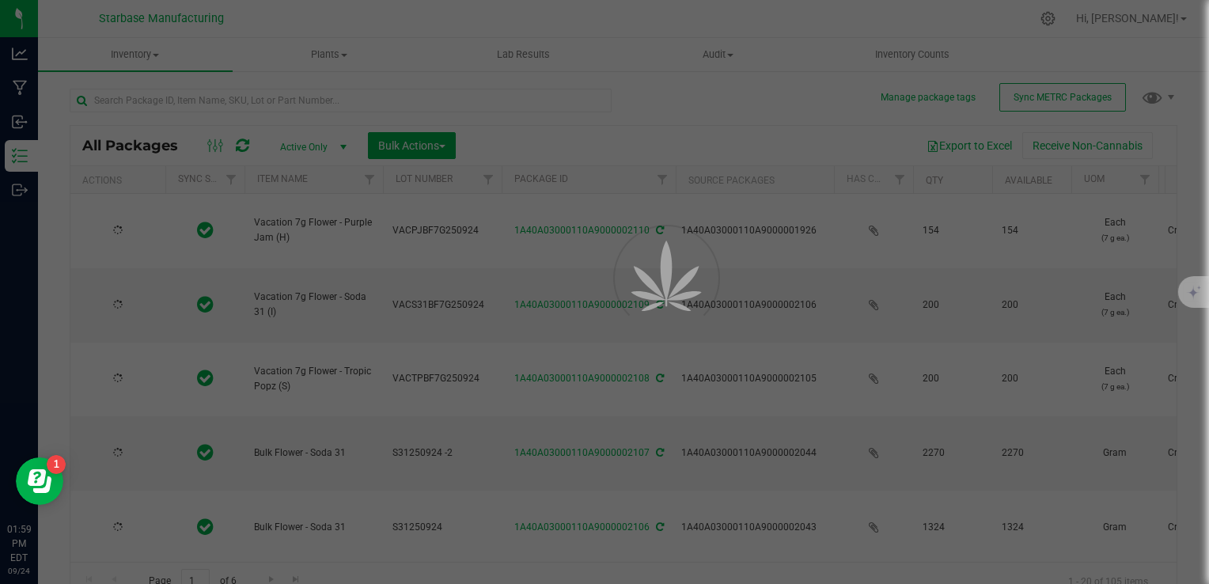
type input "[DATE]"
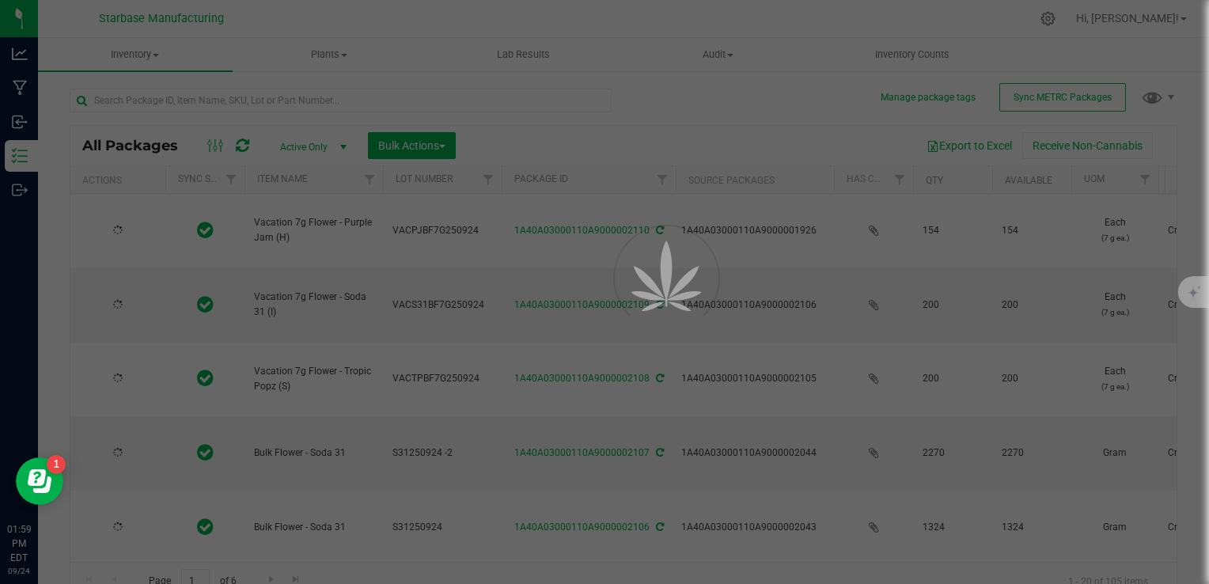
type input "[DATE]"
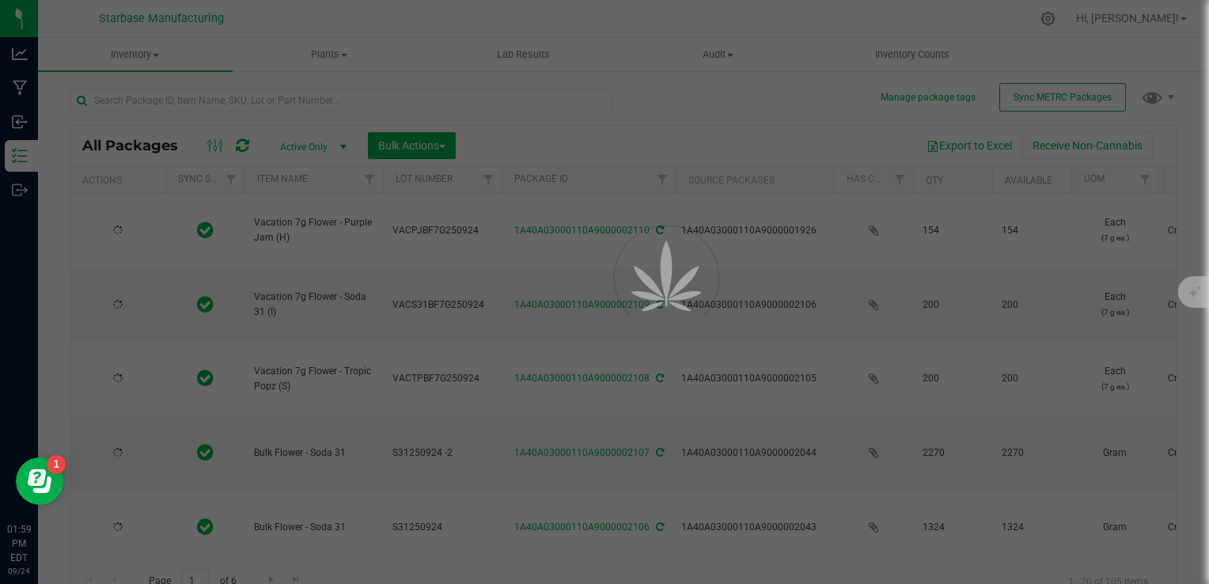
type input "[DATE]"
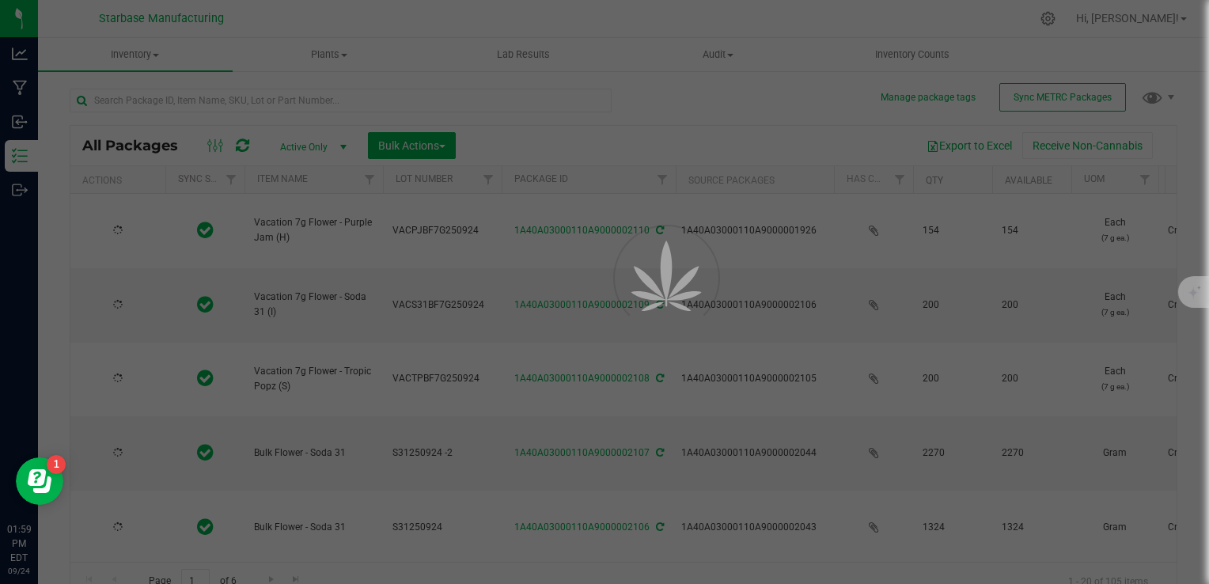
type input "[DATE]"
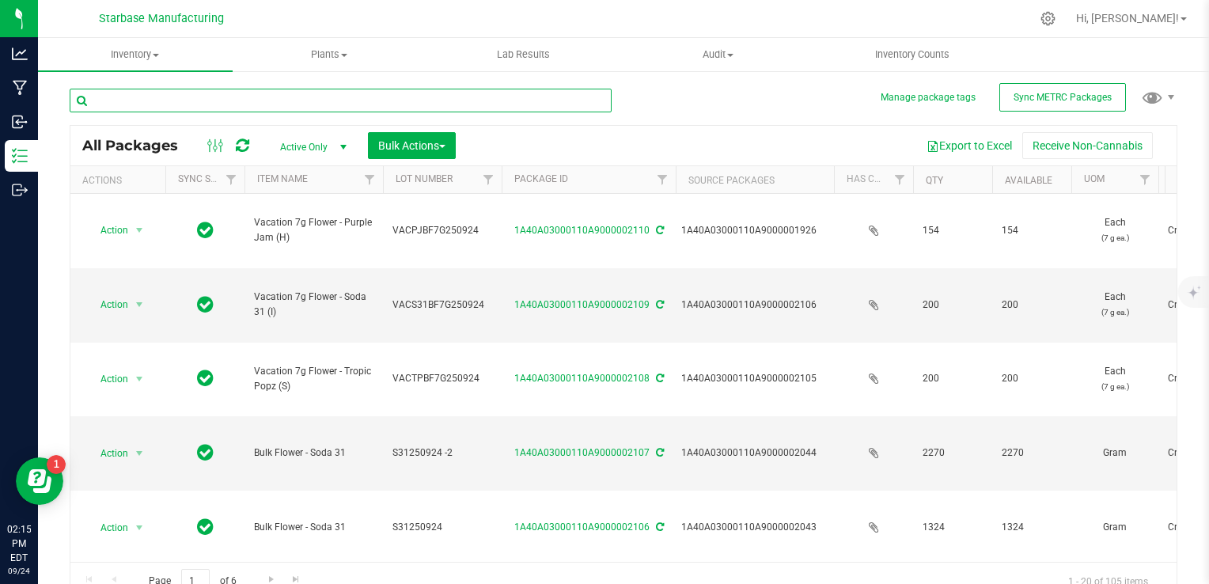
click at [367, 96] on input "text" at bounding box center [341, 101] width 542 height 24
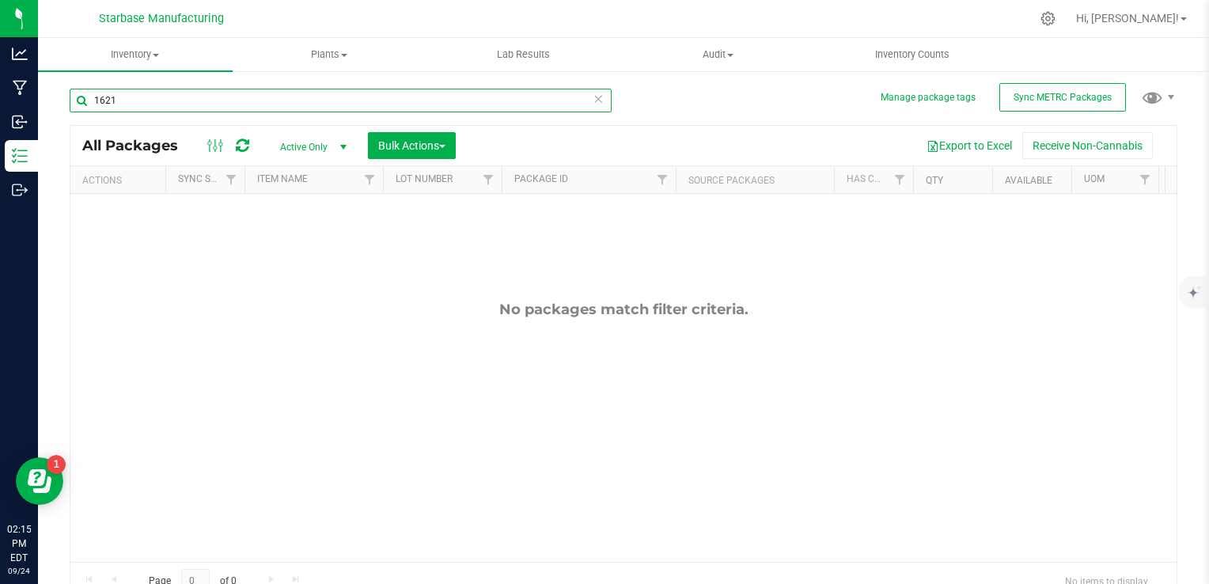
type input "1621"
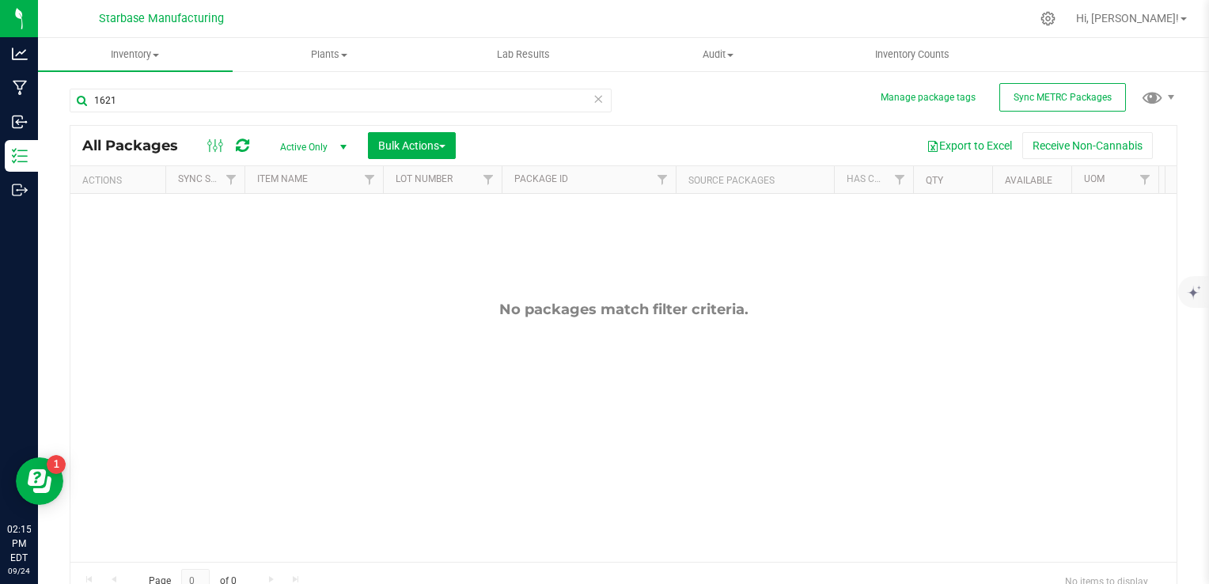
drag, startPoint x: 298, startPoint y: 142, endPoint x: 296, endPoint y: 155, distance: 13.5
click at [298, 142] on span "Active Only" at bounding box center [310, 147] width 87 height 22
click at [306, 241] on li "All" at bounding box center [309, 244] width 85 height 24
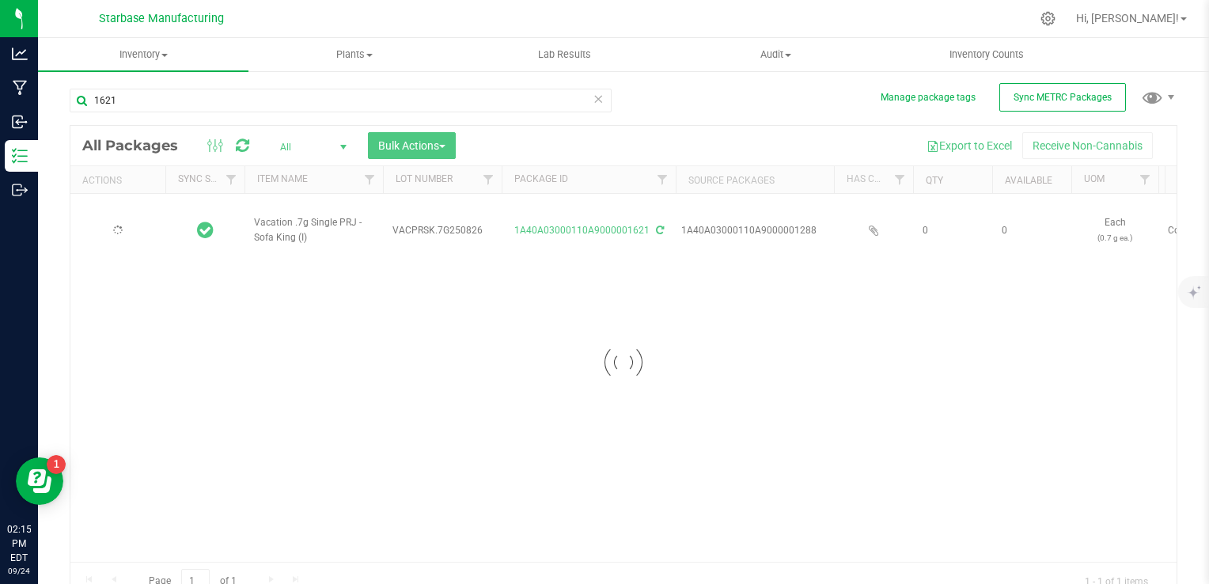
type input "2025-08-26"
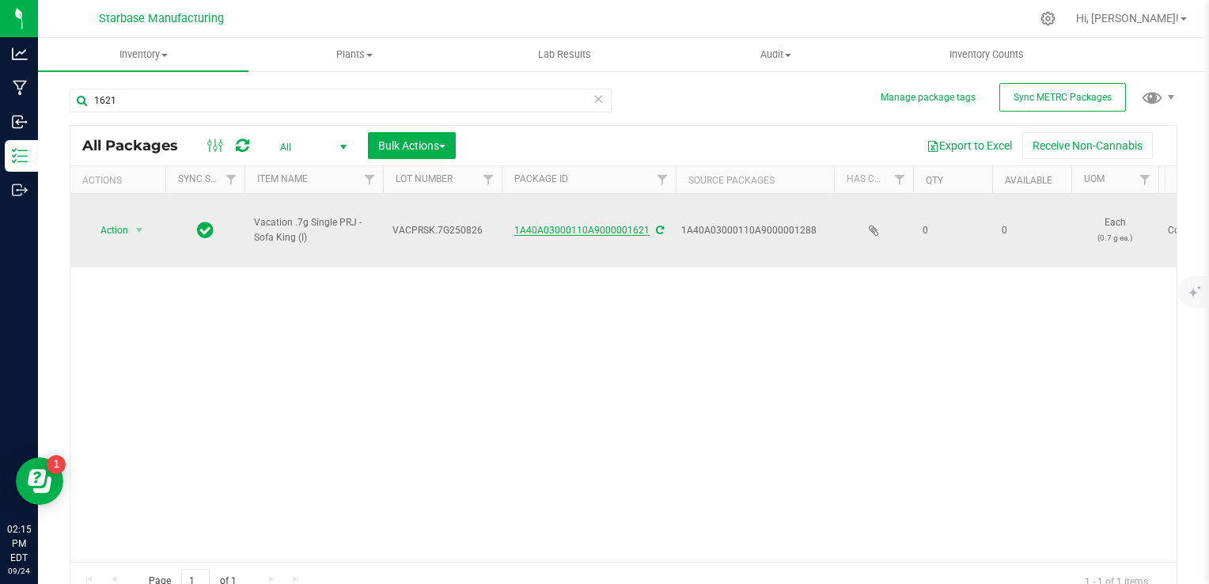
click at [557, 225] on link "1A40A03000110A9000001621" at bounding box center [581, 230] width 135 height 11
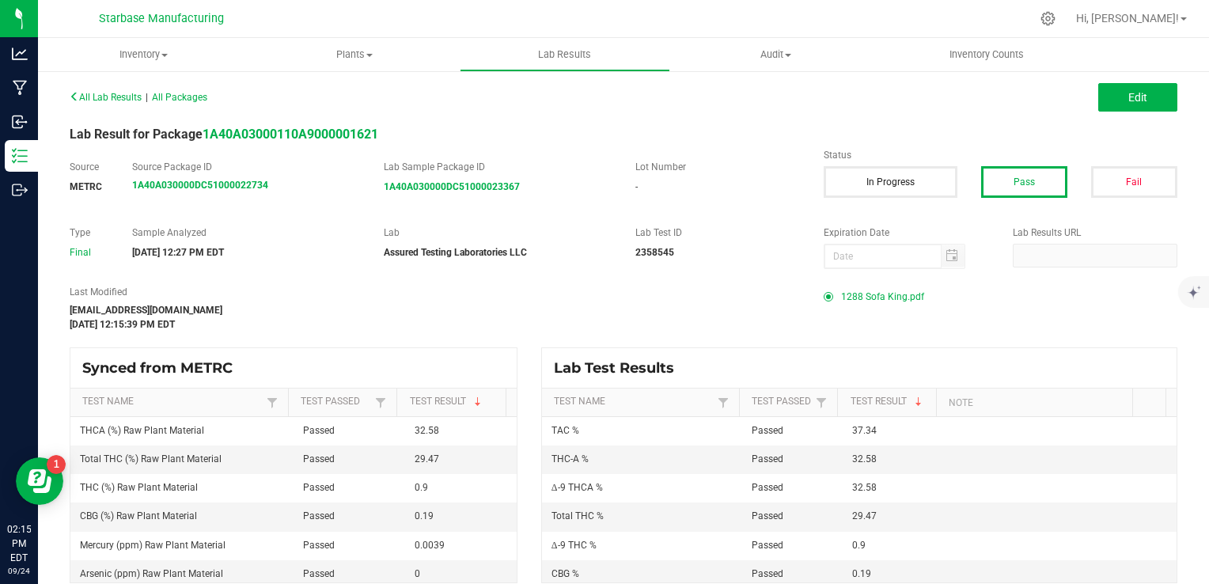
click at [898, 301] on span "1288 Sofa King.pdf" at bounding box center [882, 297] width 83 height 24
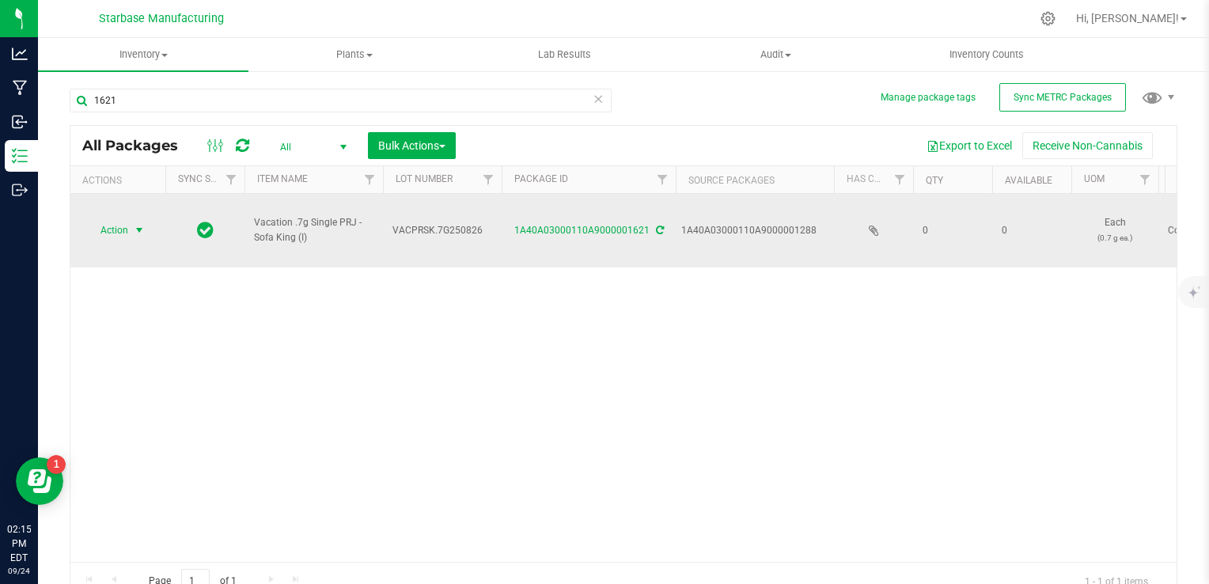
click at [132, 219] on span "select" at bounding box center [140, 230] width 20 height 22
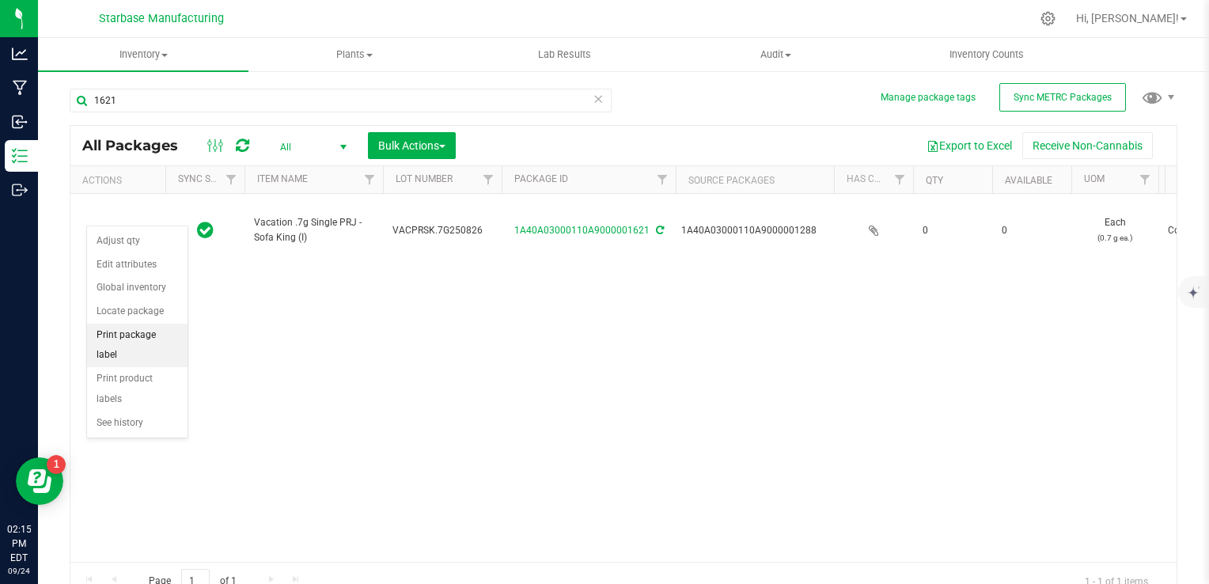
click at [139, 339] on li "Print package label" at bounding box center [137, 346] width 100 height 44
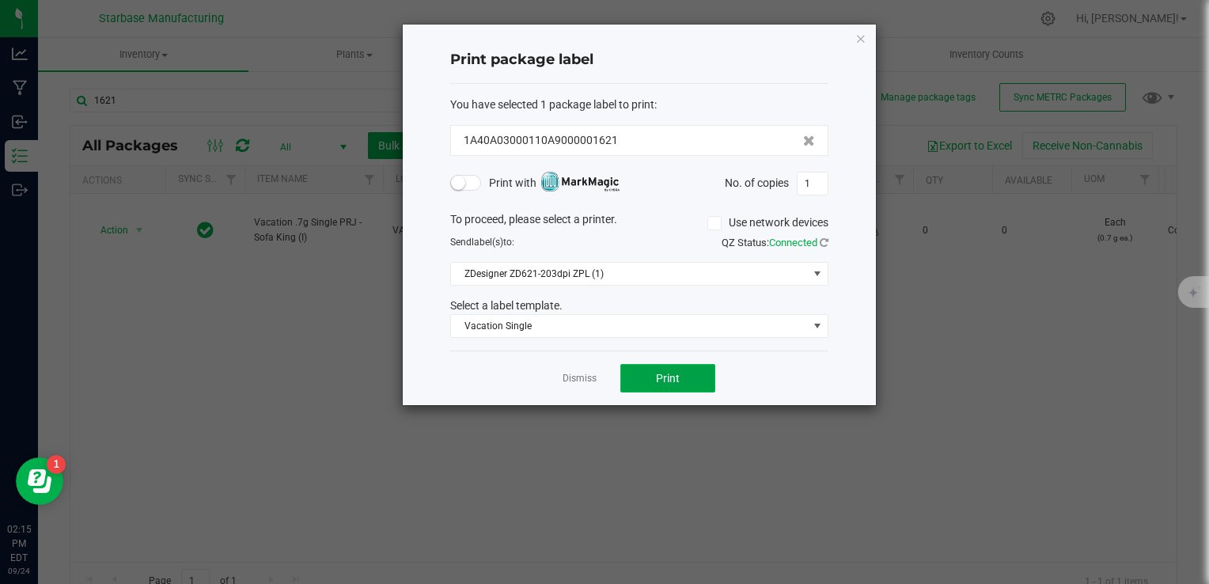
click at [701, 370] on button "Print" at bounding box center [667, 378] width 95 height 28
click at [567, 375] on link "Dismiss" at bounding box center [580, 378] width 34 height 13
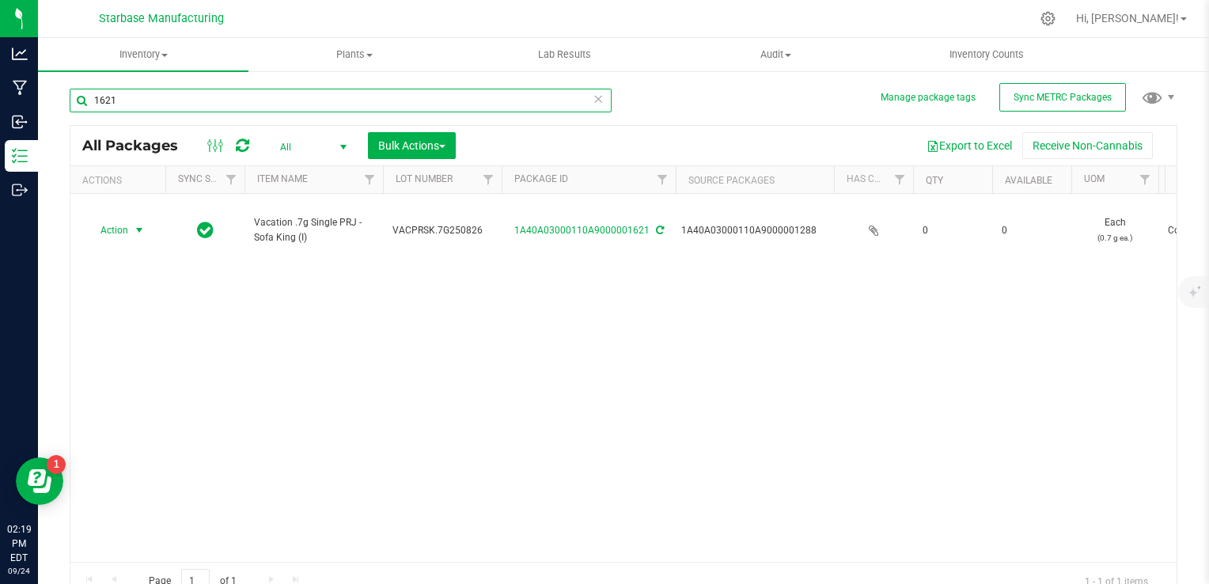
click at [313, 97] on input "1621" at bounding box center [341, 101] width 542 height 24
type input "20pk"
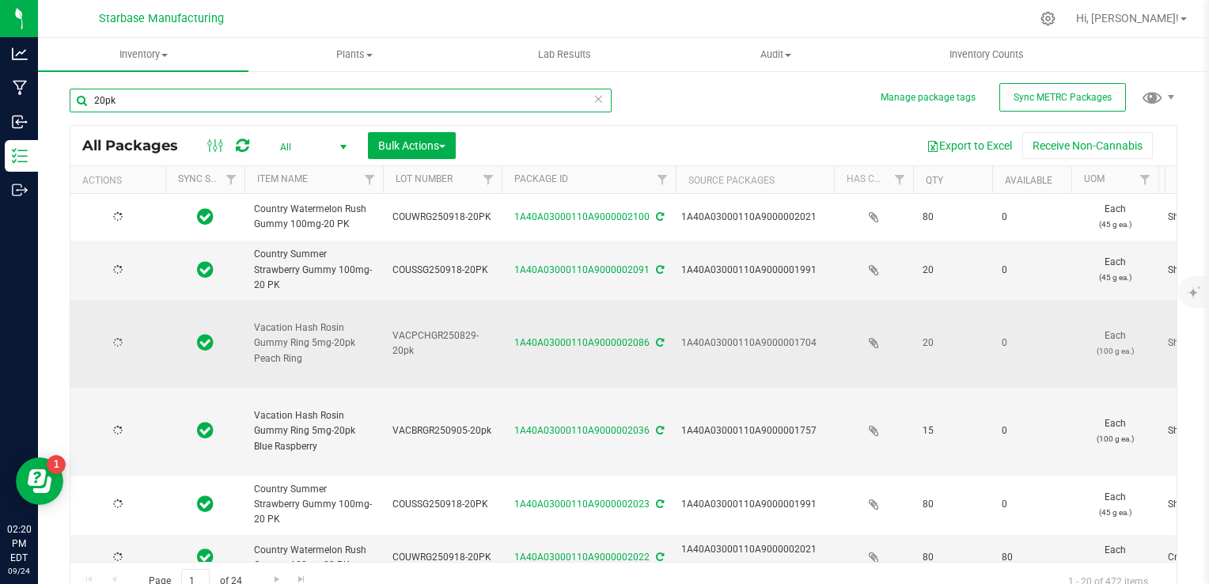
type input "2025-09-10"
type input "2026-09-16"
type input "2025-09-09"
type input "2026-09-16"
type input "2025-08-21"
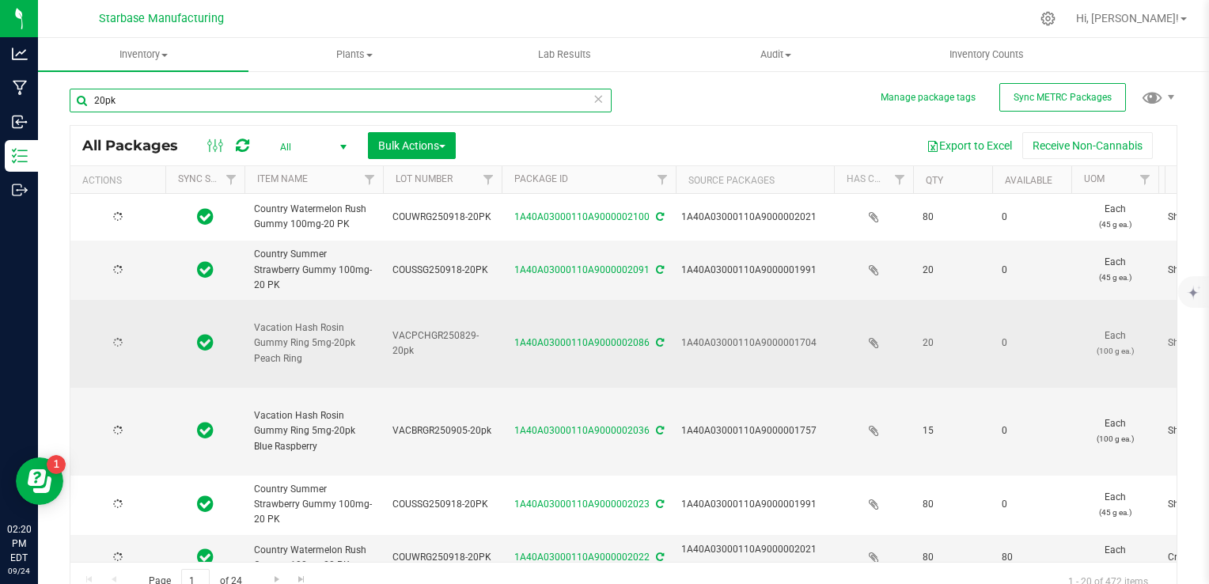
type input "2026-08-27"
type input "2025-08-25"
type input "2026-09-03"
type input "2025-09-09"
type input "2026-09-16"
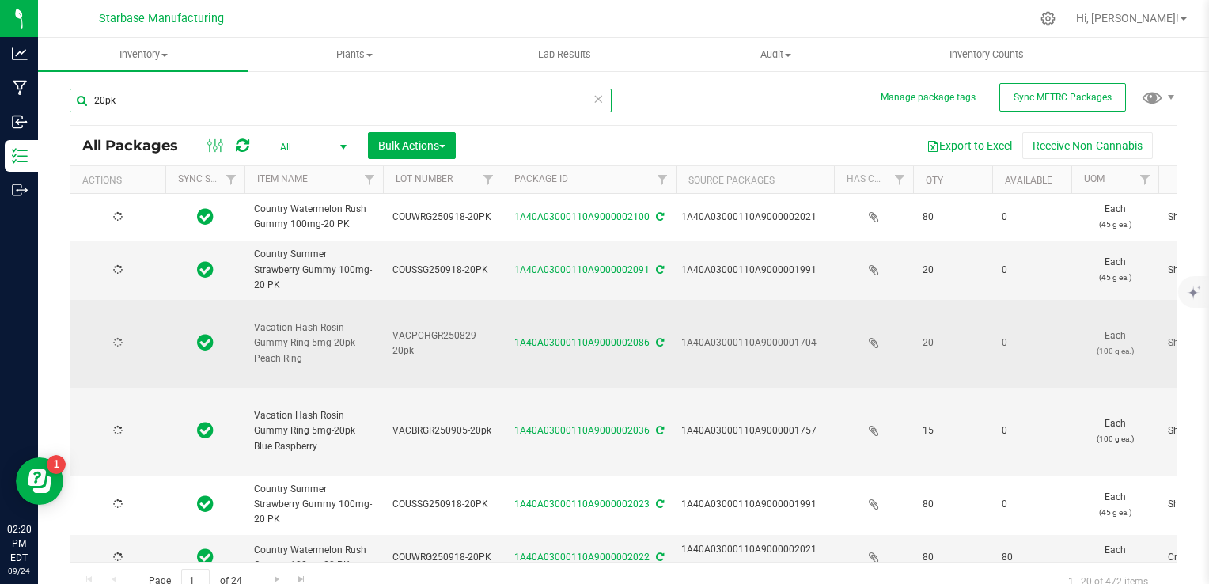
type input "2026-09-16"
type input "2025-09-10"
type input "2026-09-16"
type input "2025-08-21"
type input "2026-08-27"
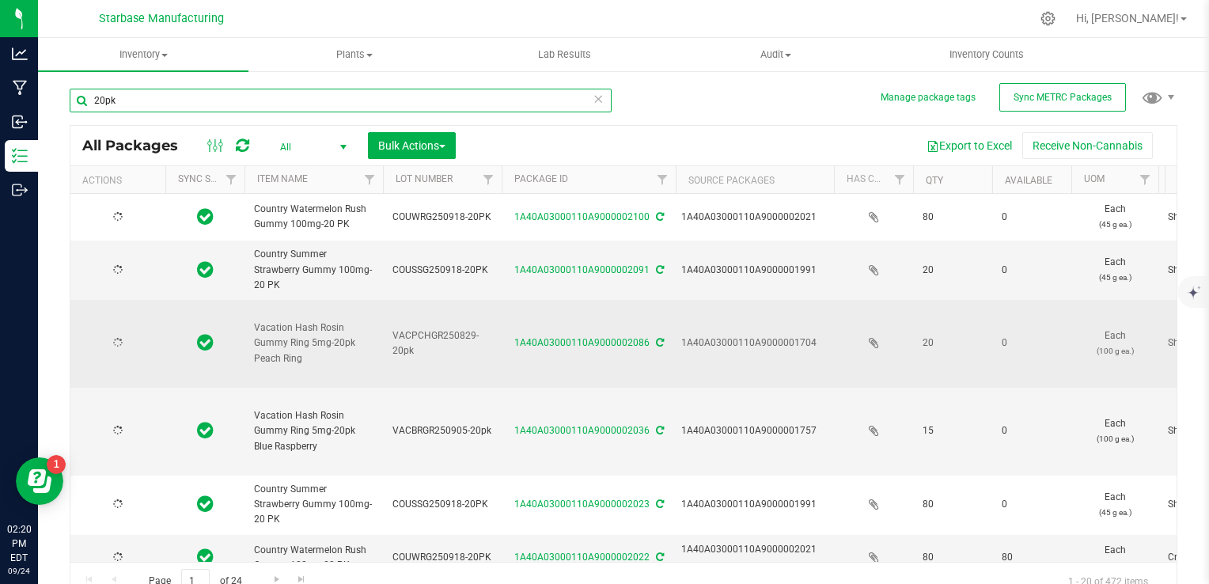
type input "2025-08-21"
type input "2026-08-27"
type input "2025-09-11"
type input "2026-09-09"
type input "2025-09-09"
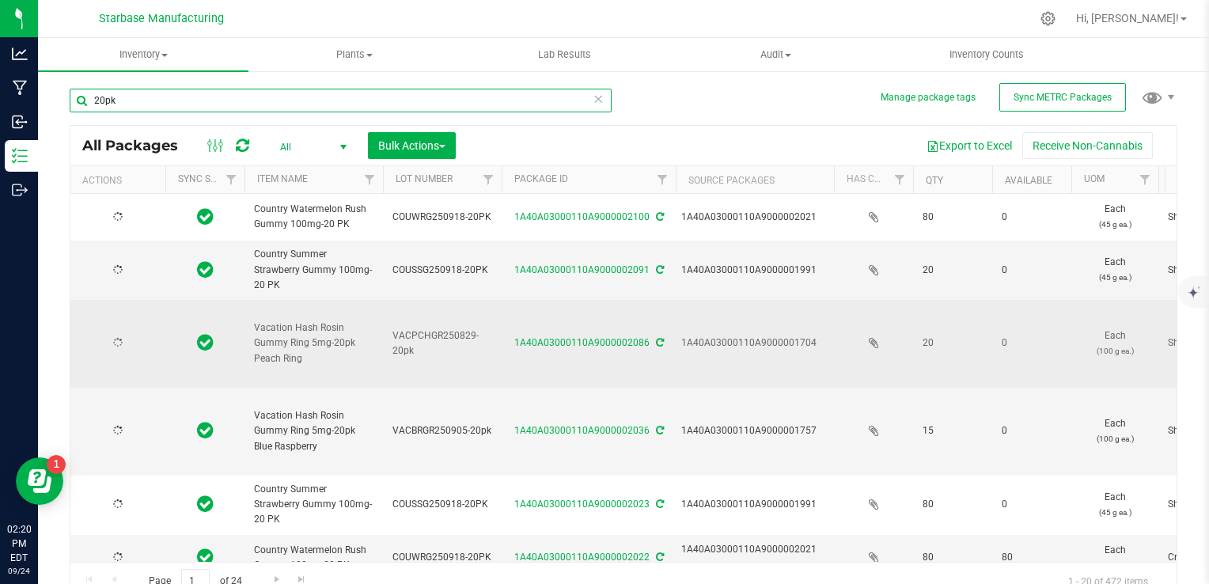
type input "2026-09-16"
type input "2025-09-09"
type input "2026-09-16"
type input "2025-08-25"
type input "2026-09-03"
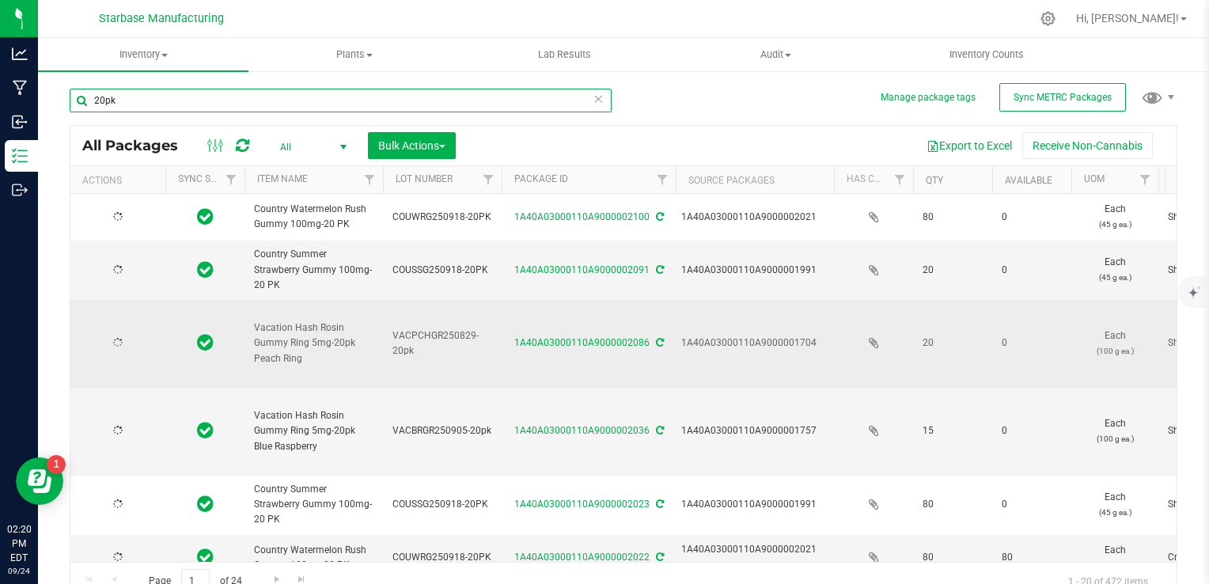
type input "2026-09-16"
type input "2025-09-09"
type input "2026-09-16"
type input "2025-07-08"
type input "[DATE]"
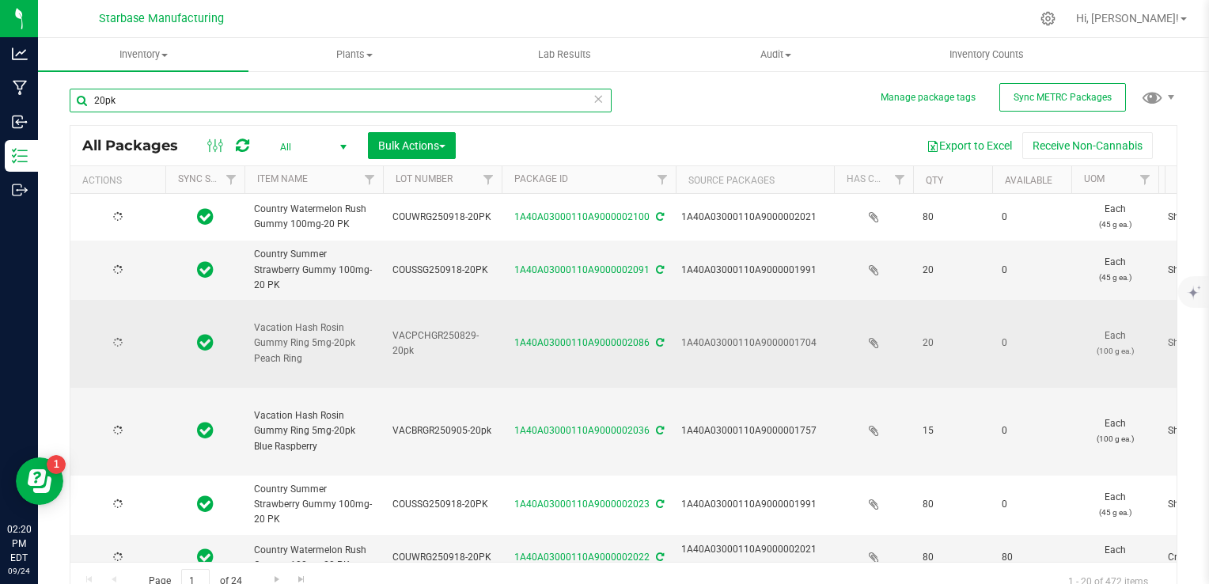
type input "2025-08-25"
type input "2026-09-03"
type input "2025-07-29"
type input "2026-08-06"
type input "2025-08-25"
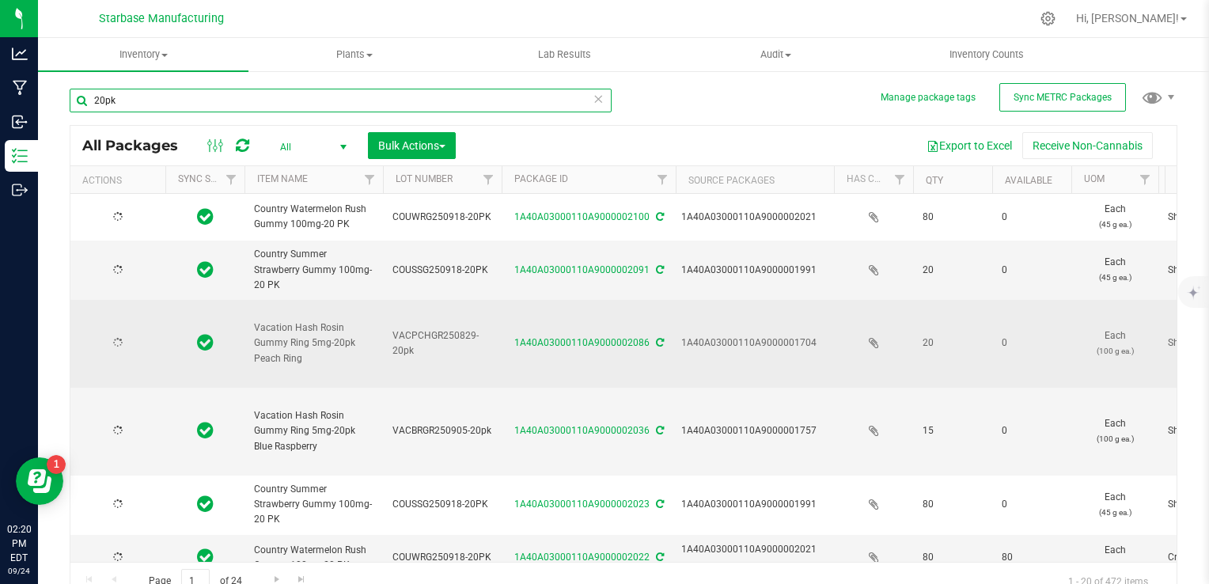
type input "2026-09-03"
type input "2025-09-04"
type input "2026-09-11"
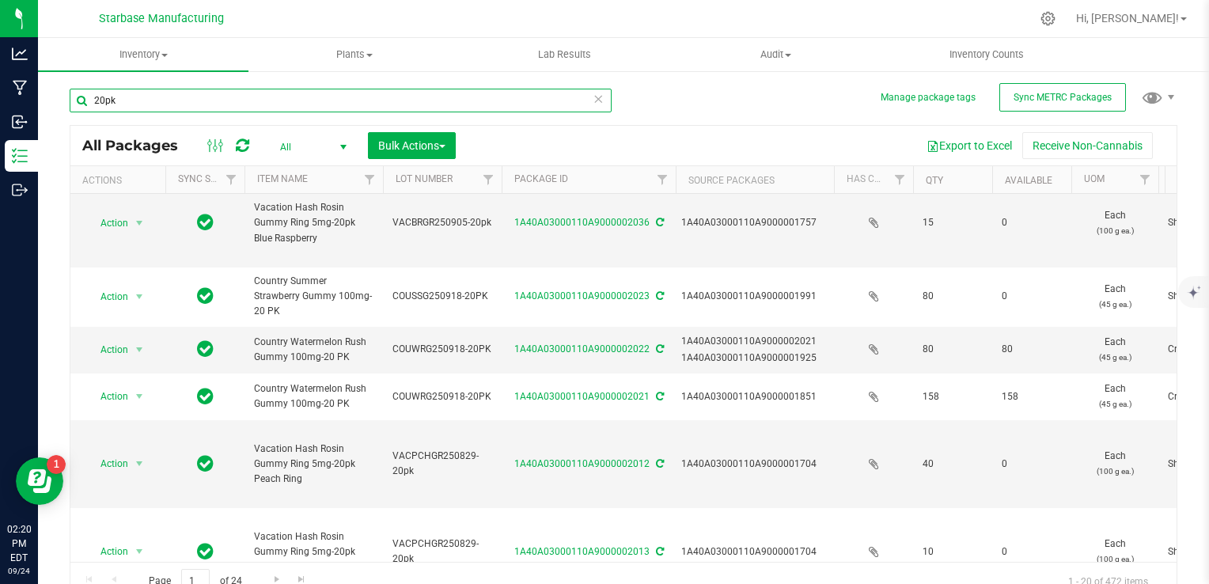
scroll to position [316, 0]
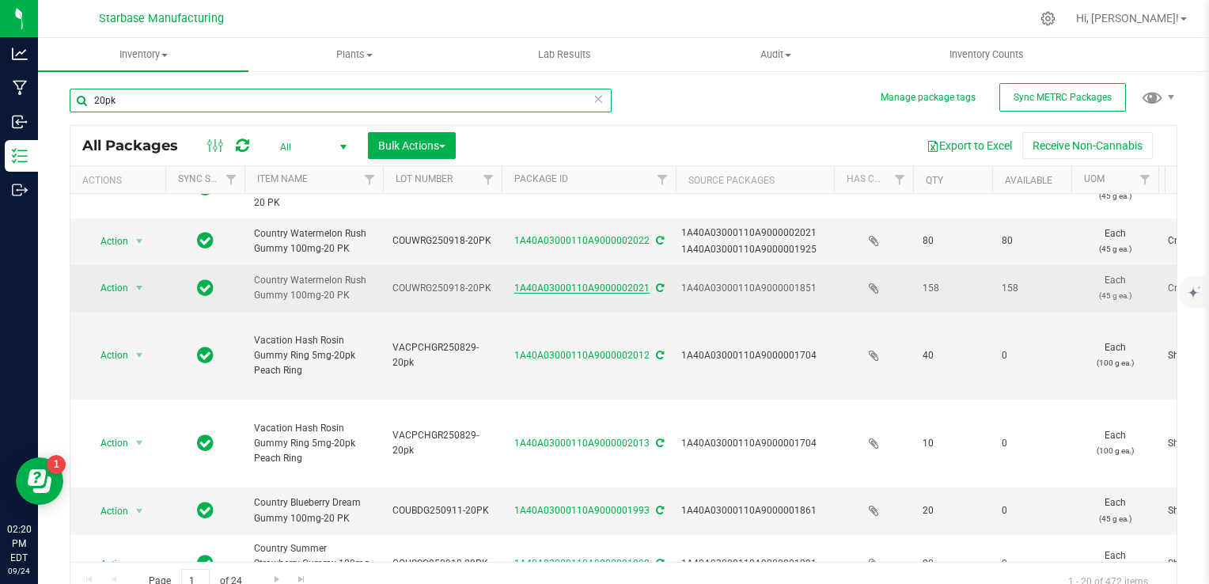
type input "20pk"
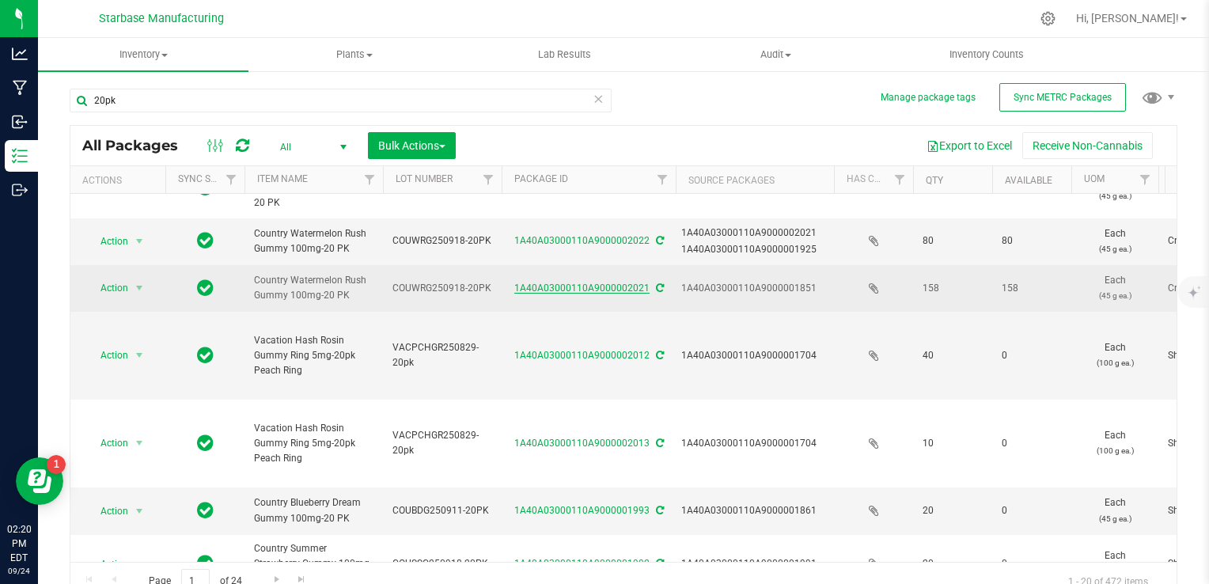
click at [560, 282] on link "1A40A03000110A9000002021" at bounding box center [581, 287] width 135 height 11
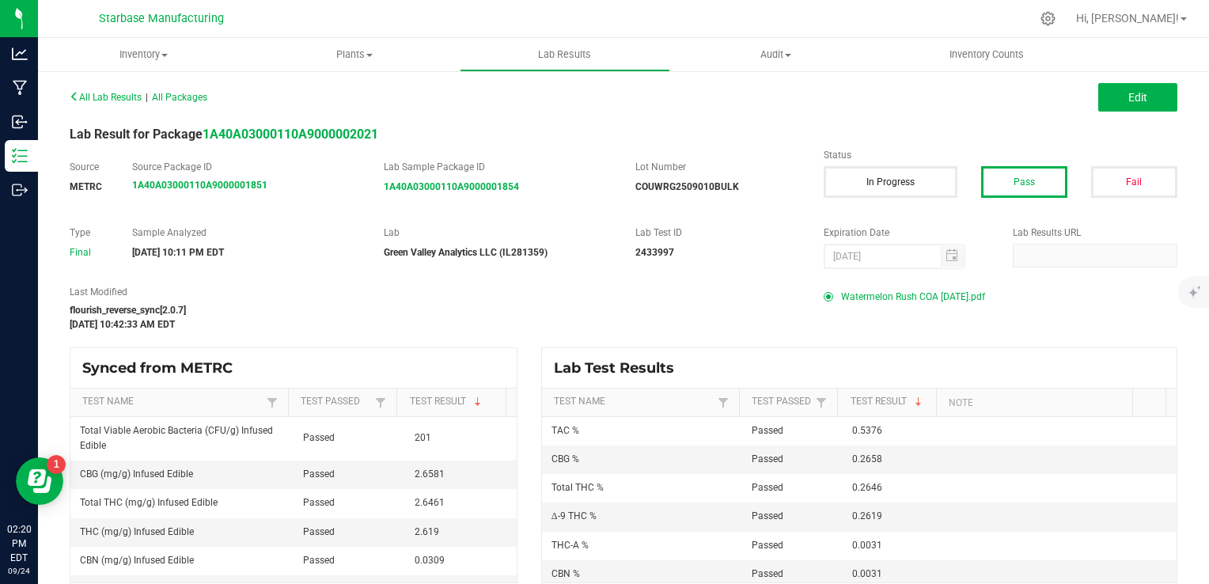
click at [917, 292] on span "Watermelon Rush COA 9-19-25.pdf" at bounding box center [913, 297] width 144 height 24
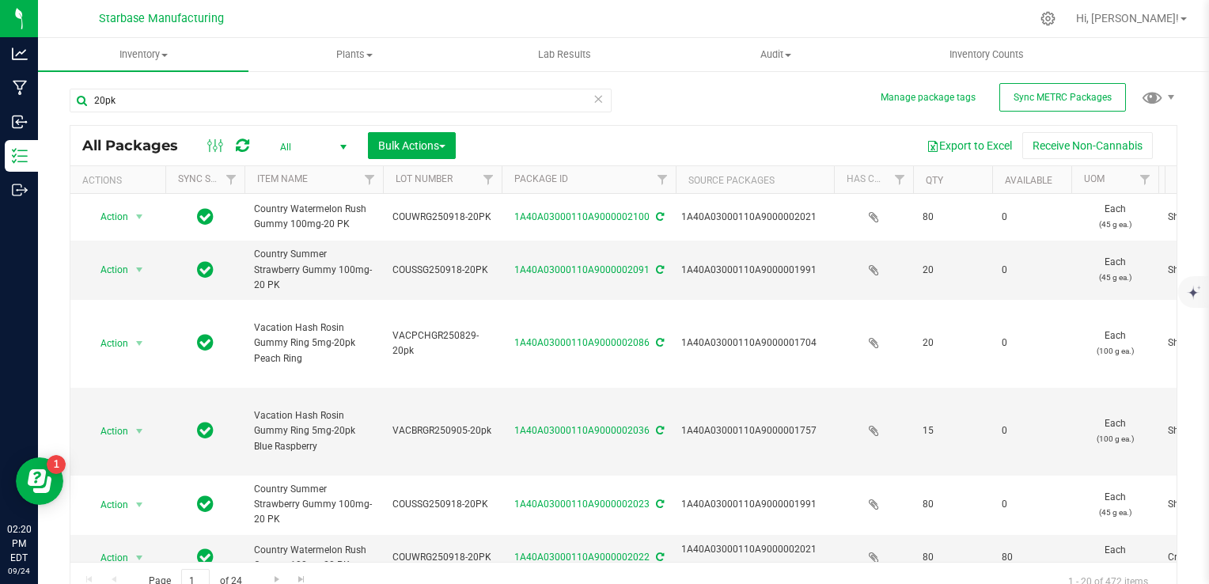
type input "2025-09-10"
type input "2026-09-16"
type input "2025-09-09"
type input "2026-09-16"
type input "2025-08-21"
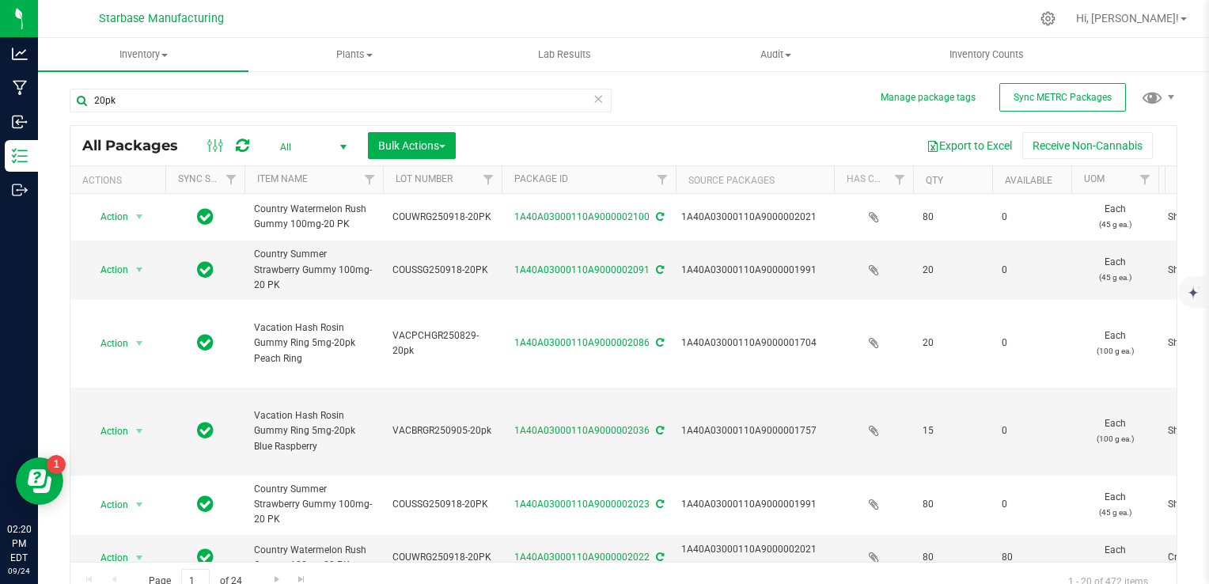
type input "2026-08-27"
type input "2025-08-25"
type input "2026-09-03"
type input "2025-09-09"
type input "2026-09-16"
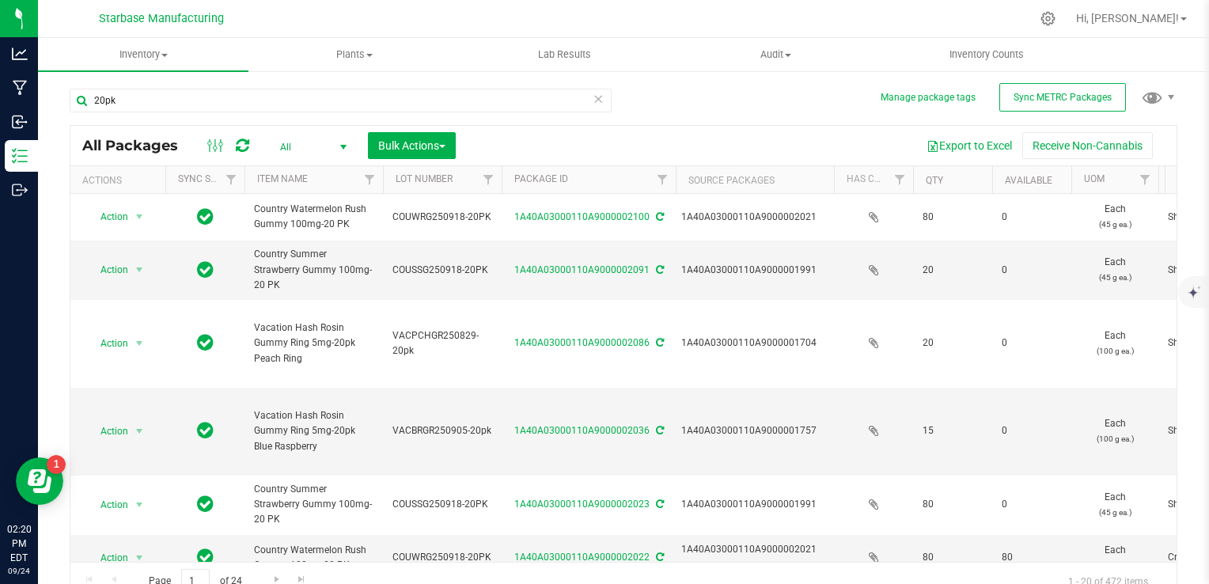
type input "2026-09-16"
type input "2025-09-10"
type input "2026-09-16"
type input "2025-08-21"
type input "2026-08-27"
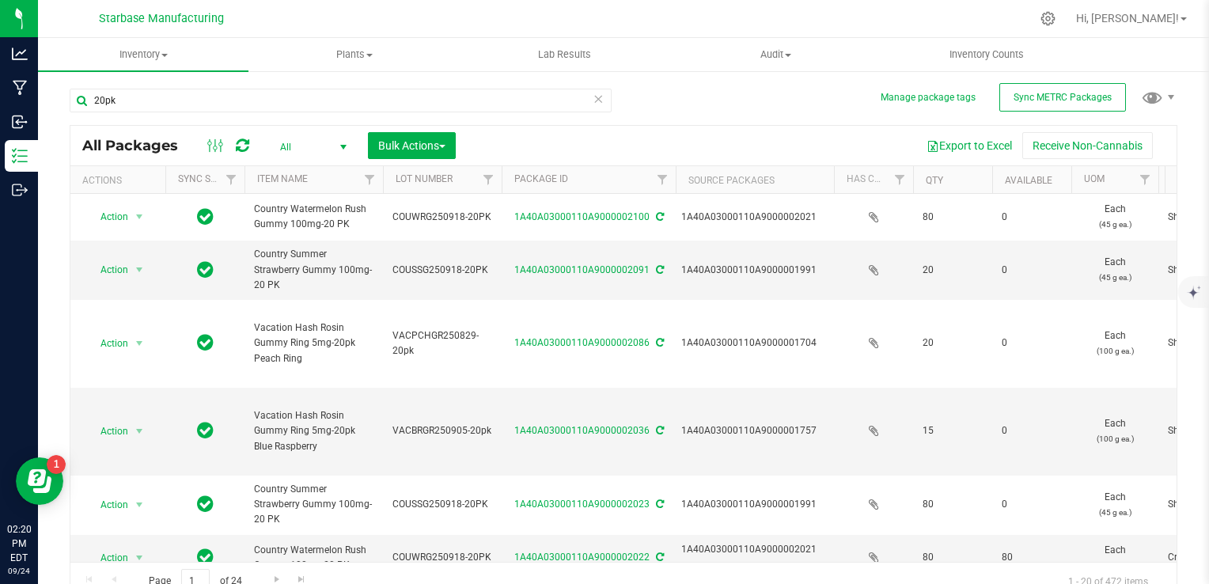
type input "2025-08-21"
type input "2026-08-27"
type input "2025-09-11"
type input "2026-09-09"
type input "2025-09-09"
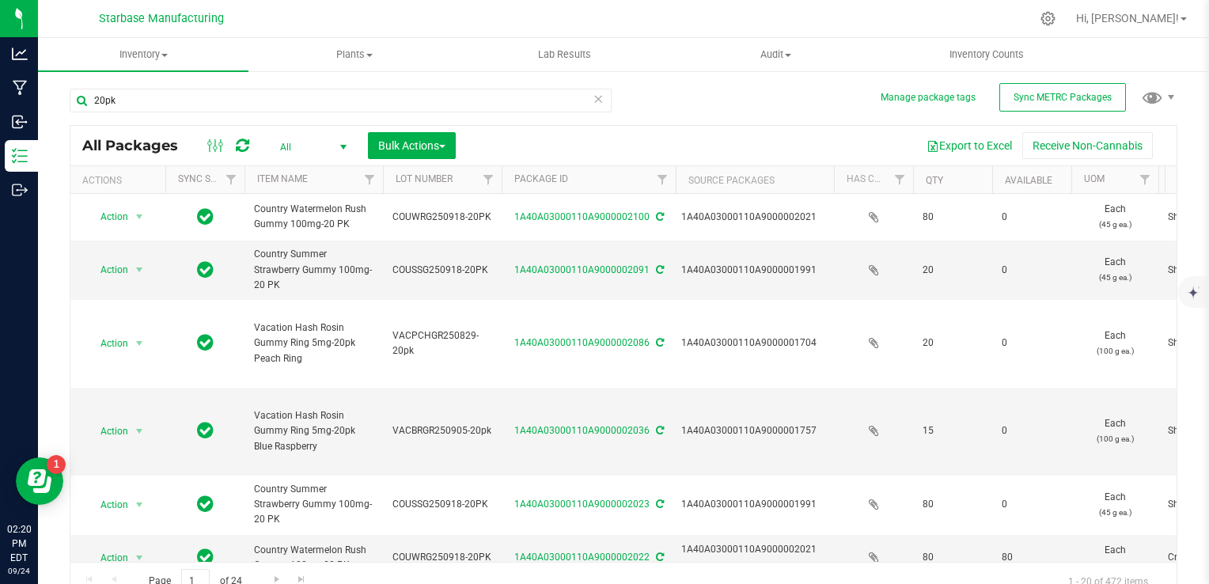
type input "2026-09-16"
type input "2025-09-09"
type input "2026-09-16"
type input "2025-08-25"
type input "2026-09-03"
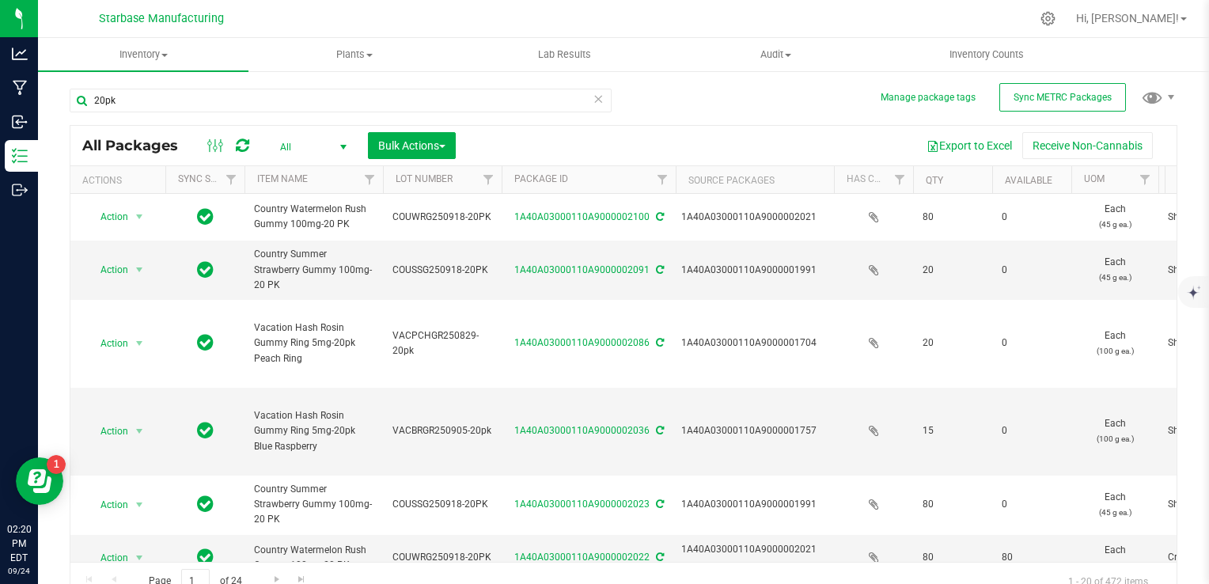
type input "2026-09-16"
type input "2025-09-09"
type input "2026-09-16"
type input "2025-07-08"
type input "[DATE]"
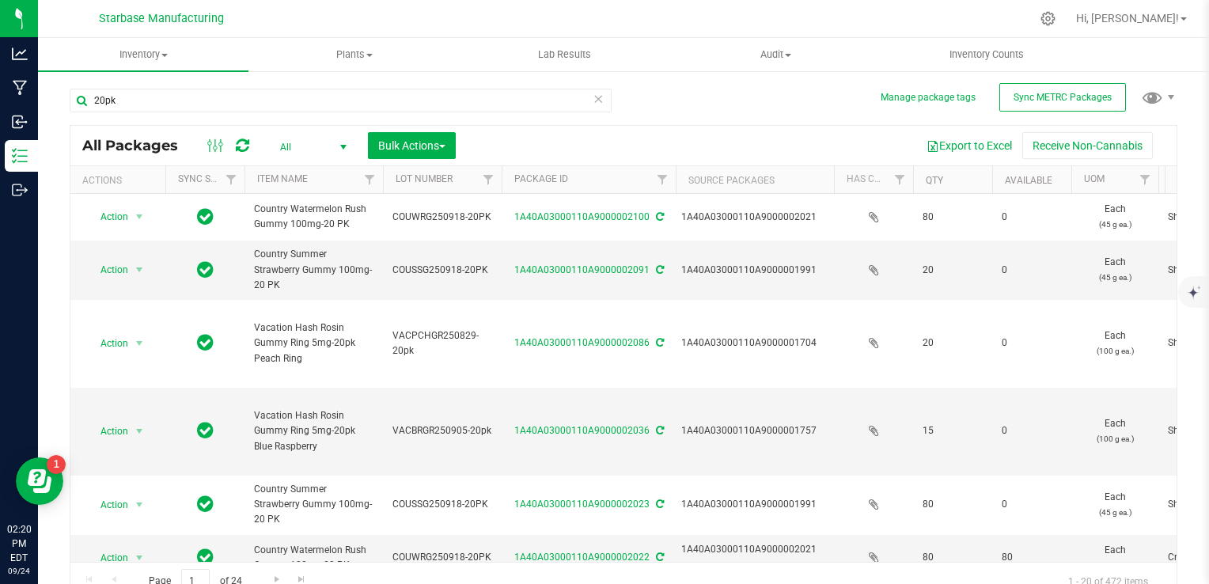
type input "2025-08-25"
type input "2026-09-03"
type input "2025-07-29"
type input "2026-08-06"
type input "2025-08-25"
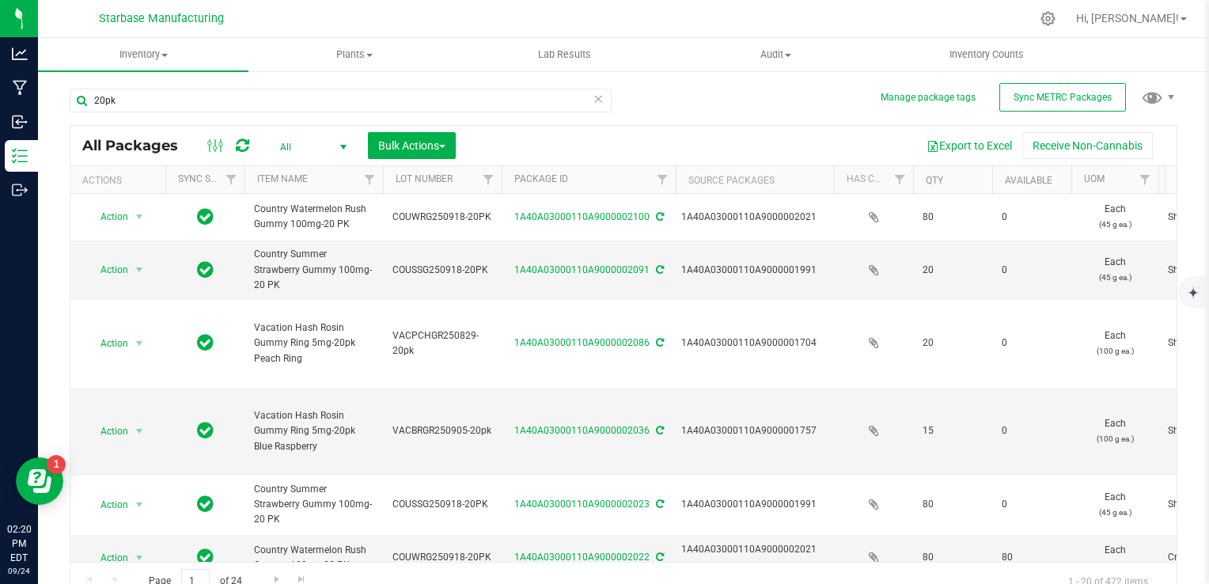
type input "2026-09-03"
type input "2025-09-04"
type input "2026-09-11"
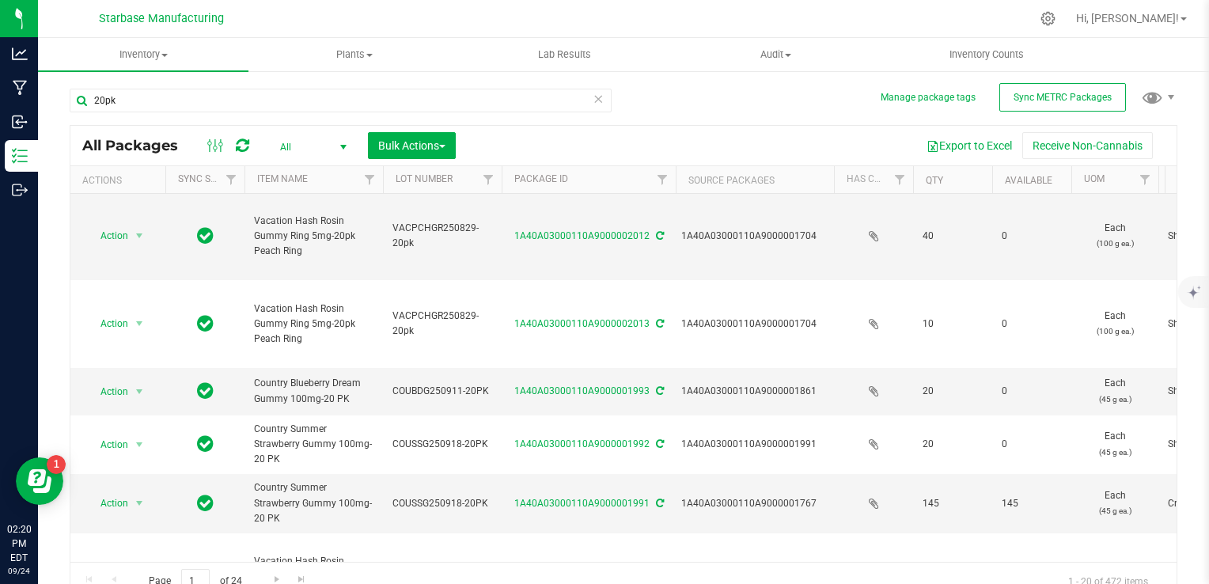
scroll to position [475, 0]
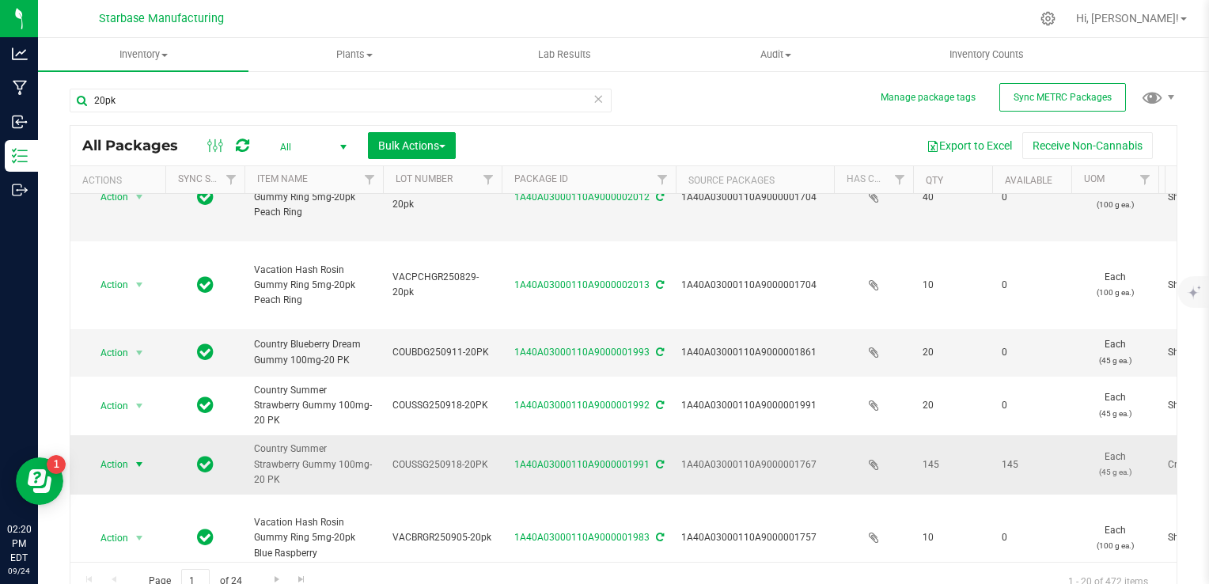
click at [135, 458] on span "select" at bounding box center [139, 464] width 13 height 13
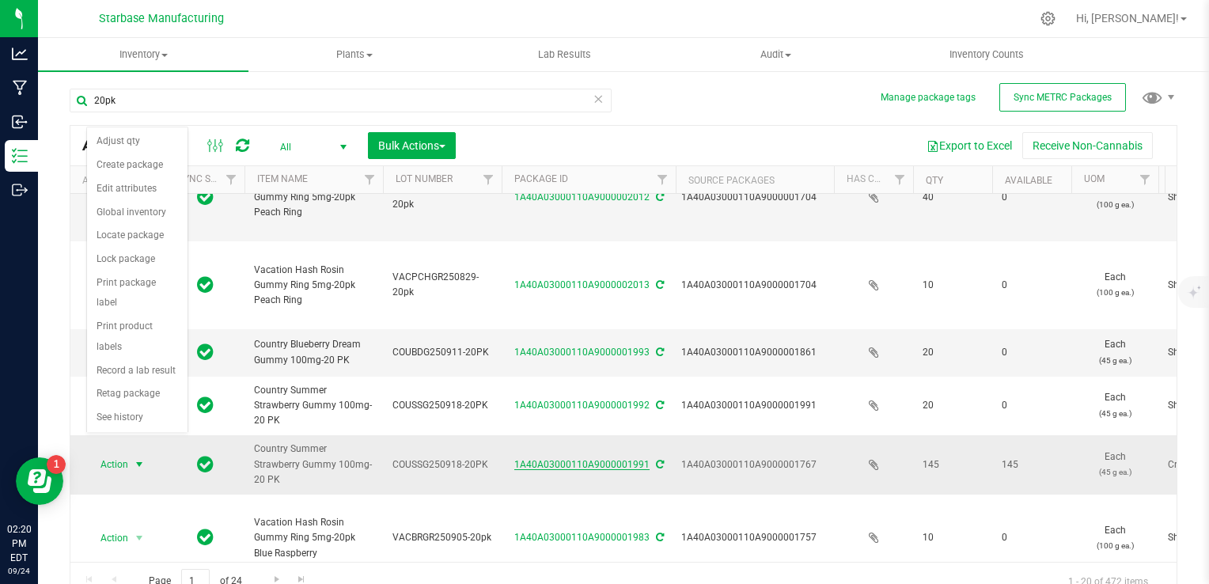
click at [596, 459] on link "1A40A03000110A9000001991" at bounding box center [581, 464] width 135 height 11
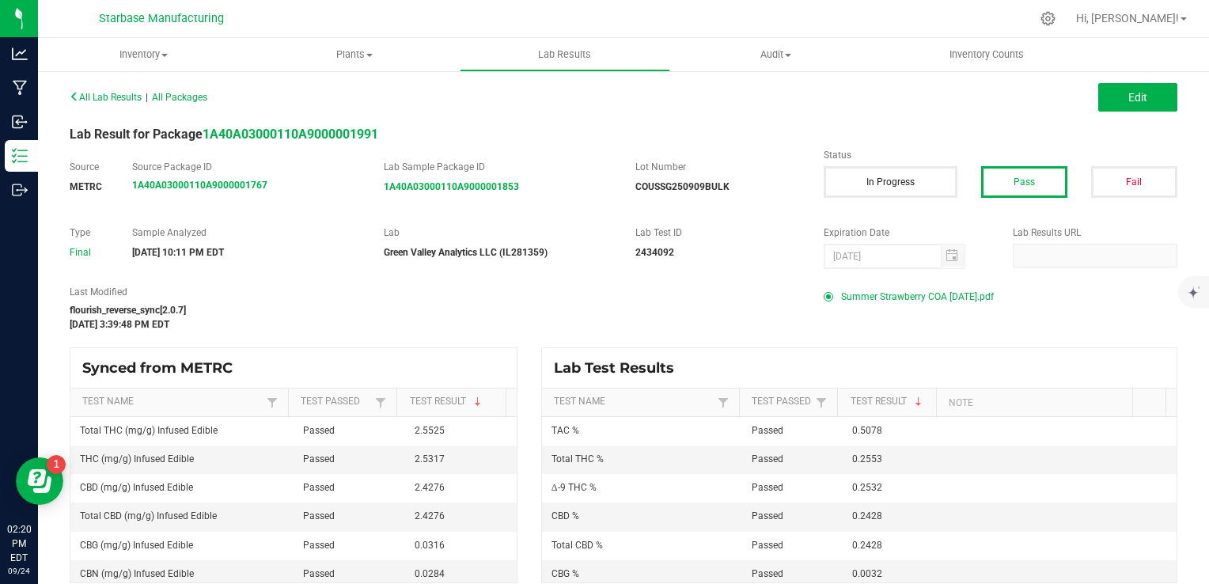
click at [908, 298] on span "Summer Strawberry COA 9-18-25.pdf" at bounding box center [917, 297] width 153 height 24
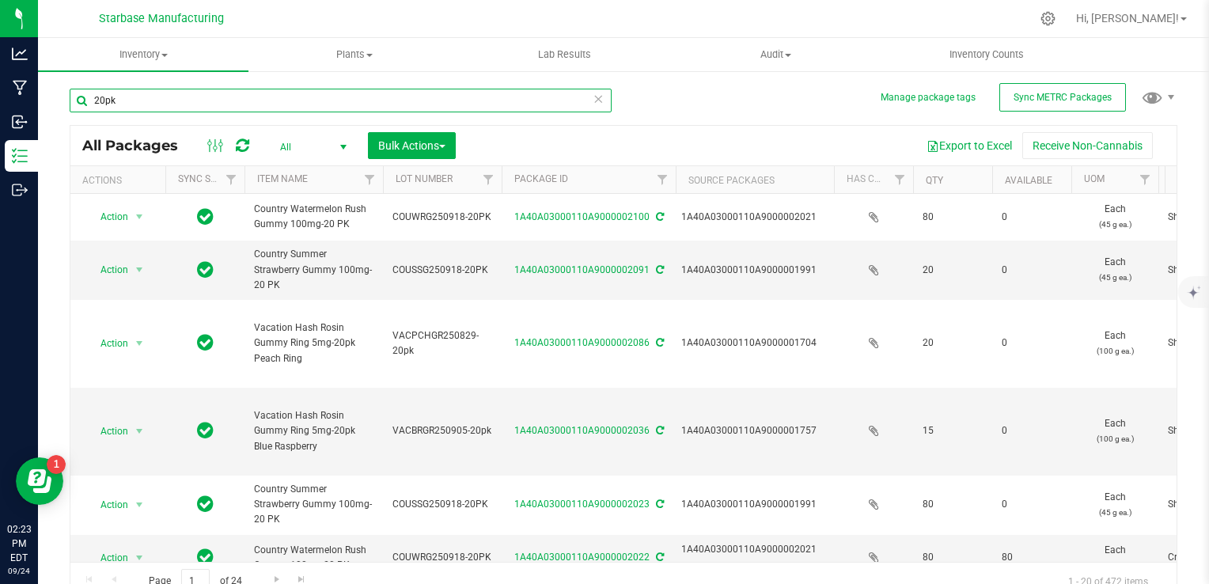
click at [319, 104] on input "20pk" at bounding box center [341, 101] width 542 height 24
type input "1621"
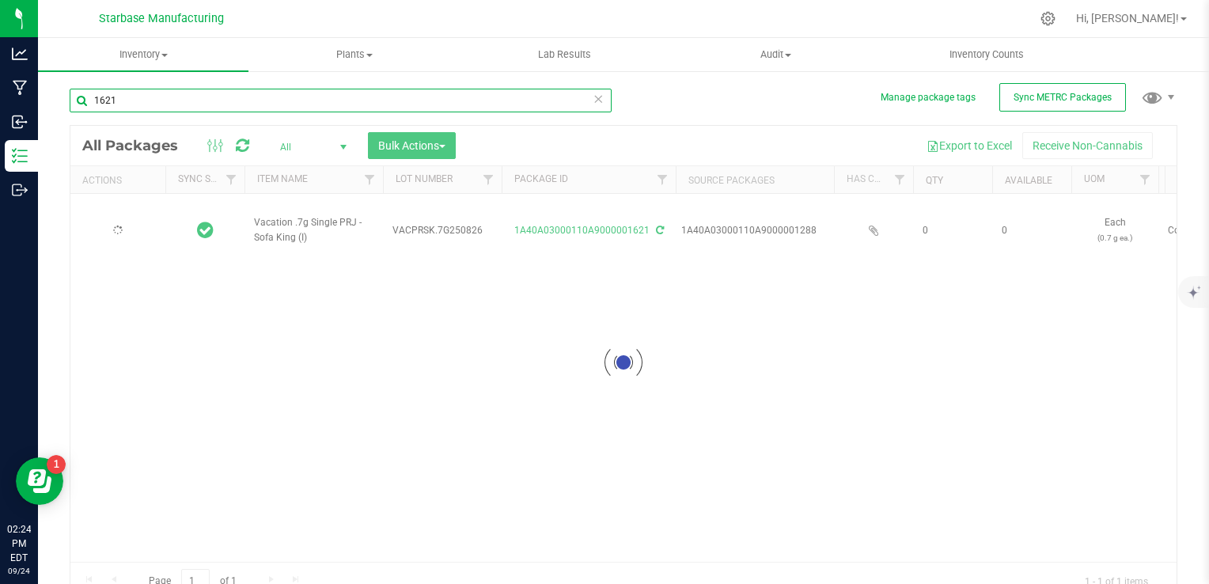
type input "2025-08-26"
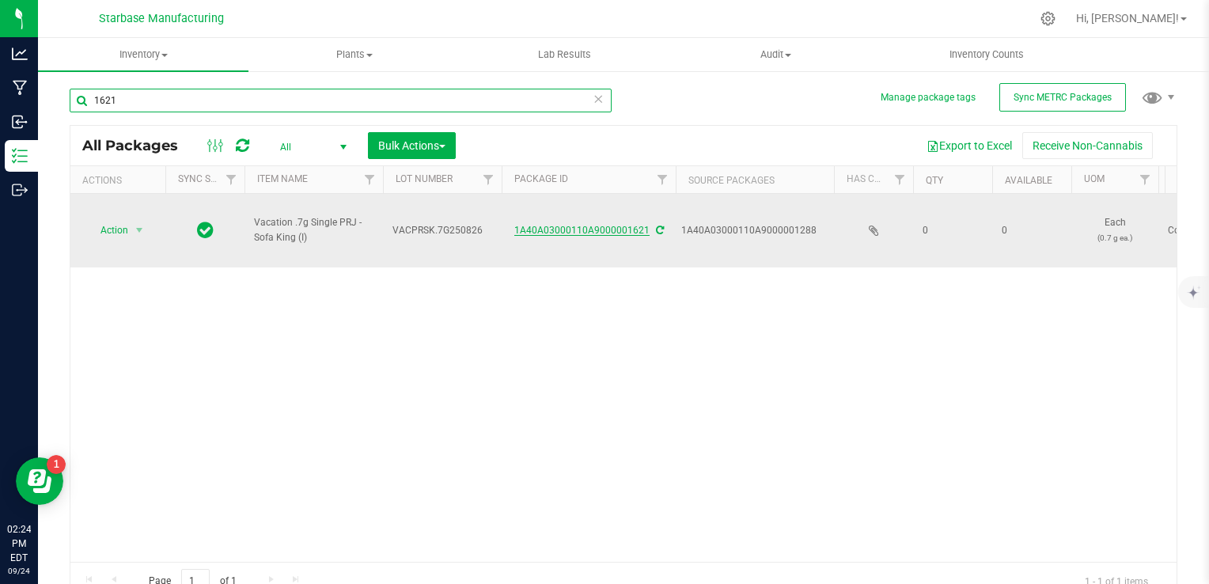
type input "1621"
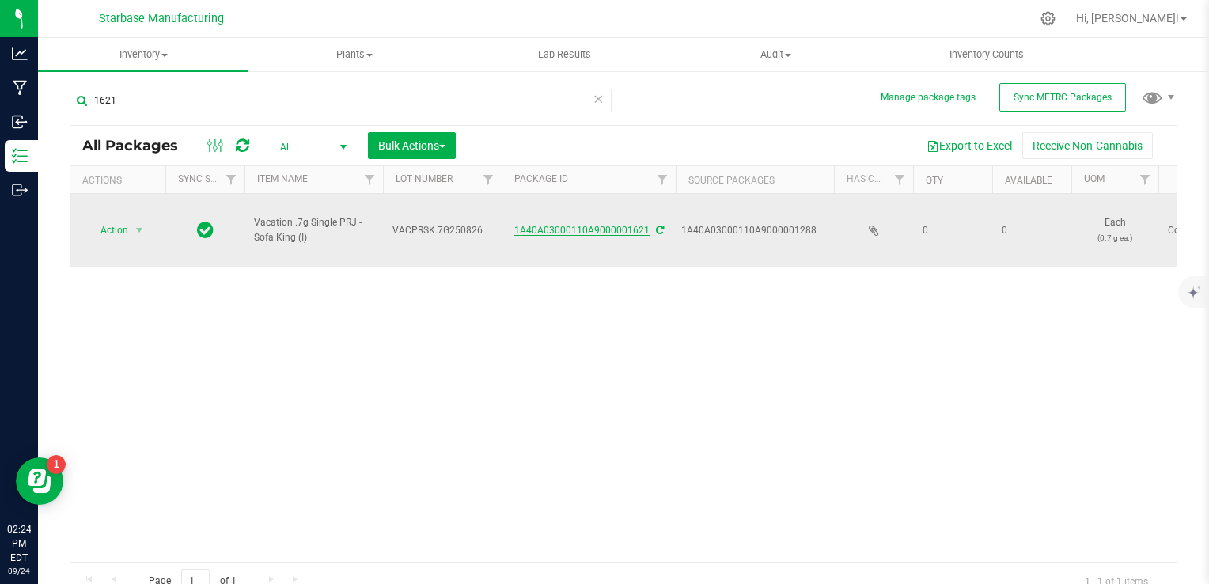
click at [592, 225] on link "1A40A03000110A9000001621" at bounding box center [581, 230] width 135 height 11
click at [135, 224] on span "select" at bounding box center [139, 230] width 13 height 13
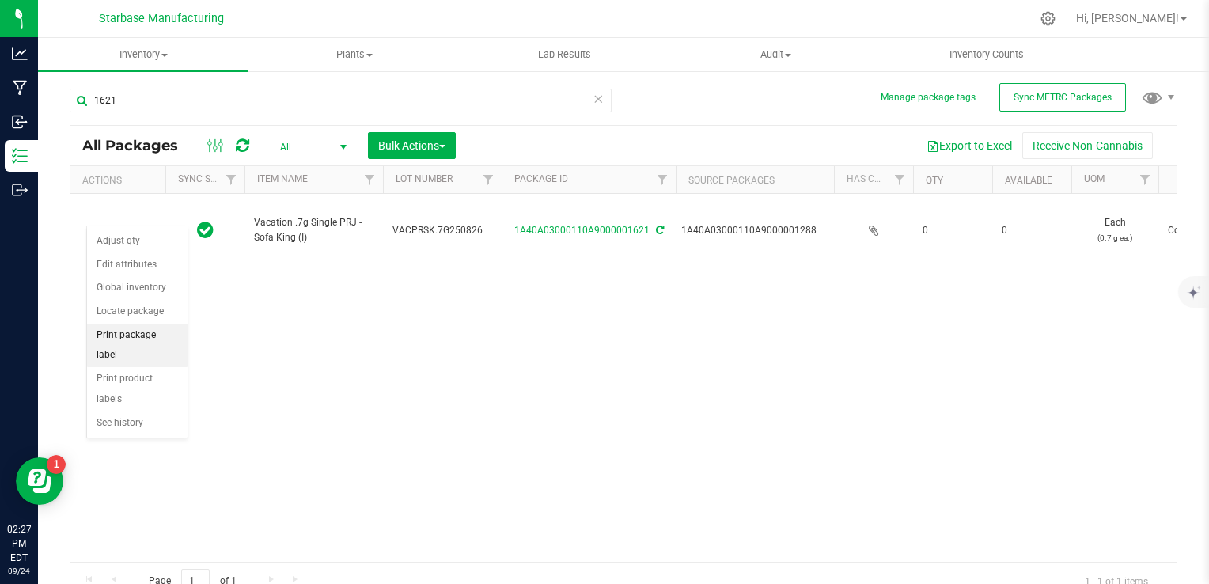
click at [142, 329] on li "Print package label" at bounding box center [137, 346] width 100 height 44
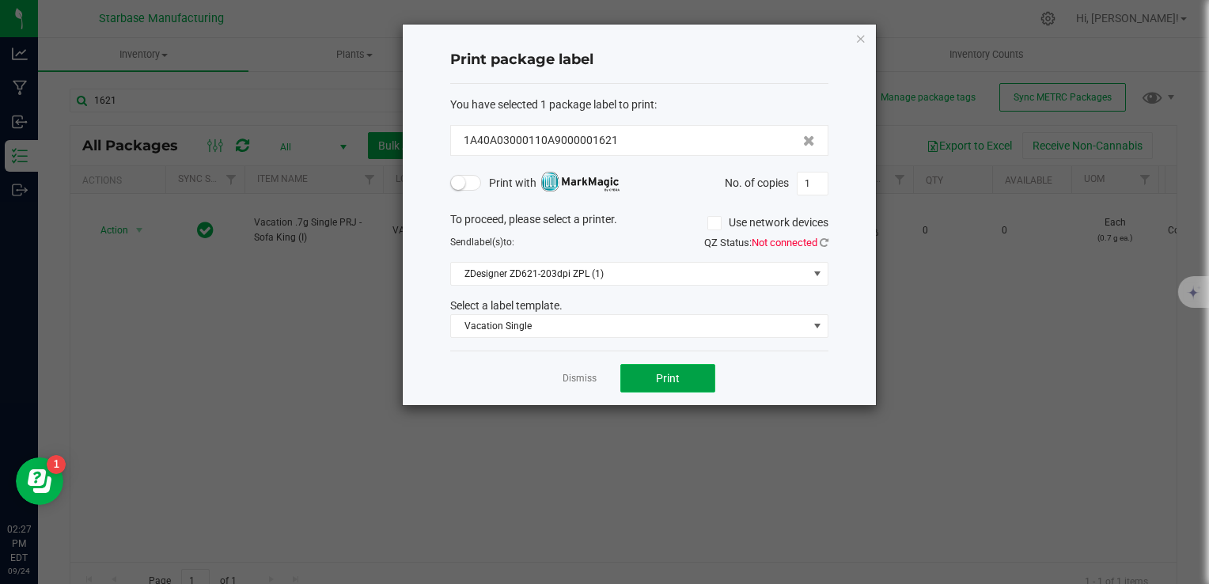
click at [674, 368] on button "Print" at bounding box center [667, 378] width 95 height 28
click at [687, 381] on button "Print" at bounding box center [667, 378] width 95 height 28
click at [573, 380] on link "Dismiss" at bounding box center [580, 378] width 34 height 13
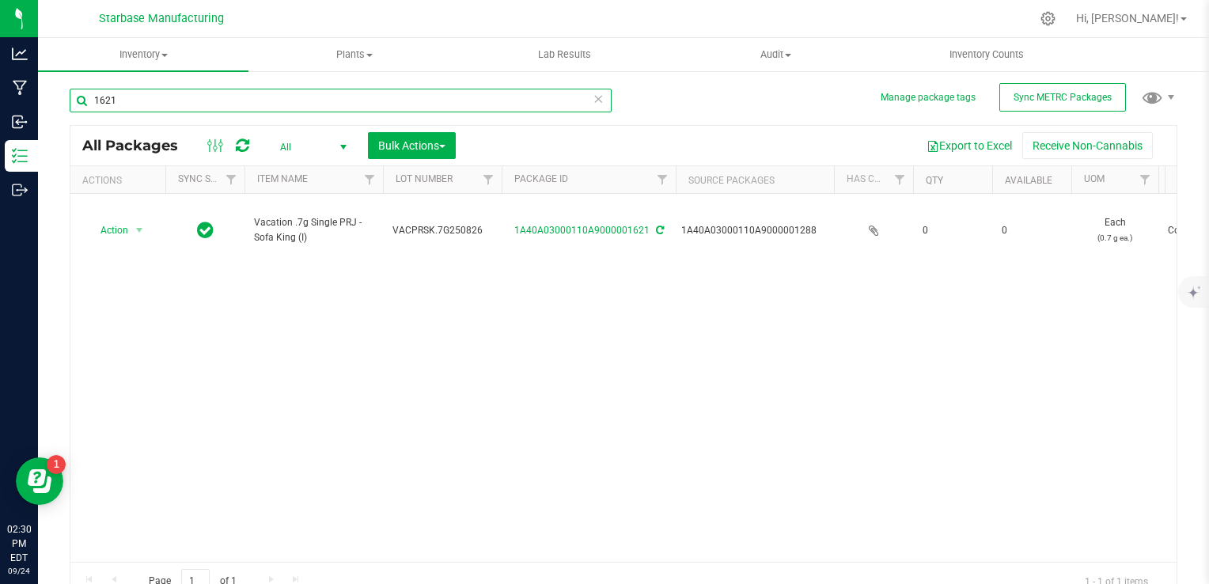
click at [214, 100] on input "1621" at bounding box center [341, 101] width 542 height 24
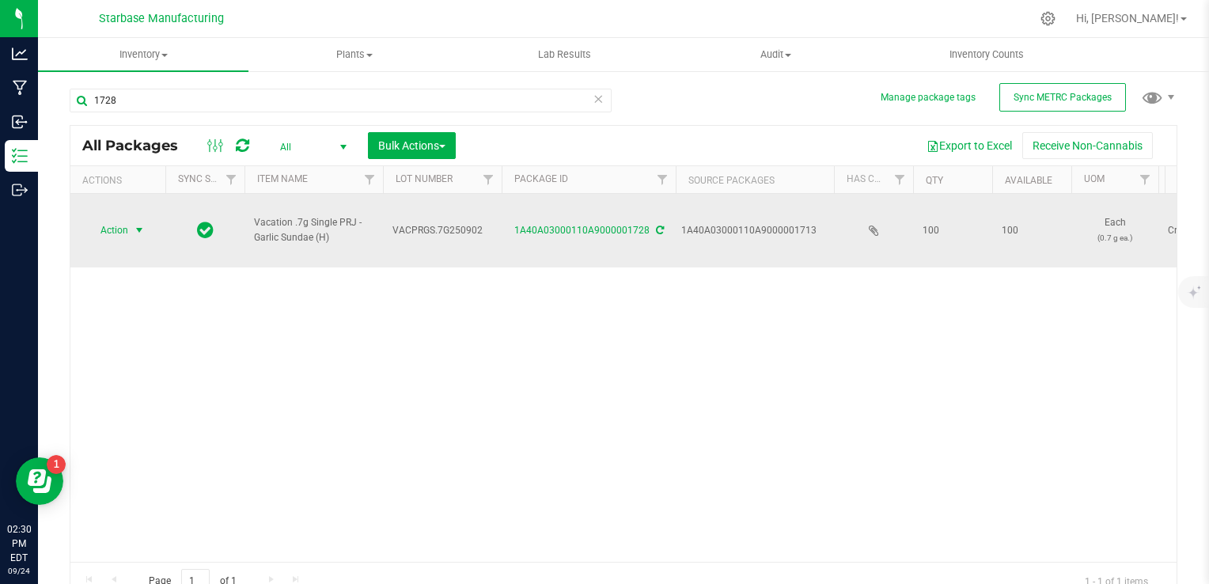
click at [144, 219] on span "select" at bounding box center [140, 230] width 20 height 22
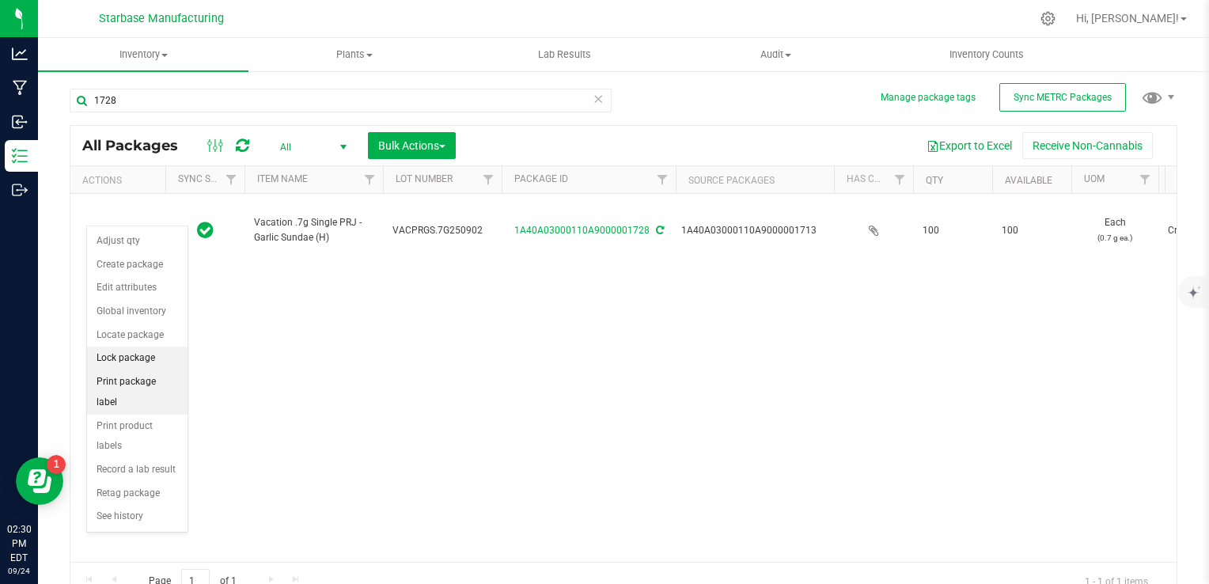
click at [138, 385] on li "Print package label" at bounding box center [137, 392] width 100 height 44
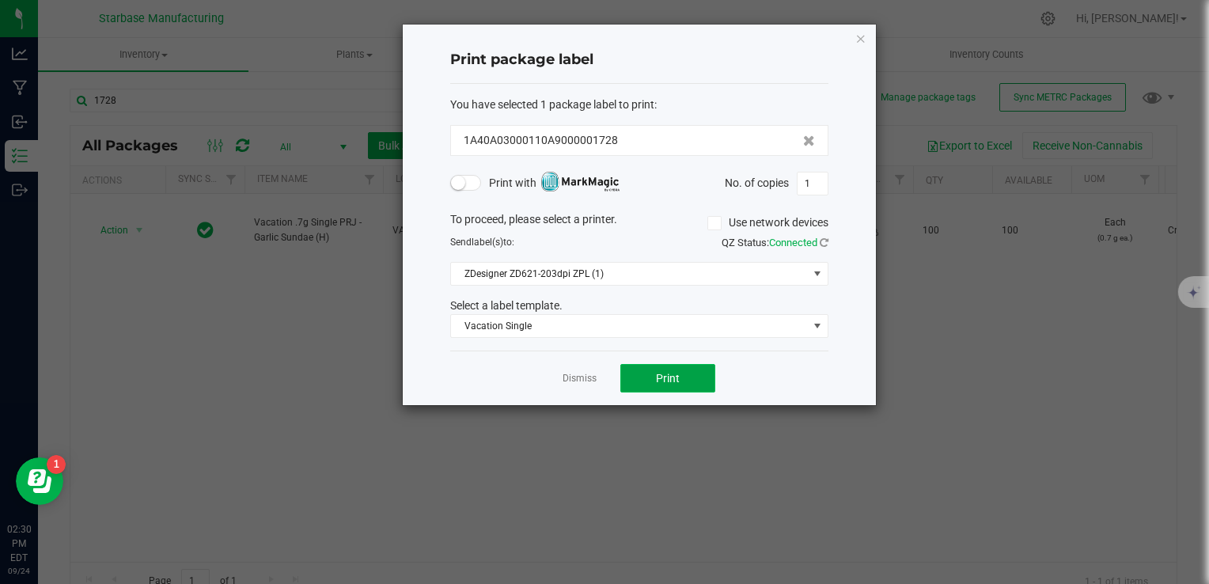
click at [668, 375] on span "Print" at bounding box center [668, 378] width 24 height 13
click at [563, 378] on link "Dismiss" at bounding box center [580, 378] width 34 height 13
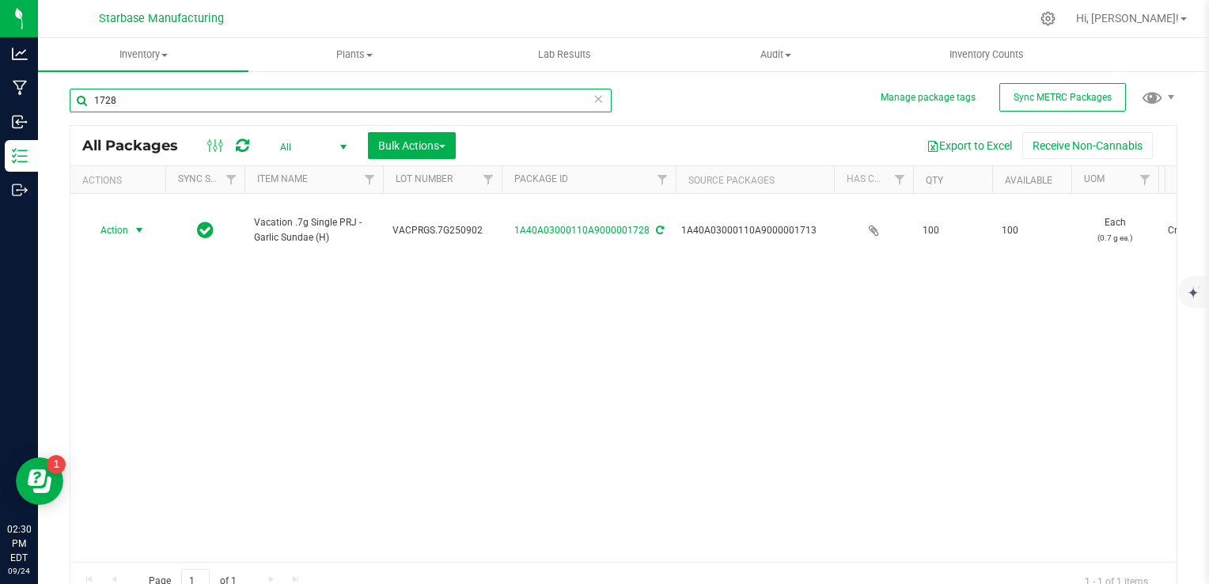
click at [294, 106] on input "1728" at bounding box center [341, 101] width 542 height 24
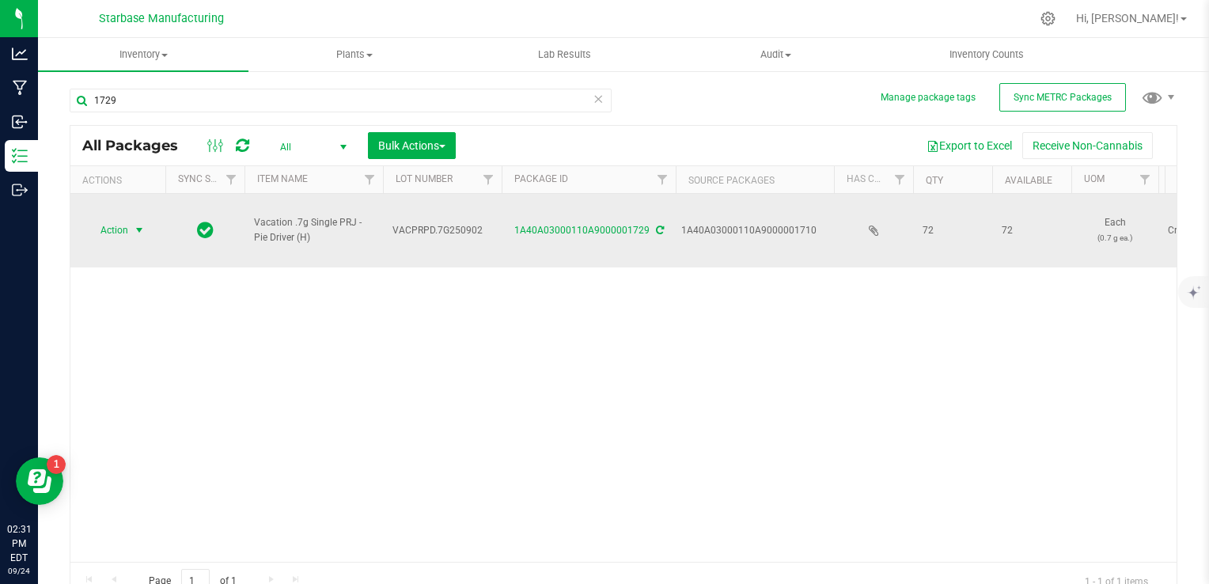
click at [141, 224] on span "select" at bounding box center [139, 230] width 13 height 13
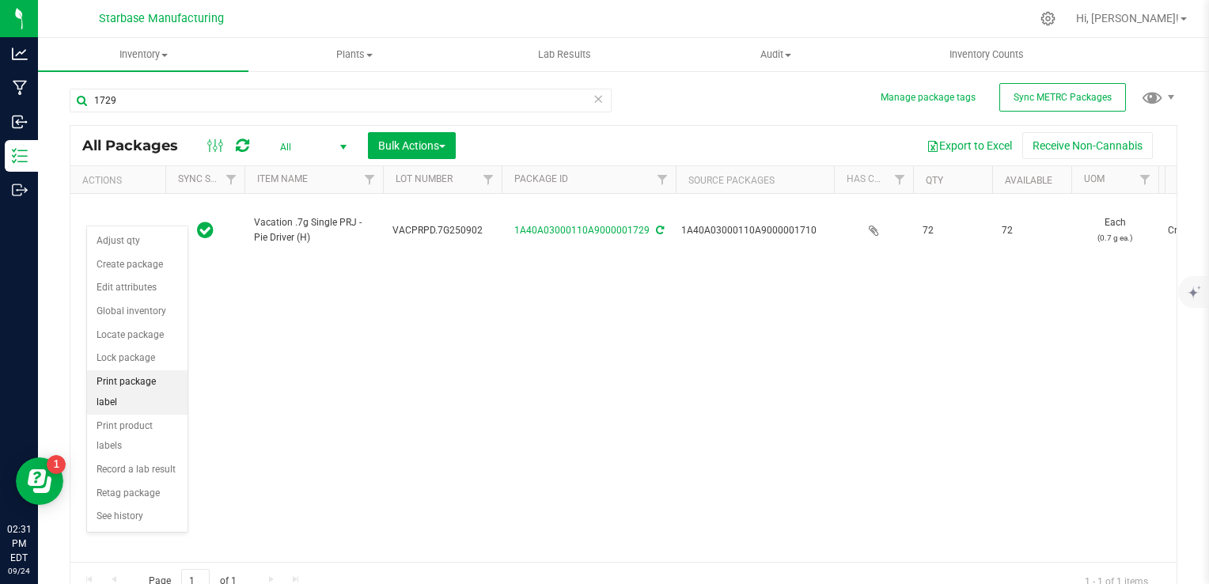
click at [147, 381] on li "Print package label" at bounding box center [137, 392] width 100 height 44
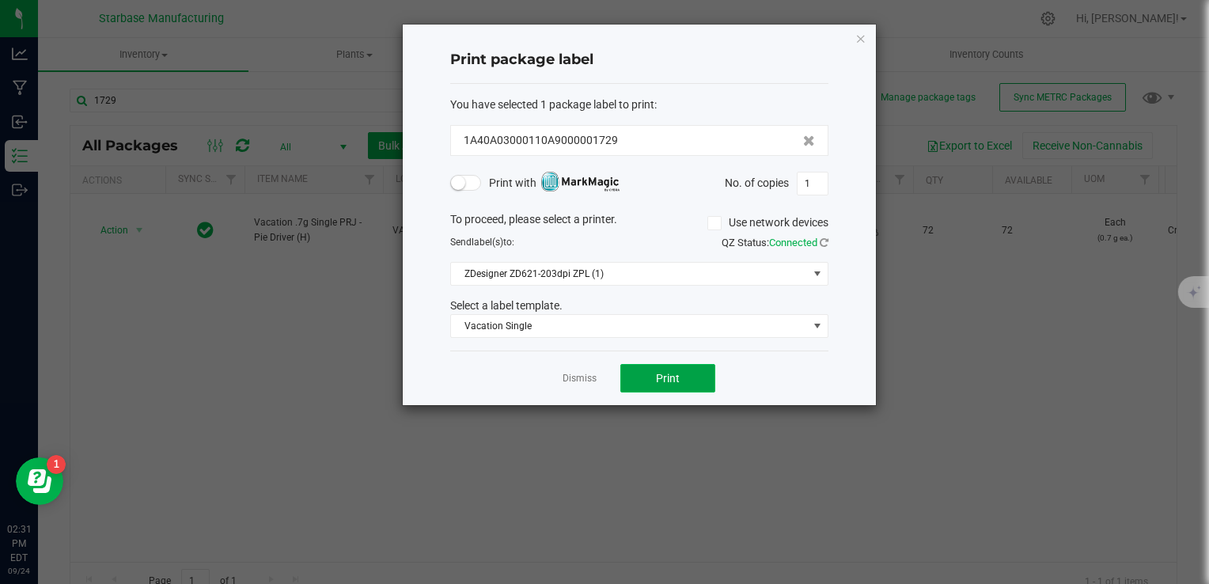
click at [697, 386] on button "Print" at bounding box center [667, 378] width 95 height 28
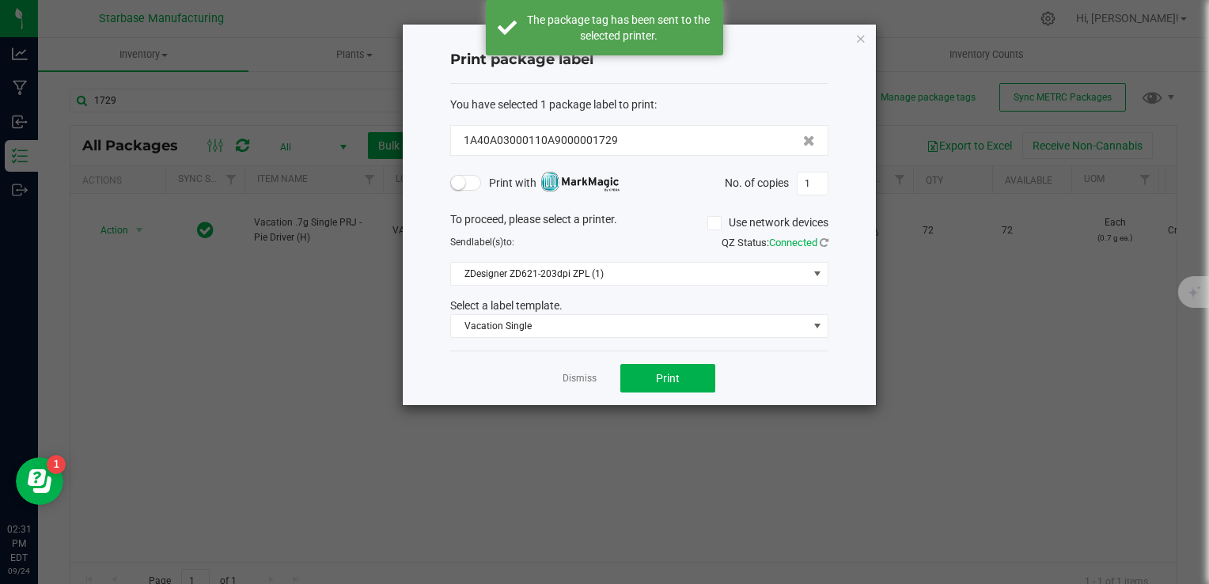
click at [588, 383] on div "Dismiss Print" at bounding box center [639, 378] width 378 height 55
click at [575, 373] on link "Dismiss" at bounding box center [580, 378] width 34 height 13
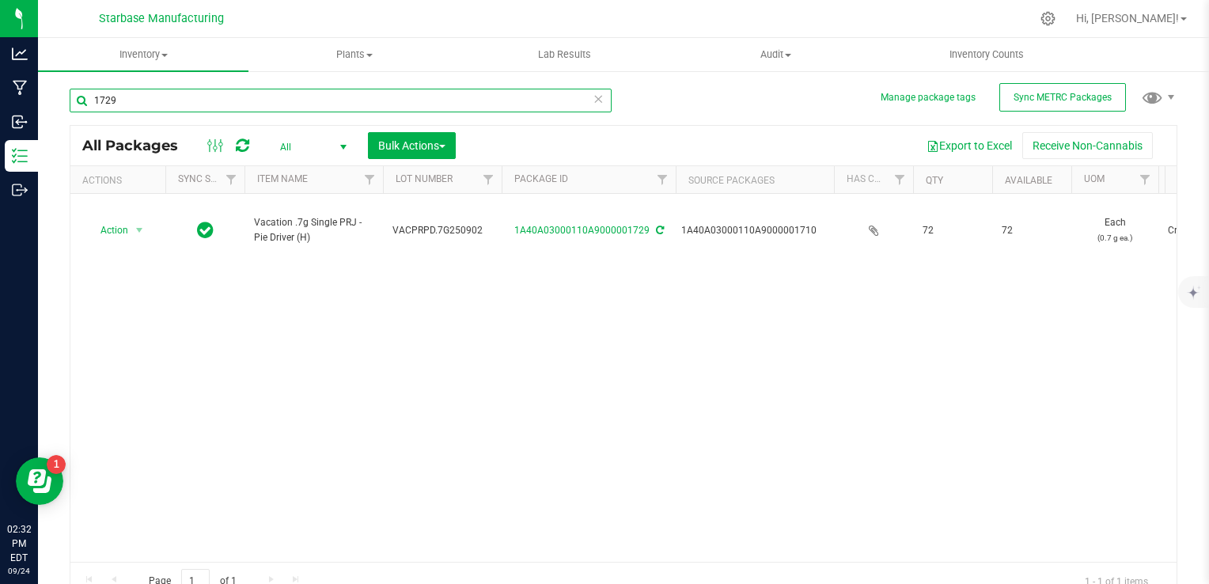
click at [318, 104] on input "1729" at bounding box center [341, 101] width 542 height 24
click at [315, 106] on input "1729" at bounding box center [341, 101] width 542 height 24
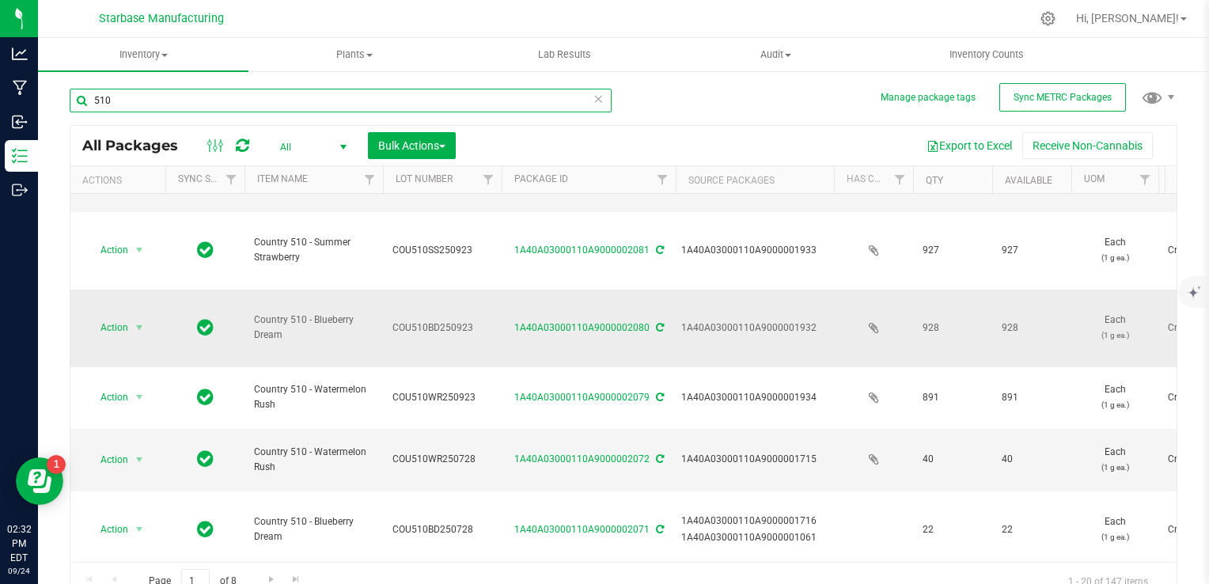
scroll to position [554, 0]
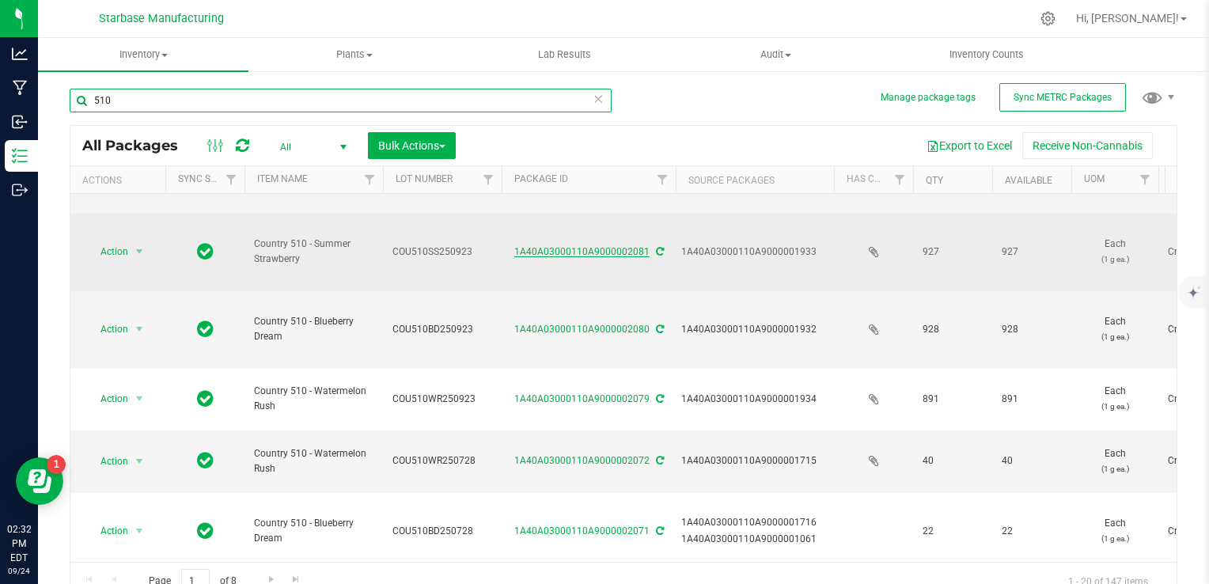
type input "510"
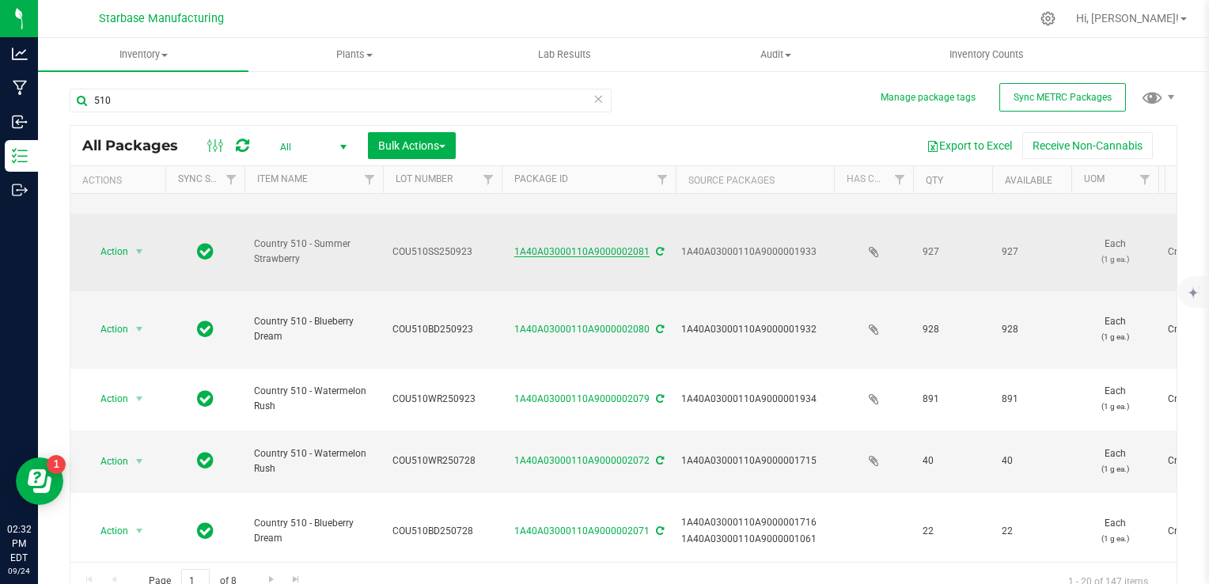
click at [541, 248] on link "1A40A03000110A9000002081" at bounding box center [581, 251] width 135 height 11
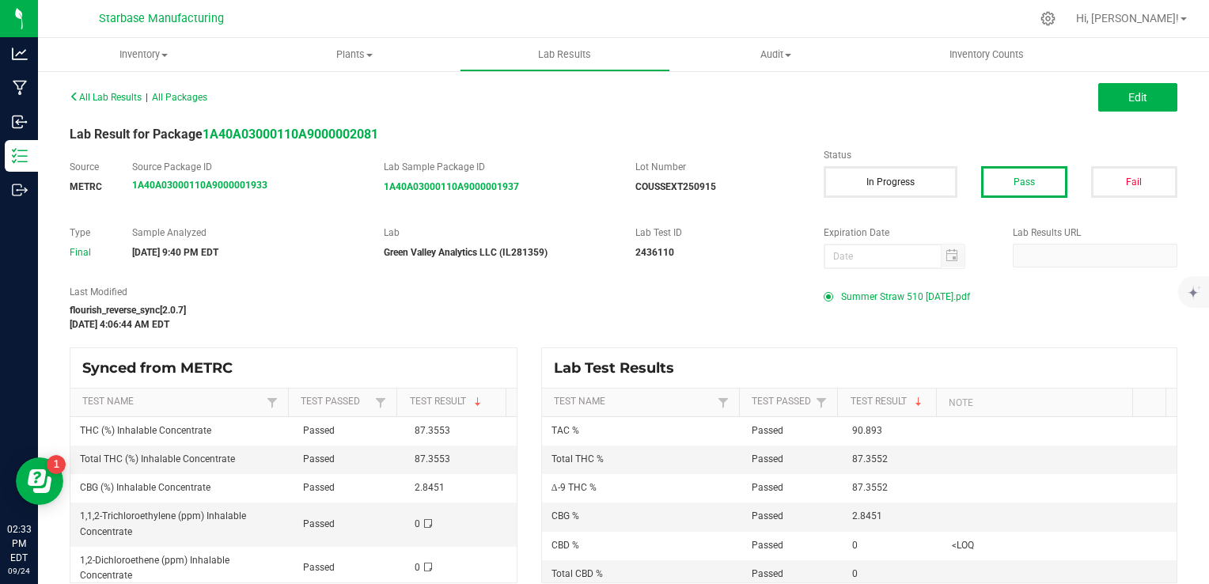
click at [841, 301] on span "Summer Straw 510 9-21-25.pdf" at bounding box center [905, 297] width 129 height 24
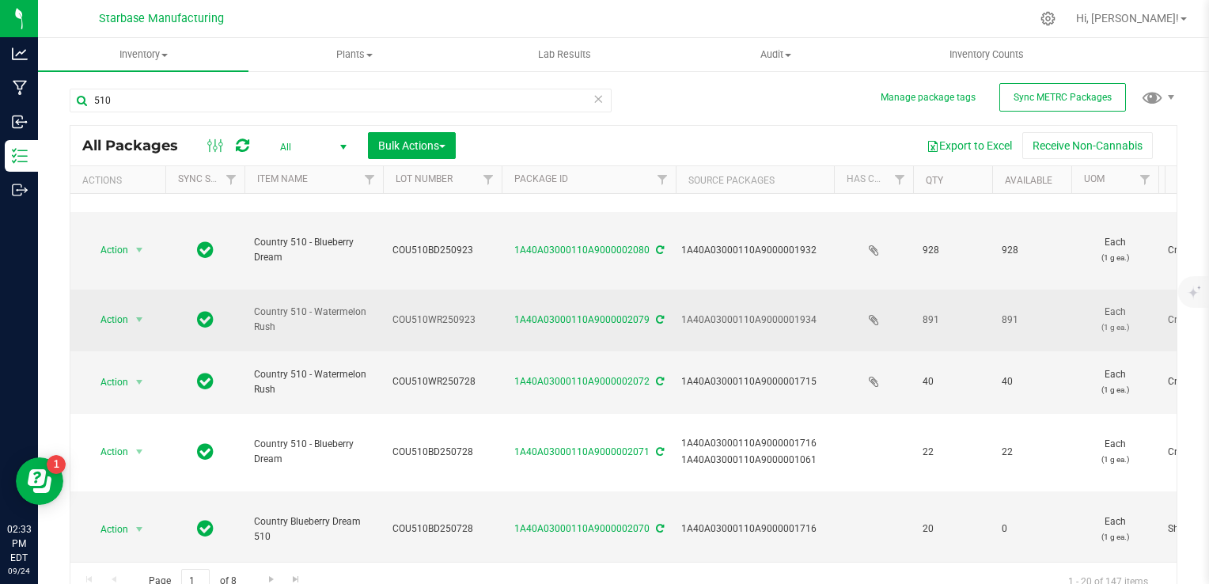
scroll to position [554, 0]
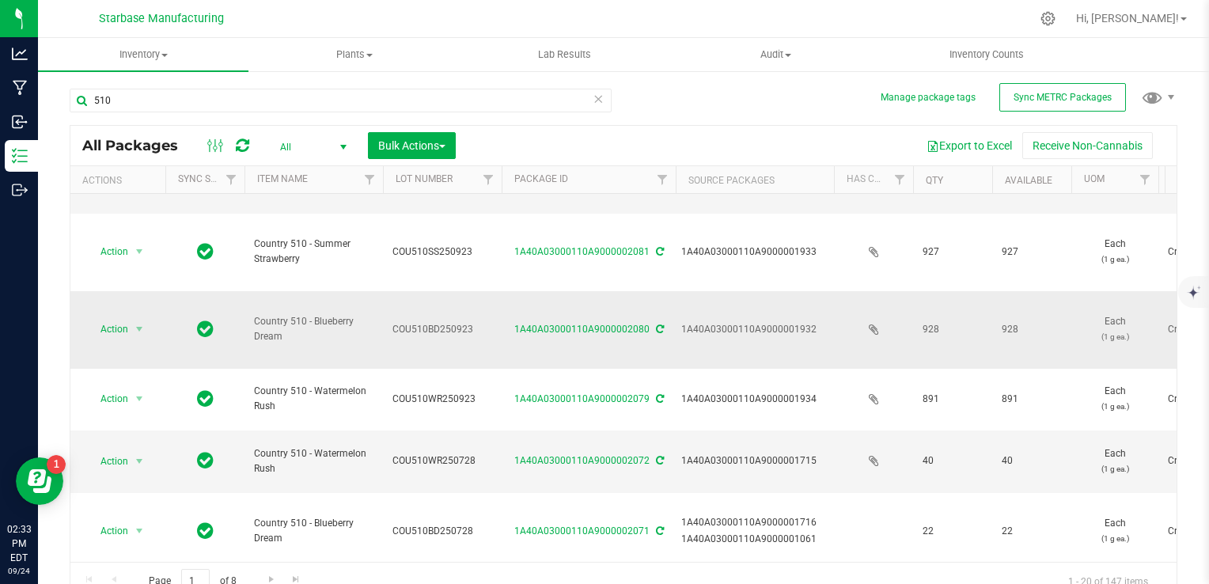
click at [566, 333] on div "1A40A03000110A9000002080" at bounding box center [588, 329] width 179 height 15
click at [566, 324] on link "1A40A03000110A9000002080" at bounding box center [581, 329] width 135 height 11
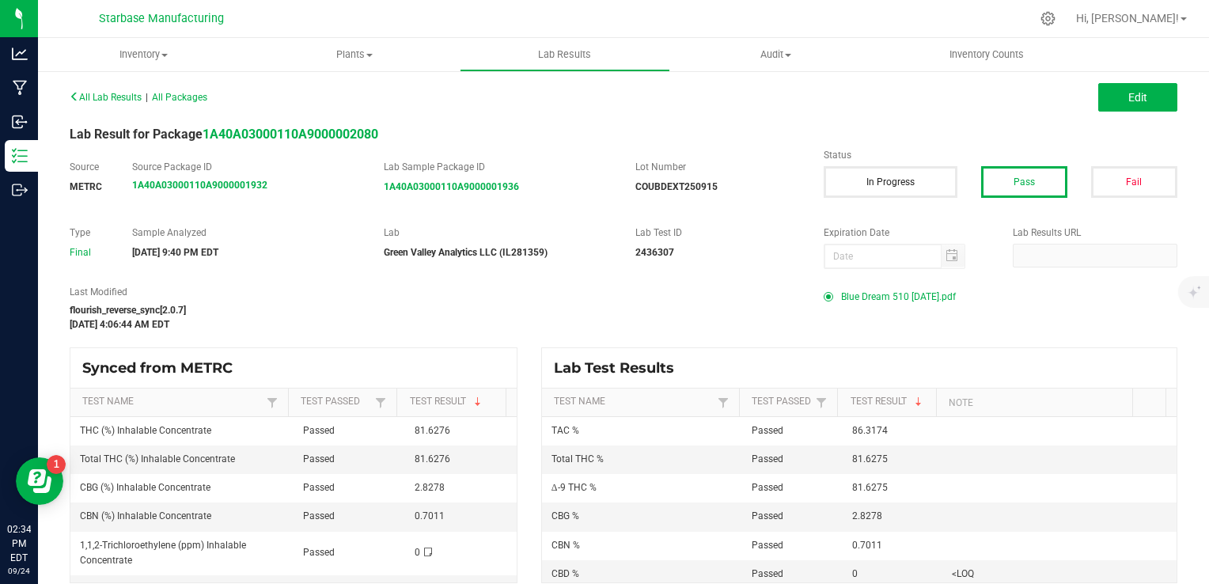
click at [831, 294] on span at bounding box center [832, 296] width 17 height 9
click at [889, 296] on span "Blue Dream 510 9-21-25.pdf" at bounding box center [898, 297] width 115 height 24
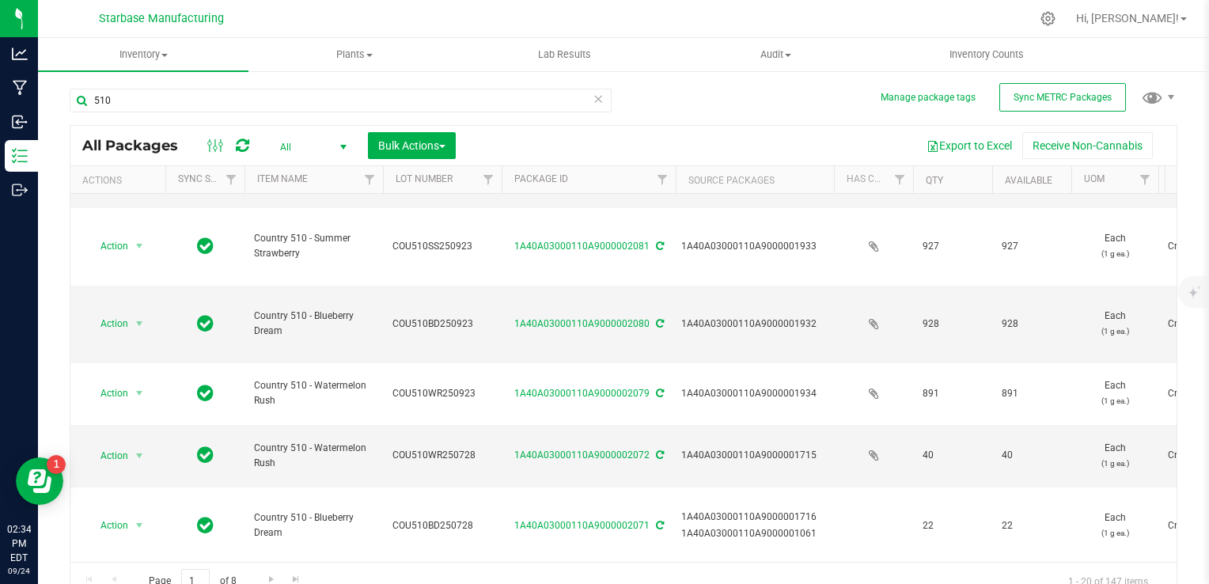
scroll to position [557, 0]
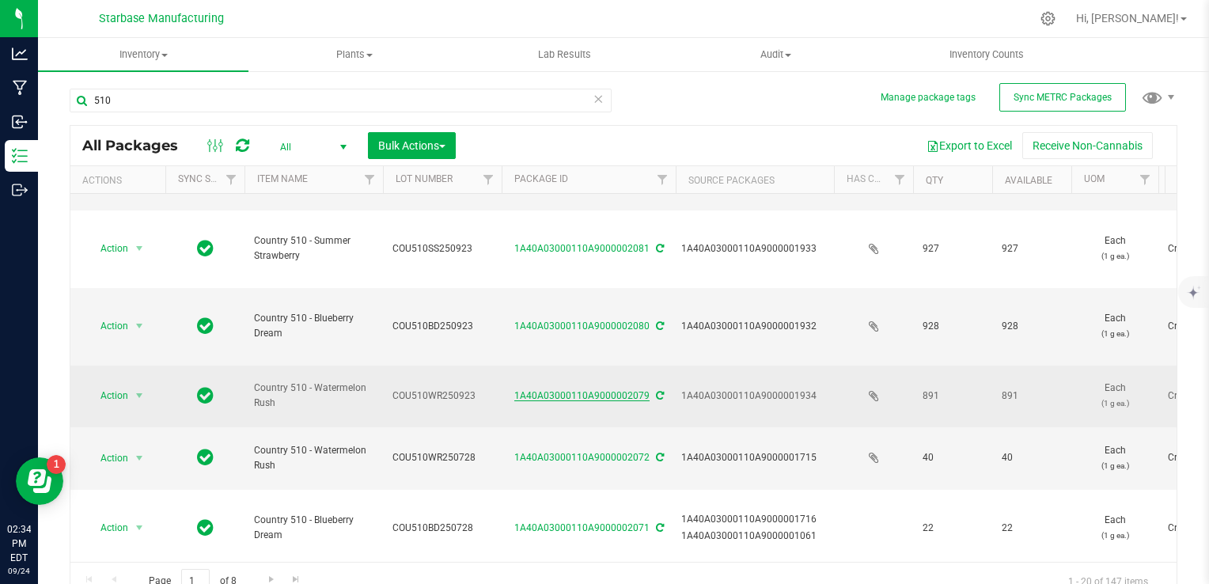
click at [602, 395] on link "1A40A03000110A9000002079" at bounding box center [581, 395] width 135 height 11
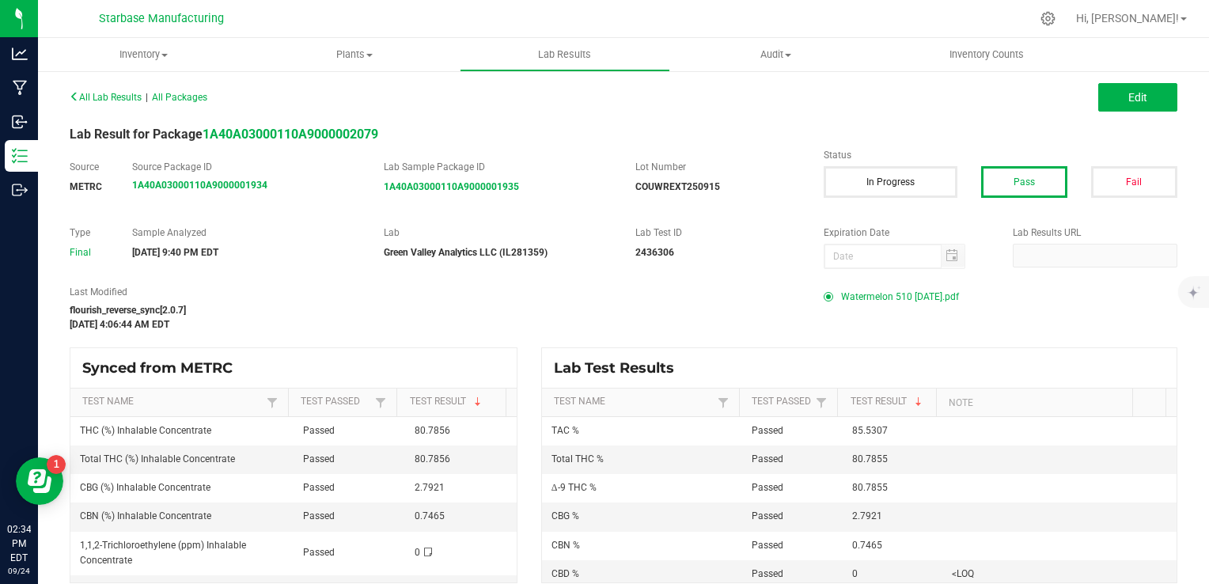
click at [859, 291] on span "Watermelon 510 9-21-25.pdf" at bounding box center [900, 297] width 118 height 24
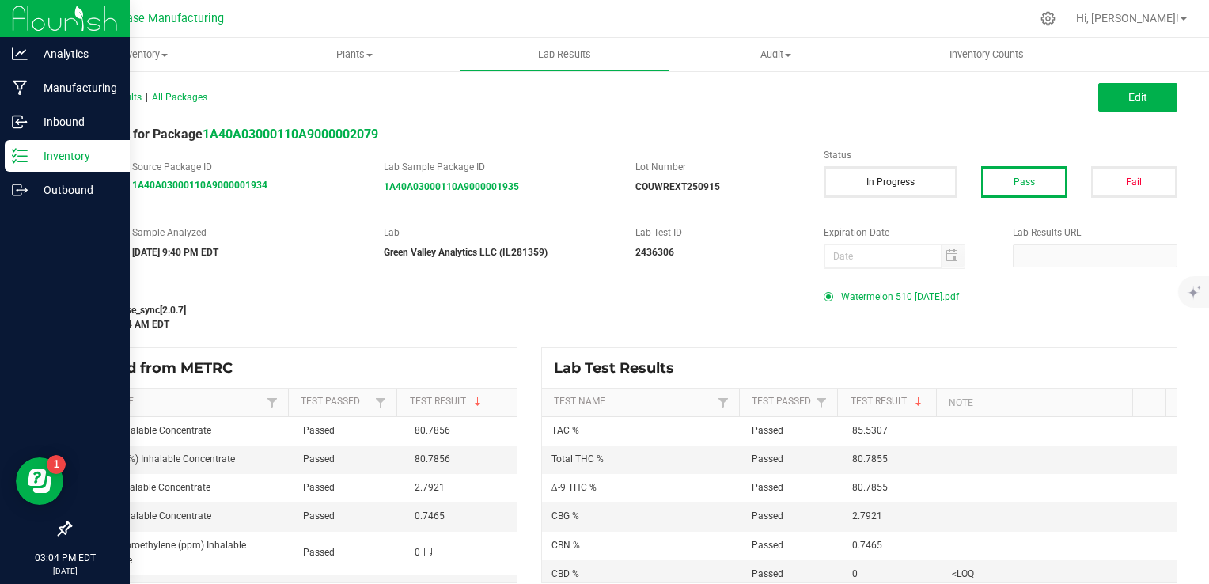
click at [47, 153] on p "Inventory" at bounding box center [75, 155] width 95 height 19
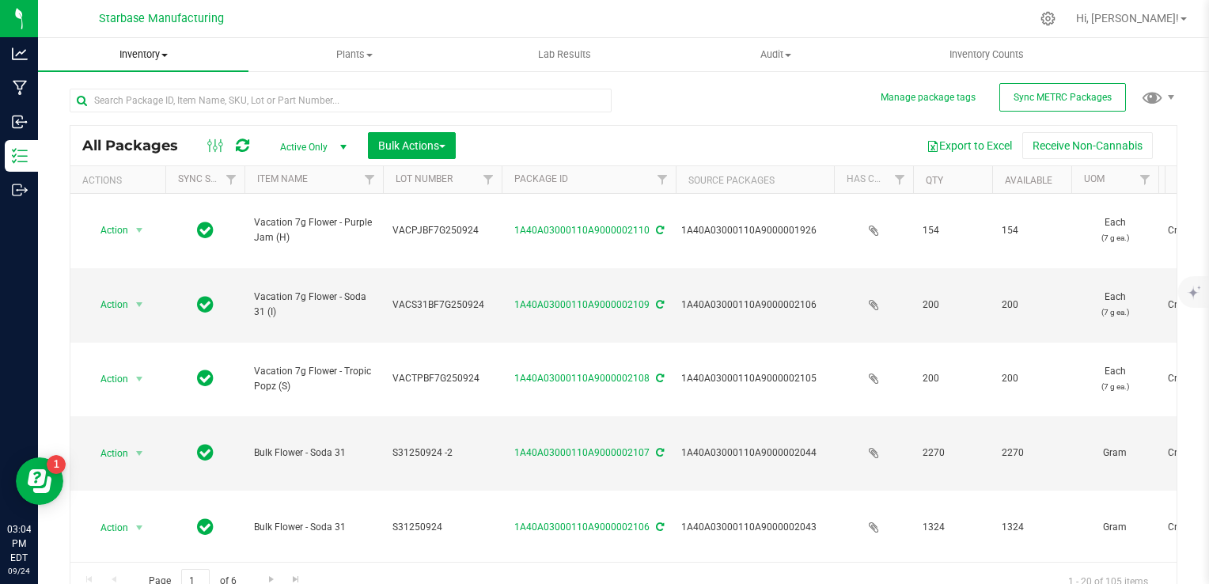
click at [151, 51] on span "Inventory" at bounding box center [143, 54] width 210 height 14
click at [134, 117] on span "All inventory" at bounding box center [91, 114] width 107 height 13
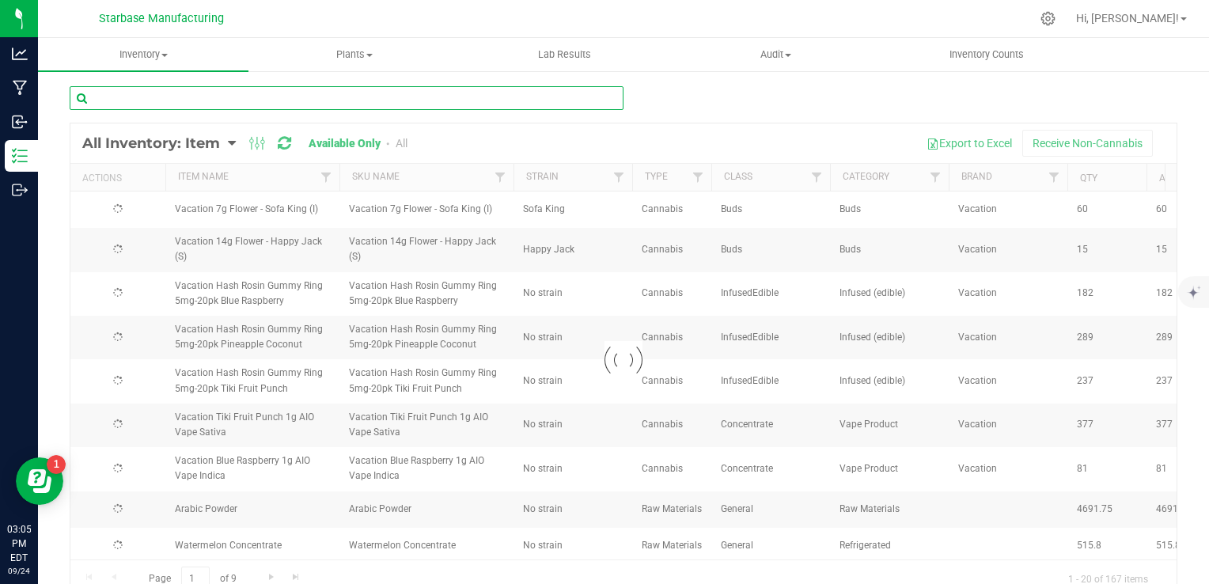
click at [261, 100] on input "text" at bounding box center [347, 98] width 554 height 24
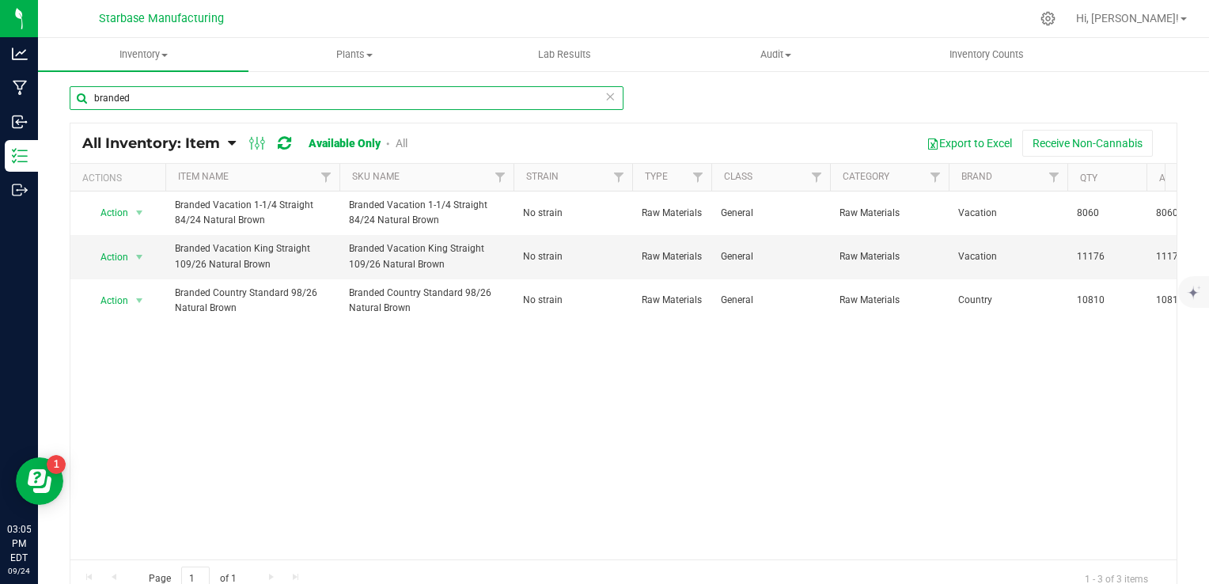
type input "branded"
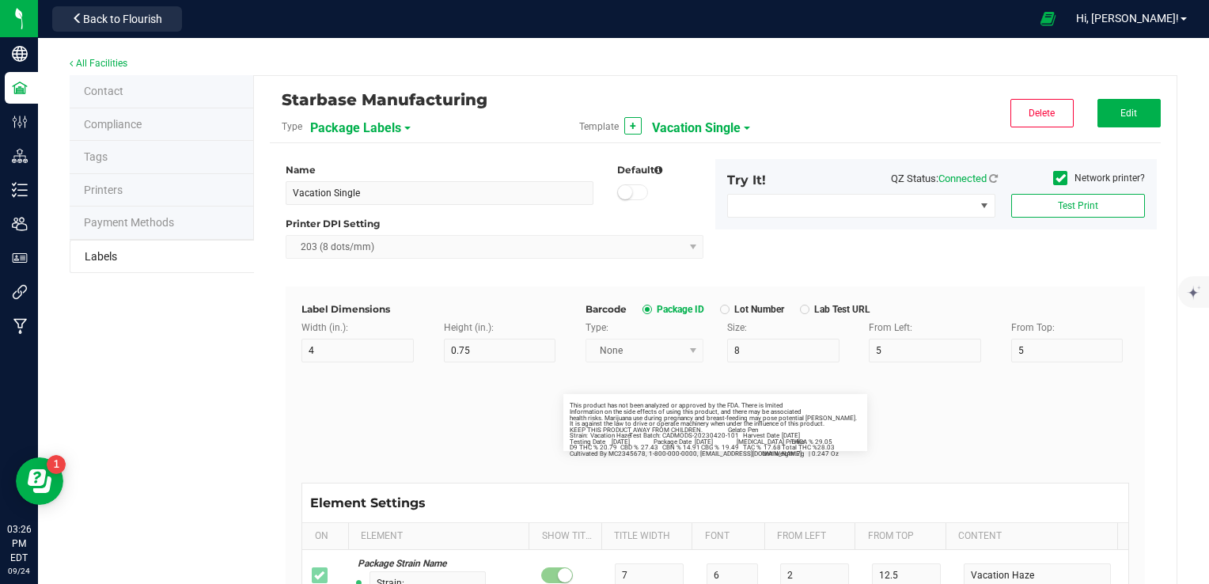
scroll to position [791, 0]
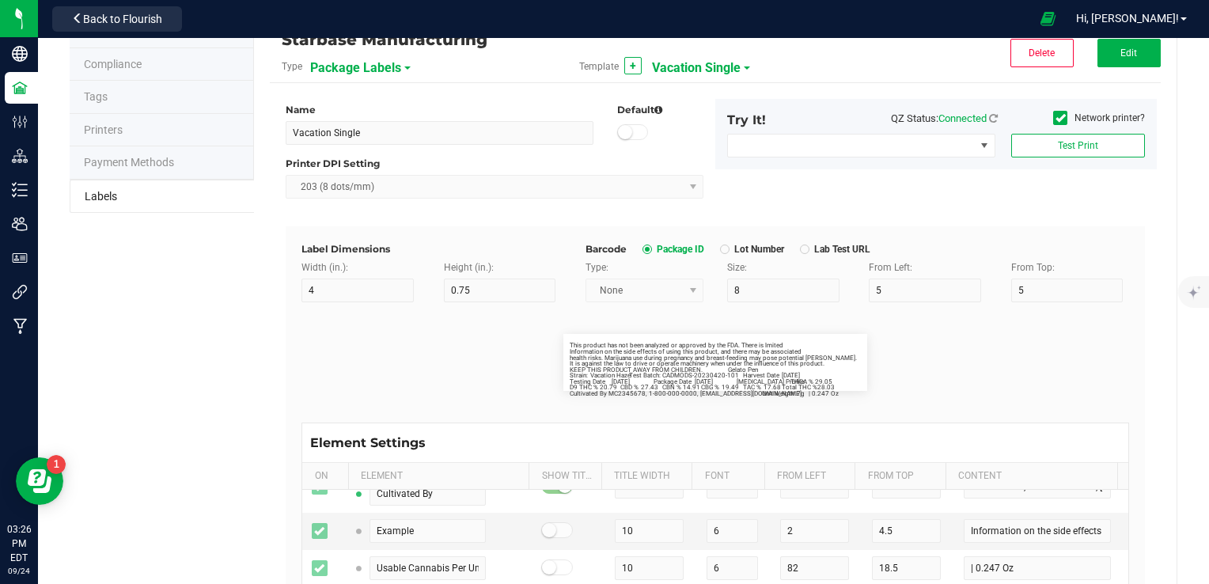
click at [143, 13] on span "Back to Flourish" at bounding box center [122, 19] width 79 height 13
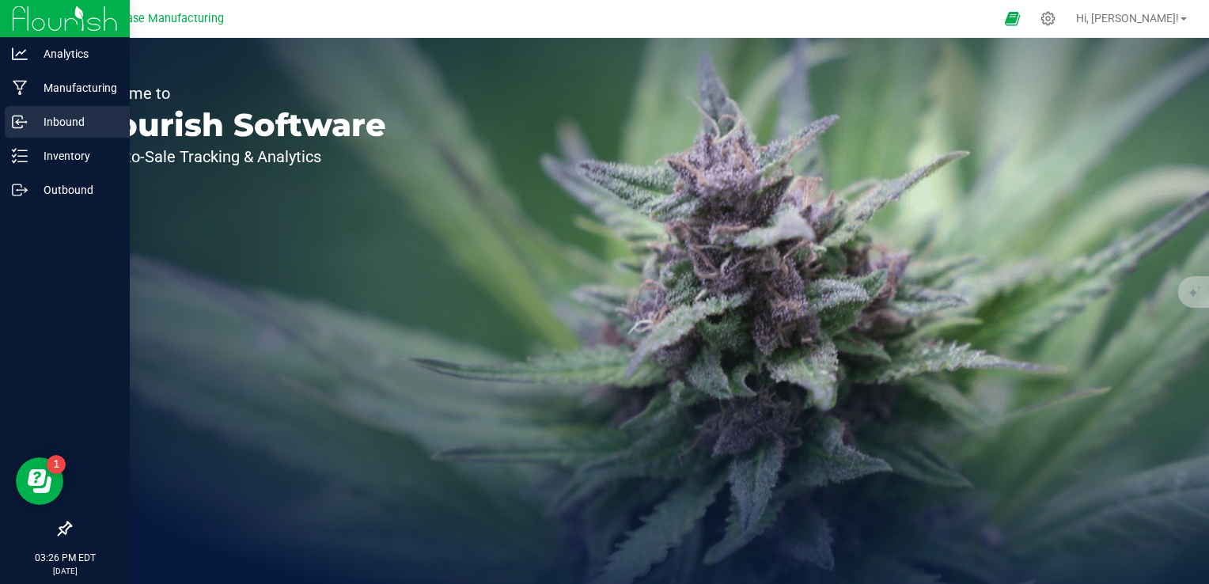
click at [21, 125] on icon at bounding box center [20, 122] width 16 height 16
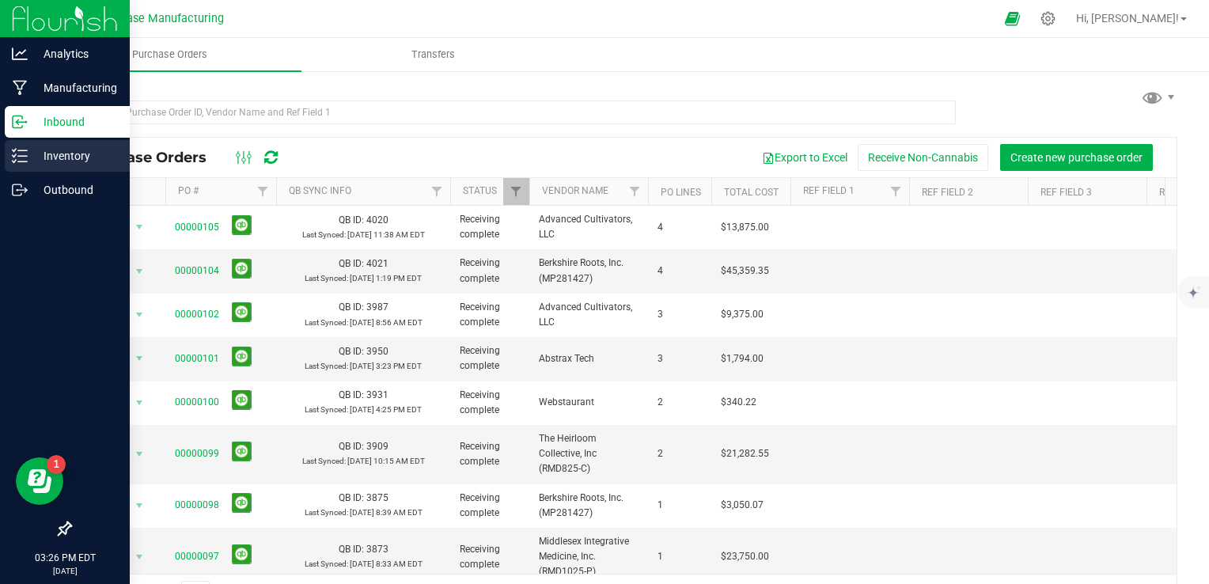
click at [44, 157] on p "Inventory" at bounding box center [75, 155] width 95 height 19
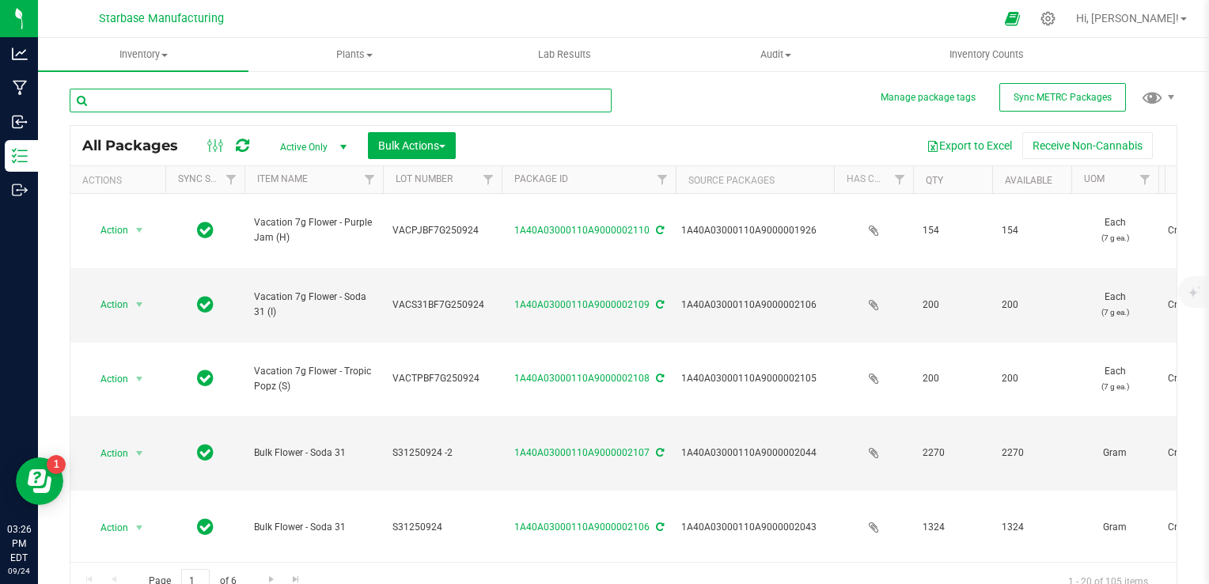
click at [161, 100] on input "text" at bounding box center [341, 101] width 542 height 24
click at [160, 49] on span "Inventory" at bounding box center [143, 54] width 210 height 14
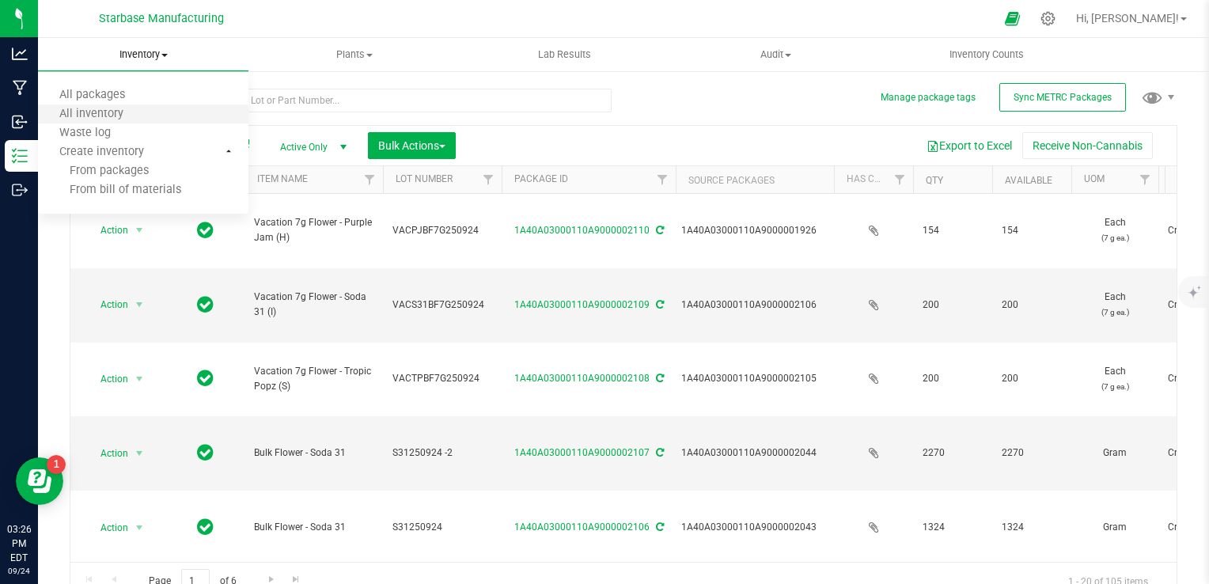
click at [146, 113] on li "All inventory" at bounding box center [143, 114] width 210 height 19
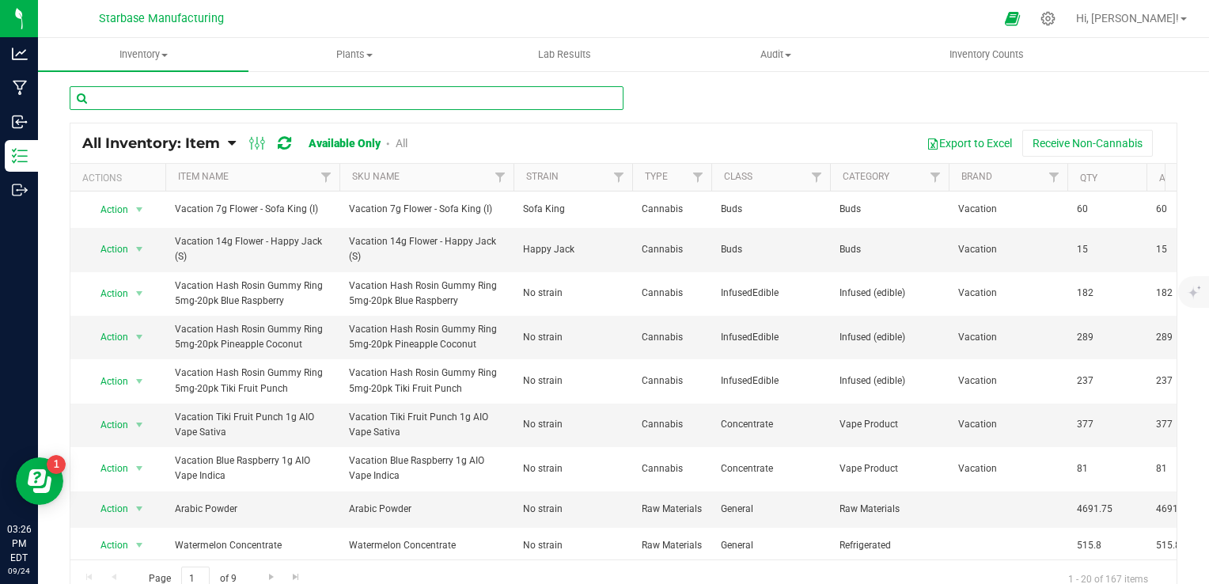
click at [171, 97] on input "text" at bounding box center [347, 98] width 554 height 24
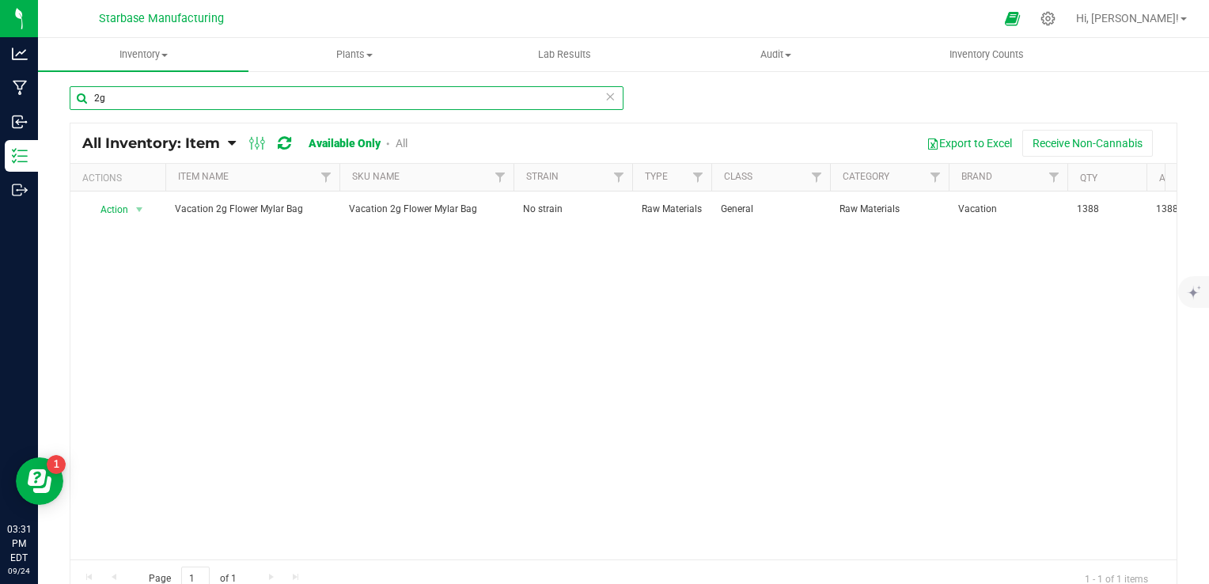
type input "2g"
